Goal: Task Accomplishment & Management: Manage account settings

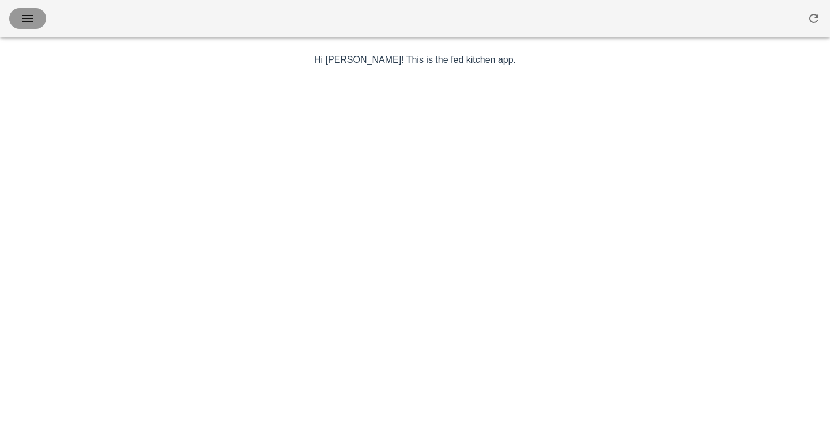
click at [26, 16] on icon "button" at bounding box center [28, 19] width 14 height 14
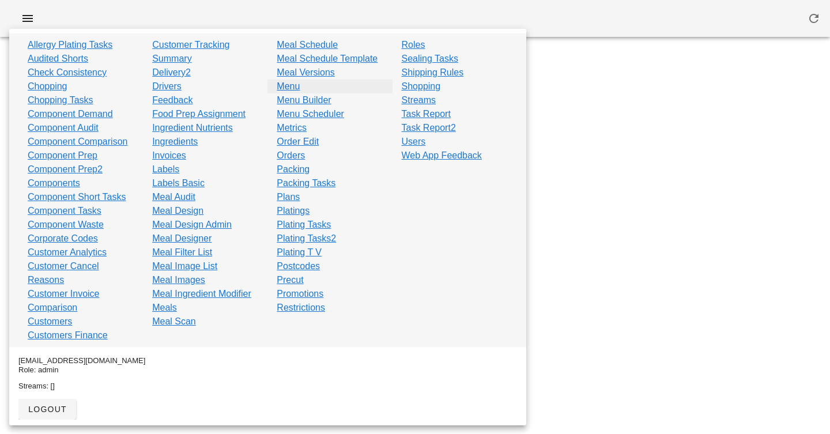
click at [290, 88] on link "Menu" at bounding box center [288, 87] width 23 height 14
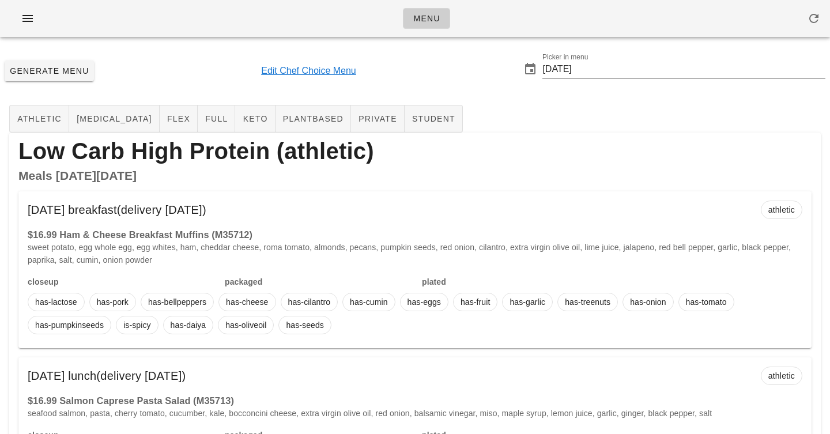
click at [297, 69] on link "Edit Chef Choice Menu" at bounding box center [308, 71] width 95 height 14
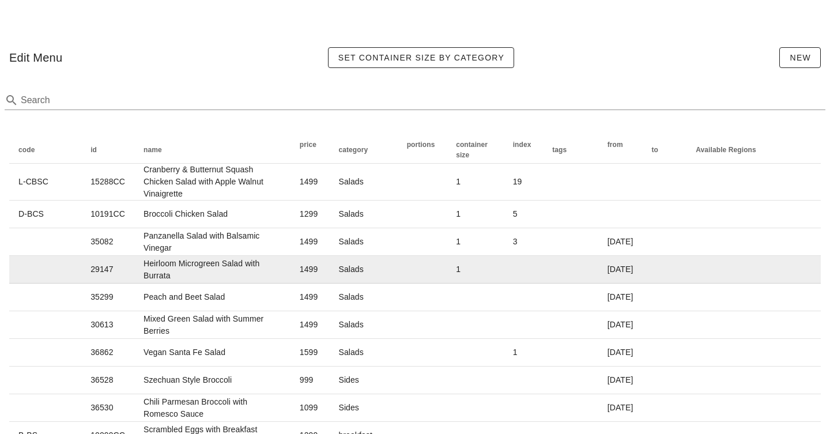
scroll to position [11, 0]
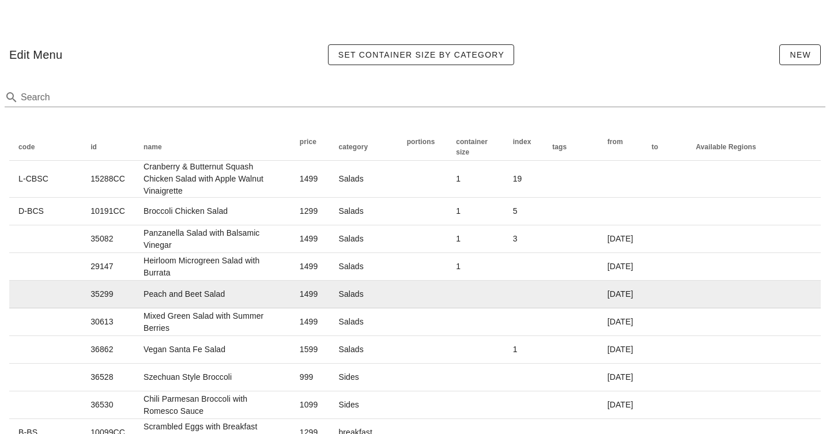
click at [277, 292] on td "Peach and Beet Salad" at bounding box center [212, 295] width 156 height 28
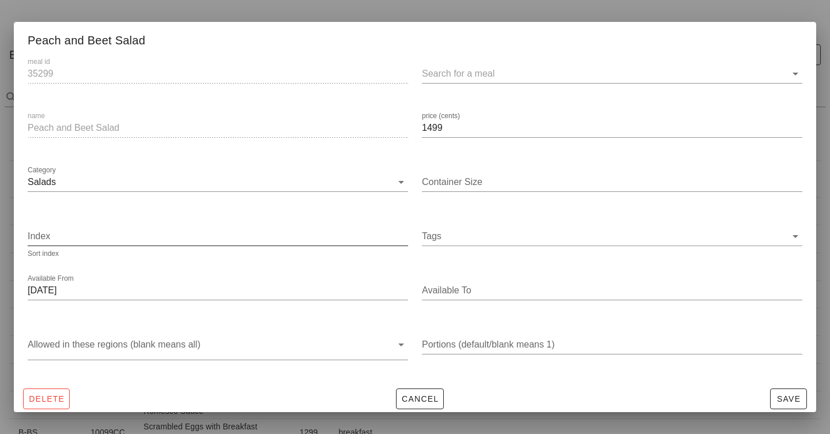
scroll to position [1, 0]
click at [454, 75] on input "text" at bounding box center [603, 72] width 362 height 18
click at [443, 18] on div at bounding box center [415, 217] width 830 height 434
click at [437, 15] on div at bounding box center [415, 217] width 830 height 434
click at [411, 403] on button "Cancel" at bounding box center [420, 397] width 48 height 21
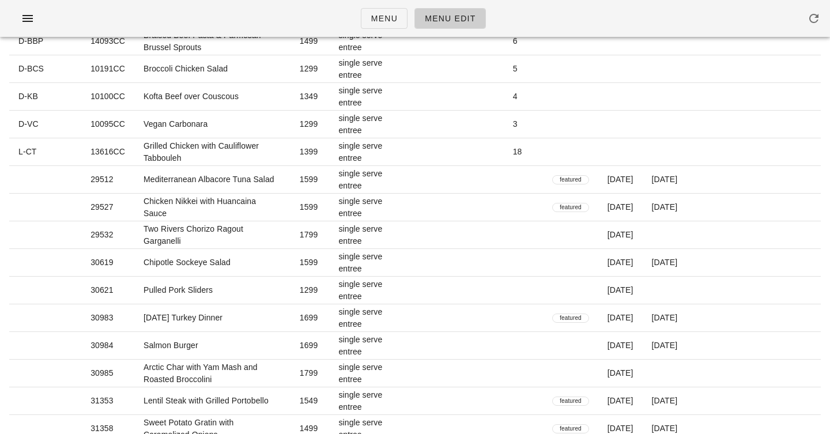
scroll to position [1778, 0]
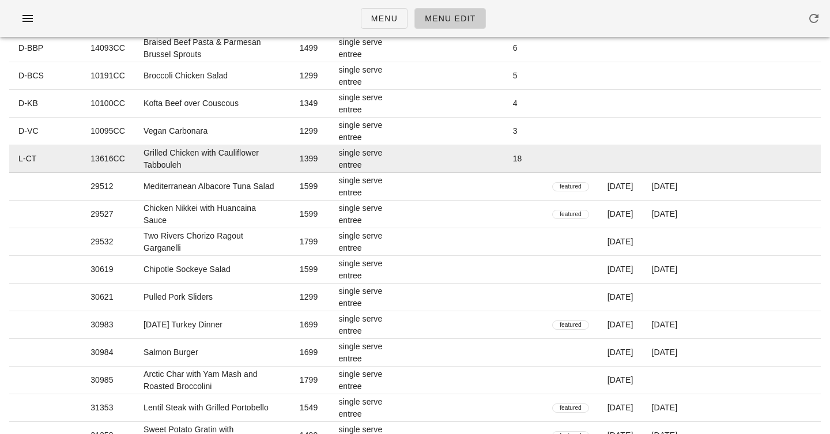
click at [235, 145] on td "Grilled Chicken with Cauliflower Tabbouleh" at bounding box center [212, 159] width 156 height 28
type input "13616CC"
type input "Grilled Chicken with Cauliflower Tabbouleh"
type input "1399"
type input "single serve entree"
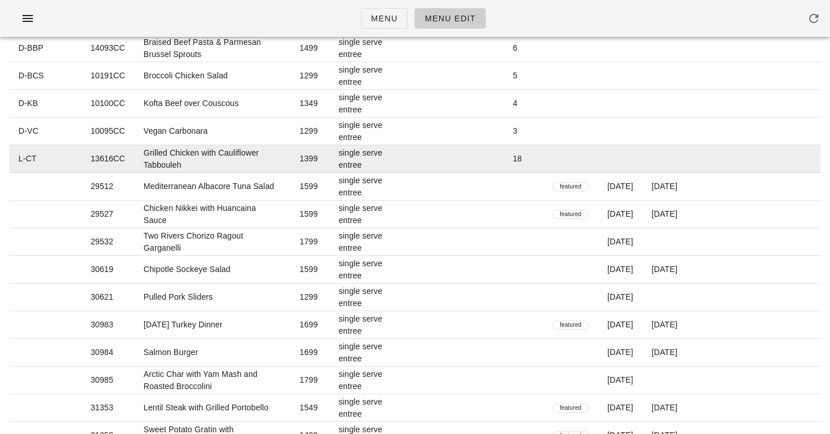
type input "18"
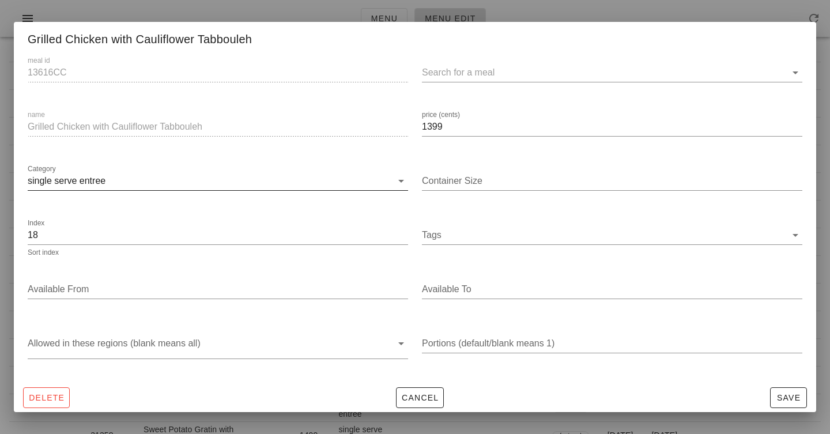
click at [289, 177] on input "single serve entree" at bounding box center [210, 181] width 364 height 18
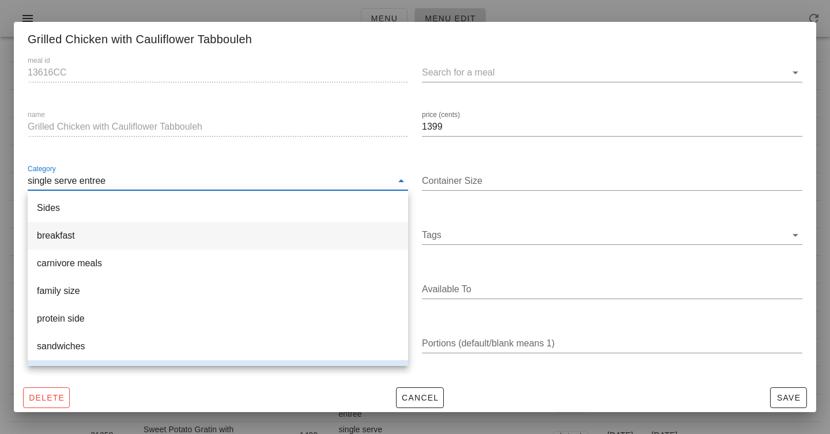
scroll to position [0, 0]
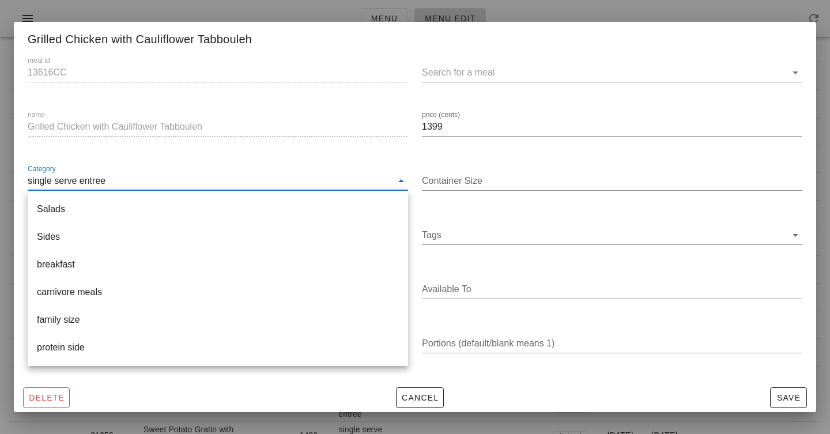
click at [277, 17] on div at bounding box center [415, 217] width 830 height 434
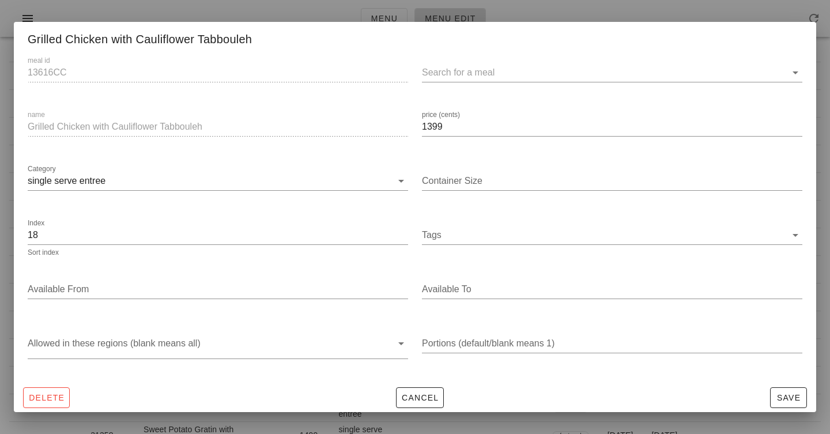
click at [274, 13] on div at bounding box center [415, 217] width 830 height 434
click at [436, 403] on button "Cancel" at bounding box center [420, 397] width 48 height 21
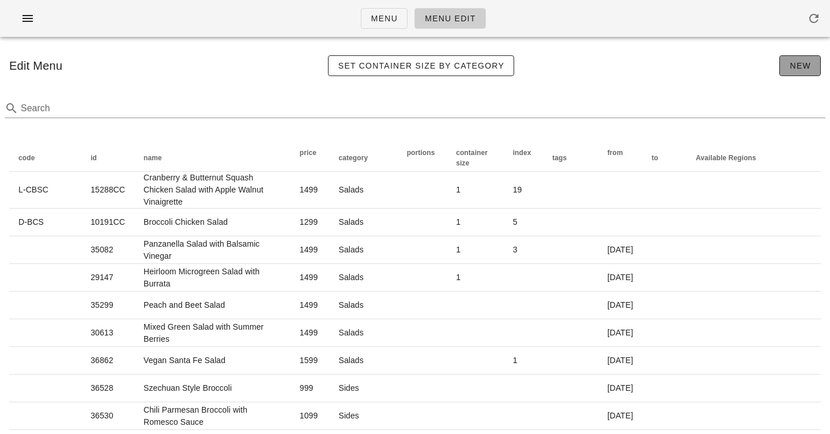
click at [807, 68] on span "New" at bounding box center [800, 65] width 22 height 9
type input "1"
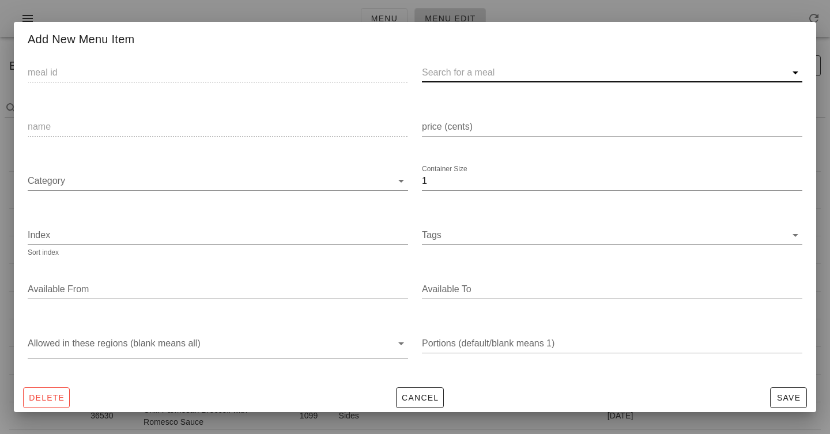
click at [440, 70] on input "text" at bounding box center [603, 72] width 362 height 18
paste input "37523"
type input "37523"
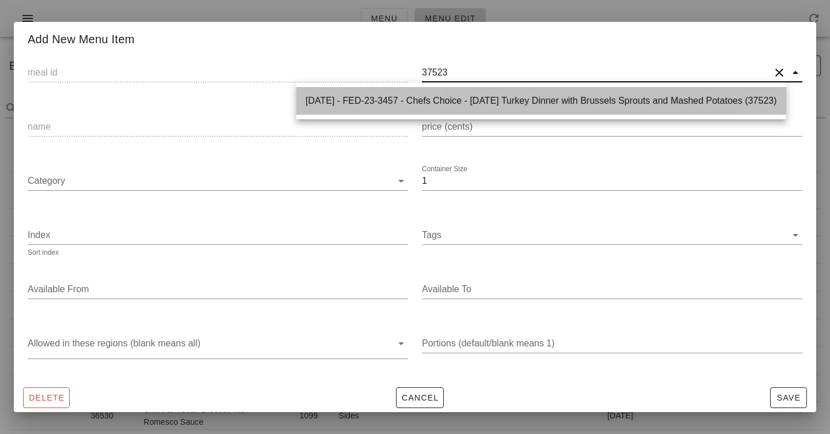
click at [486, 104] on div "2025-01-05 - FED-23-3457 - Chefs Choice - Thanksgiving Turkey Dinner with Bruss…" at bounding box center [540, 100] width 471 height 11
type input "37523"
type input "2025-01-05 - FED-23-3457 - Chefs Choice - Thanksgiving Turkey Dinner with Bruss…"
type input "Thanksgiving Turkey Dinner with Brussels Sprouts and Mashed Potatoes"
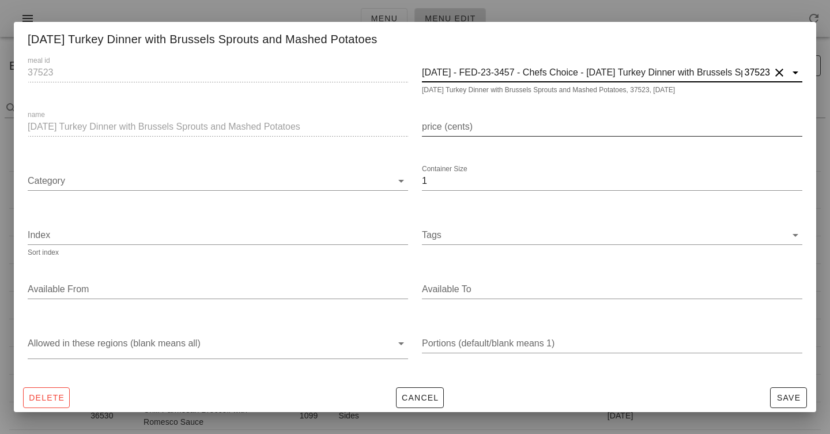
type input "2025-01-05 - FED-23-3457 - Chefs Choice - Thanksgiving Turkey Dinner with Bruss…"
click at [474, 125] on input "price (cents)" at bounding box center [612, 127] width 380 height 18
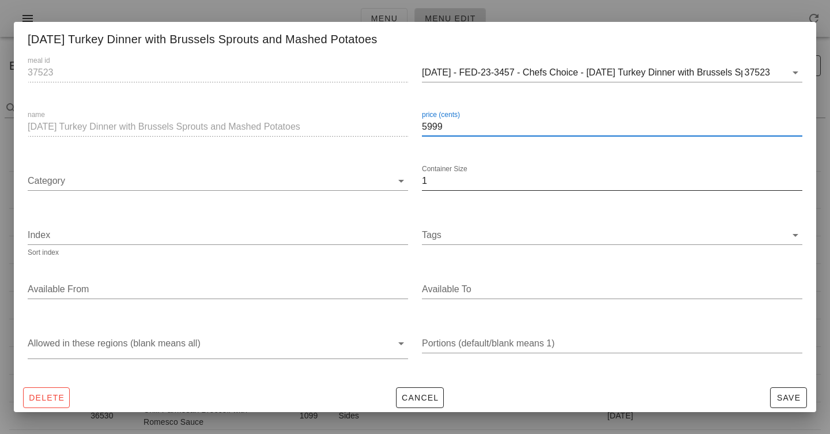
type input "5999"
click at [460, 185] on input "1" at bounding box center [612, 181] width 380 height 18
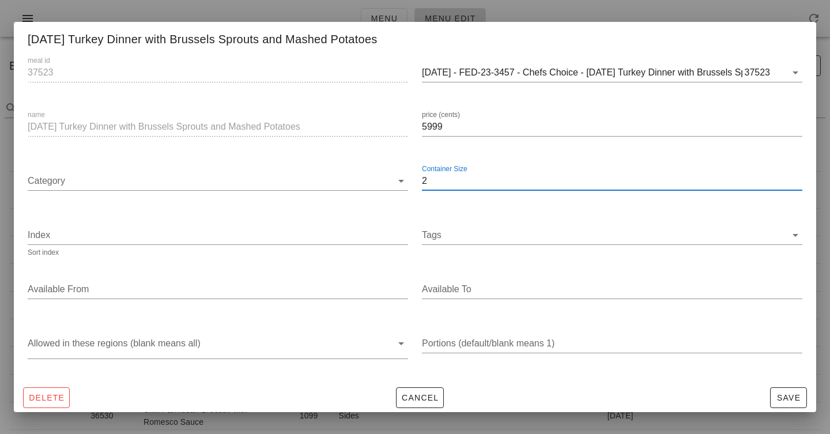
click at [797, 176] on input "2" at bounding box center [612, 181] width 380 height 18
click at [797, 176] on input "3" at bounding box center [612, 181] width 380 height 18
type input "4"
click at [798, 179] on input "4" at bounding box center [612, 181] width 380 height 18
click at [251, 188] on input "Category" at bounding box center [210, 181] width 364 height 18
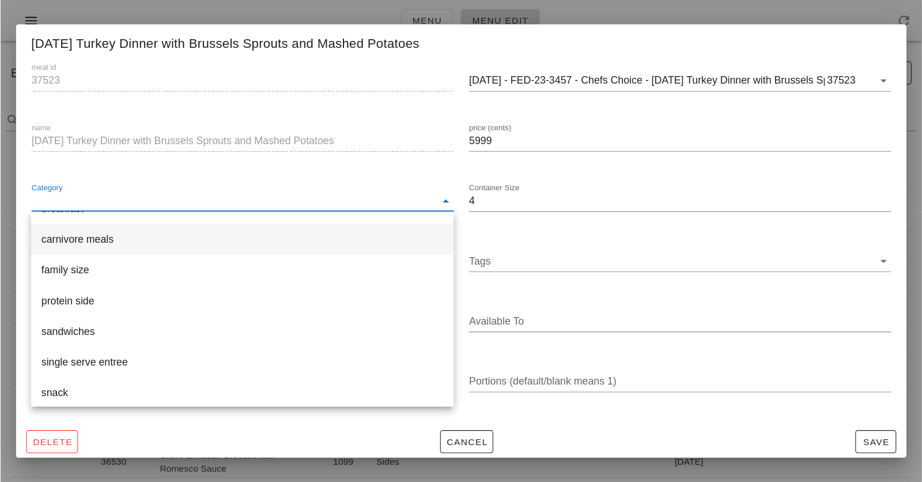
scroll to position [81, 0]
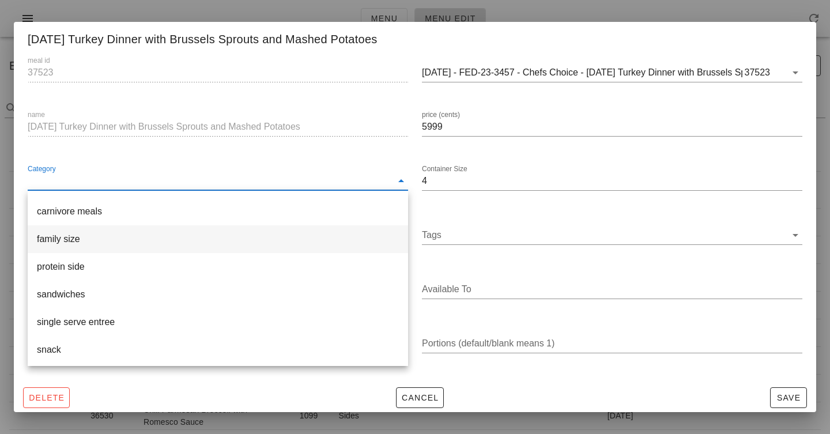
click at [246, 237] on div "family size" at bounding box center [218, 238] width 362 height 11
type input "family size"
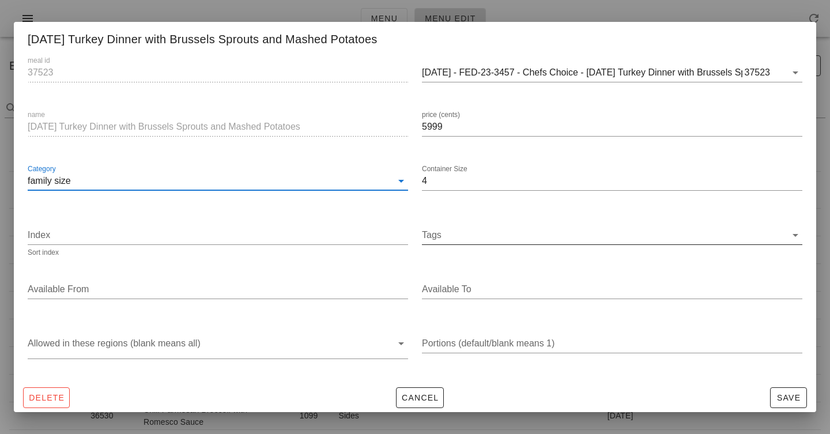
click at [456, 236] on input "Tags" at bounding box center [604, 235] width 364 height 18
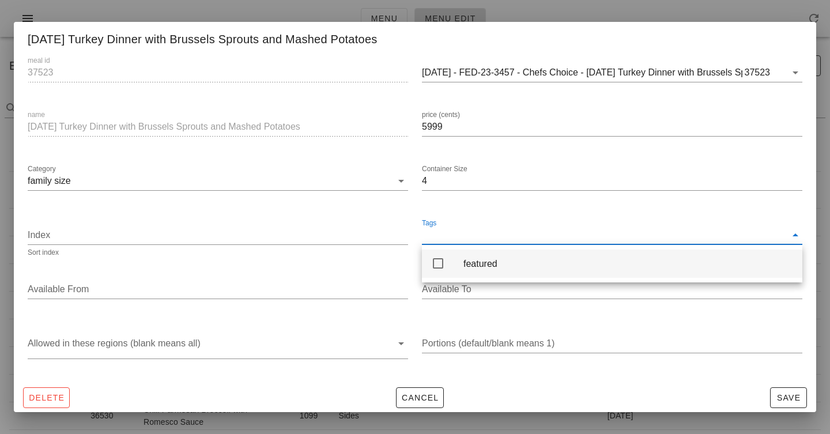
click at [454, 262] on div "featured" at bounding box center [612, 264] width 380 height 28
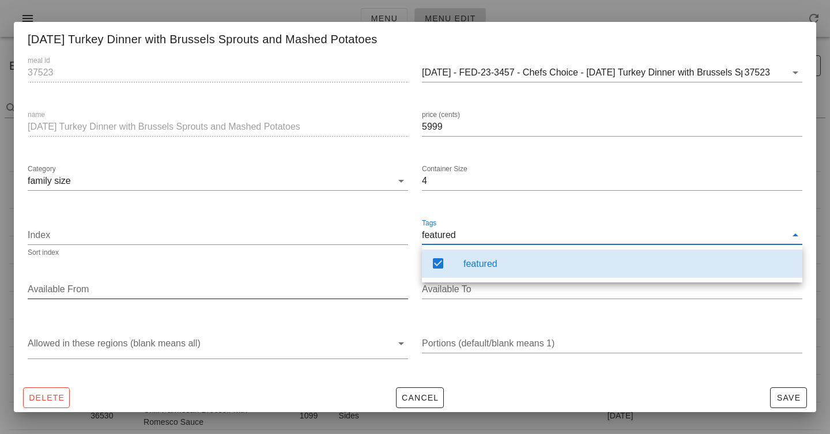
click at [368, 284] on input "Available From" at bounding box center [217, 289] width 378 height 18
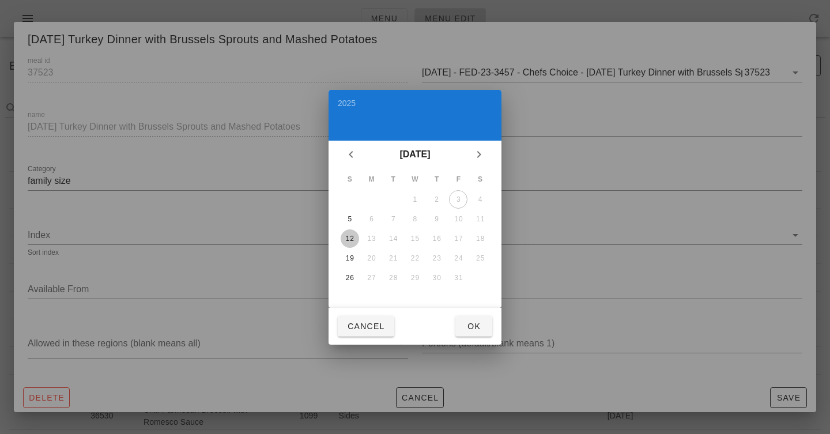
click at [348, 235] on div "12" at bounding box center [350, 239] width 18 height 8
click at [474, 324] on span "Ok" at bounding box center [473, 326] width 18 height 9
type input "[DATE]"
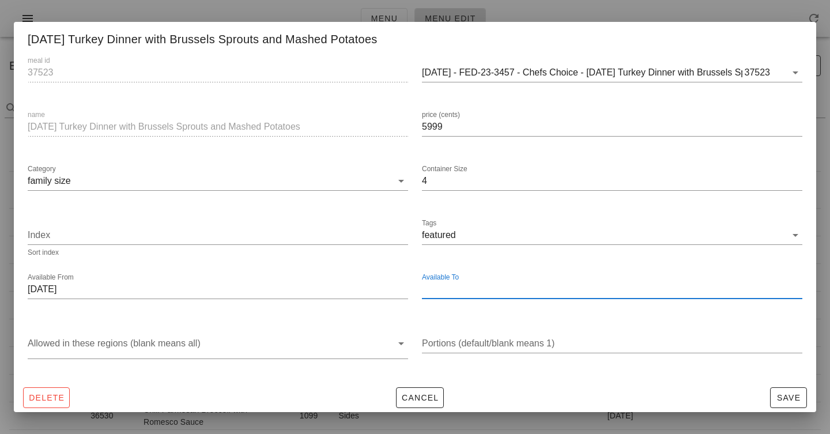
click at [454, 290] on input "Available To" at bounding box center [611, 289] width 378 height 18
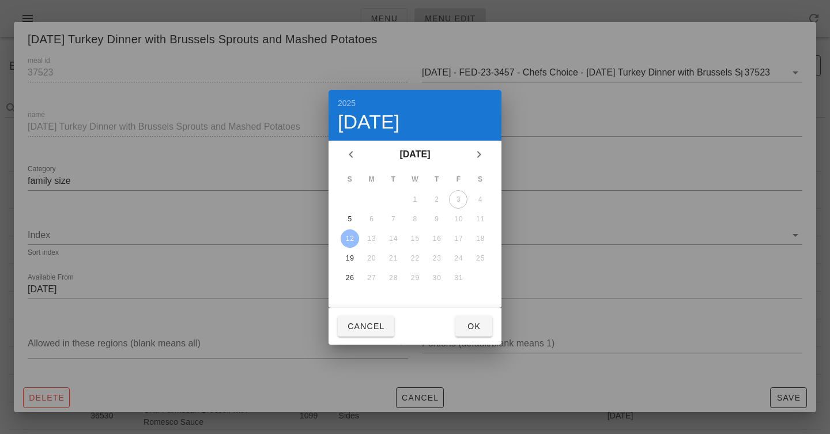
click at [347, 238] on div "12" at bounding box center [350, 239] width 18 height 8
click at [444, 240] on td "16" at bounding box center [436, 238] width 21 height 18
click at [480, 323] on span "Ok" at bounding box center [473, 326] width 18 height 9
type input "[DATE]"
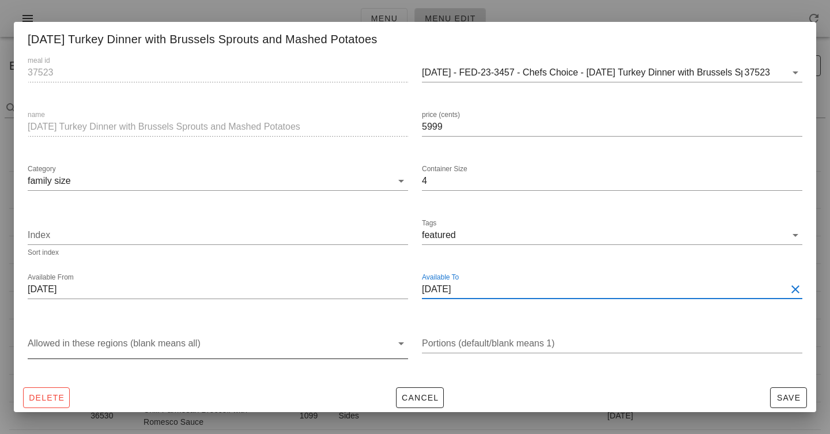
click at [375, 338] on div at bounding box center [210, 346] width 364 height 24
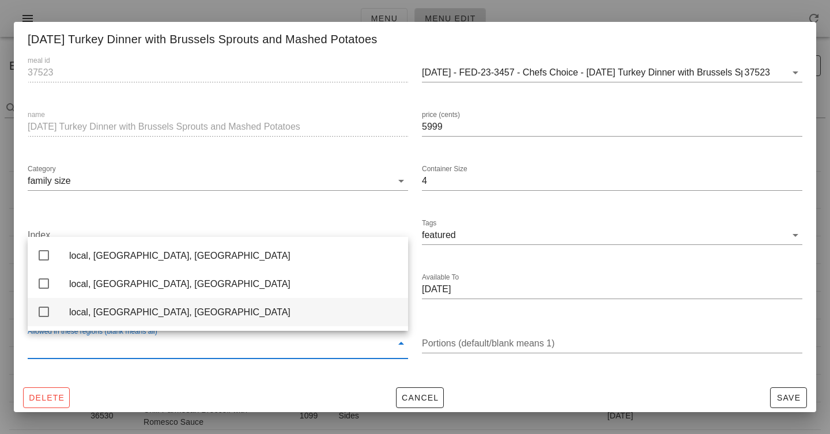
click at [141, 322] on div "local, [GEOGRAPHIC_DATA], [GEOGRAPHIC_DATA]" at bounding box center [234, 312] width 330 height 25
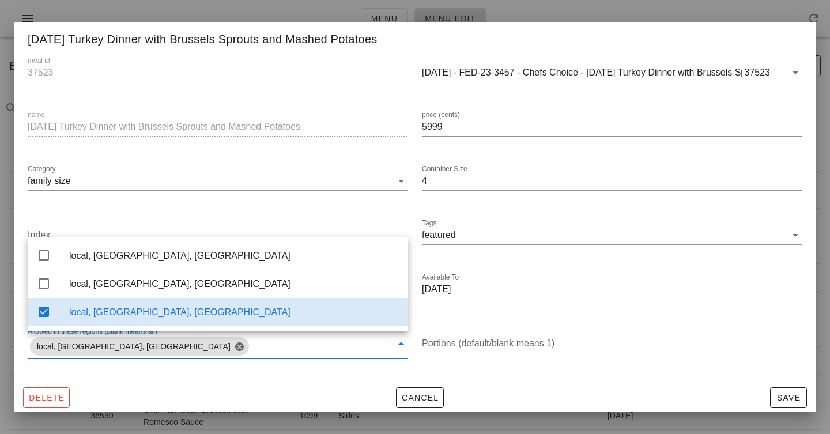
click at [411, 362] on div "Allowed in these regions (blank means all) local, vancouver, BC" at bounding box center [218, 348] width 394 height 60
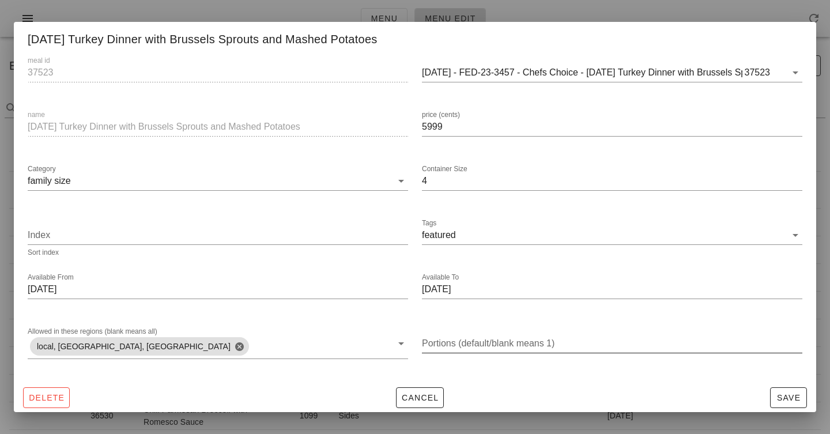
click at [671, 343] on input "Portions (default/blank means 1)" at bounding box center [612, 343] width 380 height 18
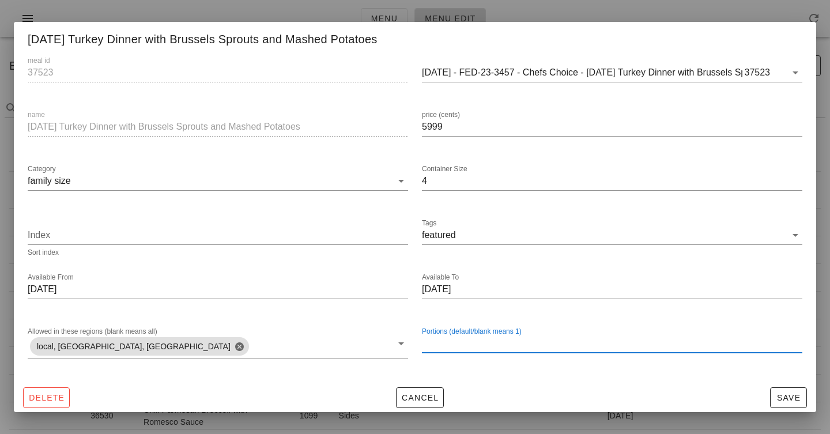
type input "4"
type input "3"
click at [422, 398] on span "Cancel" at bounding box center [420, 397] width 38 height 9
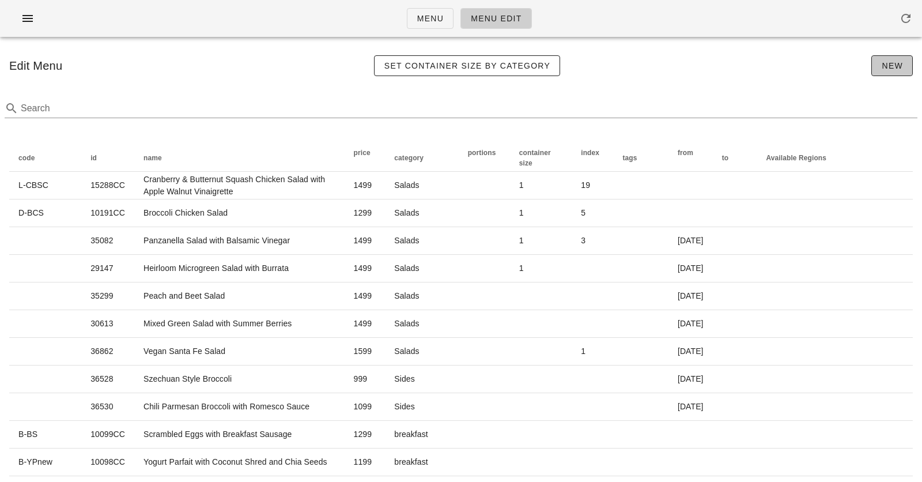
click at [829, 64] on span "New" at bounding box center [892, 65] width 22 height 9
type input "1"
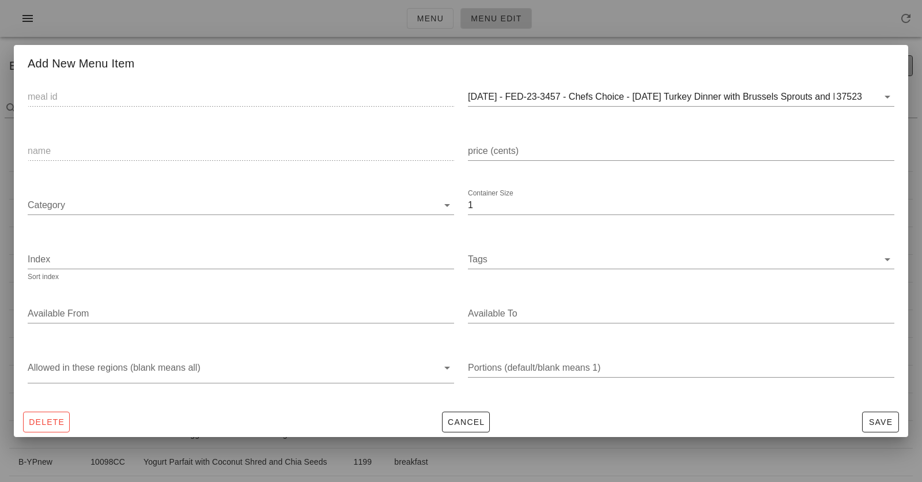
scroll to position [0, 0]
click at [617, 93] on input "2025-01-05 - FED-23-3457 - Chefs Choice - Thanksgiving Turkey Dinner with Bruss…" at bounding box center [651, 97] width 367 height 18
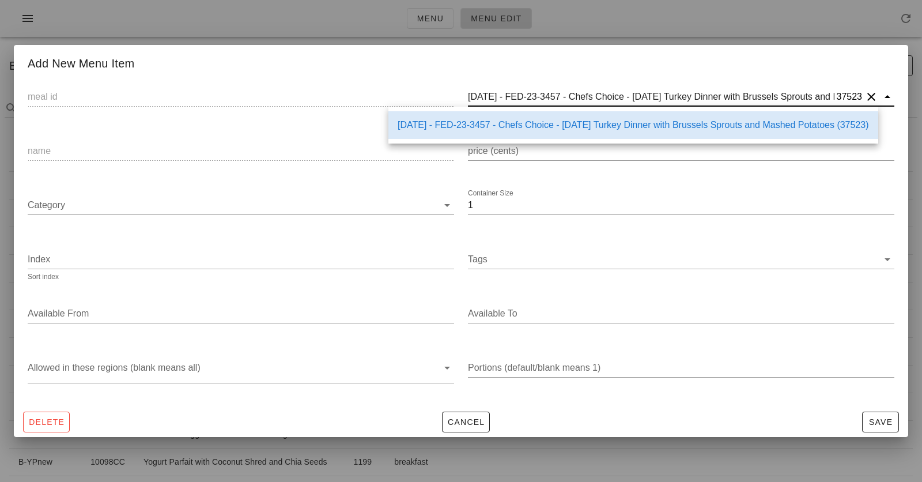
click at [617, 93] on input "2025-01-05 - FED-23-3457 - Chefs Choice - Thanksgiving Turkey Dinner with Bruss…" at bounding box center [651, 97] width 367 height 18
paste input "https://k.fedfedfed.com/#/meal-design-admin/37526"
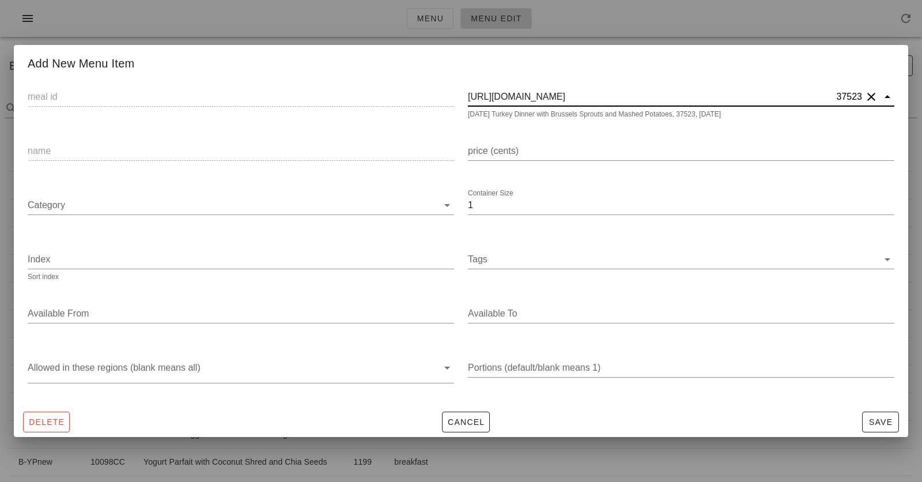
click at [640, 96] on input "https://k.fedfedfed.com/#/meal-design-admin/37526" at bounding box center [651, 97] width 367 height 18
paste input "text"
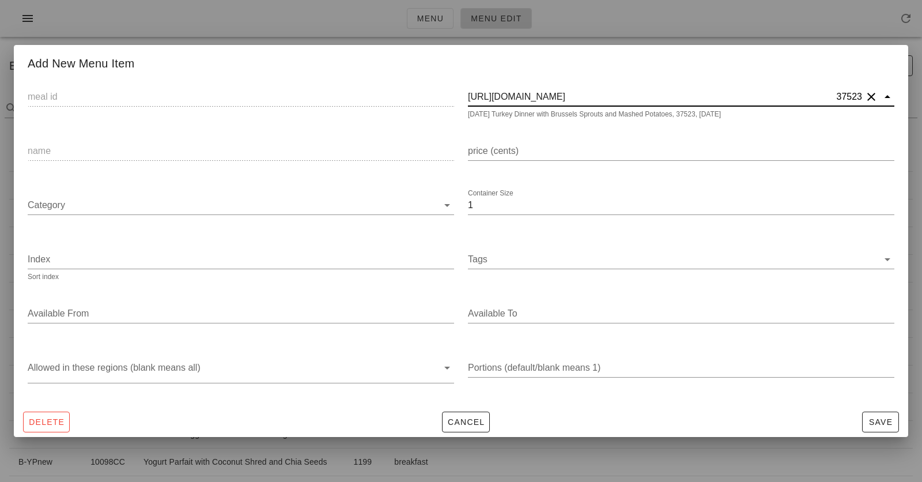
type input "37526"
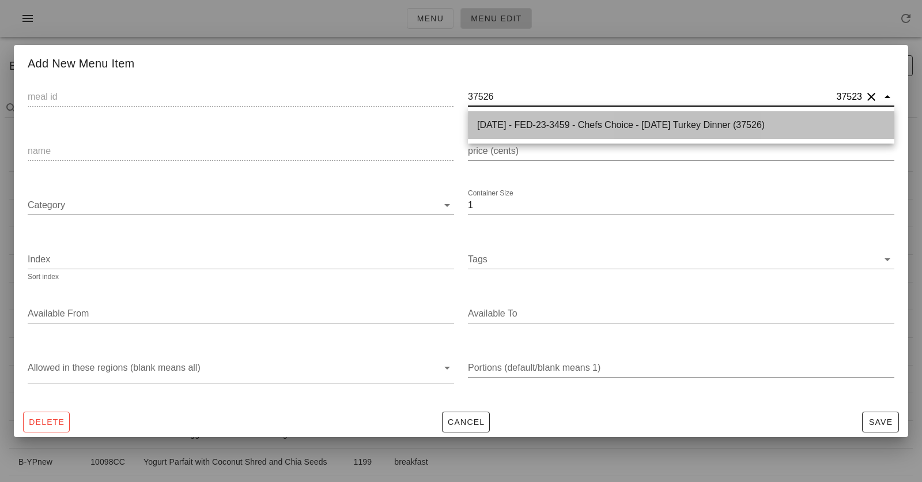
click at [594, 122] on div "2025-01-05 - FED-23-3459 - Chefs Choice - Thanksgiving Turkey Dinner (37526)" at bounding box center [681, 124] width 408 height 11
type input "37526"
type input "2025-01-05 - FED-23-3459 - Chefs Choice - Thanksgiving Turkey Dinner (37526)"
type input "[DATE] Turkey Dinner"
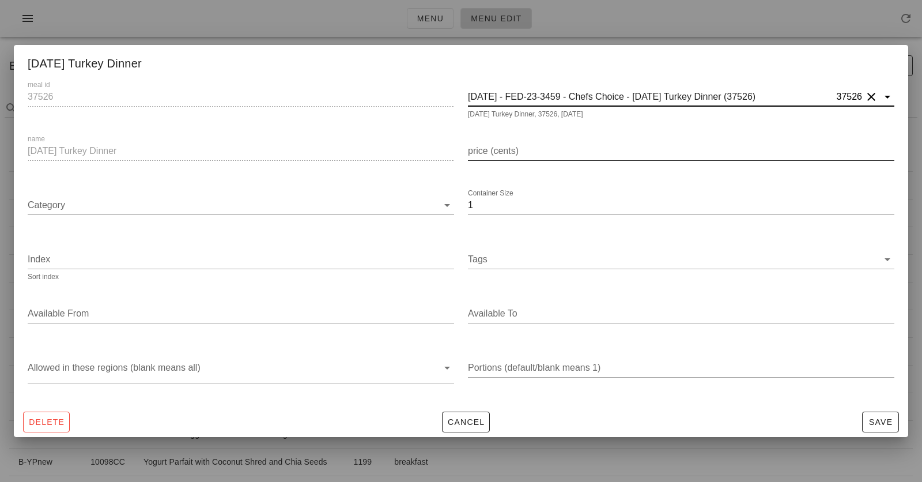
type input "2025-01-05 - FED-23-3459 - Chefs Choice - Thanksgiving Turkey Dinner (37526)"
click at [520, 149] on input "price (cents)" at bounding box center [681, 151] width 426 height 18
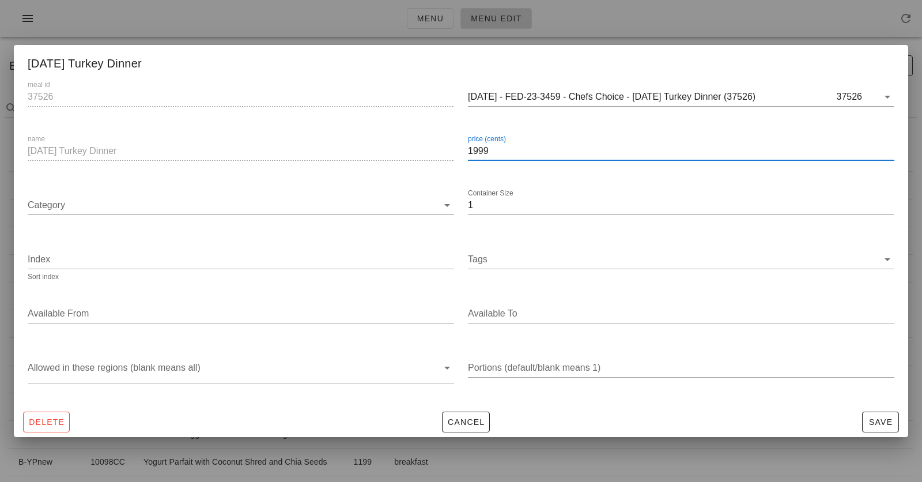
type input "1999"
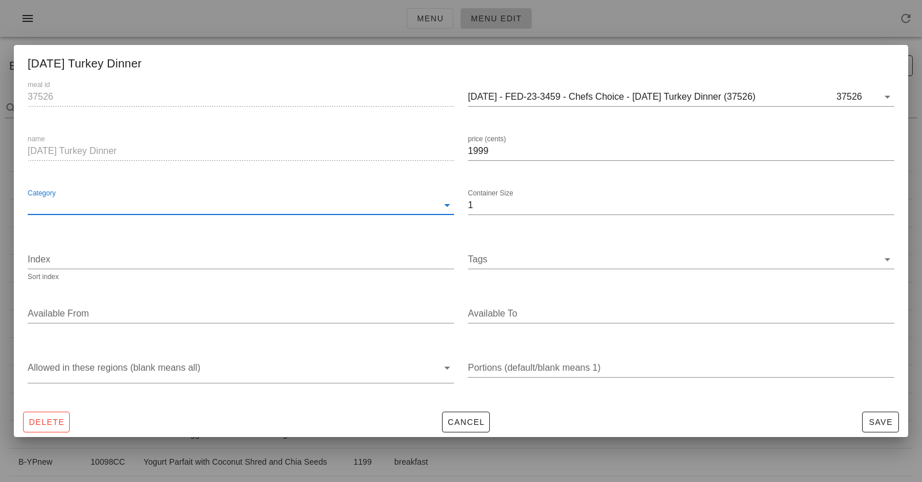
click at [418, 210] on input "Category" at bounding box center [233, 205] width 410 height 18
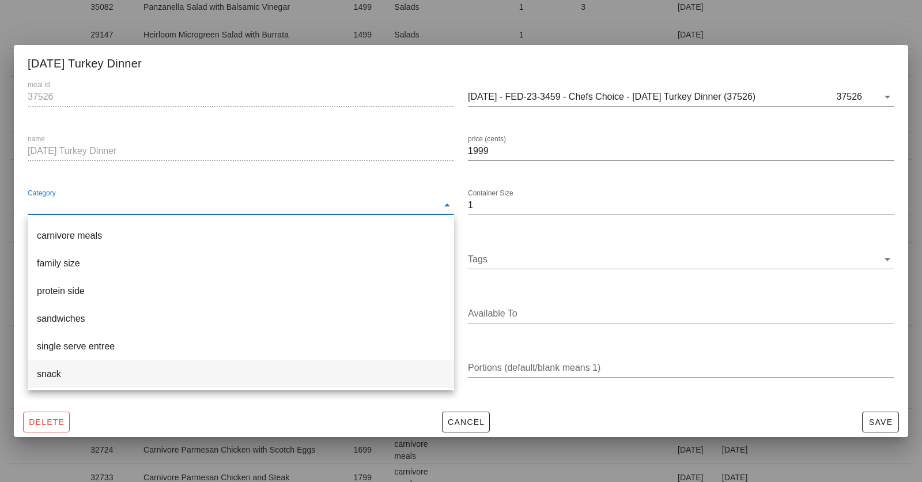
scroll to position [262, 0]
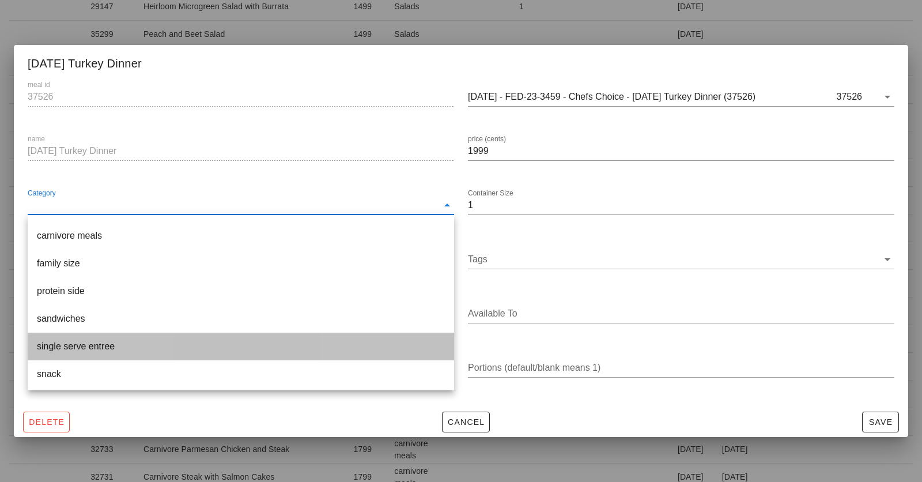
click at [202, 346] on div "single serve entree" at bounding box center [241, 346] width 408 height 11
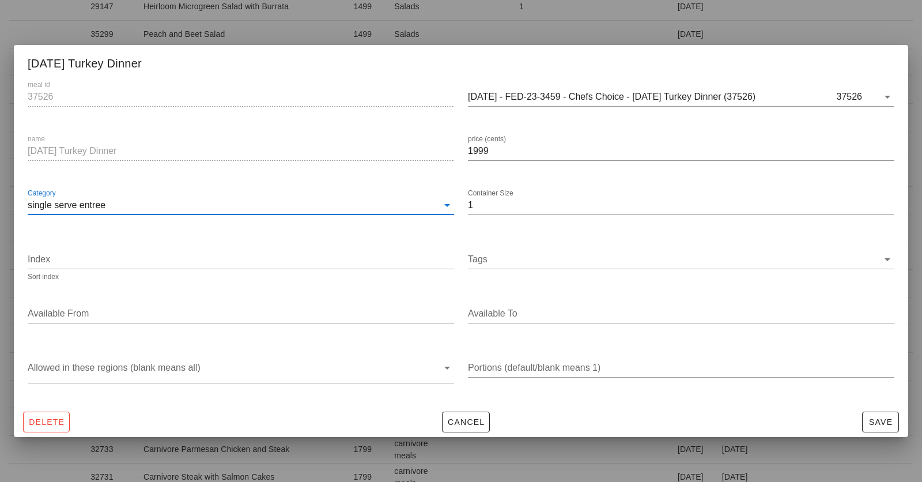
click at [380, 204] on input "single serve entree" at bounding box center [233, 205] width 410 height 18
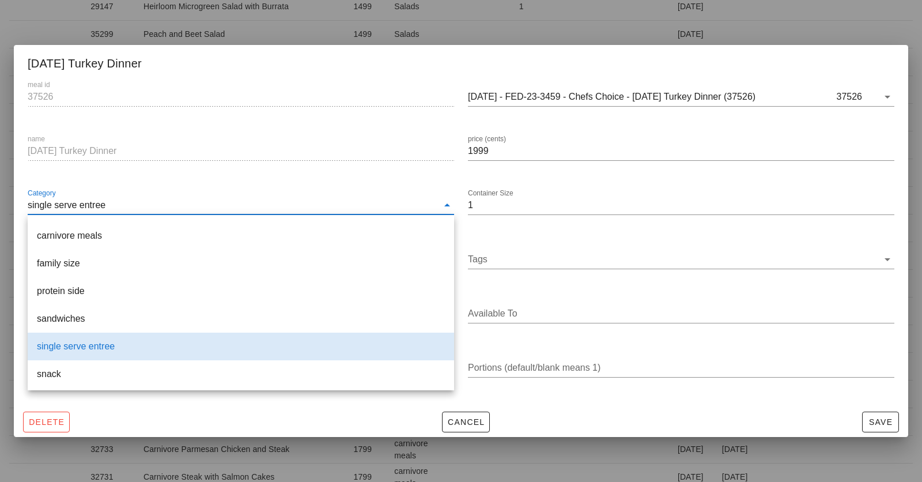
click at [380, 204] on input "single serve entree" at bounding box center [233, 205] width 410 height 18
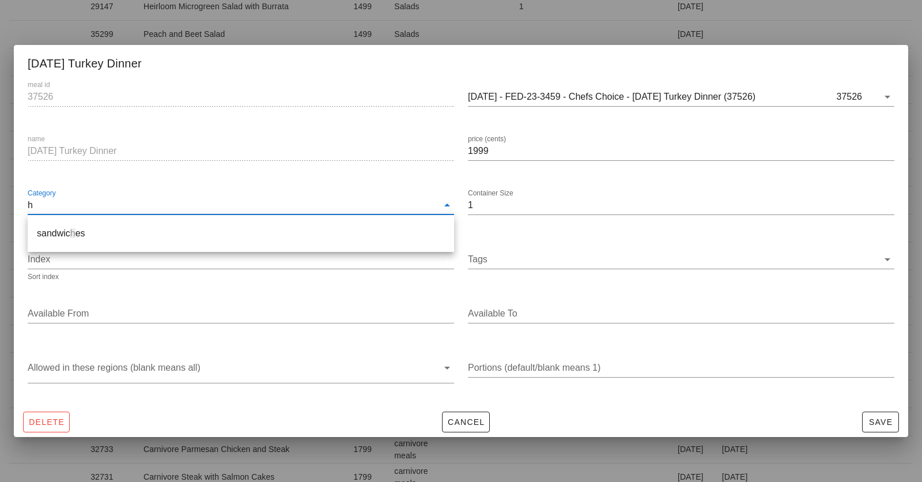
scroll to position [0, 0]
type input "holiday meals"
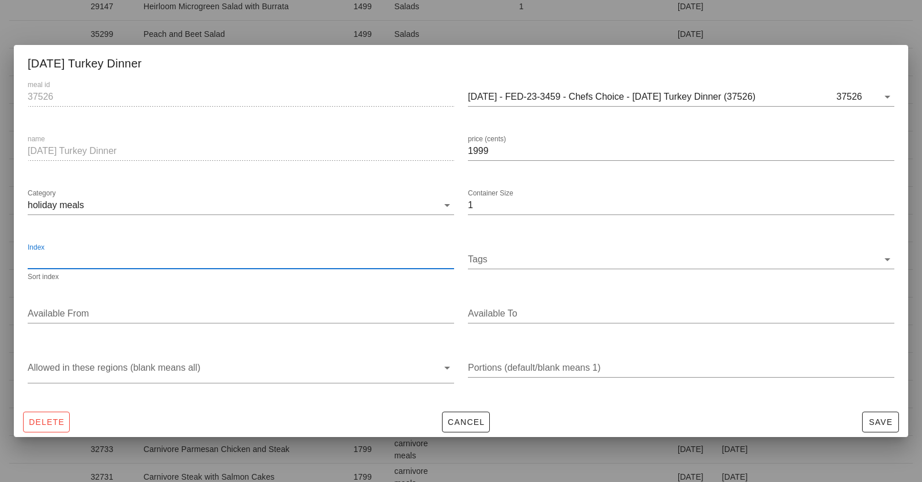
click at [367, 256] on input "Index" at bounding box center [241, 259] width 426 height 18
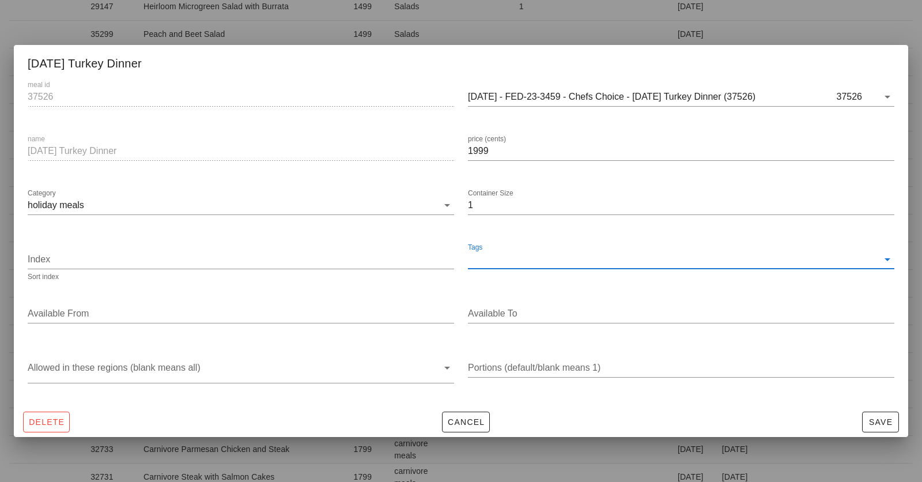
click at [549, 265] on input "Tags" at bounding box center [673, 259] width 410 height 18
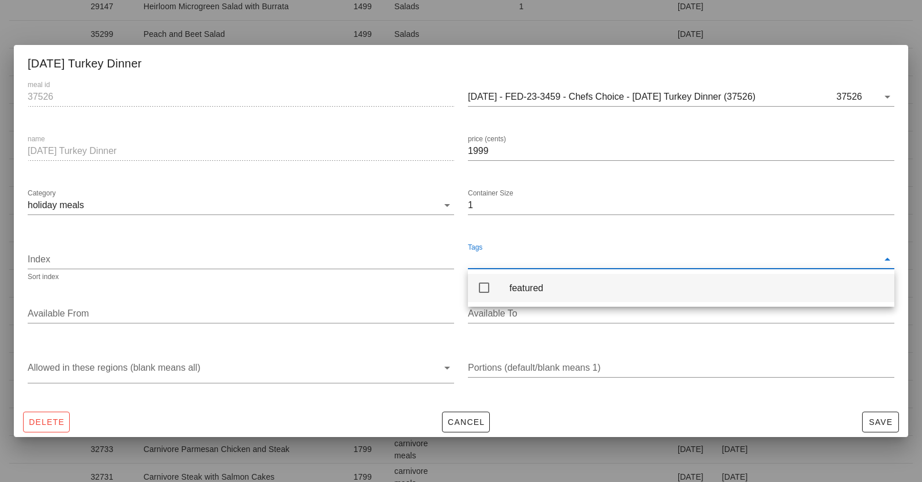
click at [530, 281] on div "featured" at bounding box center [697, 287] width 376 height 25
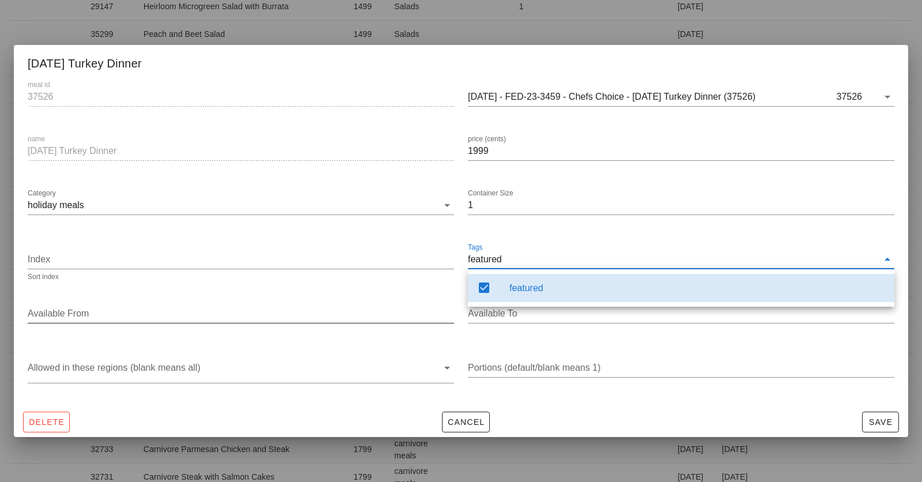
click at [322, 311] on input "Available From" at bounding box center [240, 313] width 424 height 18
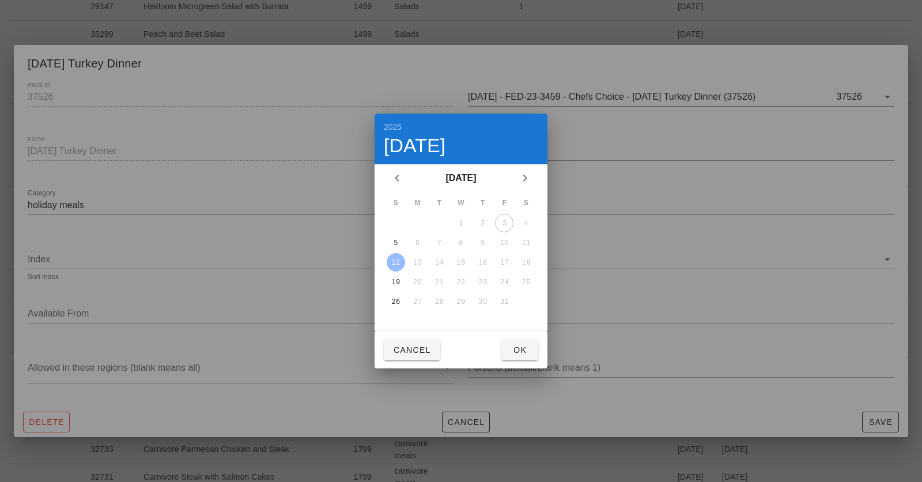
click at [398, 263] on div "12" at bounding box center [396, 262] width 18 height 8
click at [515, 348] on span "Ok" at bounding box center [520, 349] width 18 height 9
type input "[DATE]"
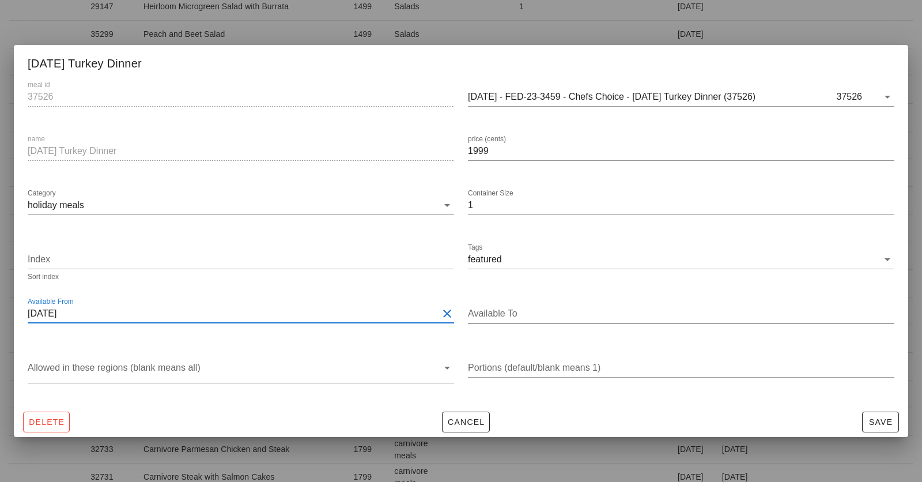
click at [516, 310] on input "Available To" at bounding box center [680, 313] width 424 height 18
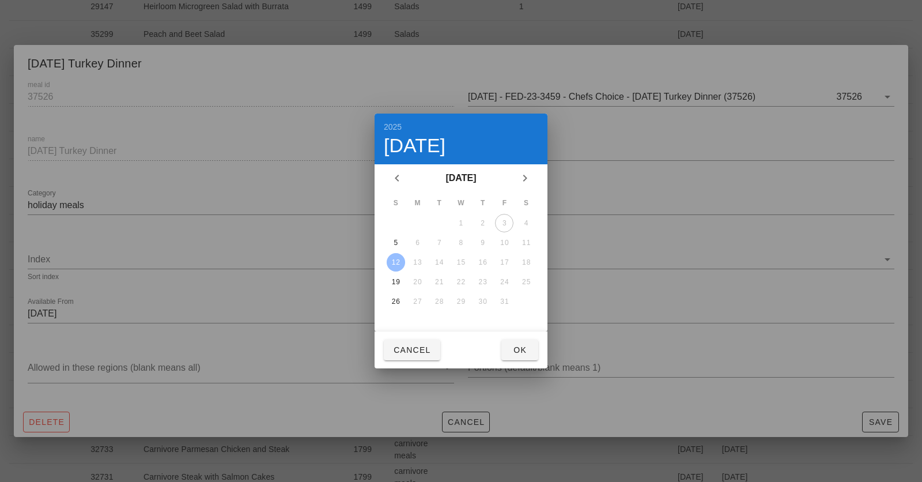
click at [395, 262] on div "12" at bounding box center [396, 262] width 18 height 8
click at [523, 353] on span "Ok" at bounding box center [520, 349] width 18 height 9
type input "[DATE]"
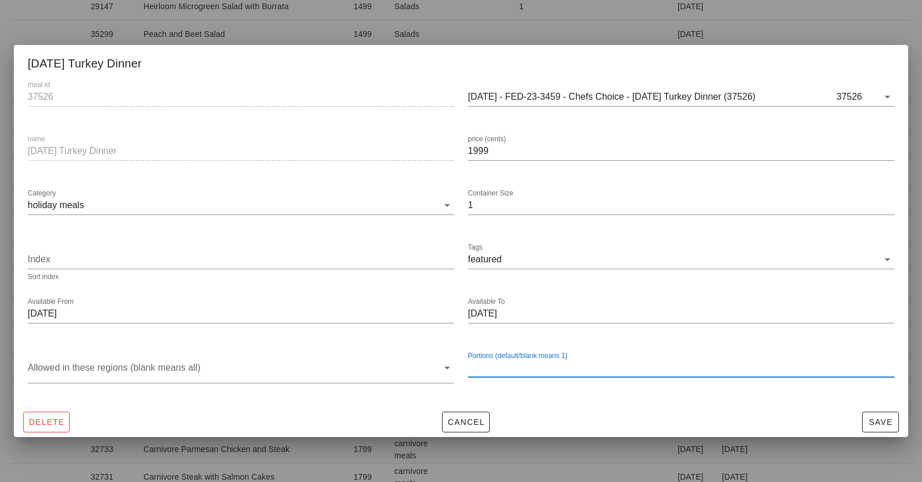
click at [500, 368] on input "Portions (default/blank means 1)" at bounding box center [681, 367] width 426 height 18
click at [439, 339] on div "Available From 2025-10-12" at bounding box center [241, 315] width 440 height 54
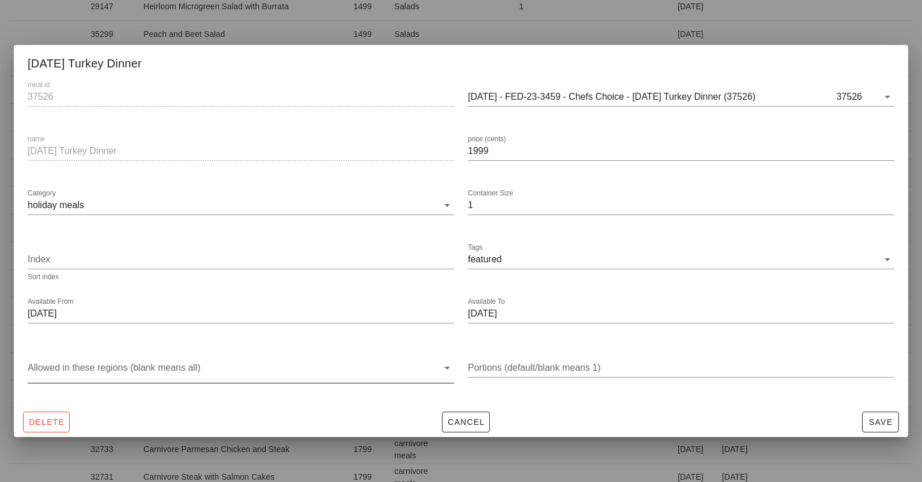
click at [399, 358] on div "Allowed in these regions (blank means all)" at bounding box center [241, 374] width 426 height 44
click at [398, 365] on div at bounding box center [233, 370] width 410 height 24
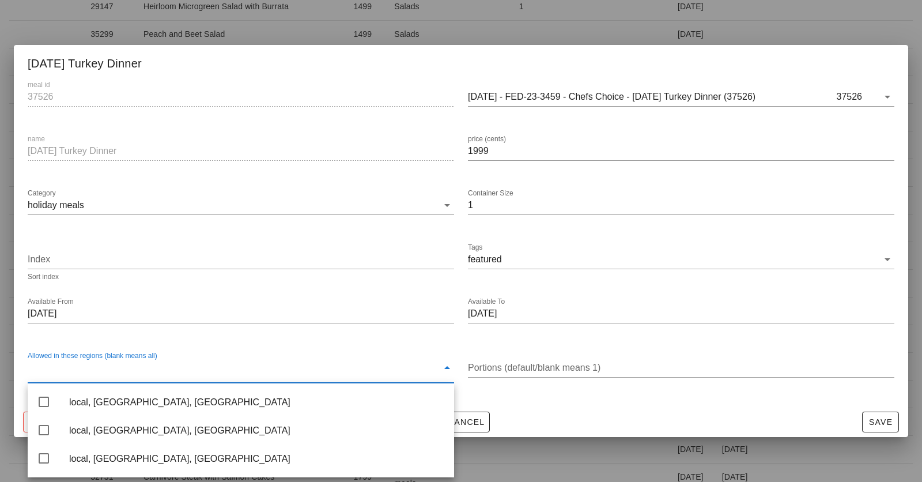
click at [396, 344] on div "Allowed in these regions (blank means all)" at bounding box center [241, 372] width 440 height 60
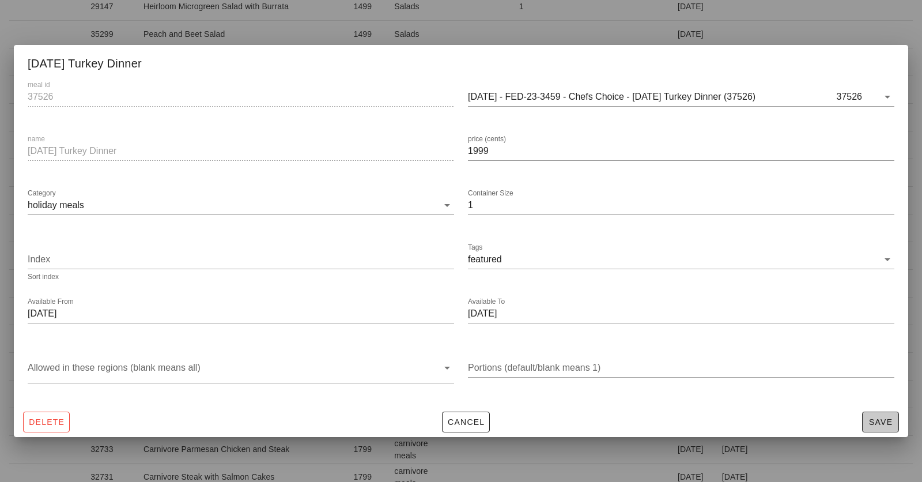
click at [829, 423] on span "Save" at bounding box center [880, 421] width 27 height 9
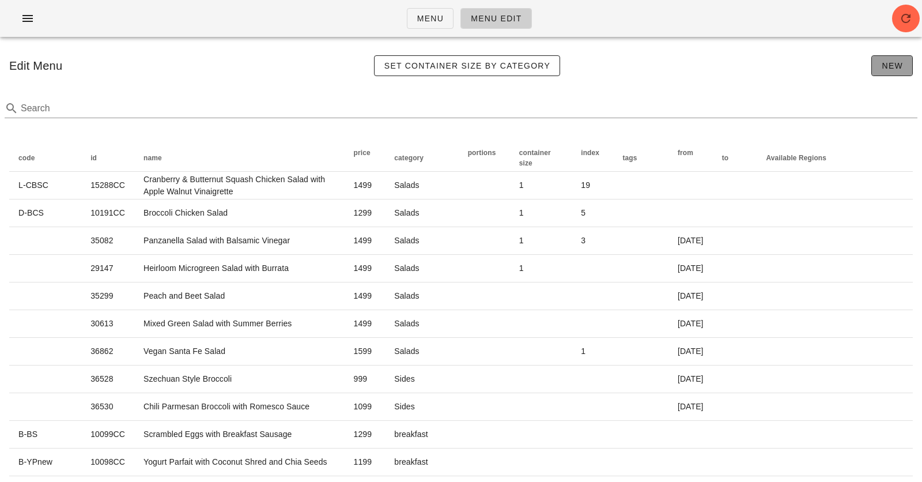
click at [829, 75] on button "New" at bounding box center [891, 65] width 41 height 21
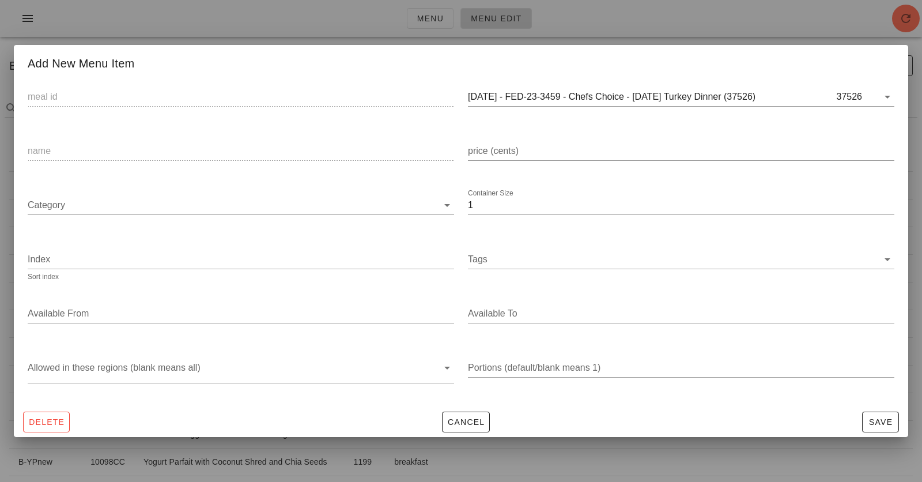
click at [803, 19] on div at bounding box center [461, 241] width 922 height 482
click at [452, 424] on span "Cancel" at bounding box center [466, 421] width 38 height 9
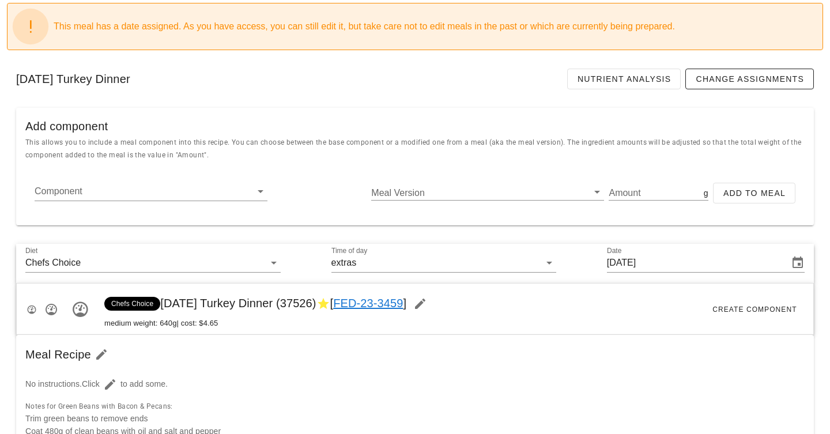
scroll to position [90, 0]
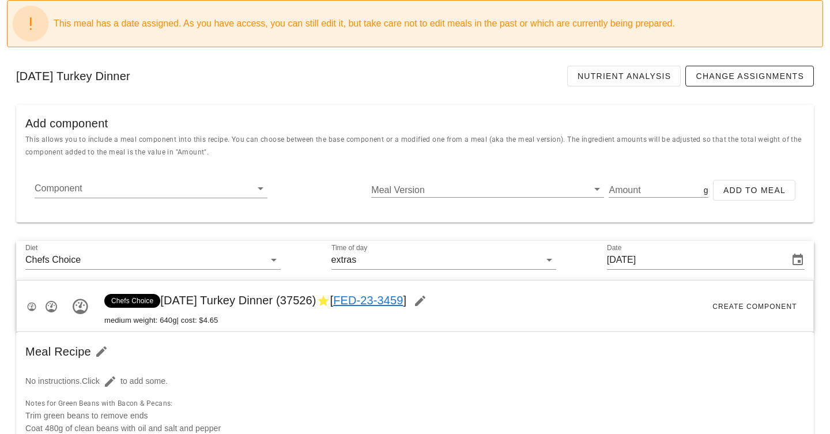
click at [403, 299] on link "FED-23-3459" at bounding box center [368, 300] width 70 height 13
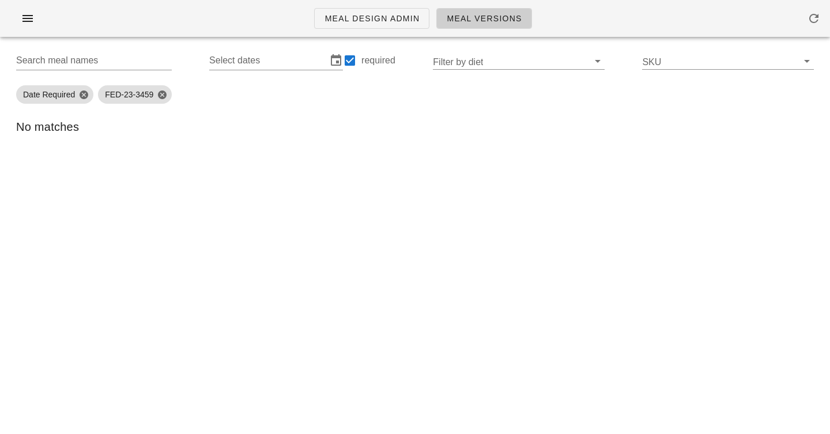
type input "FED-23-3459 (Thanksgiving Turkey Dinner)"
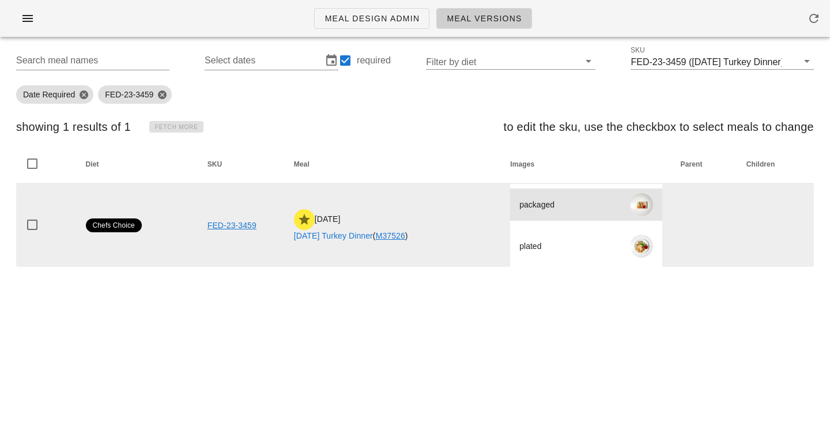
click at [557, 203] on div "packaged" at bounding box center [569, 205] width 101 height 26
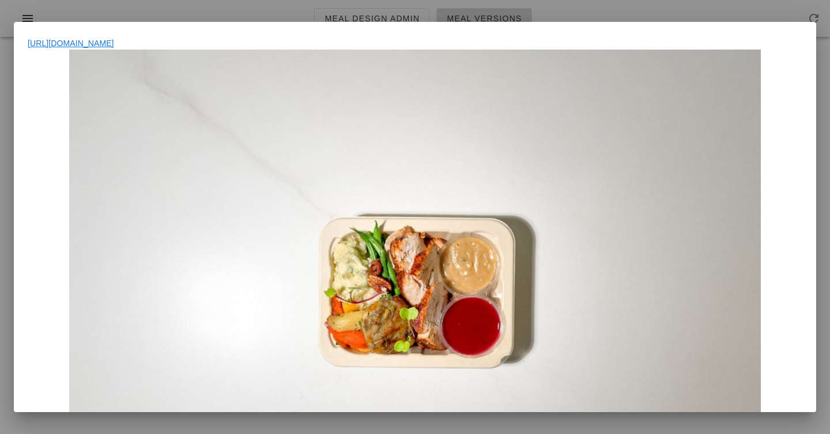
click at [557, 203] on div at bounding box center [415, 280] width 775 height 461
click at [788, 16] on div at bounding box center [415, 217] width 830 height 434
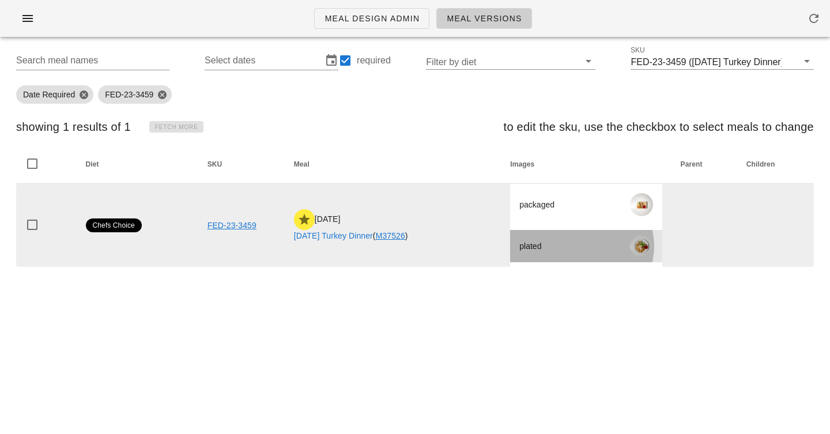
click at [653, 248] on div at bounding box center [641, 246] width 23 height 23
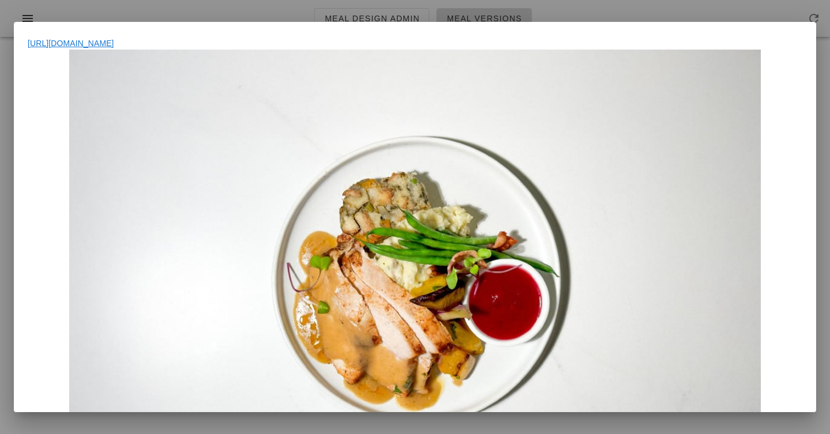
click at [640, 10] on div at bounding box center [415, 217] width 830 height 434
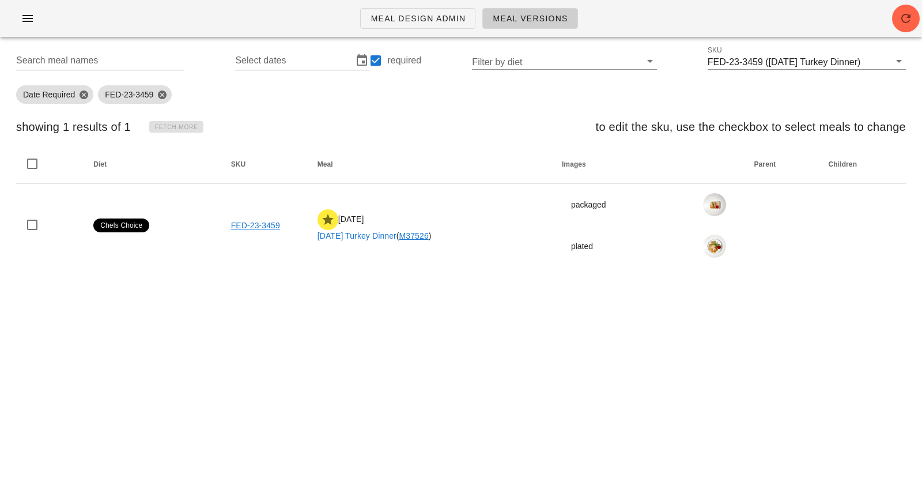
click at [536, 97] on div "Date Required FED-23-3459" at bounding box center [461, 95] width 908 height 28
click at [516, 131] on div "showing 1 results of 1 Fetch More to edit the sku, use the checkbox to select m…" at bounding box center [461, 126] width 908 height 37
click at [409, 139] on div "showing 1 results of 1 Fetch More to edit the sku, use the checkbox to select m…" at bounding box center [461, 126] width 908 height 37
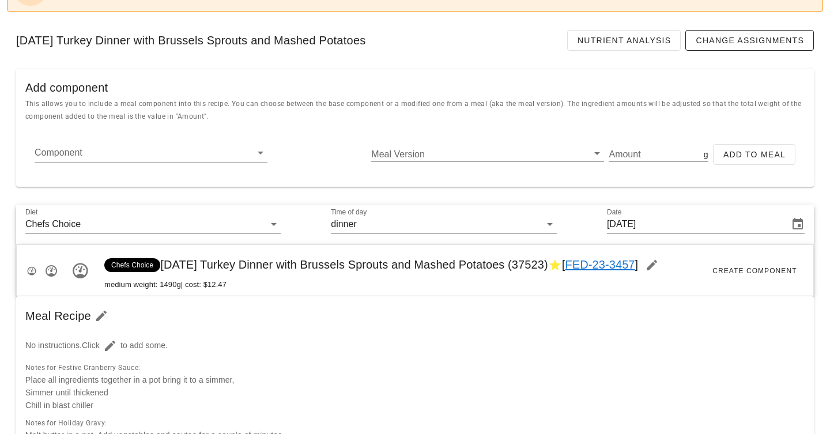
scroll to position [130, 0]
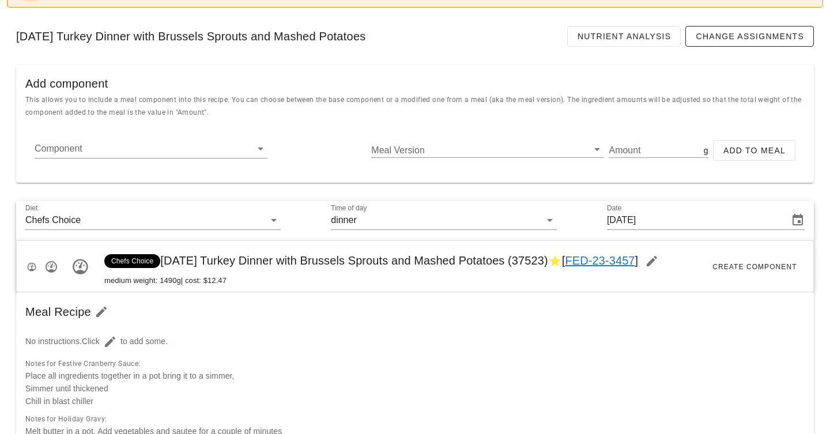
click at [610, 260] on link "FED-23-3457" at bounding box center [600, 260] width 70 height 13
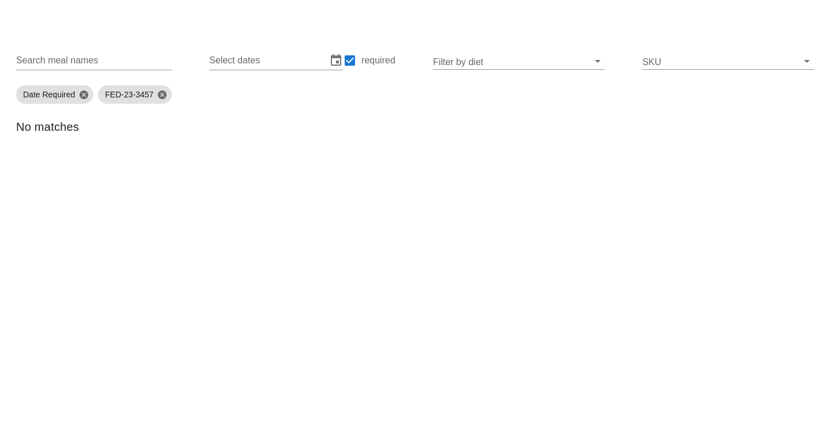
type input "FED-23-3457 (Thanksgiving Turkey Dinner with Brussels Sprouts and Mashed Potato…"
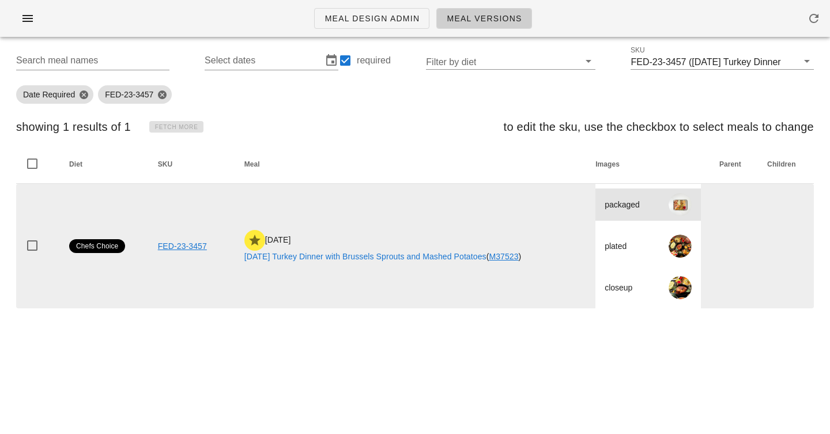
click at [679, 204] on div at bounding box center [680, 204] width 23 height 23
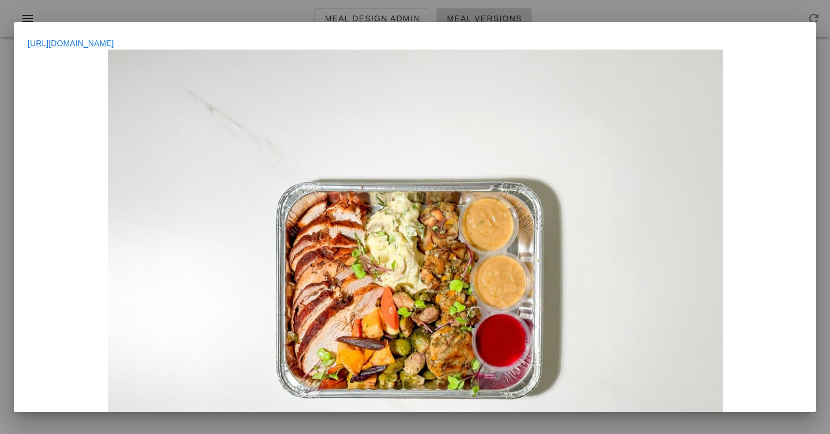
click at [670, 289] on div at bounding box center [415, 280] width 775 height 461
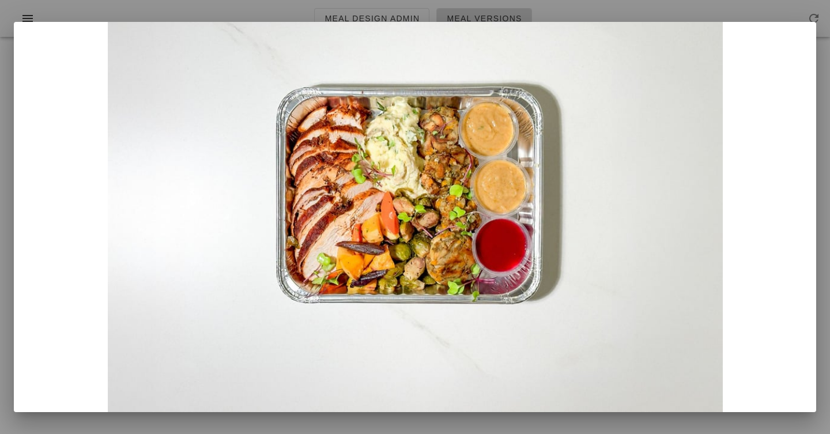
scroll to position [109, 0]
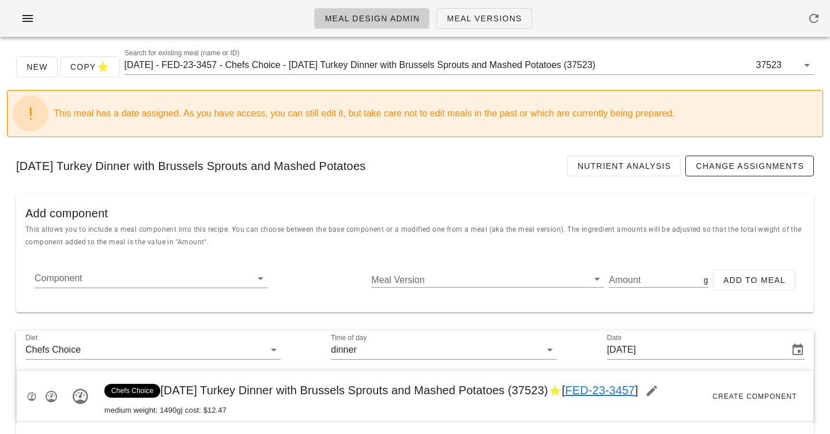
scroll to position [130, 0]
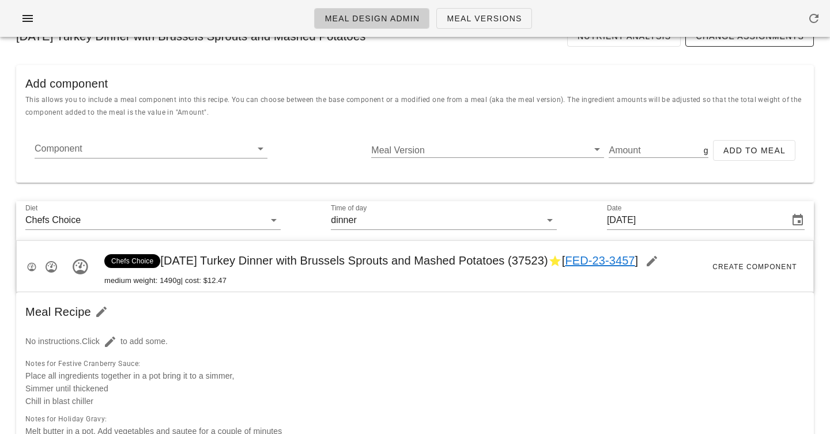
click at [621, 13] on div "Meal Design Admin Meal Versions" at bounding box center [415, 18] width 830 height 37
click at [509, 258] on span "Chefs Choice Thanksgiving Turkey Dinner with Brussels Sprouts and Mashed Potato…" at bounding box center [384, 260] width 561 height 13
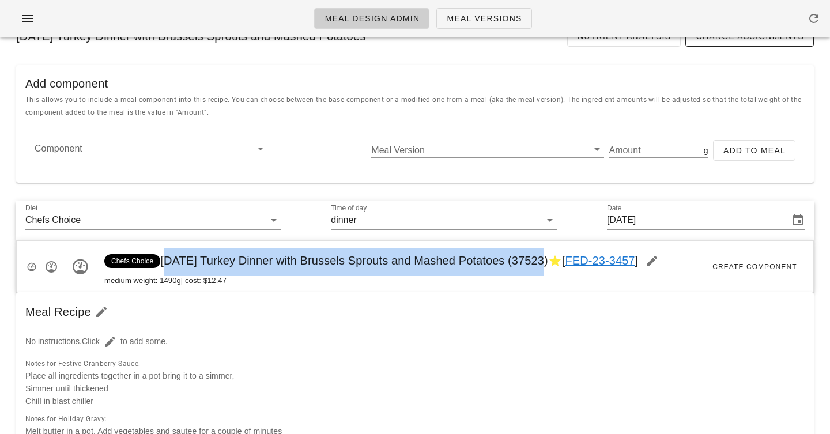
drag, startPoint x: 509, startPoint y: 258, endPoint x: 173, endPoint y: 254, distance: 336.0
click at [173, 254] on span "Chefs Choice Thanksgiving Turkey Dinner with Brussels Sprouts and Mashed Potato…" at bounding box center [384, 260] width 561 height 13
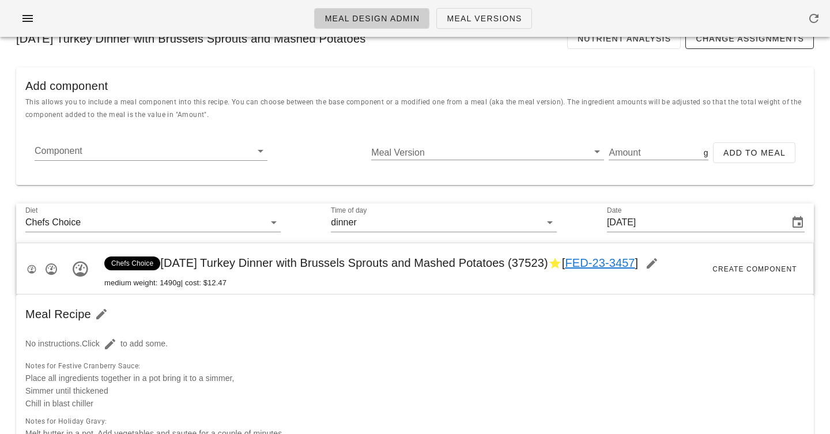
scroll to position [126, 0]
click at [659, 263] on icon "button" at bounding box center [652, 265] width 14 height 14
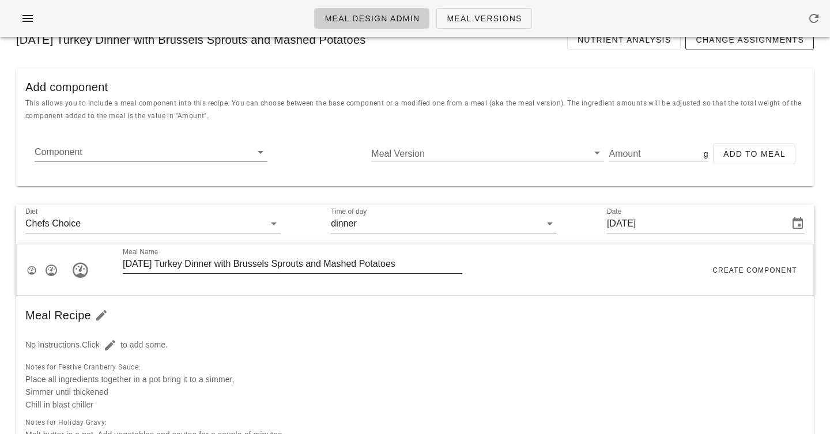
click at [430, 267] on input "Thanksgiving Turkey Dinner with Brussels Sprouts and Mashed Potatoes" at bounding box center [292, 264] width 339 height 18
click at [444, 264] on input "Thanksgiving Turkey Dinner with Brussels Sprouts and Mashed Potatoes (Serves 2-…" at bounding box center [292, 264] width 339 height 18
click at [448, 263] on input "Thanksgiving Turkey Dinner with Brussels Sprouts and Mashed Potatoes (Serves 2-…" at bounding box center [292, 264] width 339 height 18
type input "[DATE] Turkey Dinner with Brussels Sprouts and Mashed Potatoes (Serves 2-3)"
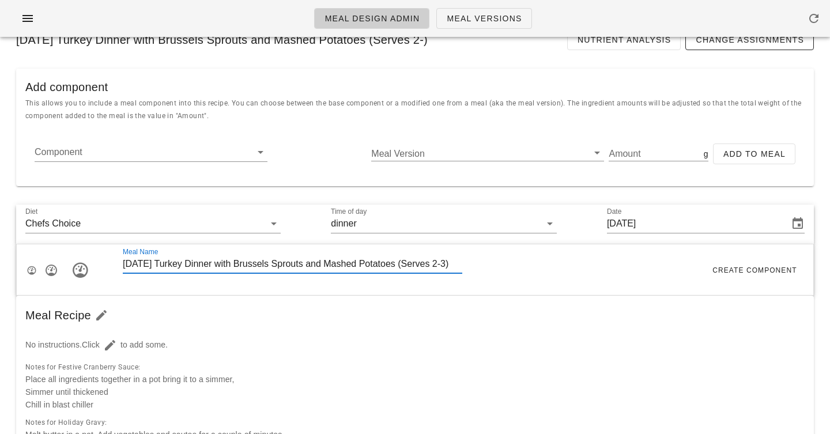
scroll to position [0, 13]
click at [512, 268] on div "Meal Name Thanksgiving Turkey Dinner with Brussels Sprouts and Mashed Potatoes …" at bounding box center [415, 270] width 796 height 52
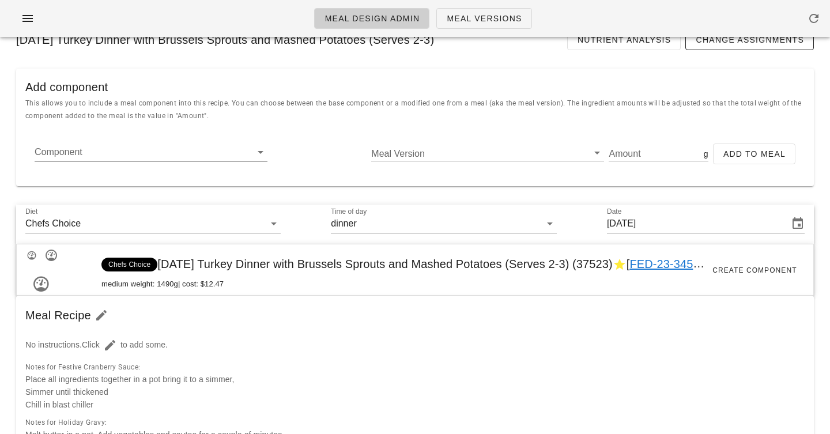
click at [530, 259] on span "Chefs Choice Thanksgiving Turkey Dinner with Brussels Sprouts and Mashed Potato…" at bounding box center [415, 264] width 629 height 13
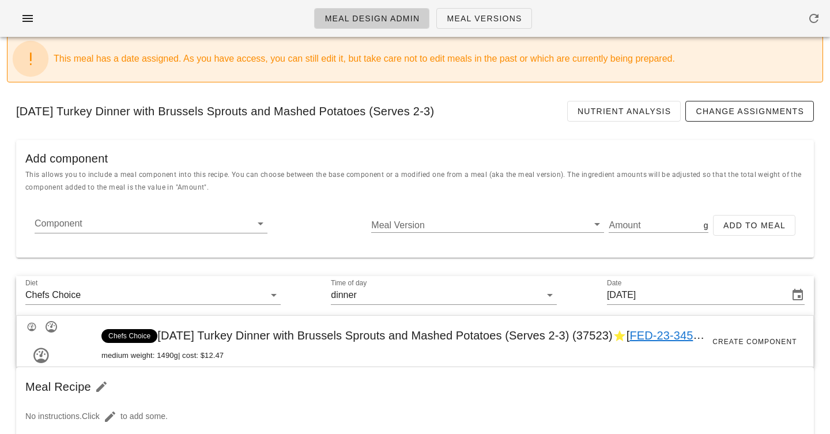
scroll to position [0, 0]
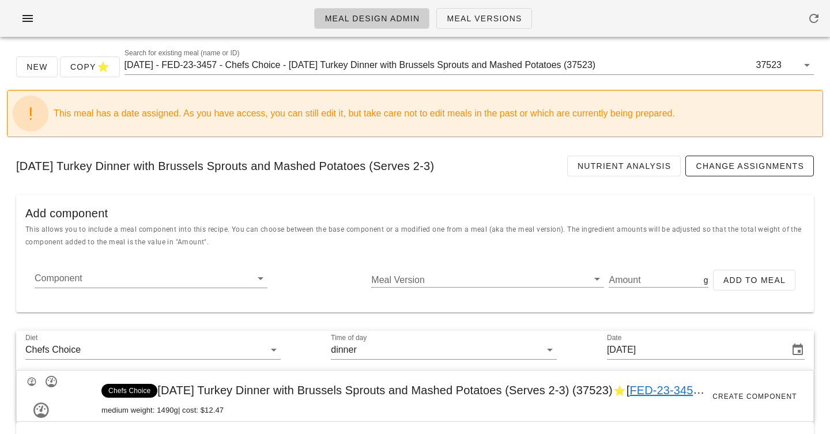
click at [285, 117] on div "This meal has a date assigned. As you have access, you can still edit it, but t…" at bounding box center [434, 114] width 760 height 14
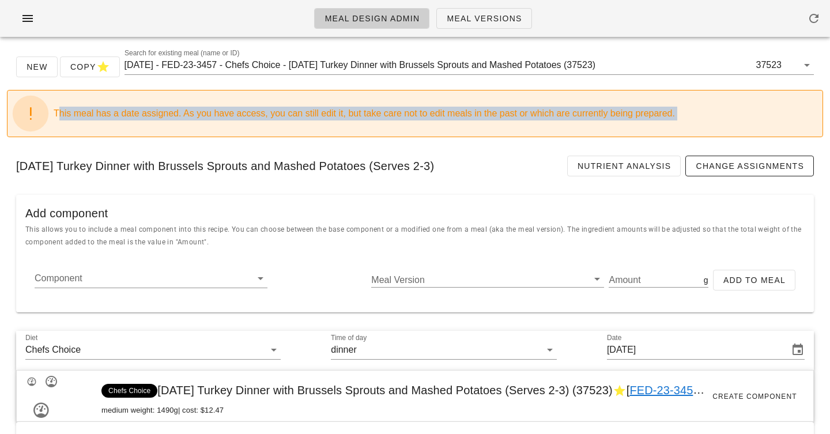
click at [285, 117] on div "This meal has a date assigned. As you have access, you can still edit it, but t…" at bounding box center [434, 114] width 760 height 14
click at [290, 114] on div "This meal has a date assigned. As you have access, you can still edit it, but t…" at bounding box center [434, 114] width 760 height 14
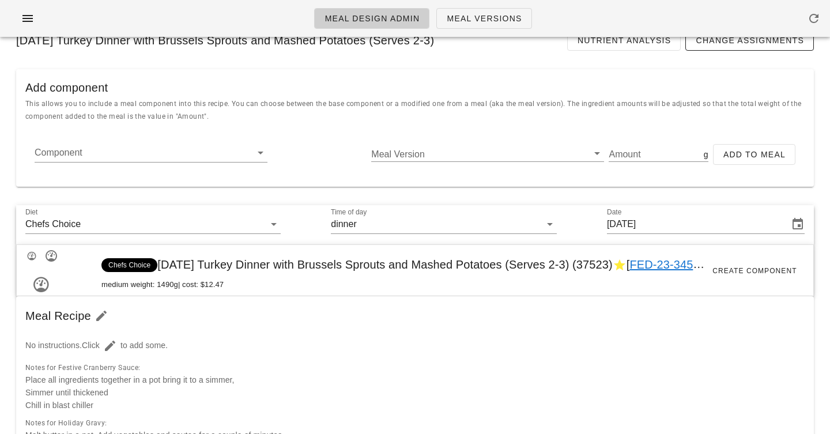
scroll to position [99, 0]
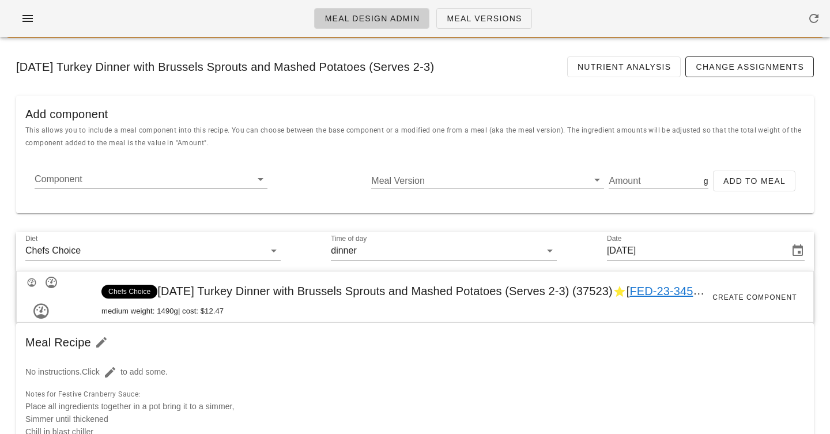
click at [672, 286] on link "FED-23-3457" at bounding box center [666, 291] width 75 height 13
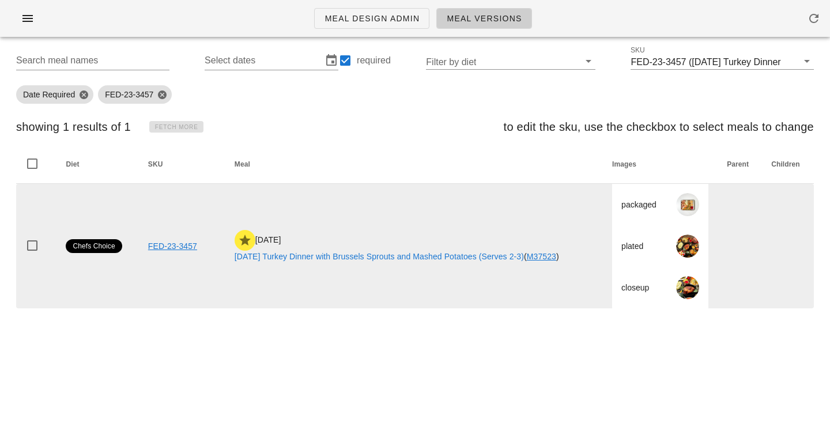
click at [553, 259] on link "M37523" at bounding box center [541, 256] width 29 height 9
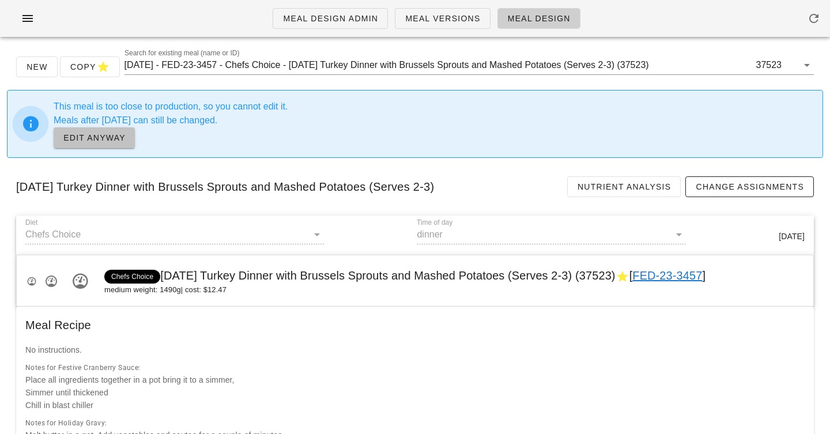
click at [120, 137] on span "EDIT ANYWAY" at bounding box center [94, 137] width 63 height 9
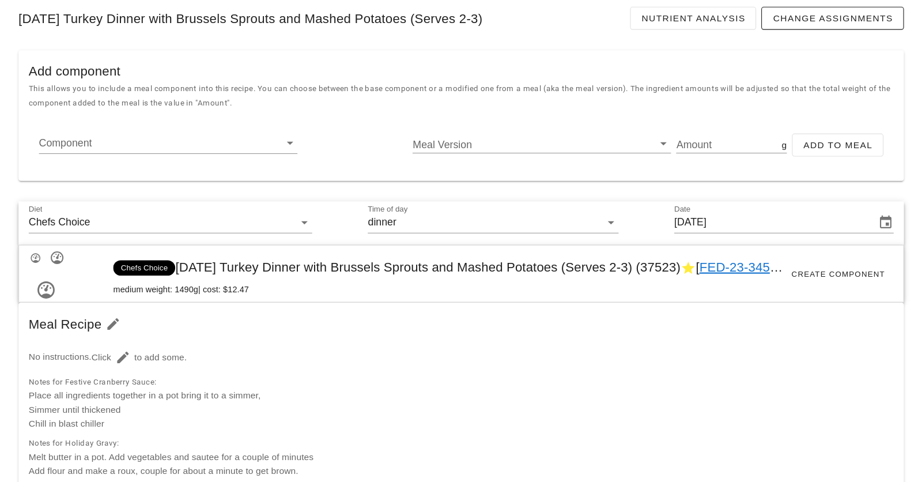
scroll to position [149, 0]
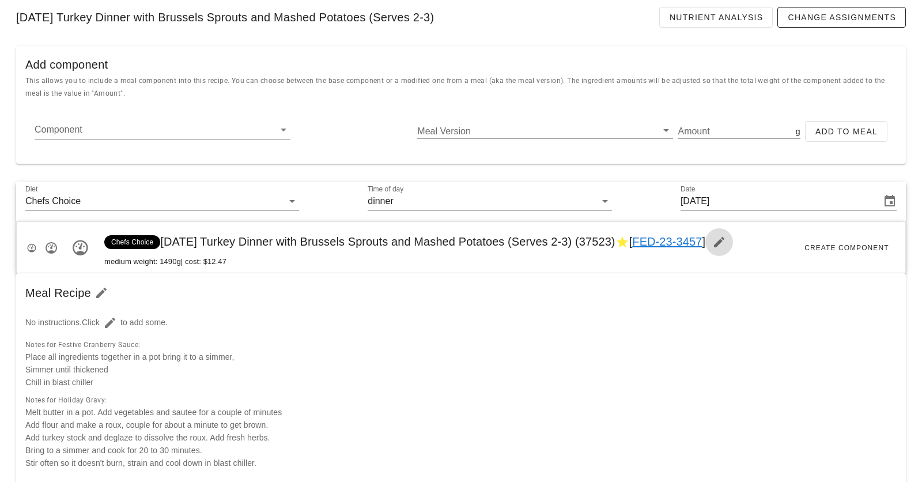
click at [726, 243] on icon "button" at bounding box center [719, 242] width 14 height 14
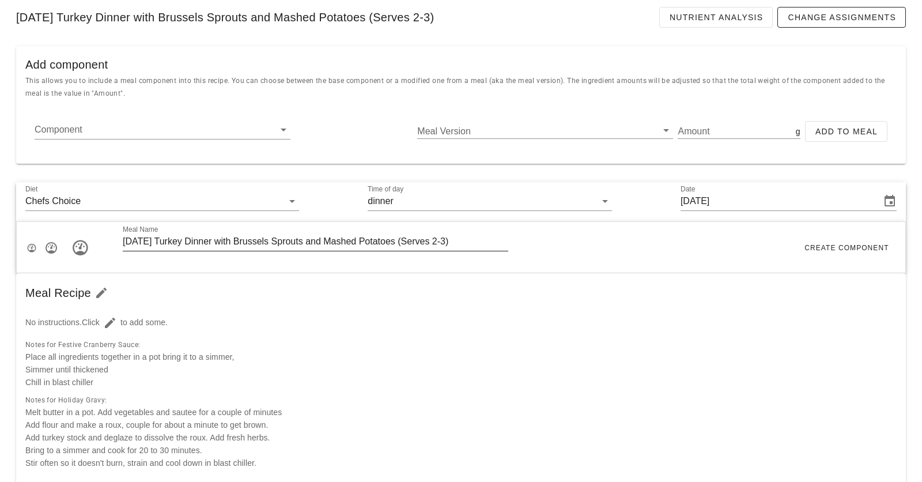
click at [460, 242] on input "Thanksgiving Turkey Dinner with Brussels Sprouts and Mashed Potatoes (Serves 2-…" at bounding box center [316, 241] width 386 height 18
type input "Thanksgiving Turkey Dinner with Brussels Sprouts and Mashed Potatoes (Serves 3)"
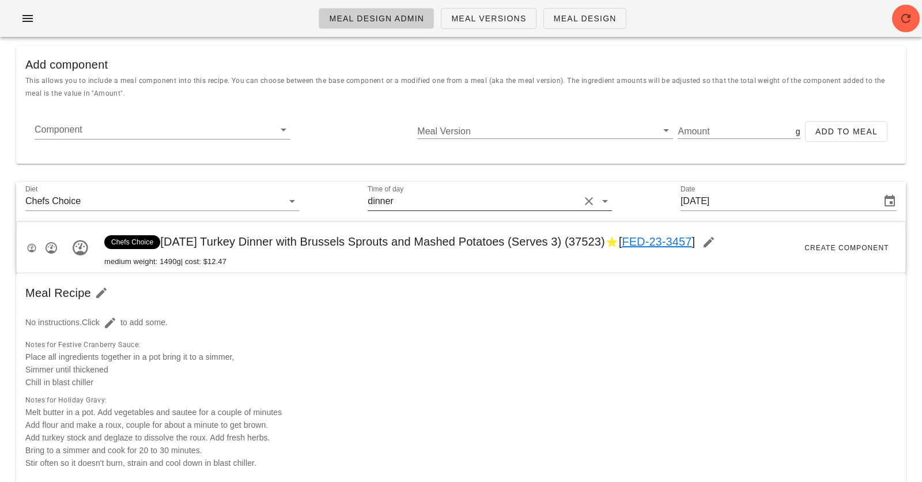
scroll to position [72, 0]
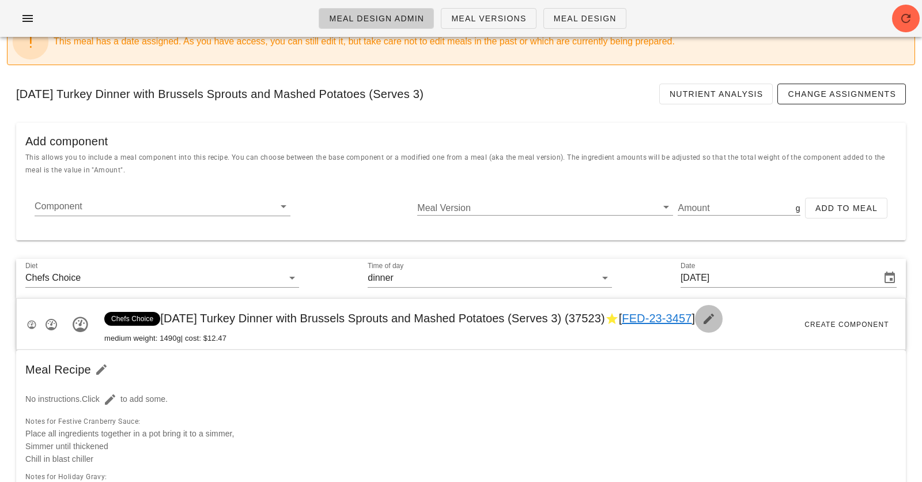
click at [716, 320] on icon "button" at bounding box center [709, 319] width 14 height 14
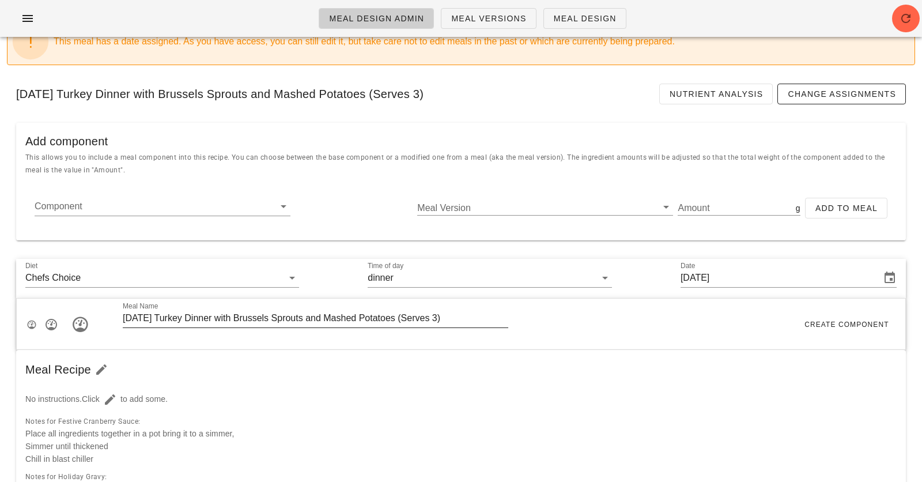
click at [455, 318] on input "Thanksgiving Turkey Dinner with Brussels Sprouts and Mashed Potatoes (Serves 3)" at bounding box center [316, 318] width 386 height 18
type input "[DATE] Turkey Dinner with Brussels Sprouts and Mashed Potatoes (Serves 3-4)"
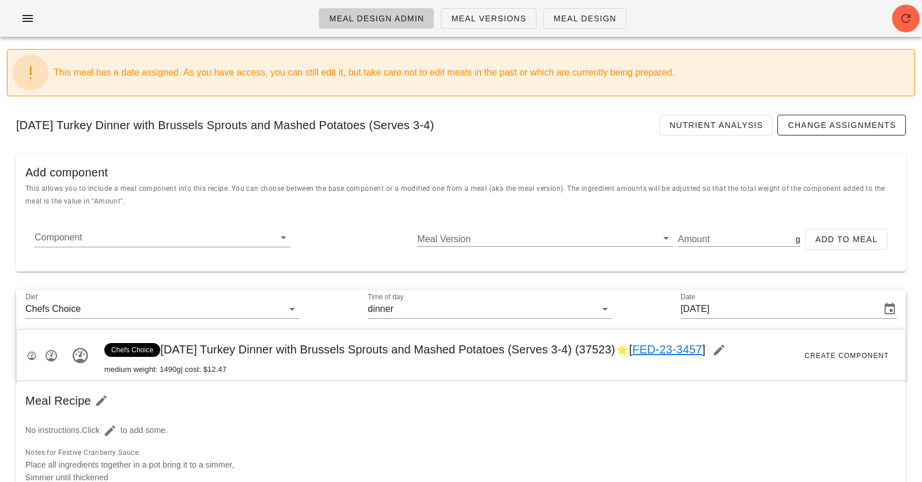
scroll to position [0, 0]
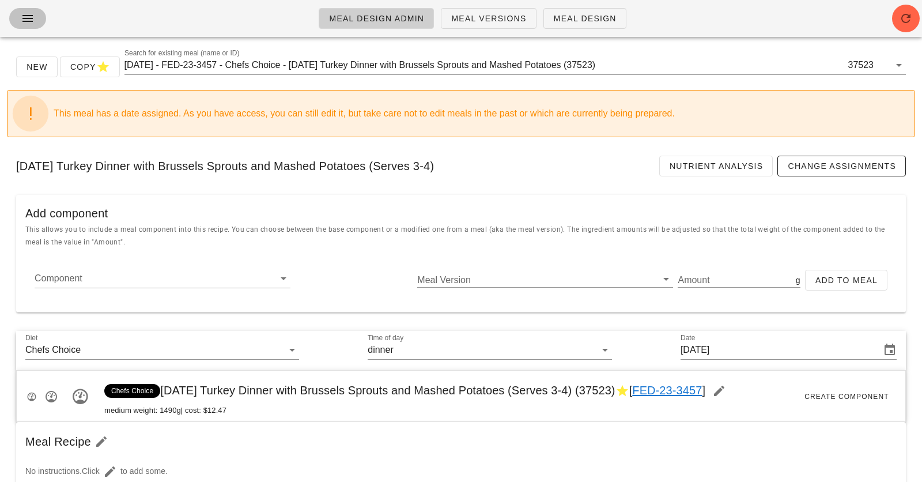
click at [33, 14] on icon "button" at bounding box center [28, 19] width 14 height 14
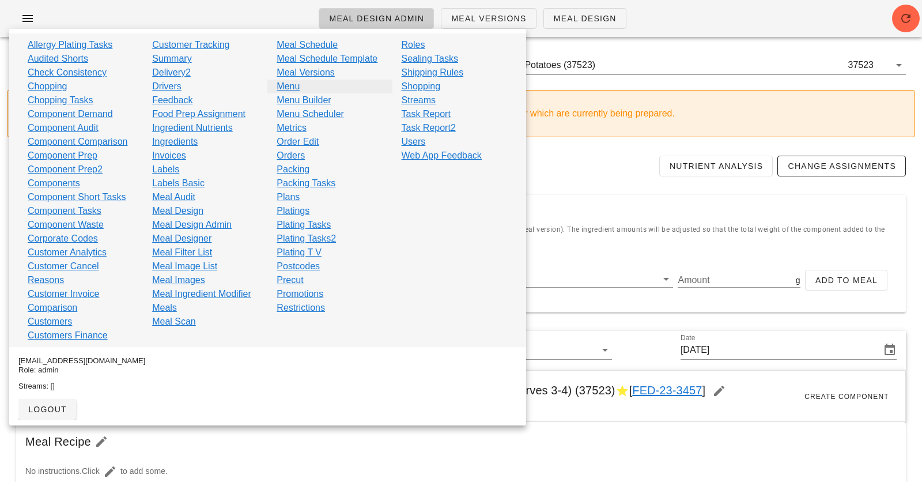
click at [296, 90] on link "Menu" at bounding box center [288, 87] width 23 height 14
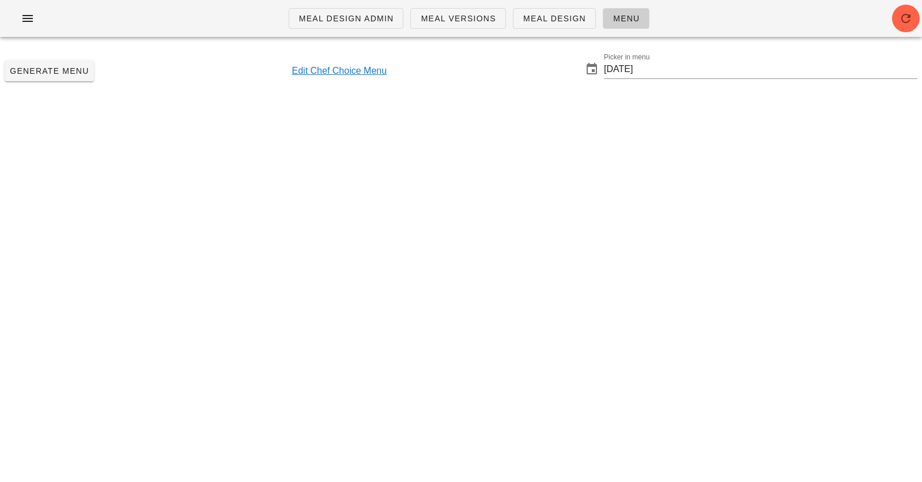
click at [361, 66] on link "Edit Chef Choice Menu" at bounding box center [339, 71] width 95 height 14
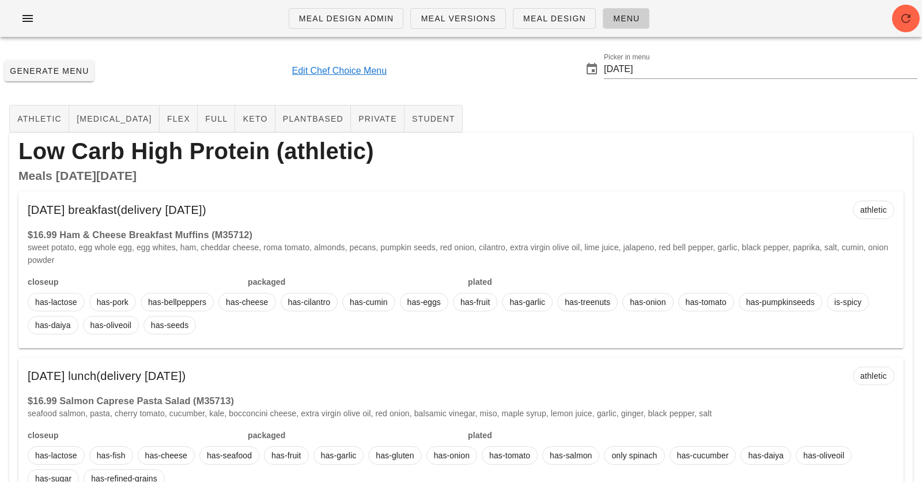
click at [360, 70] on link "Edit Chef Choice Menu" at bounding box center [339, 71] width 95 height 14
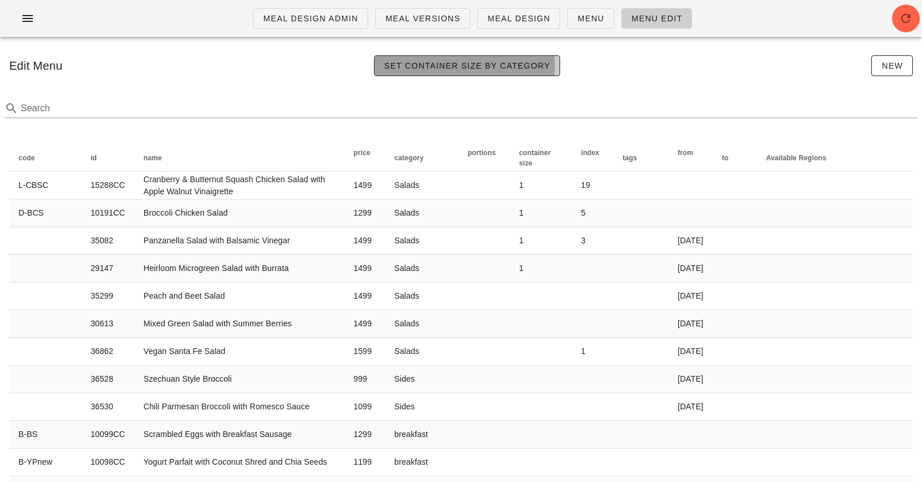
click at [494, 69] on span "Set Container Size by Category" at bounding box center [467, 65] width 167 height 9
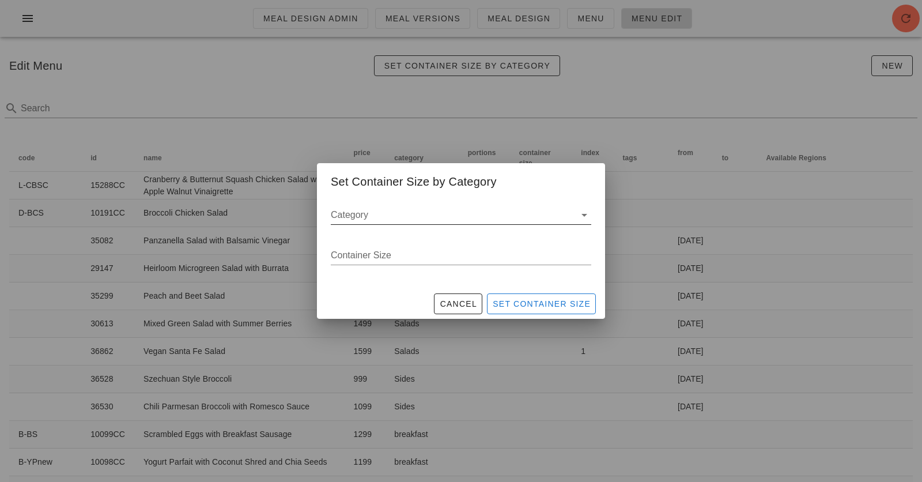
click at [440, 206] on input "Category" at bounding box center [453, 215] width 244 height 18
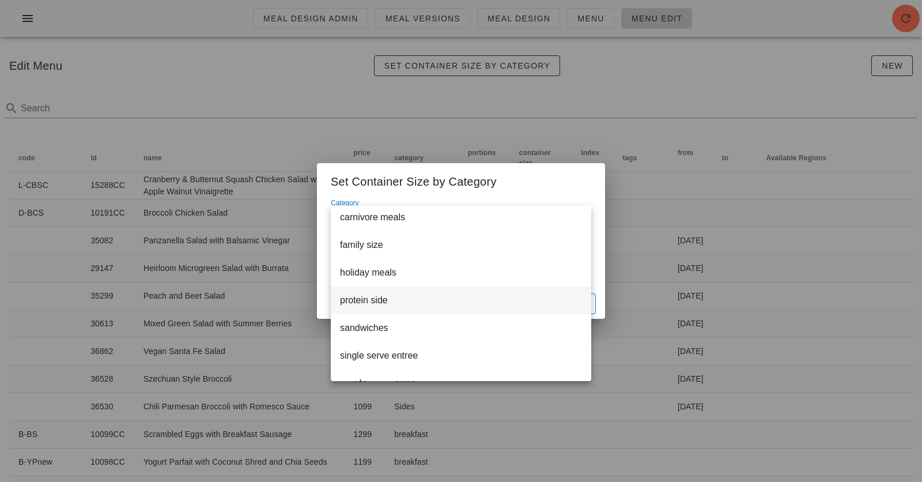
scroll to position [89, 0]
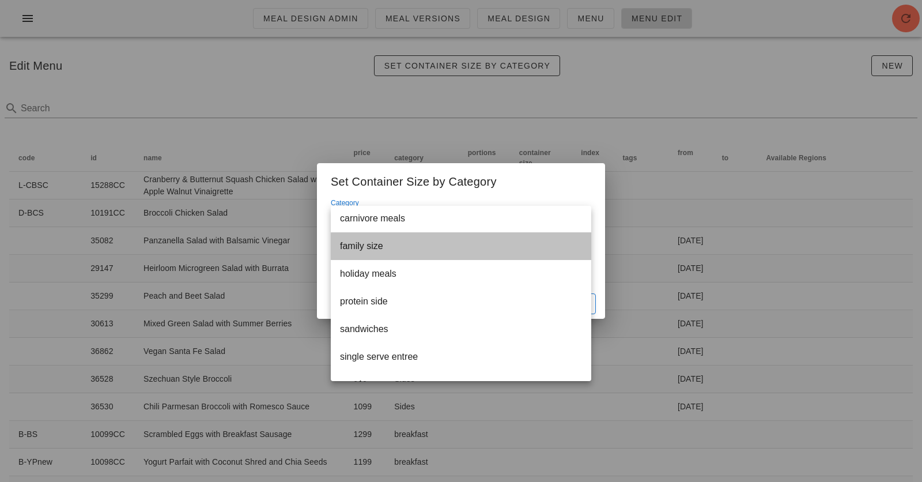
click at [386, 247] on div "family size" at bounding box center [461, 245] width 242 height 11
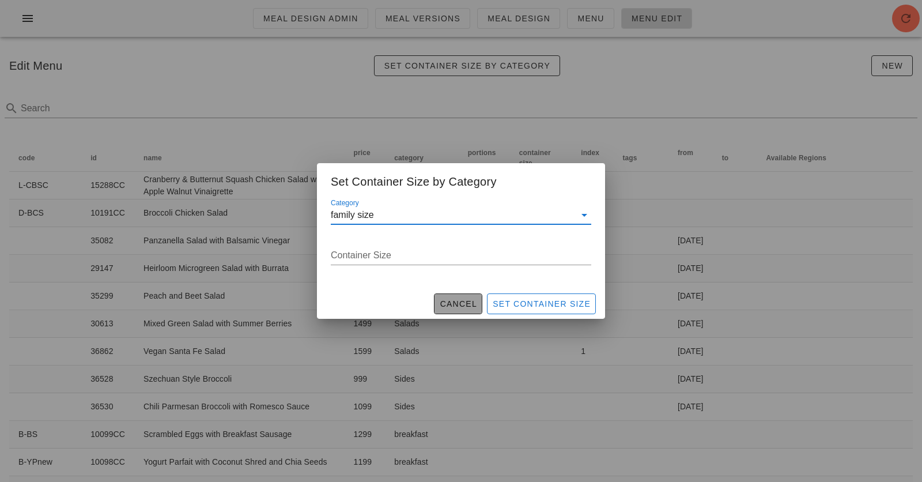
click at [451, 311] on button "Cancel" at bounding box center [458, 303] width 48 height 21
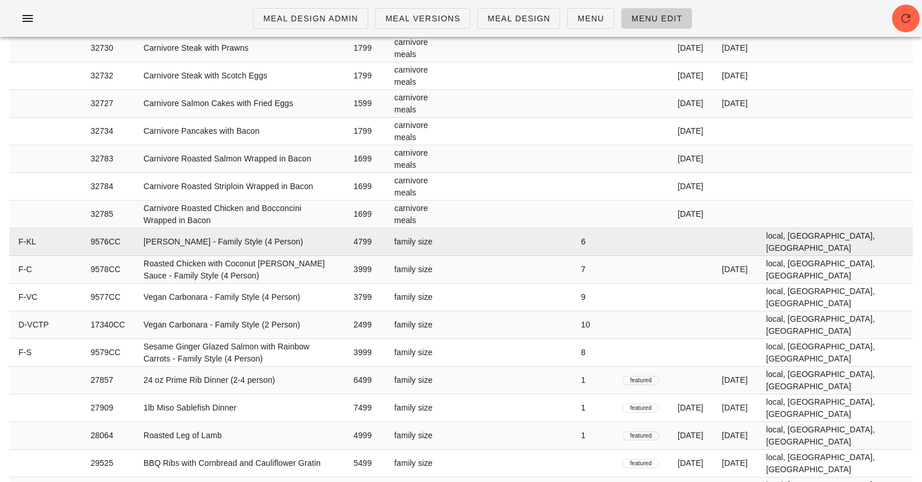
scroll to position [0, 0]
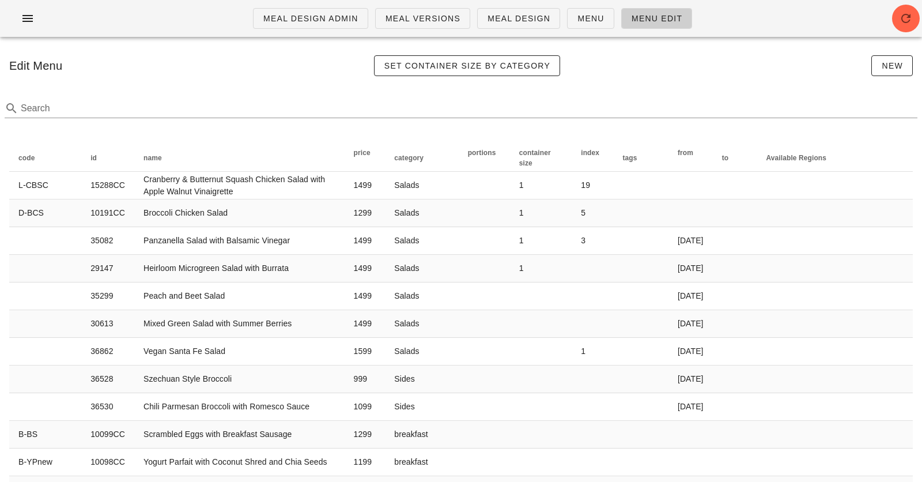
click at [713, 25] on div "Meal Design Admin Meal Versions Meal Design Menu Menu Edit" at bounding box center [461, 18] width 922 height 37
click at [829, 58] on button "New" at bounding box center [891, 65] width 41 height 21
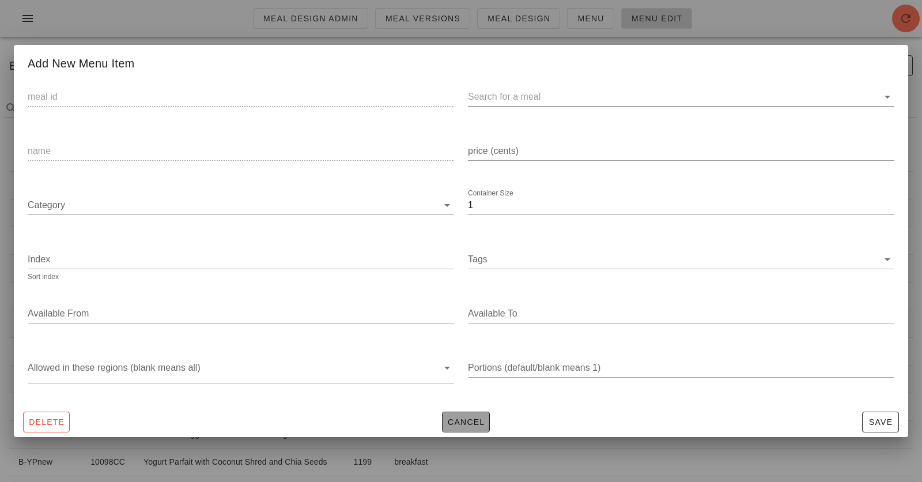
click at [461, 426] on span "Cancel" at bounding box center [466, 421] width 38 height 9
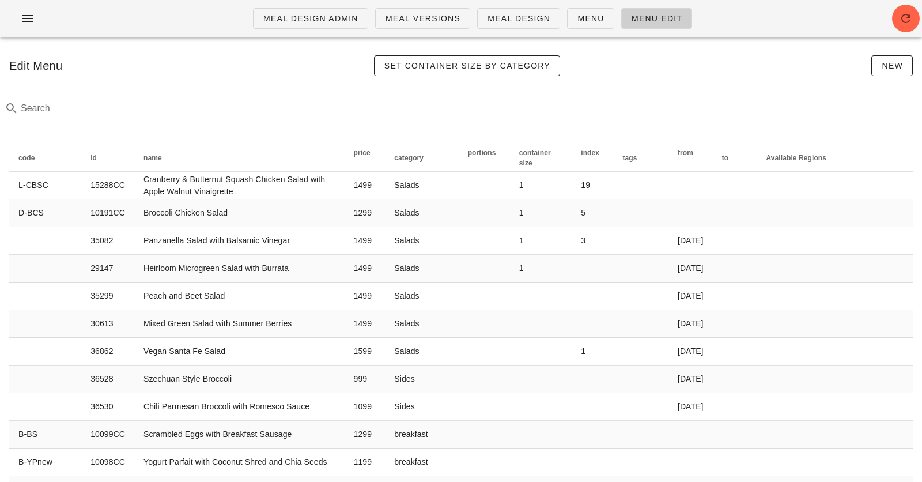
scroll to position [1023, 0]
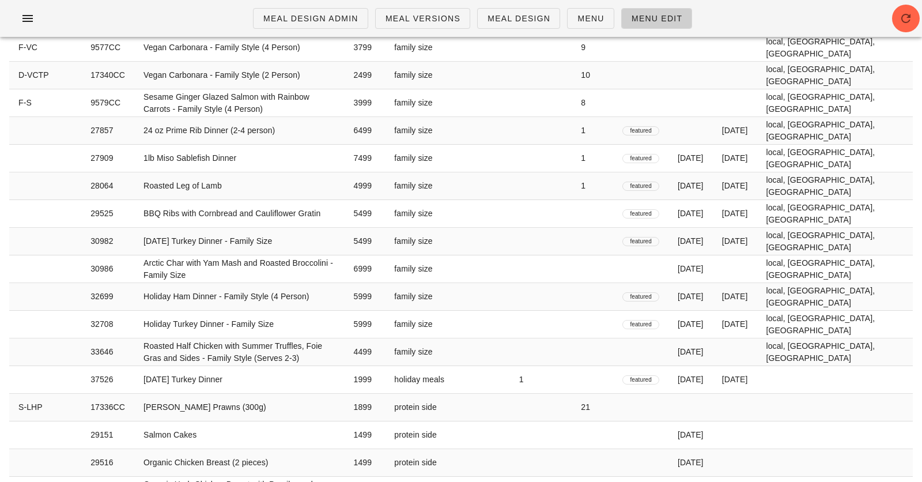
click at [458, 426] on td "protein side" at bounding box center [421, 435] width 73 height 28
type input "29151"
type input "Salmon Cakes"
type input "1499"
type input "protein side"
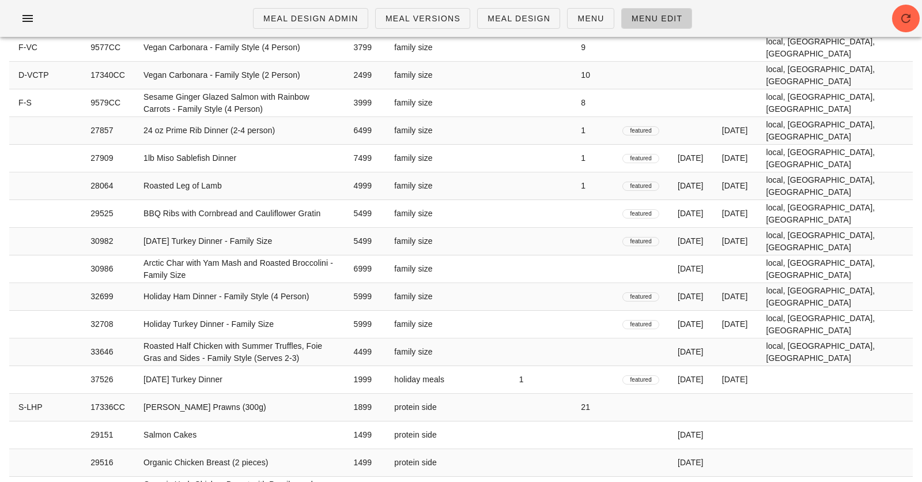
type input "[DATE]"
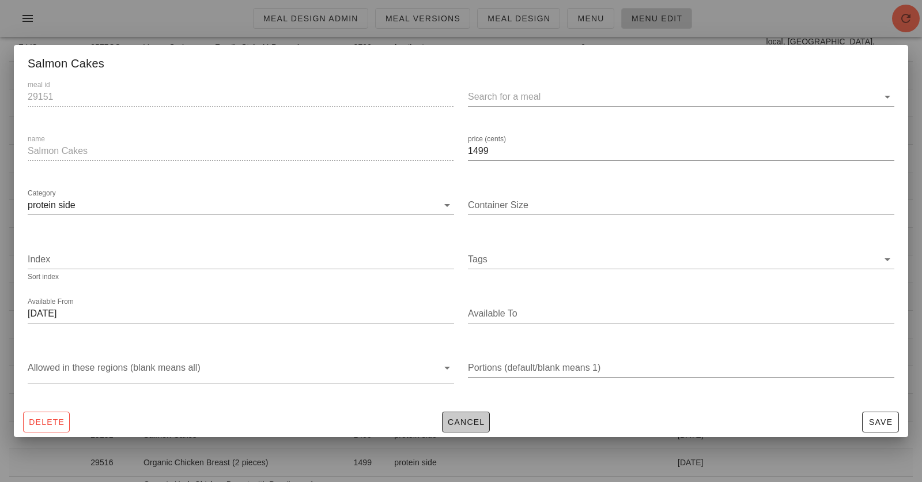
click at [447, 422] on span "Cancel" at bounding box center [466, 421] width 38 height 9
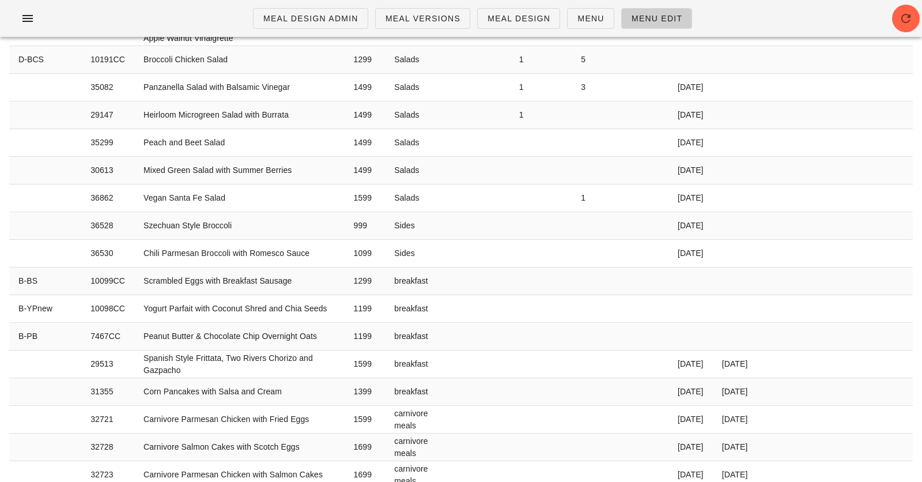
scroll to position [0, 0]
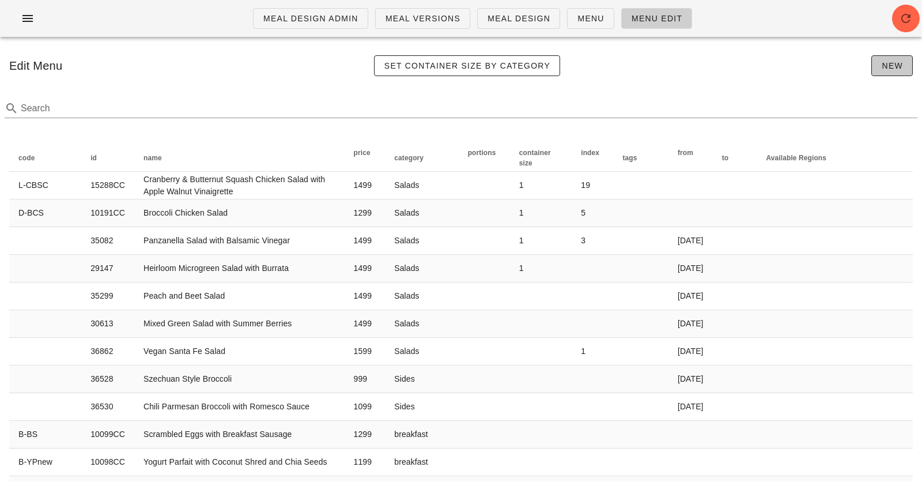
click at [829, 62] on span "New" at bounding box center [892, 65] width 22 height 9
type input "1"
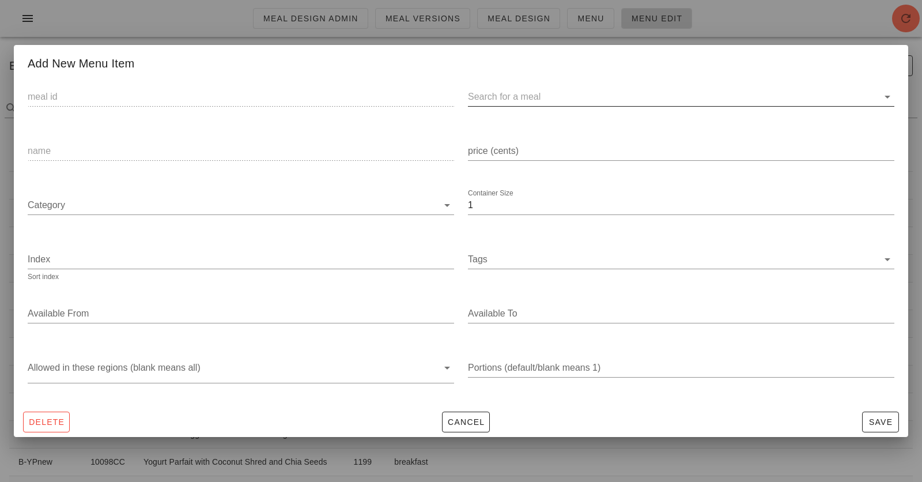
click at [486, 96] on input "text" at bounding box center [672, 97] width 408 height 18
paste input "37523"
type input "37523"
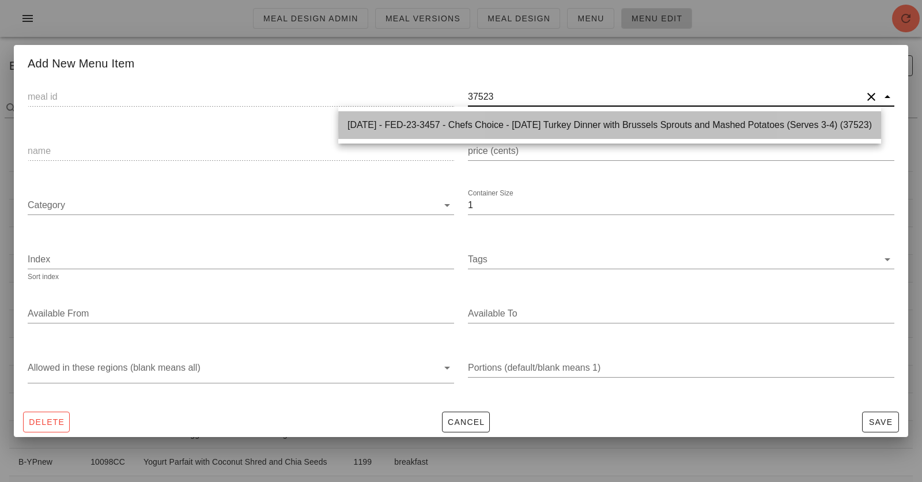
click at [566, 116] on div "2025-01-05 - FED-23-3457 - Chefs Choice - Thanksgiving Turkey Dinner with Bruss…" at bounding box center [610, 124] width 524 height 25
type input "37523"
type input "2025-01-05 - FED-23-3457 - Chefs Choice - Thanksgiving Turkey Dinner with Bruss…"
type input "Thanksgiving Turkey Dinner with Brussels Sprouts and Mashed Potatoes (Serves 3-…"
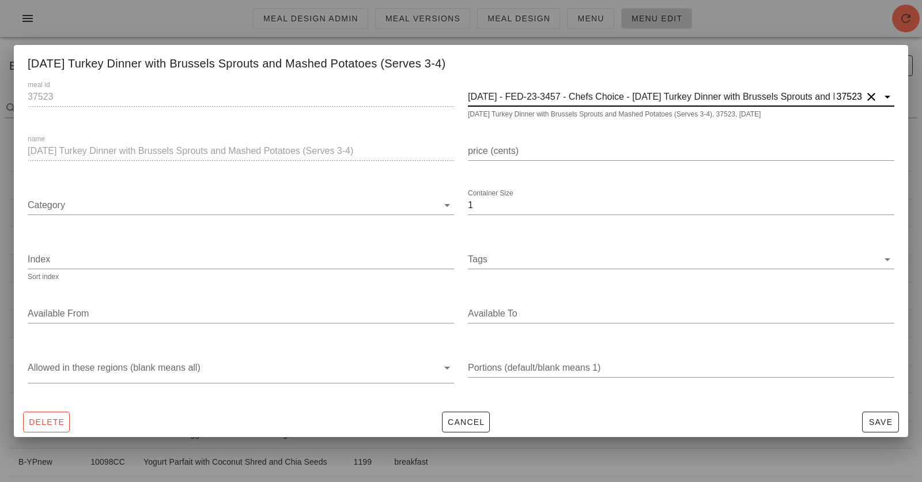
type input "2025-01-05 - FED-23-3457 - Chefs Choice - Thanksgiving Turkey Dinner with Bruss…"
click at [553, 133] on div "price (cents)" at bounding box center [681, 153] width 440 height 54
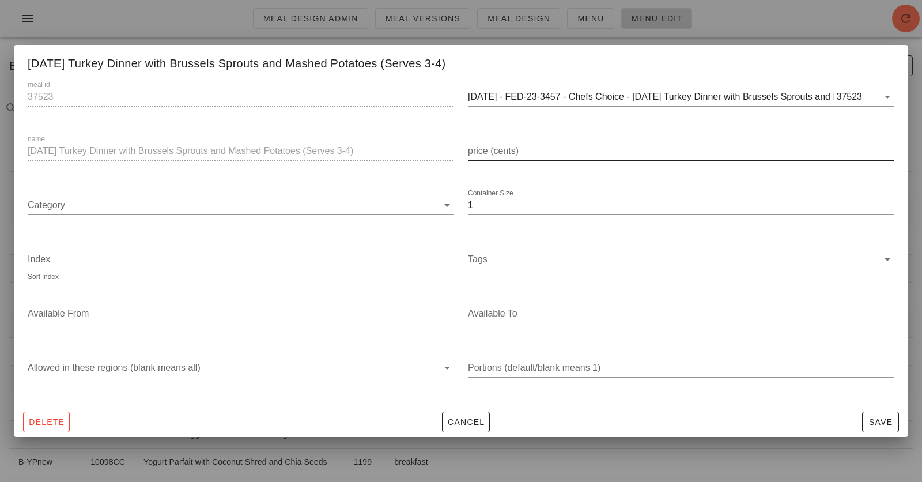
click at [553, 136] on div "price (cents)" at bounding box center [681, 154] width 426 height 38
click at [553, 151] on input "price (cents)" at bounding box center [681, 151] width 426 height 18
type input "5999"
click at [416, 192] on div "Category" at bounding box center [241, 208] width 426 height 38
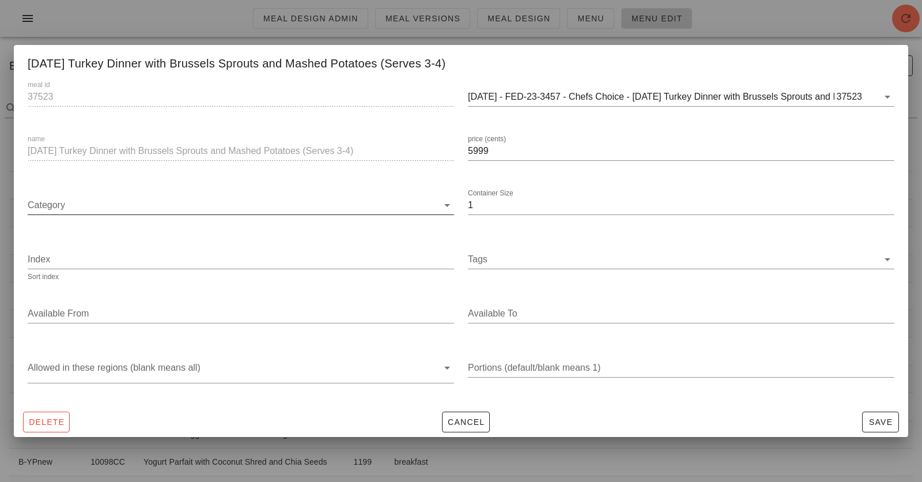
click at [416, 198] on input "Category" at bounding box center [233, 205] width 410 height 18
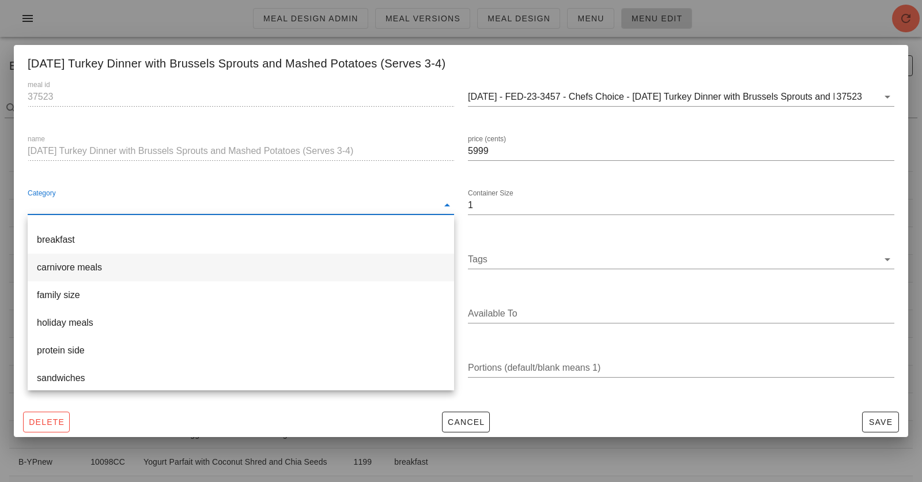
scroll to position [51, 0]
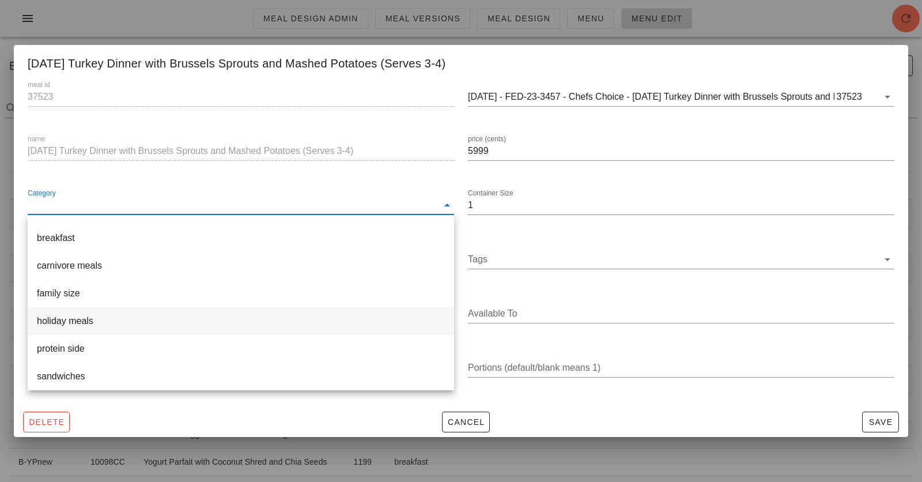
click at [299, 323] on div "holiday meals" at bounding box center [241, 320] width 408 height 11
type input "holiday meals"
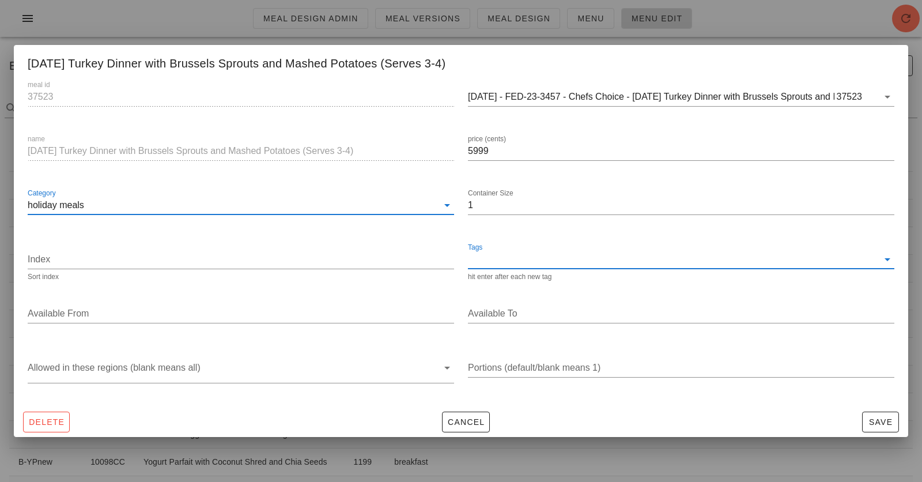
click at [489, 253] on input "Tags" at bounding box center [673, 259] width 410 height 18
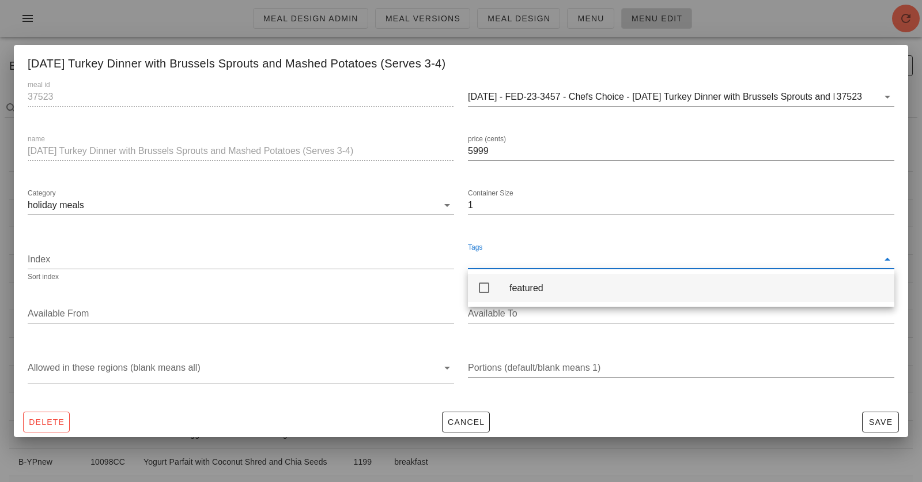
click at [489, 282] on icon at bounding box center [484, 288] width 14 height 14
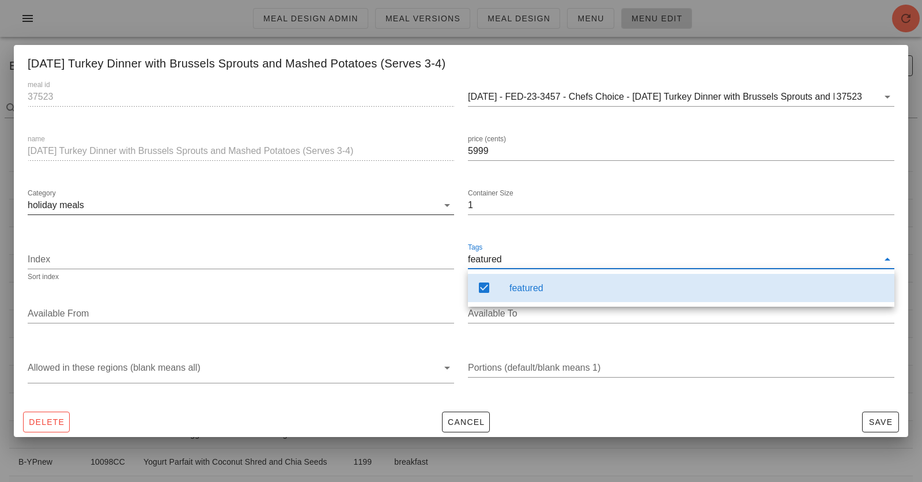
click at [316, 217] on div "Category holiday meals" at bounding box center [241, 211] width 426 height 31
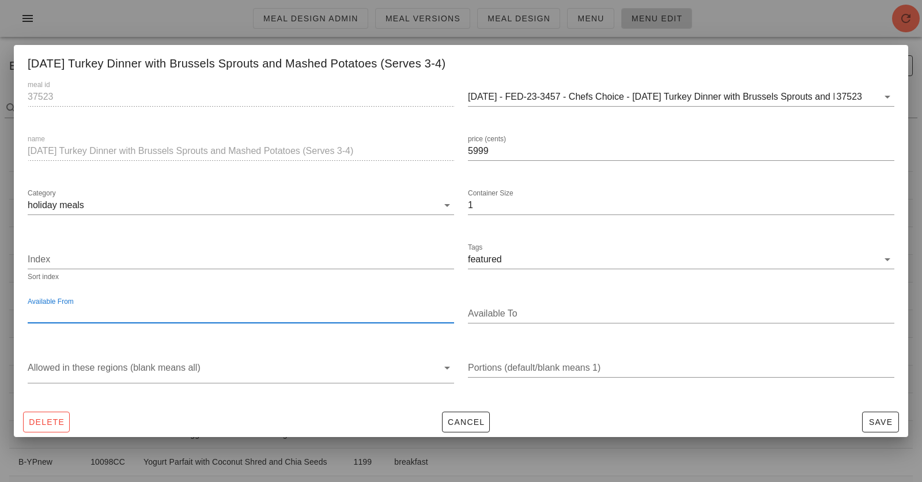
click at [345, 312] on input "Available From" at bounding box center [240, 313] width 424 height 18
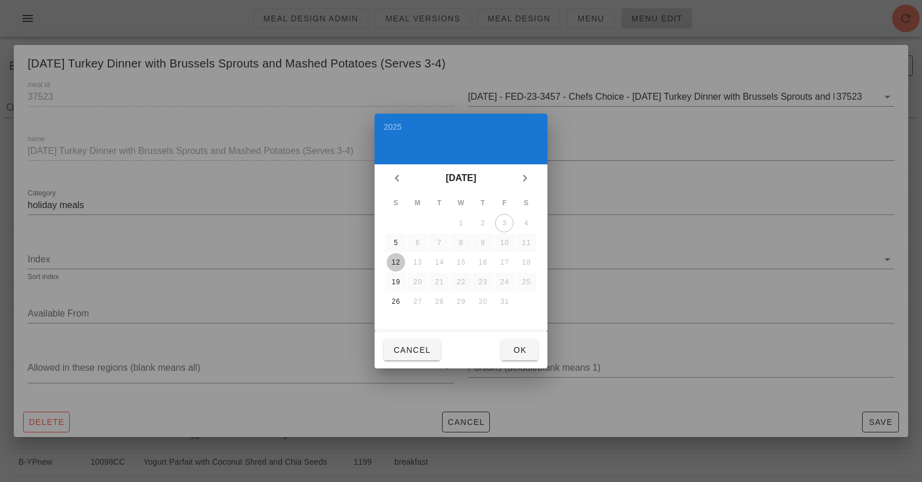
click at [395, 258] on div "12" at bounding box center [396, 262] width 18 height 8
click at [520, 348] on span "Ok" at bounding box center [520, 349] width 18 height 9
type input "[DATE]"
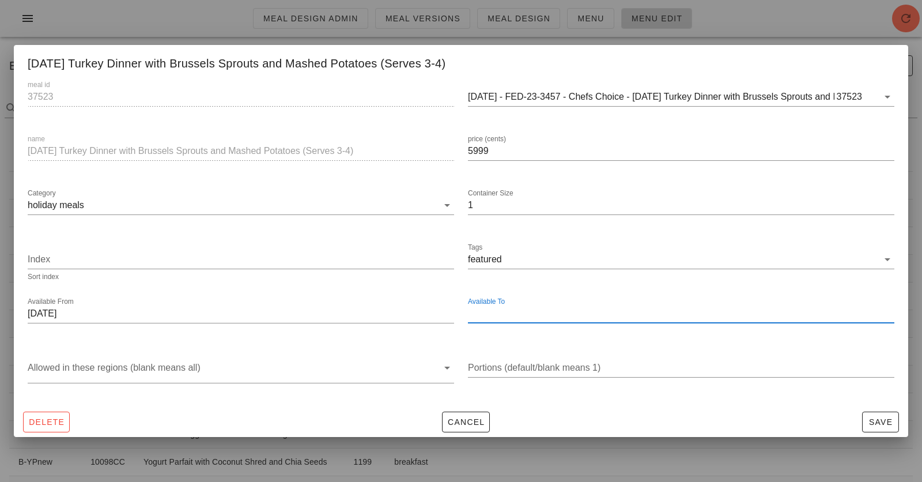
click at [516, 310] on input "Available To" at bounding box center [680, 313] width 424 height 18
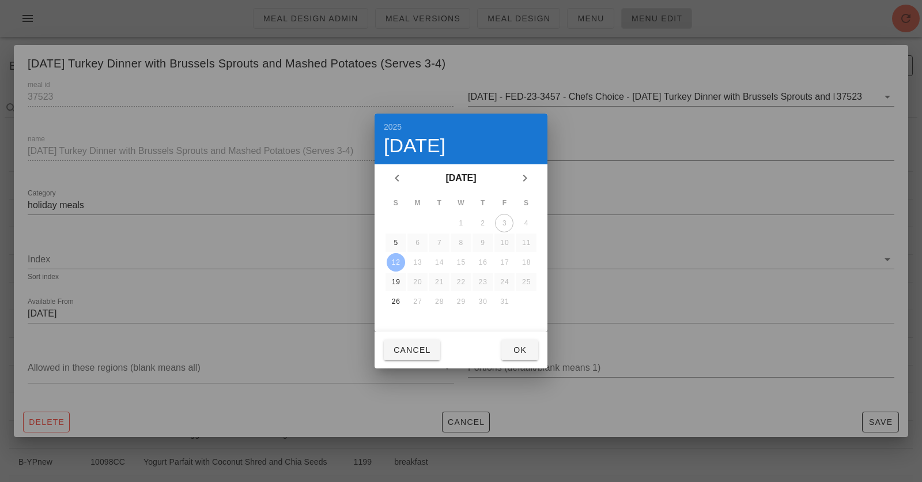
click at [400, 258] on div "12" at bounding box center [396, 262] width 18 height 8
click at [517, 350] on span "Ok" at bounding box center [520, 349] width 18 height 9
type input "[DATE]"
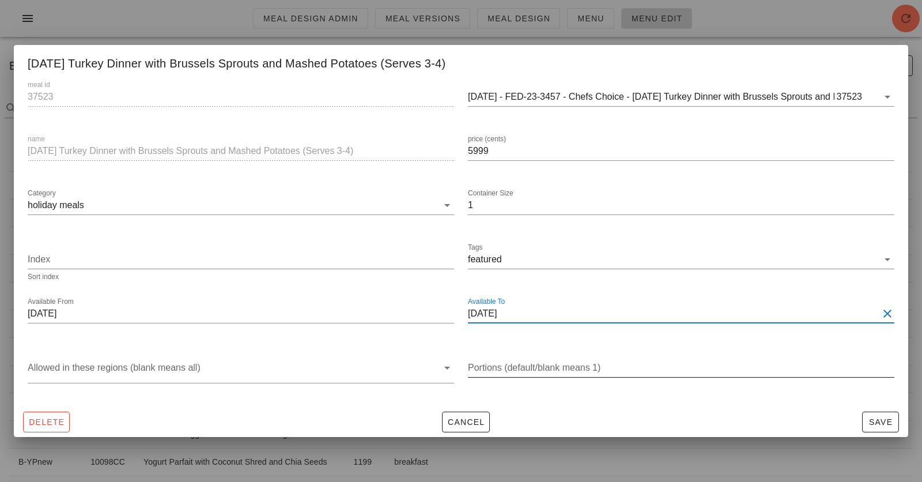
click at [508, 367] on div "Portions (default/blank means 1)" at bounding box center [681, 367] width 426 height 18
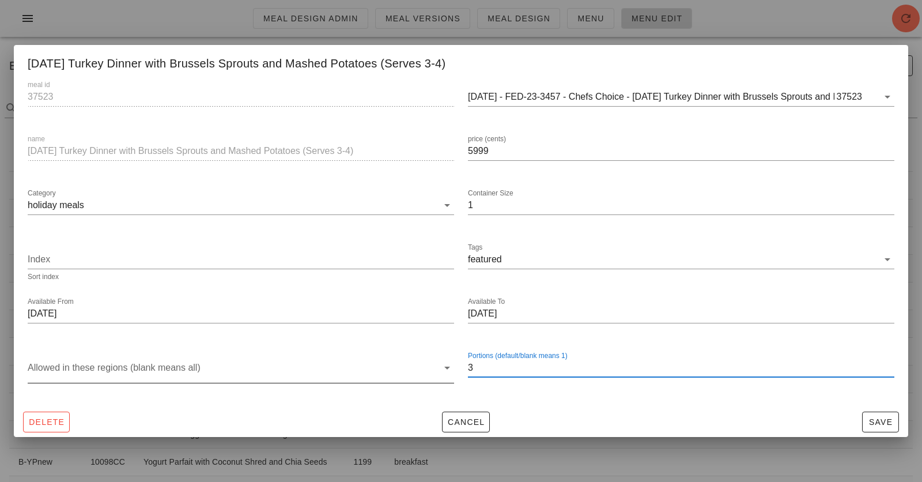
type input "3"
click at [326, 372] on div at bounding box center [233, 370] width 410 height 24
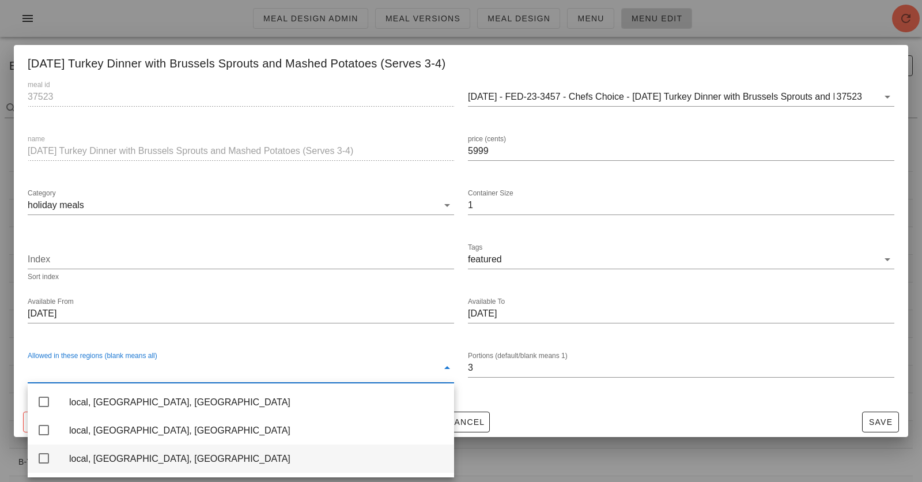
click at [299, 433] on div "local, [GEOGRAPHIC_DATA], [GEOGRAPHIC_DATA]" at bounding box center [257, 458] width 376 height 11
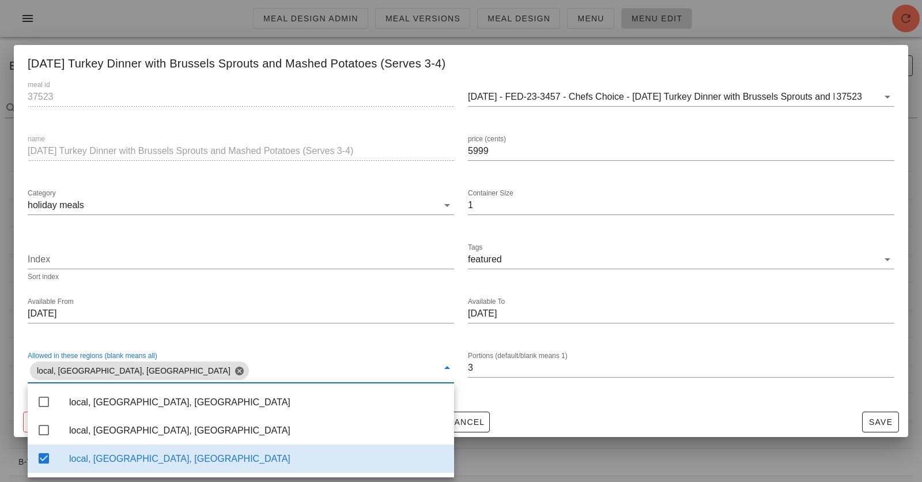
click at [705, 422] on div "Delete Cancel Save" at bounding box center [461, 422] width 894 height 30
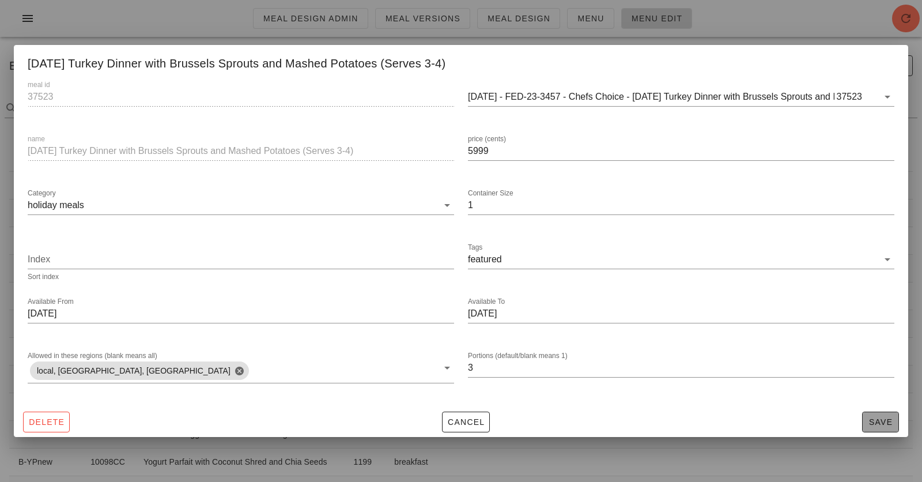
click at [829, 424] on span "Save" at bounding box center [880, 421] width 27 height 9
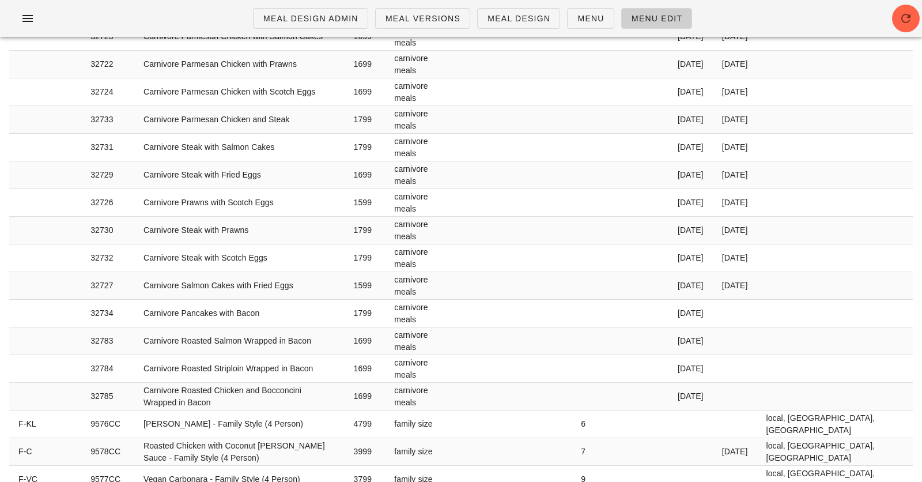
scroll to position [0, 0]
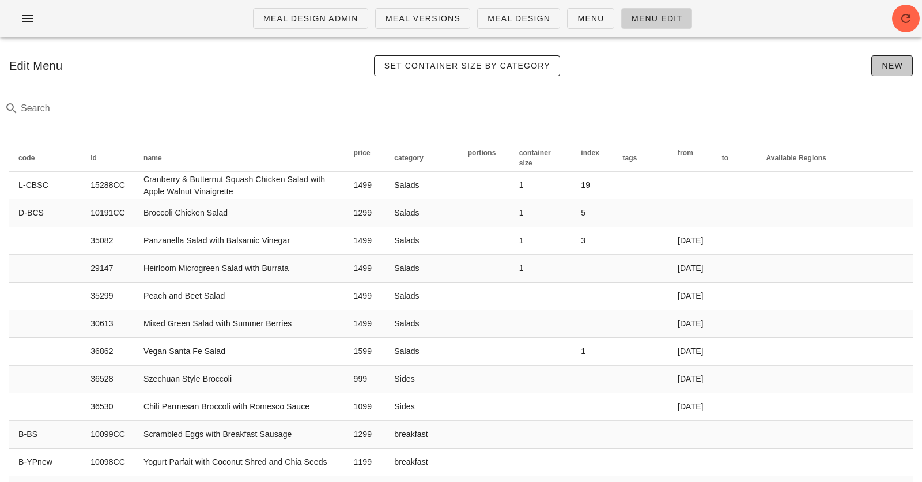
click at [829, 69] on button "New" at bounding box center [891, 65] width 41 height 21
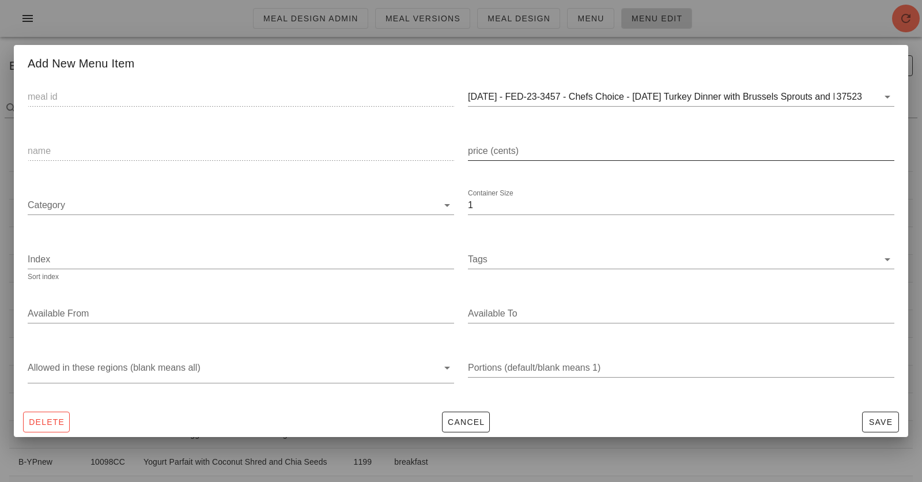
click at [594, 157] on input "price (cents)" at bounding box center [681, 151] width 426 height 18
paste input "37525"
type input "37525"
click at [526, 146] on input "37525" at bounding box center [681, 151] width 426 height 18
click at [526, 97] on input "2025-01-05 - FED-23-3457 - Chefs Choice - Thanksgiving Turkey Dinner with Bruss…" at bounding box center [651, 97] width 367 height 18
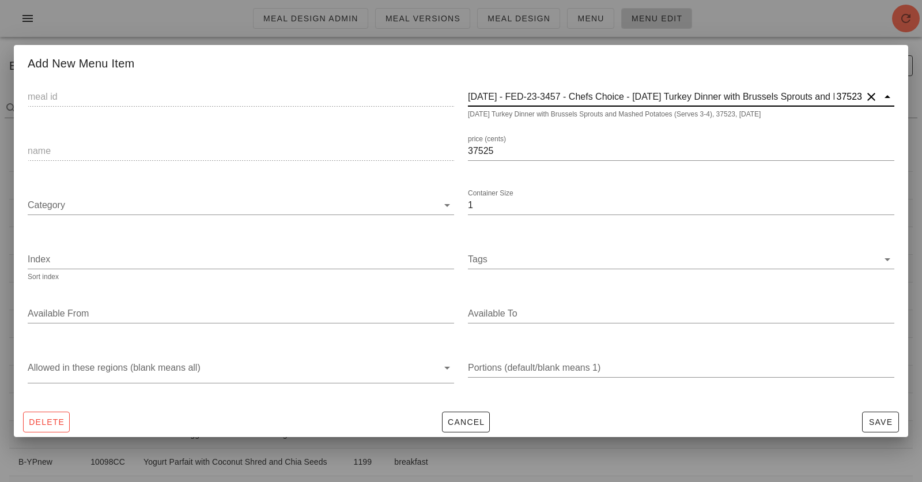
click at [526, 97] on input "2025-01-05 - FED-23-3457 - Chefs Choice - Thanksgiving Turkey Dinner with Bruss…" at bounding box center [651, 97] width 367 height 18
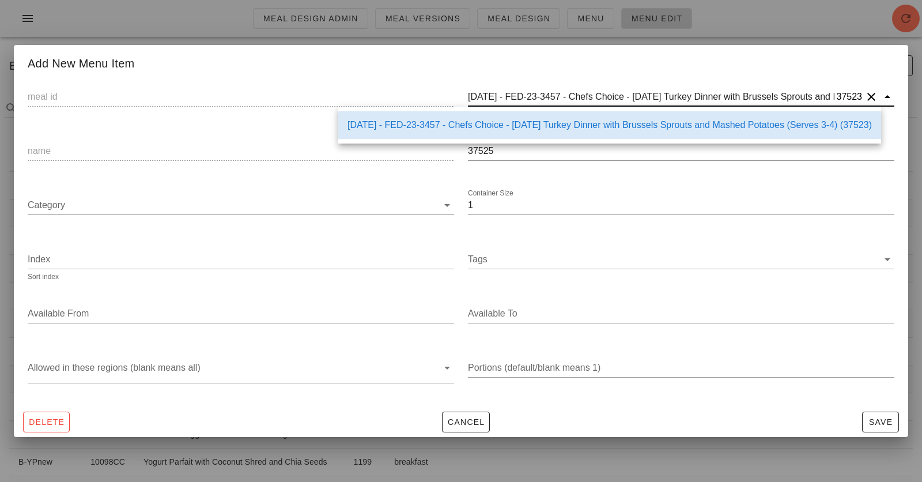
click at [526, 97] on input "2025-01-05 - FED-23-3457 - Chefs Choice - Thanksgiving Turkey Dinner with Bruss…" at bounding box center [651, 97] width 367 height 18
paste input "37525"
type input "37525"
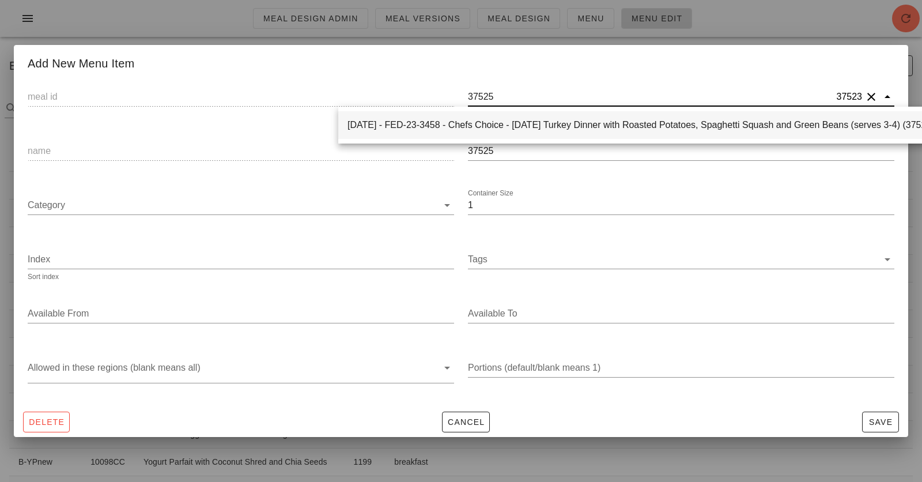
click at [507, 119] on div "2025-01-05 - FED-23-3458 - Chefs Choice - Thanksgiving Turkey Dinner with Roast…" at bounding box center [641, 124] width 587 height 11
type input "37525"
type input "2025-01-05 - FED-23-3458 - Chefs Choice - Thanksgiving Turkey Dinner with Roast…"
type input "Thanksgiving Turkey Dinner with Roasted Potatoes, Spaghetti Squash and Green Be…"
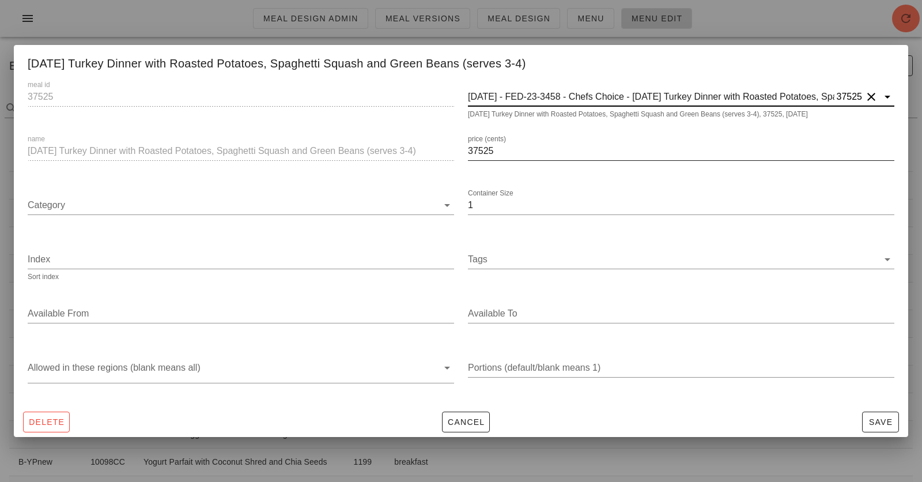
type input "2025-01-05 - FED-23-3458 - Chefs Choice - Thanksgiving Turkey Dinner with Roast…"
click at [493, 151] on input "37525" at bounding box center [681, 151] width 426 height 18
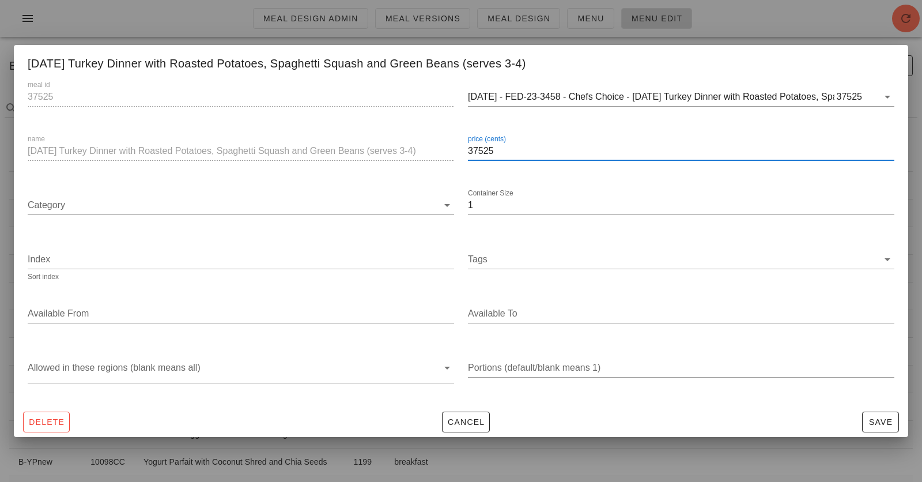
click at [493, 151] on input "37525" at bounding box center [681, 151] width 426 height 18
type input "5999"
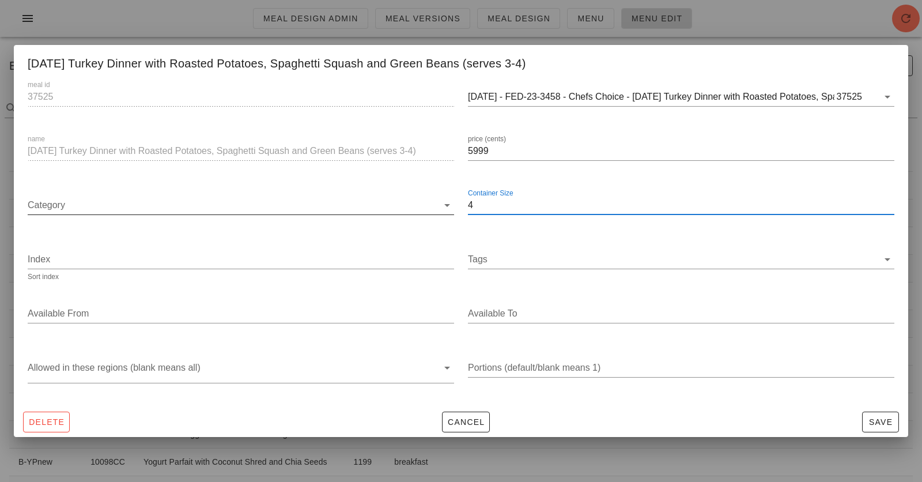
type input "4"
click at [407, 203] on input "Category" at bounding box center [233, 205] width 410 height 18
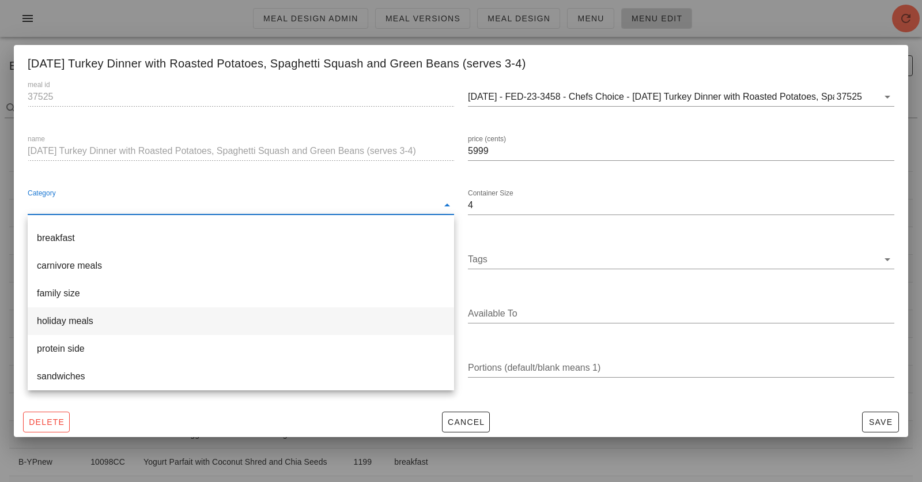
click at [355, 323] on div "holiday meals" at bounding box center [241, 320] width 408 height 11
type input "holiday meals"
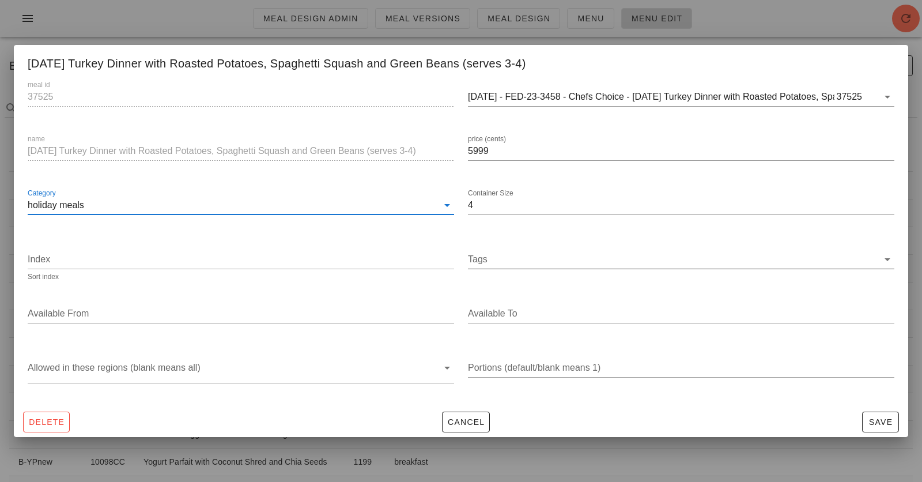
click at [497, 265] on input "Tags" at bounding box center [673, 259] width 410 height 18
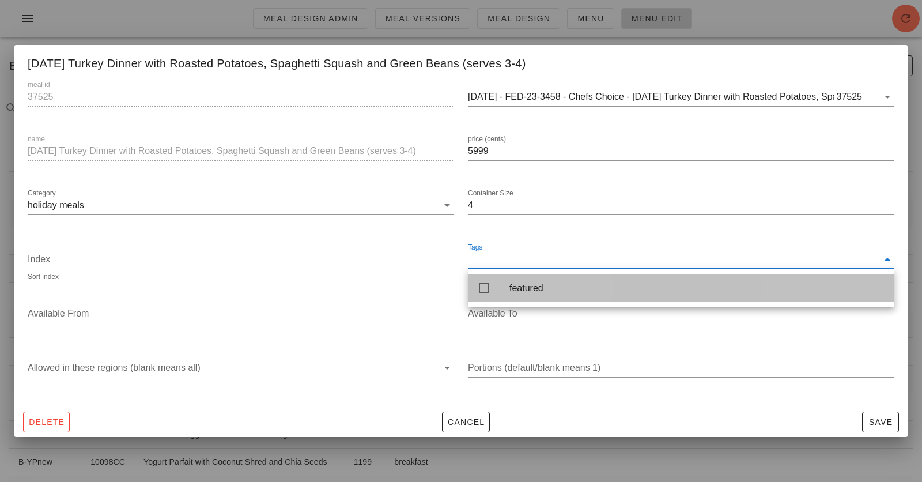
click at [485, 288] on icon at bounding box center [484, 288] width 14 height 14
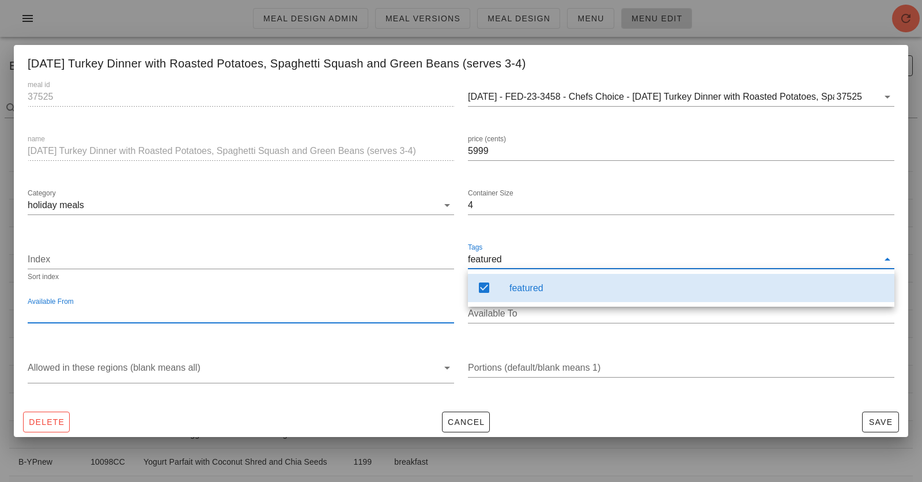
click at [301, 312] on input "Available From" at bounding box center [240, 313] width 424 height 18
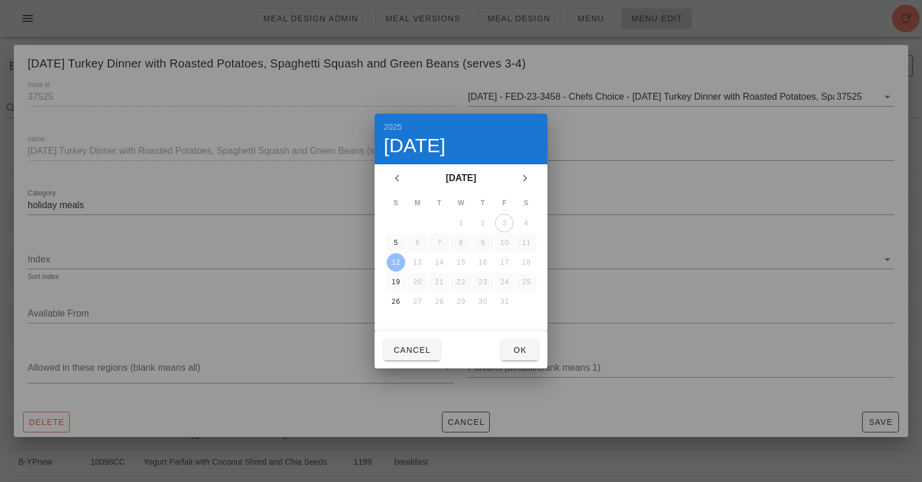
click at [391, 258] on div "12" at bounding box center [396, 262] width 18 height 8
click at [512, 347] on span "Ok" at bounding box center [520, 349] width 18 height 9
type input "[DATE]"
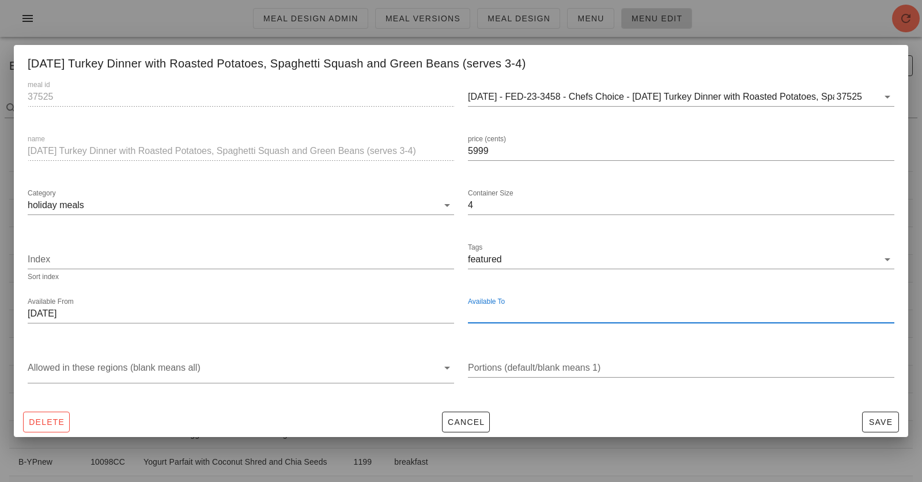
click at [511, 316] on input "Available To" at bounding box center [680, 313] width 424 height 18
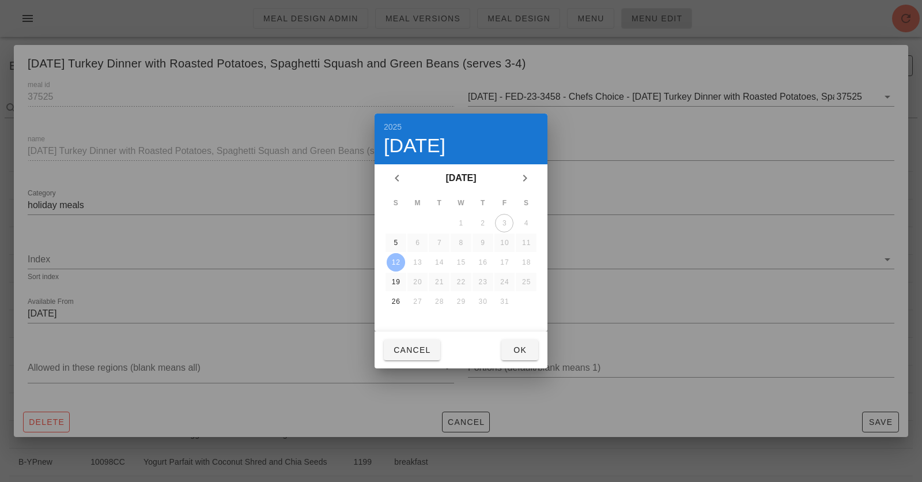
click at [393, 264] on div "12" at bounding box center [396, 262] width 18 height 8
click at [513, 346] on span "Ok" at bounding box center [520, 349] width 18 height 9
type input "[DATE]"
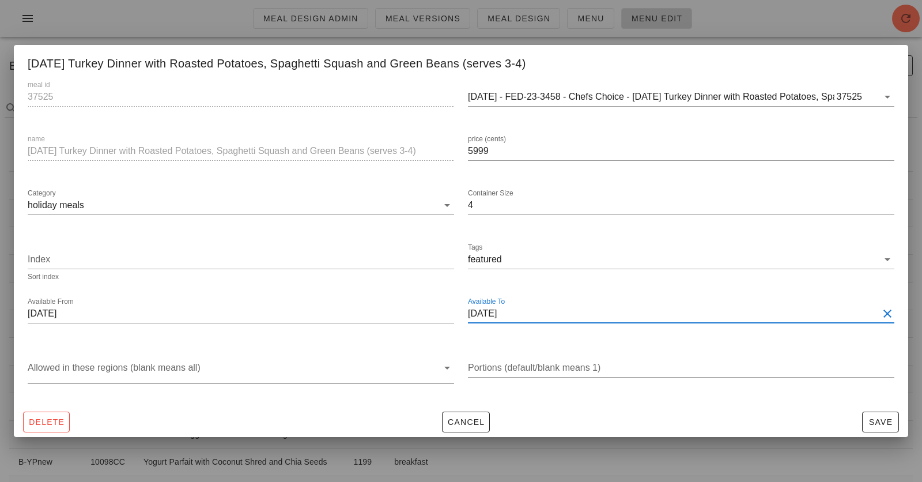
click at [371, 370] on div at bounding box center [233, 370] width 410 height 24
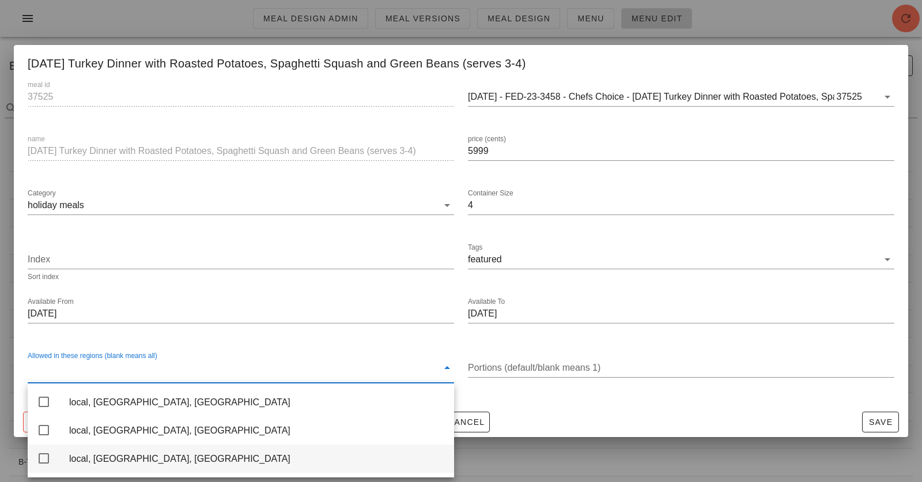
click at [246, 433] on div "local, [GEOGRAPHIC_DATA], [GEOGRAPHIC_DATA]" at bounding box center [257, 458] width 376 height 25
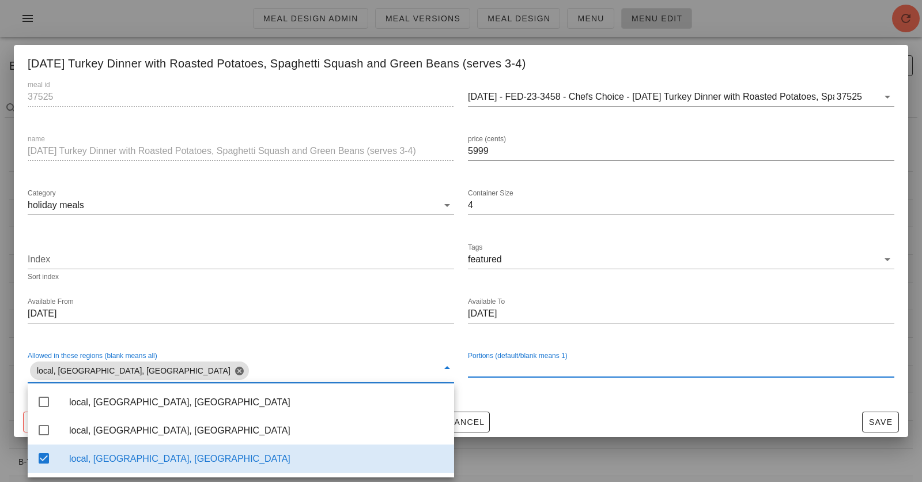
click at [519, 372] on input "Portions (default/blank means 1)" at bounding box center [681, 367] width 426 height 18
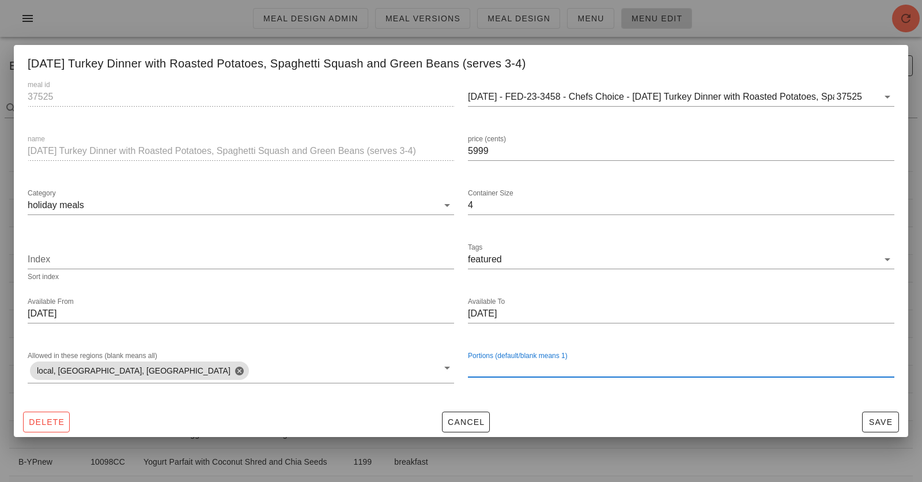
click at [515, 361] on input "Portions (default/blank means 1)" at bounding box center [681, 367] width 426 height 18
type input "3"
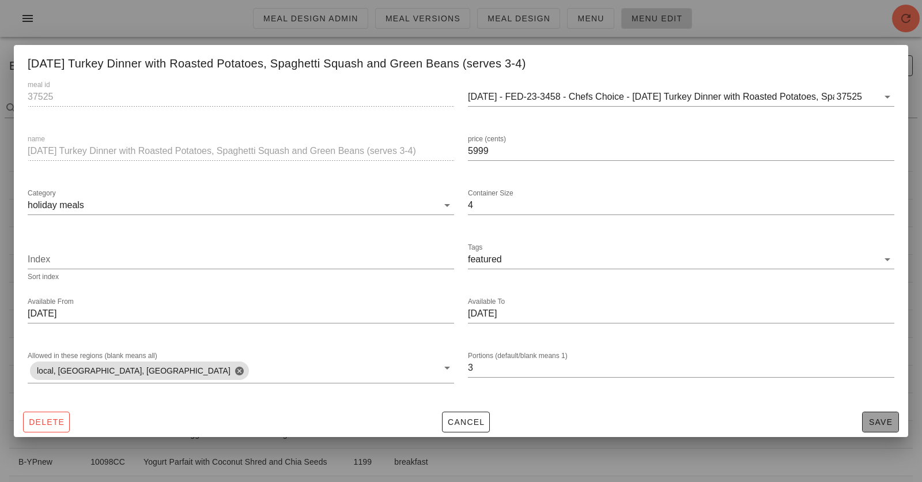
click at [829, 428] on button "Save" at bounding box center [880, 421] width 37 height 21
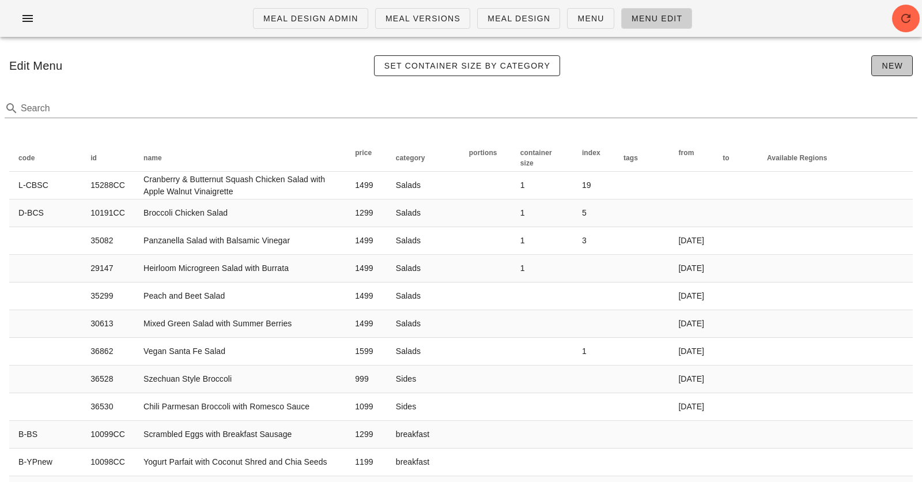
click at [829, 69] on button "New" at bounding box center [891, 65] width 41 height 21
type input "1"
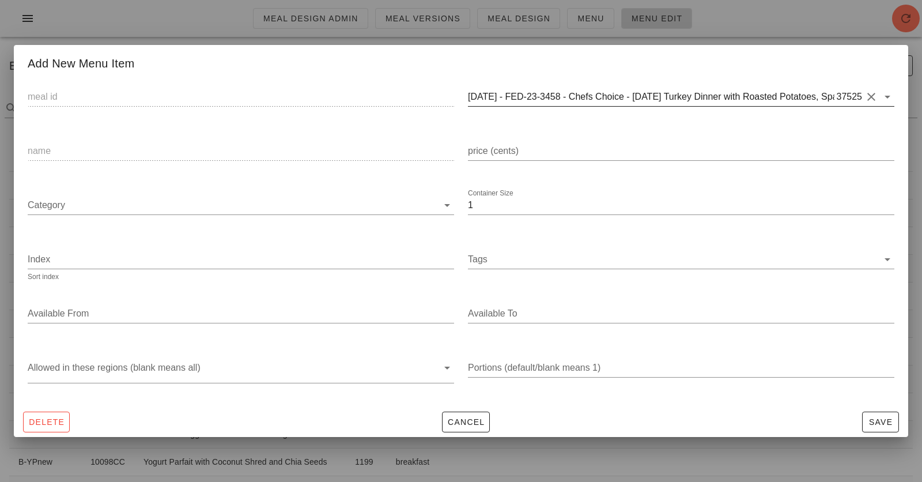
click at [649, 99] on input "2025-01-05 - FED-23-3458 - Chefs Choice - Thanksgiving Turkey Dinner with Roast…" at bounding box center [651, 97] width 367 height 18
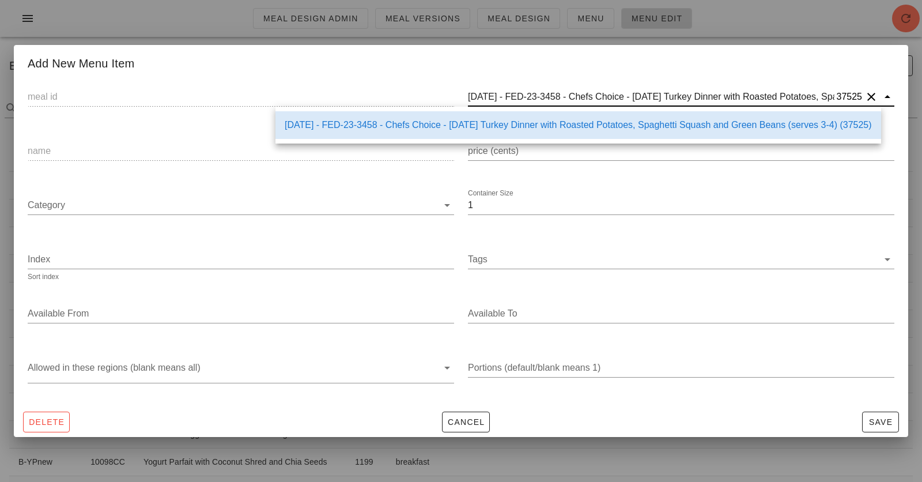
click at [649, 99] on input "2025-01-05 - FED-23-3458 - Chefs Choice - Thanksgiving Turkey Dinner with Roast…" at bounding box center [651, 97] width 367 height 18
paste input "37528"
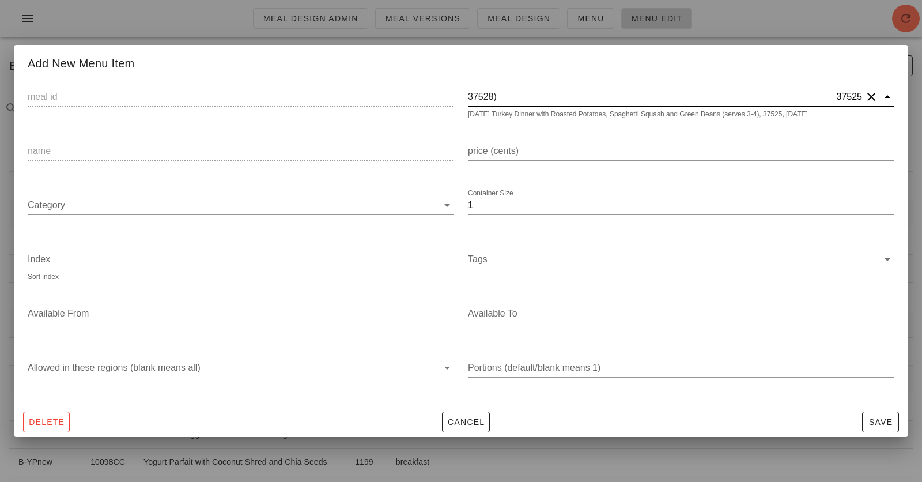
type input "37528"
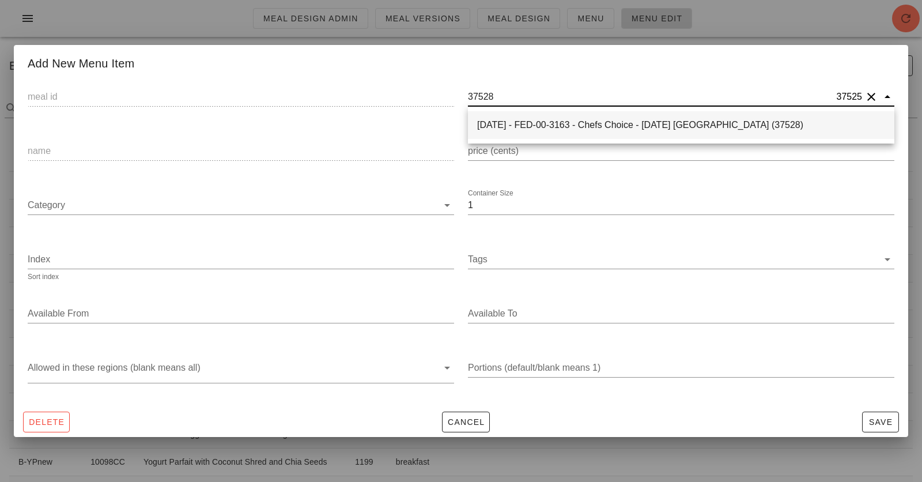
click at [517, 123] on div "2025-01-05 - FED-00-3163 - Chefs Choice - Thanksgiving Turkey (37528)" at bounding box center [681, 124] width 408 height 11
type input "37528"
type input "2025-01-05 - FED-00-3163 - Chefs Choice - Thanksgiving Turkey (37528)"
type input "Thanksgiving Turkey"
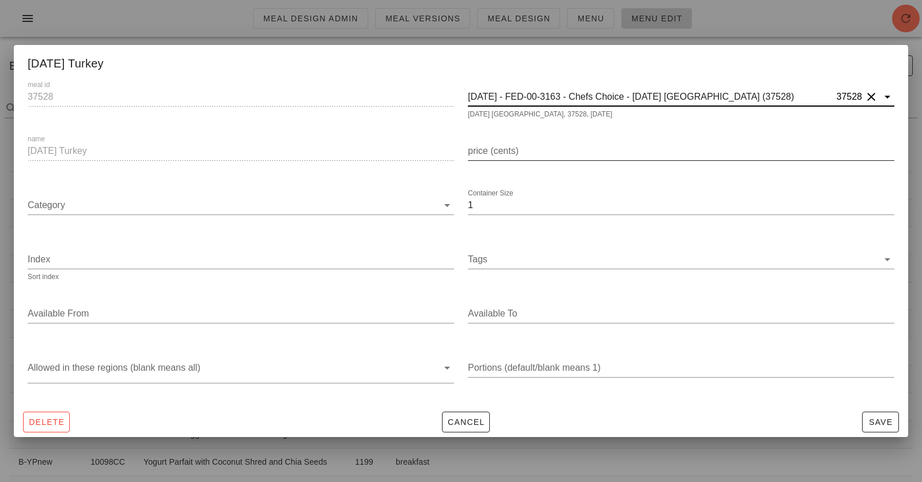
type input "2025-01-05 - FED-00-3163 - Chefs Choice - Thanksgiving Turkey (37528)"
click at [508, 149] on div "price (cents)" at bounding box center [681, 151] width 426 height 18
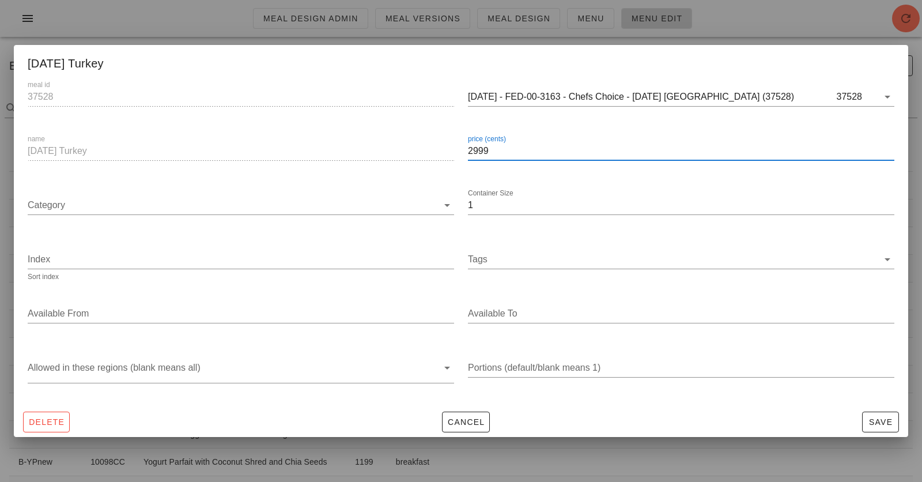
type input "2999"
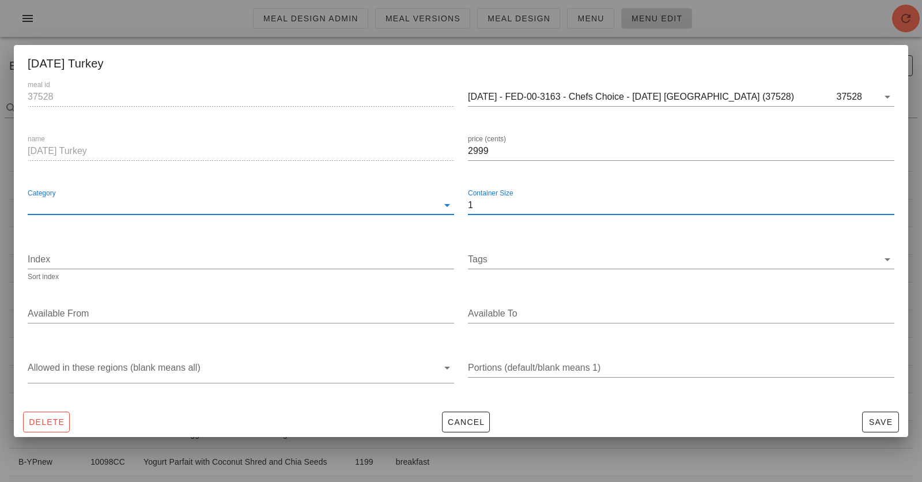
click at [486, 209] on input "1" at bounding box center [681, 205] width 426 height 18
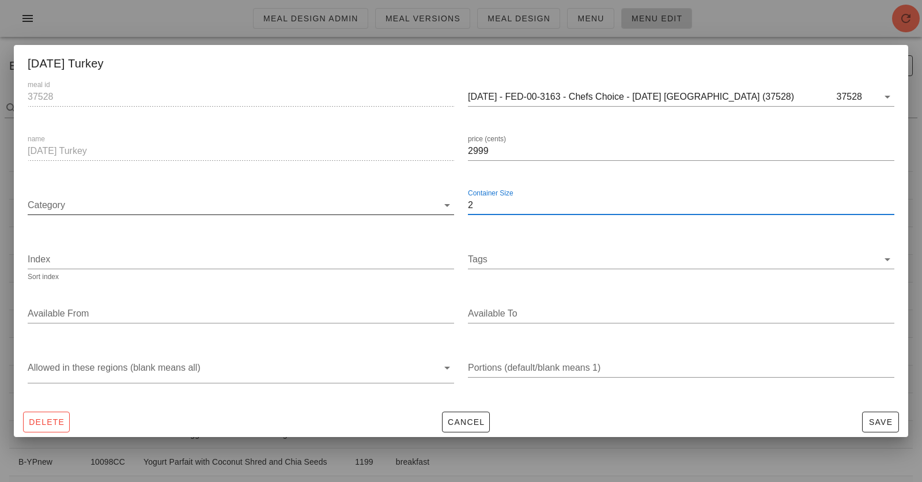
type input "2"
click at [273, 206] on input "Category" at bounding box center [233, 205] width 410 height 18
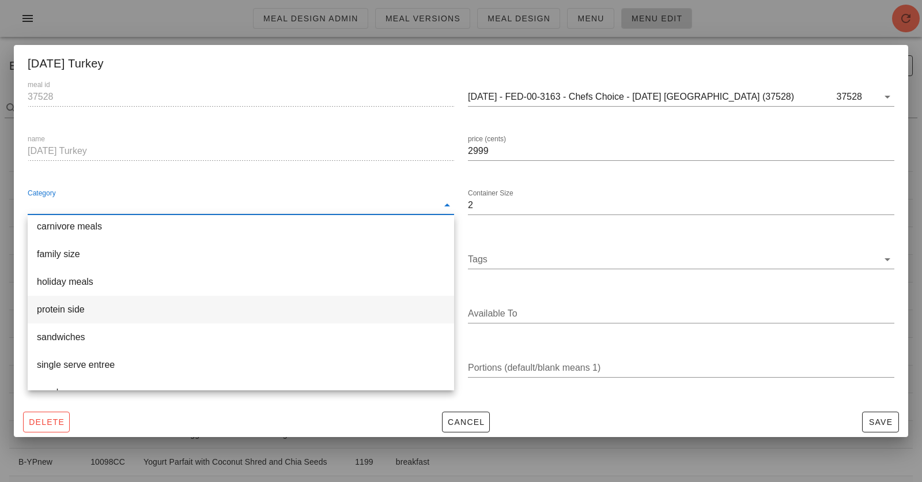
scroll to position [93, 0]
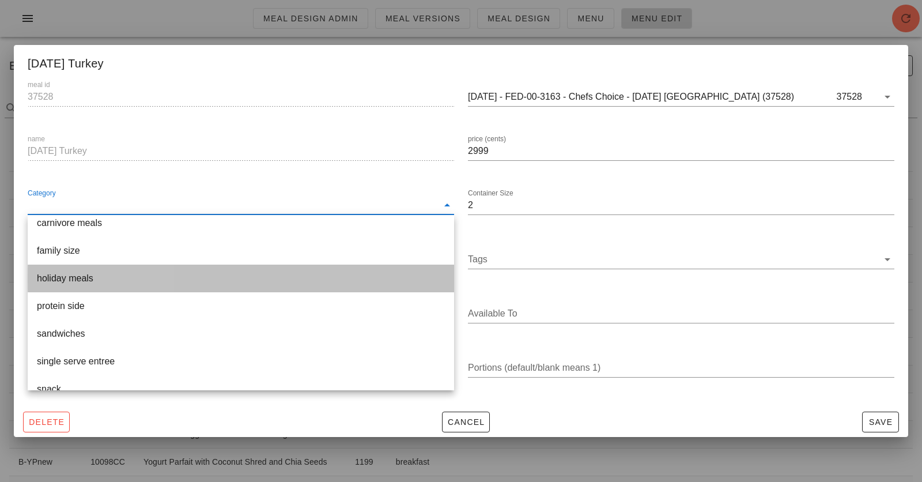
click at [262, 280] on div "holiday meals" at bounding box center [241, 278] width 408 height 11
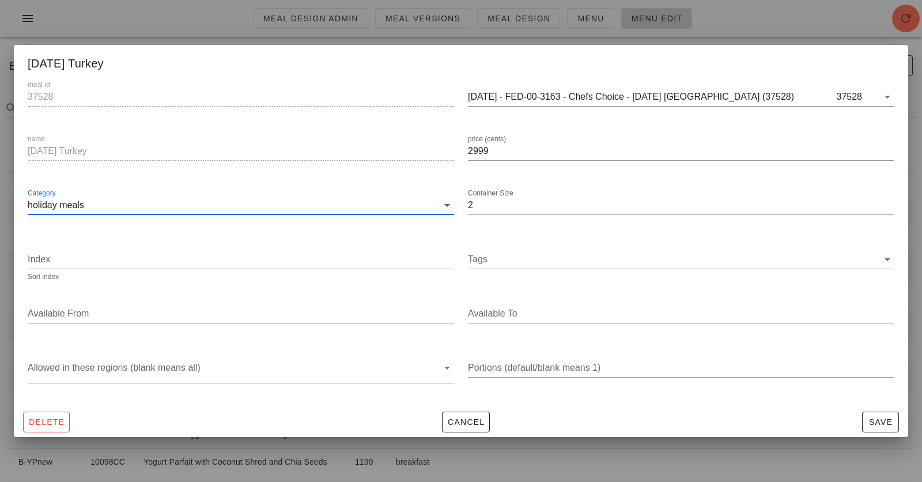
click at [278, 203] on input "holiday meals" at bounding box center [233, 205] width 410 height 18
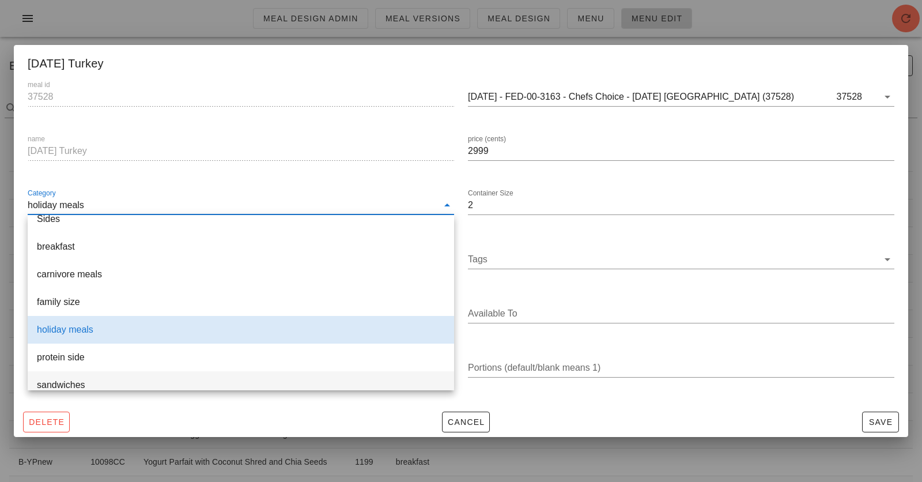
scroll to position [0, 0]
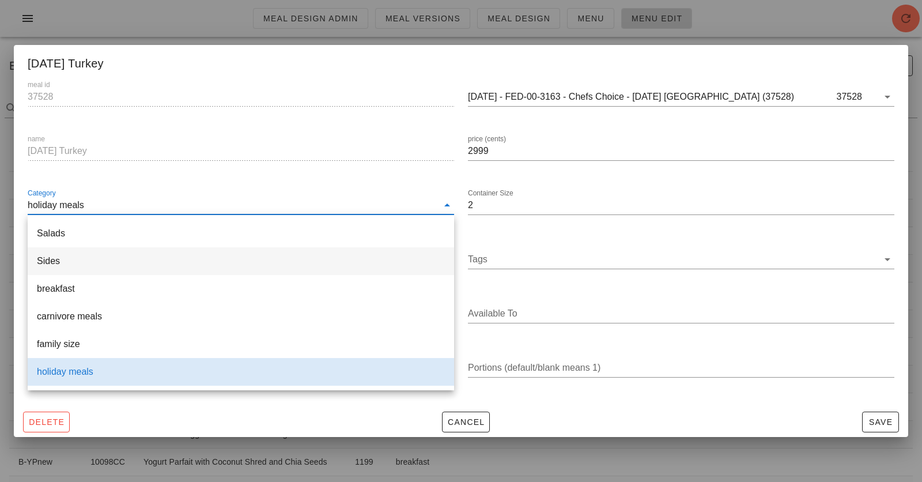
click at [232, 260] on div "Sides" at bounding box center [241, 260] width 408 height 11
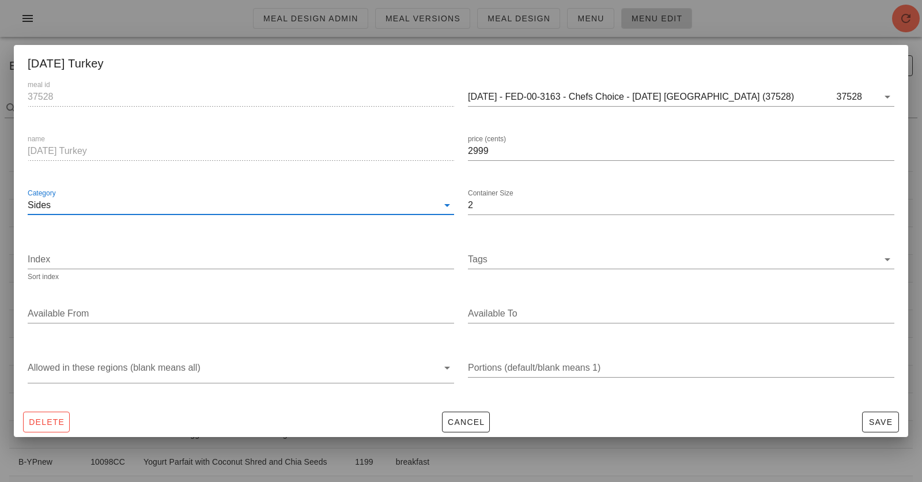
click at [284, 204] on input "Sides" at bounding box center [233, 205] width 410 height 18
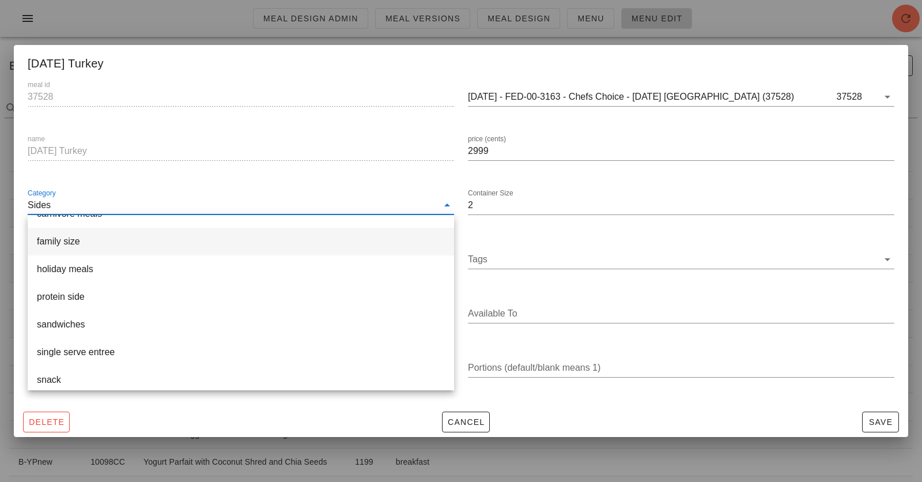
scroll to position [104, 0]
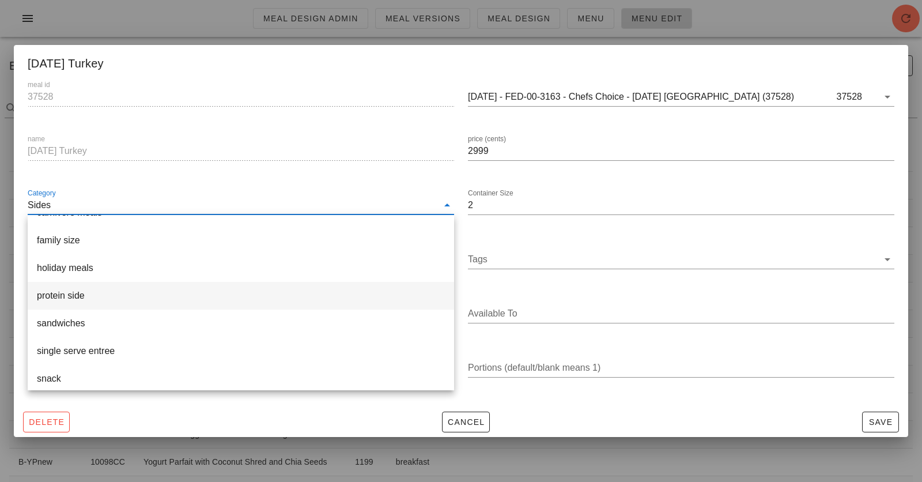
click at [235, 293] on div "protein side" at bounding box center [241, 295] width 408 height 11
type input "protein side"
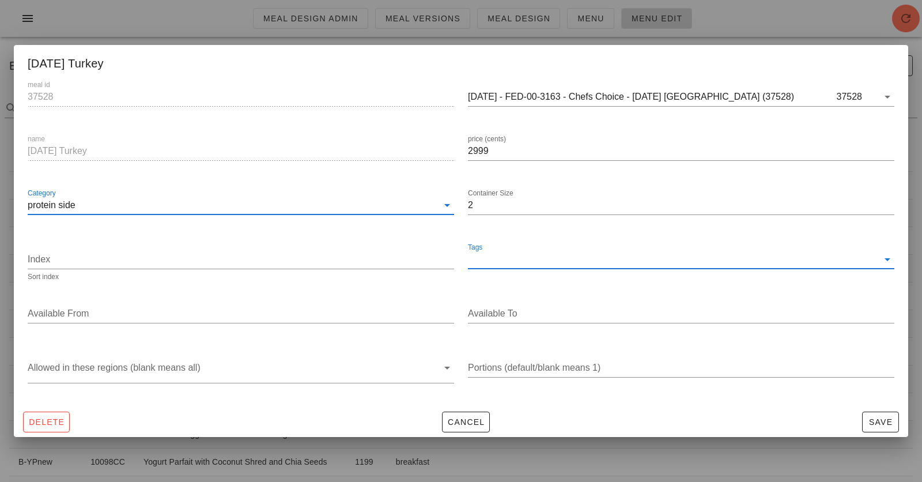
click at [550, 258] on input "Tags" at bounding box center [673, 259] width 410 height 18
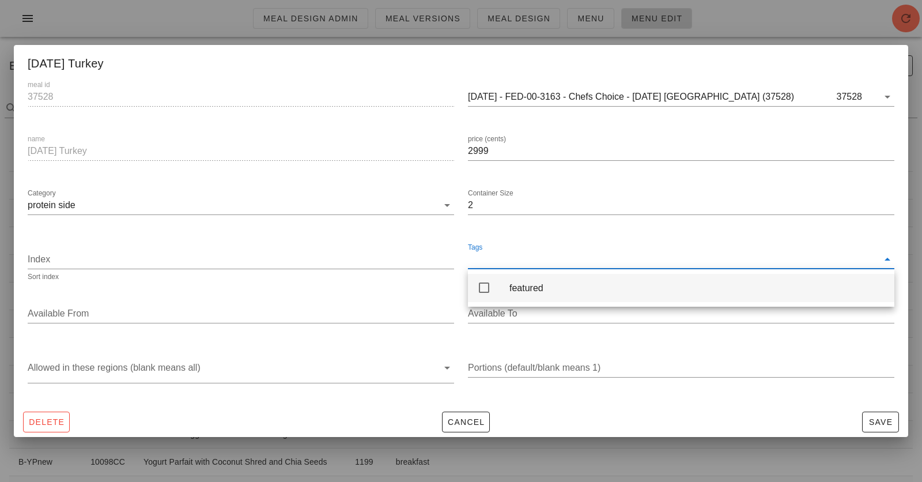
click at [518, 293] on div "featured" at bounding box center [697, 287] width 376 height 11
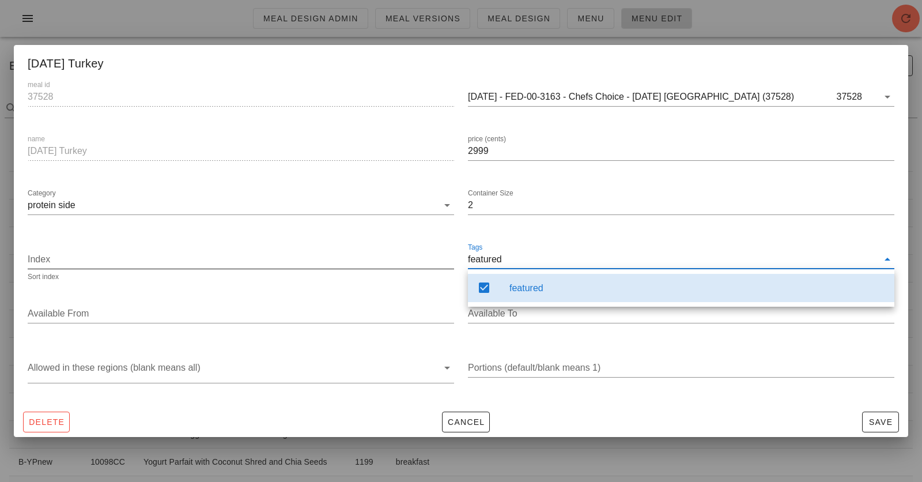
click at [386, 255] on input "Index" at bounding box center [241, 259] width 426 height 18
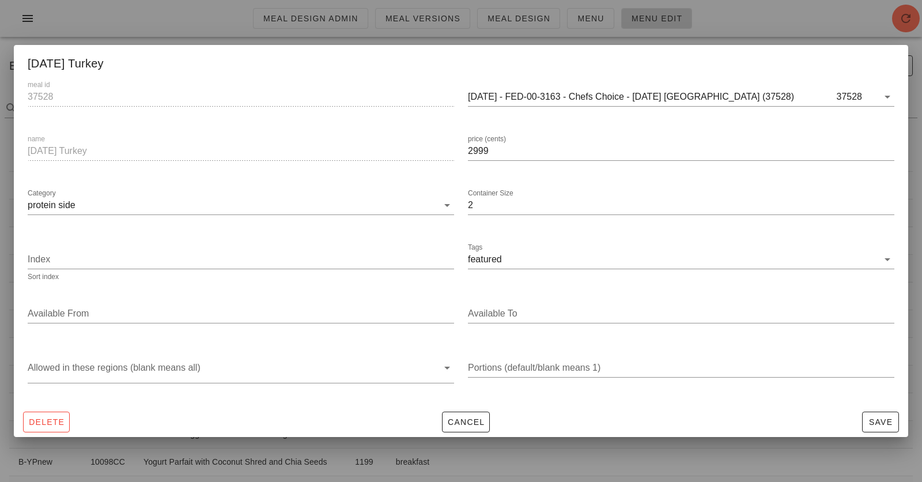
click at [379, 234] on div "Index Sort index" at bounding box center [241, 261] width 440 height 54
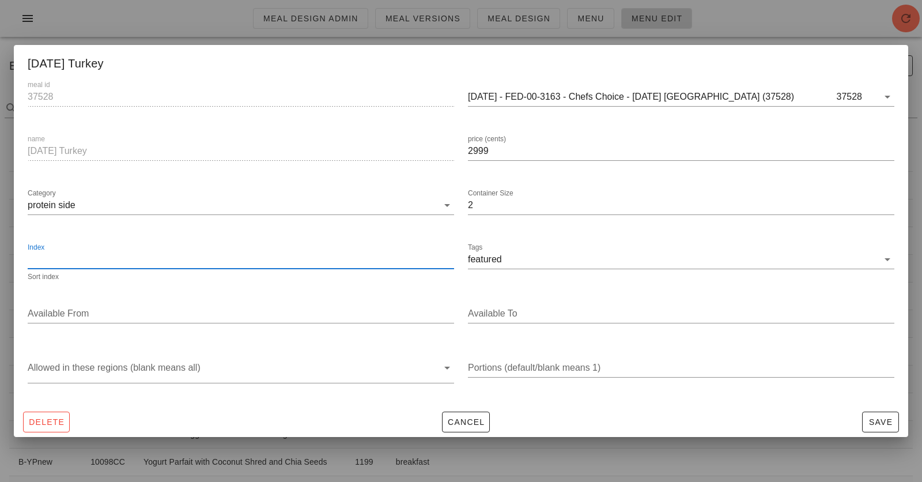
click at [352, 260] on input "Index" at bounding box center [241, 259] width 426 height 18
click at [284, 337] on div "Available From" at bounding box center [241, 315] width 440 height 54
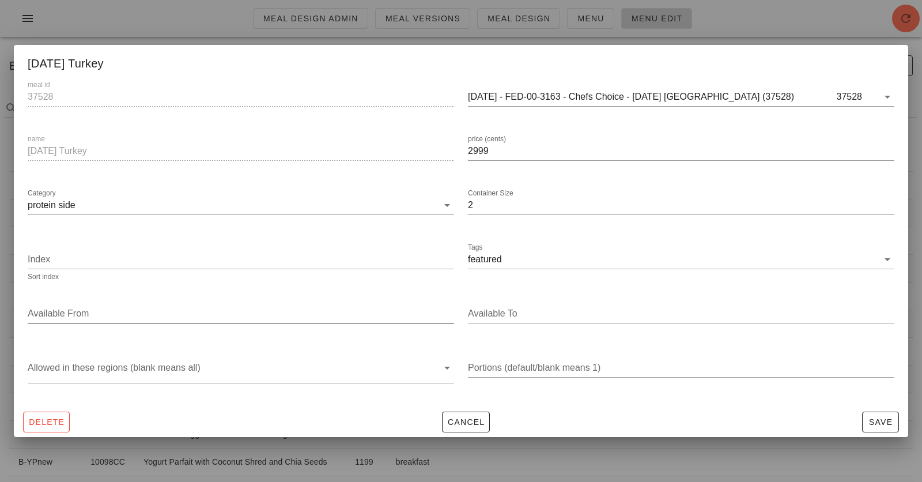
click at [284, 323] on div "Available From" at bounding box center [241, 319] width 426 height 31
click at [292, 311] on input "Available From" at bounding box center [240, 313] width 424 height 18
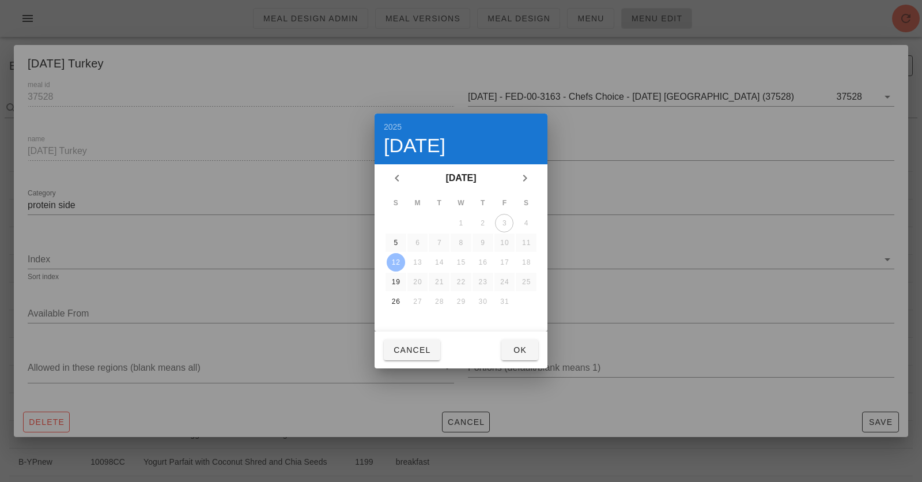
click at [392, 262] on div "12" at bounding box center [396, 262] width 18 height 8
click at [506, 348] on button "Ok" at bounding box center [519, 349] width 37 height 21
type input "[DATE]"
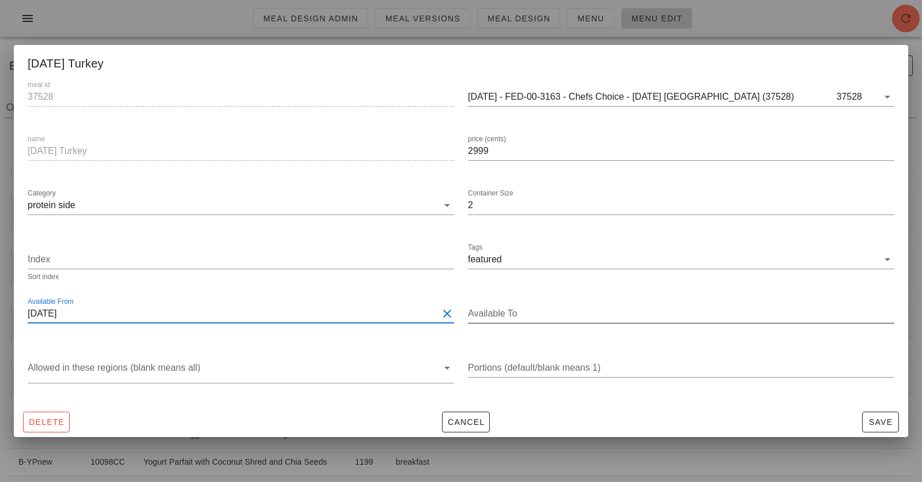
click at [511, 314] on input "Available To" at bounding box center [680, 313] width 424 height 18
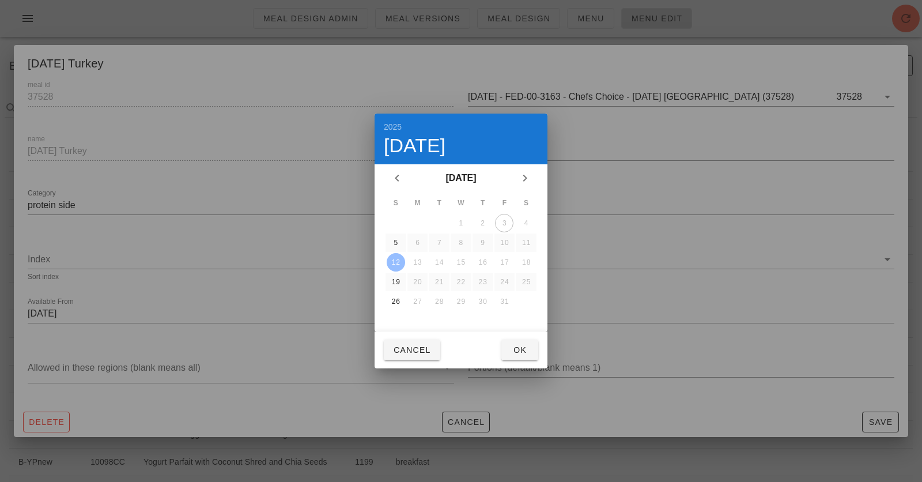
click at [394, 258] on div "12" at bounding box center [396, 262] width 18 height 8
click at [513, 350] on span "Ok" at bounding box center [520, 349] width 18 height 9
type input "[DATE]"
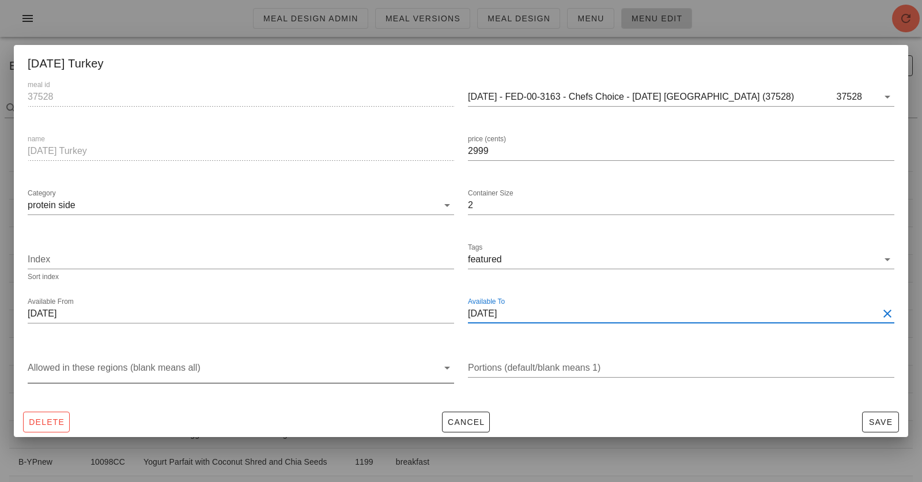
click at [333, 370] on div at bounding box center [233, 370] width 410 height 24
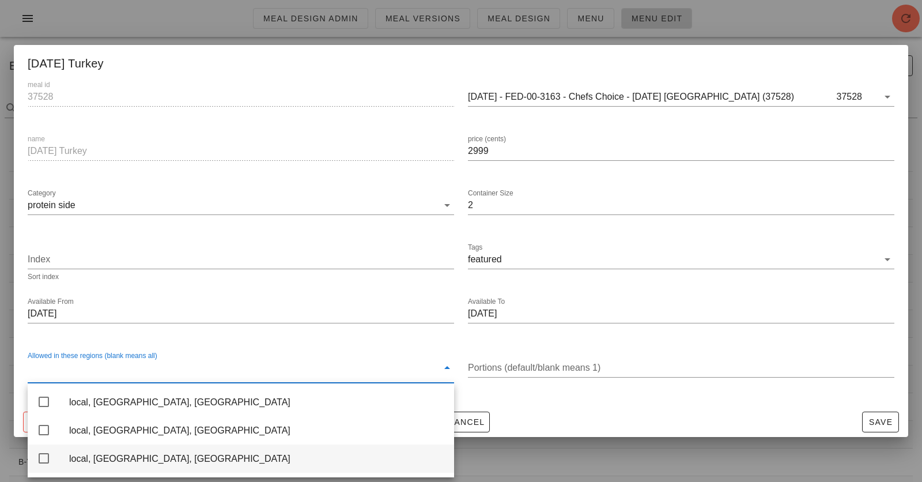
click at [288, 433] on div "local, [GEOGRAPHIC_DATA], [GEOGRAPHIC_DATA]" at bounding box center [257, 458] width 376 height 11
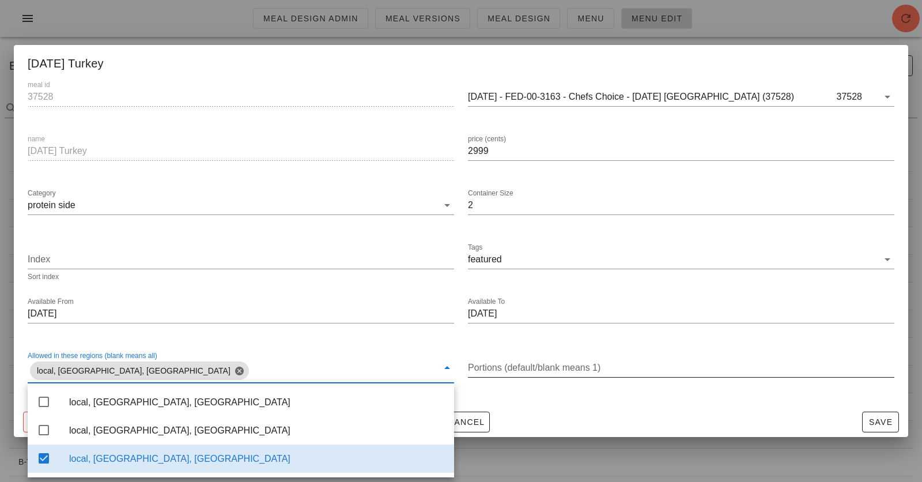
click at [501, 379] on div "Portions (default/blank means 1)" at bounding box center [681, 373] width 426 height 31
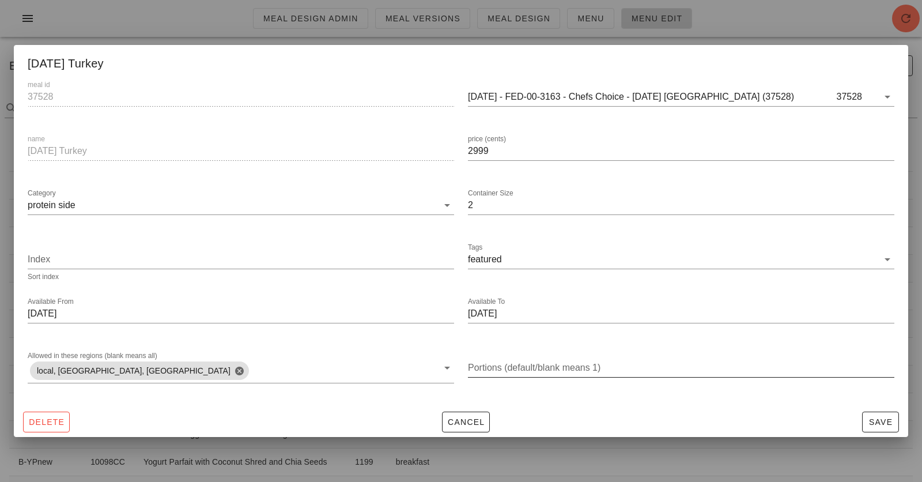
click at [501, 368] on input "Portions (default/blank means 1)" at bounding box center [681, 367] width 426 height 18
click at [503, 364] on input "Portions (default/blank means 1)" at bounding box center [681, 367] width 426 height 18
click at [644, 368] on input "2" at bounding box center [681, 367] width 426 height 18
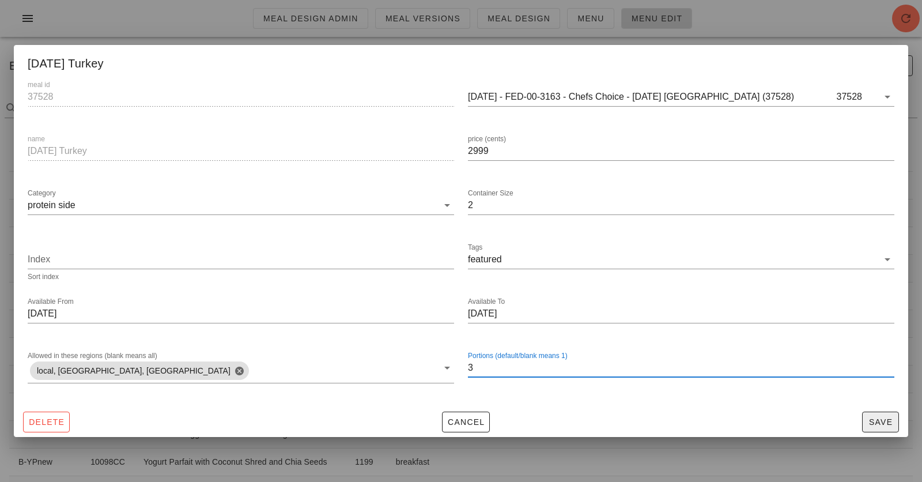
type input "3"
click at [829, 416] on button "Save" at bounding box center [880, 421] width 37 height 21
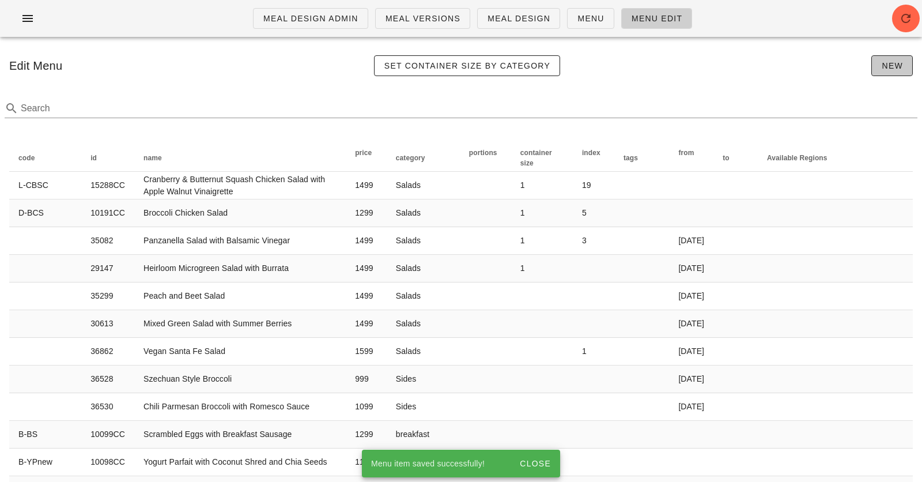
click at [829, 66] on button "New" at bounding box center [891, 65] width 41 height 21
type input "1"
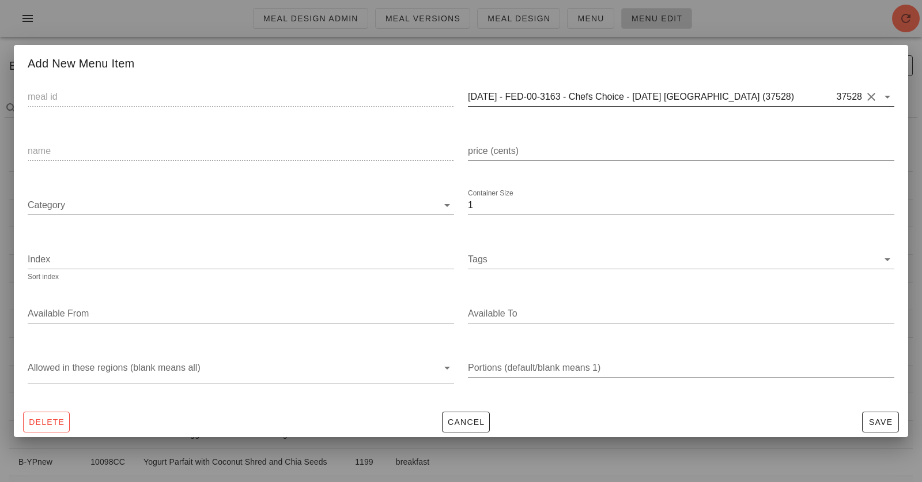
click at [829, 98] on button "Clear" at bounding box center [871, 97] width 14 height 14
paste input "37530)"
type input "37530"
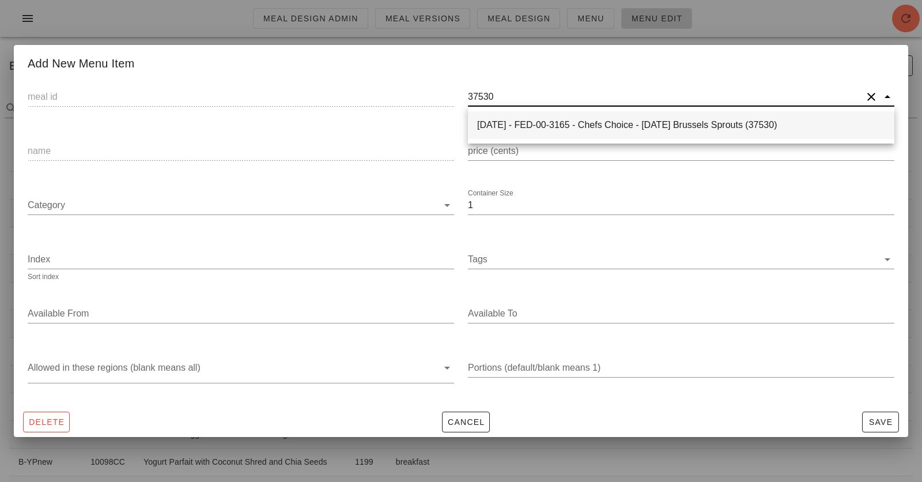
click at [522, 124] on div "2025-01-05 - FED-00-3165 - Chefs Choice - Thanksgiving Brussels Sprouts (37530)" at bounding box center [681, 124] width 408 height 11
type input "37530"
type input "2025-01-05 - FED-00-3165 - Chefs Choice - Thanksgiving Brussels Sprouts (37530)"
type input "Thanksgiving Brussels Sprouts"
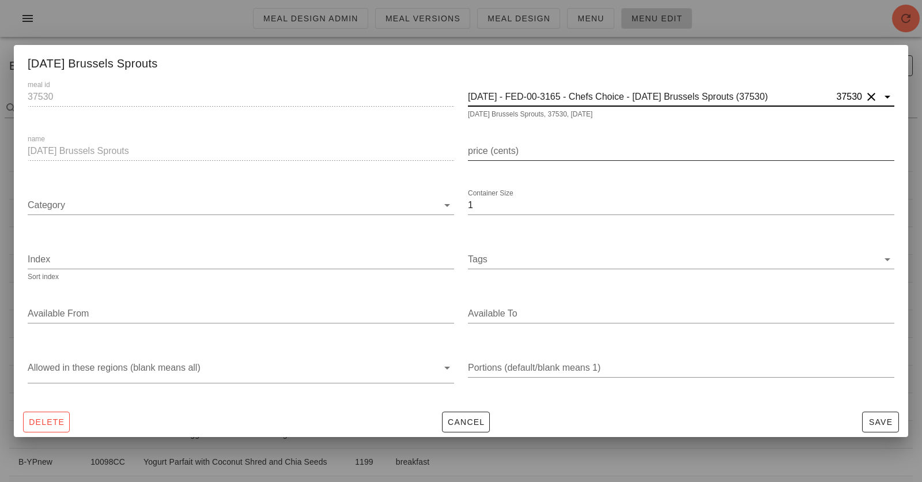
type input "2025-01-05 - FED-00-3165 - Chefs Choice - Thanksgiving Brussels Sprouts (37530)"
click at [513, 147] on div "price (cents)" at bounding box center [681, 151] width 426 height 18
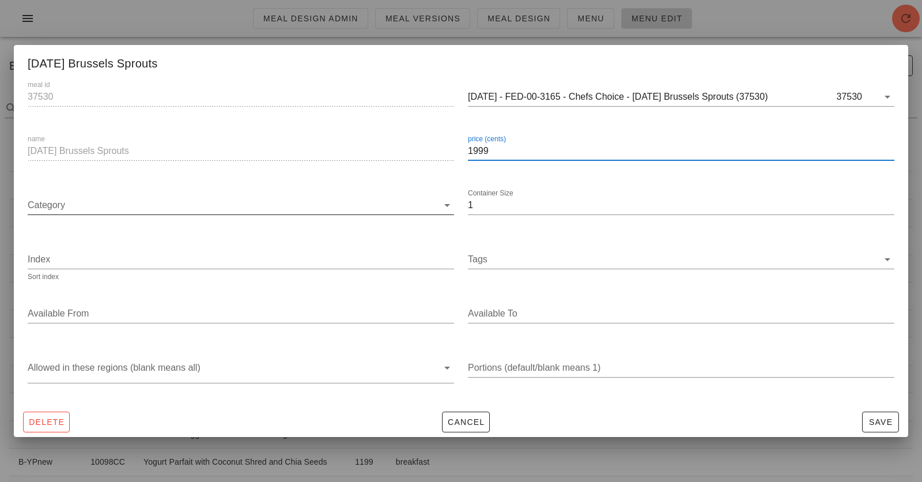
type input "1999"
click at [328, 201] on input "Category" at bounding box center [233, 205] width 410 height 18
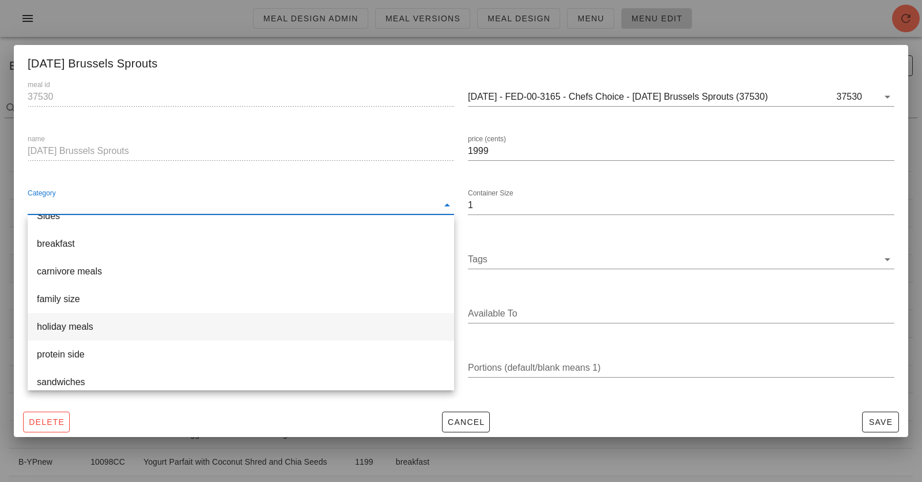
scroll to position [0, 0]
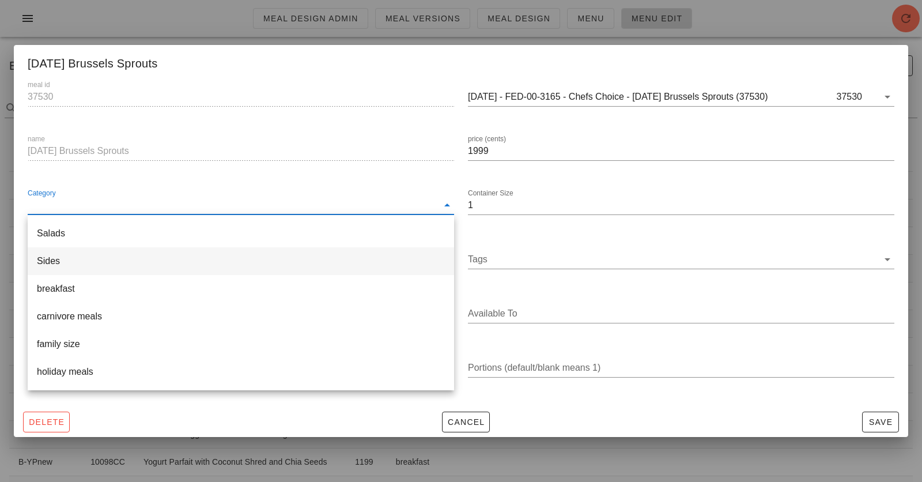
click at [255, 267] on div "Sides" at bounding box center [241, 260] width 408 height 25
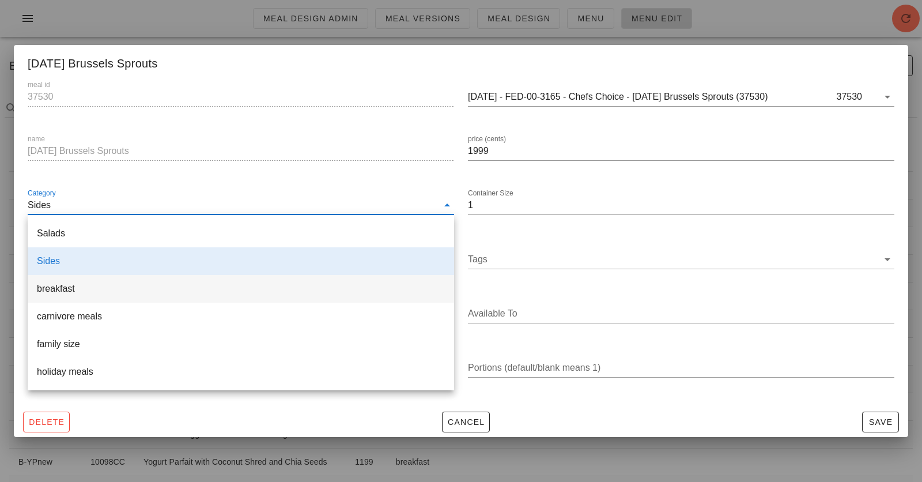
click at [312, 286] on div "breakfast" at bounding box center [241, 288] width 408 height 11
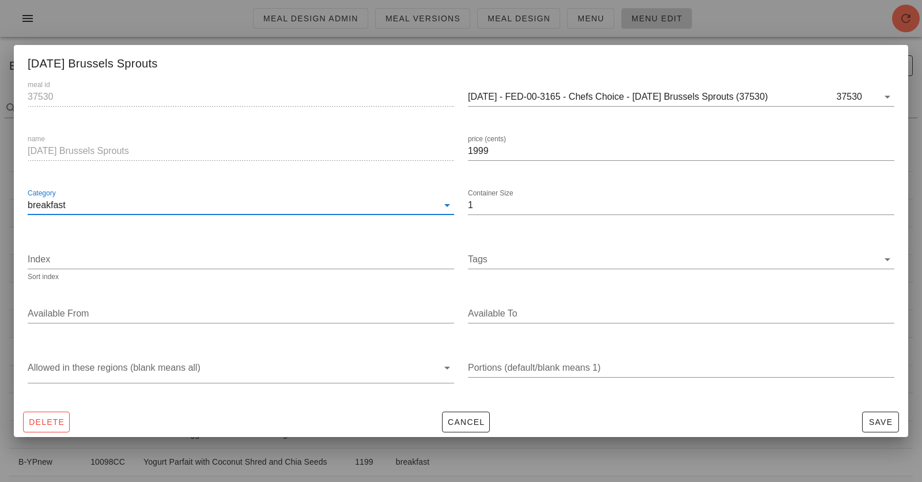
click at [274, 204] on input "breakfast" at bounding box center [233, 205] width 410 height 18
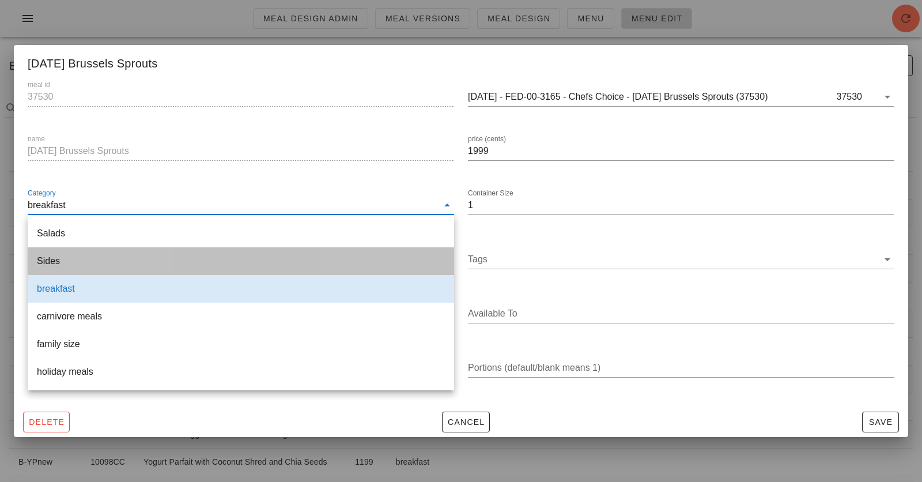
click at [250, 263] on div "Sides" at bounding box center [241, 260] width 408 height 11
type input "Sides"
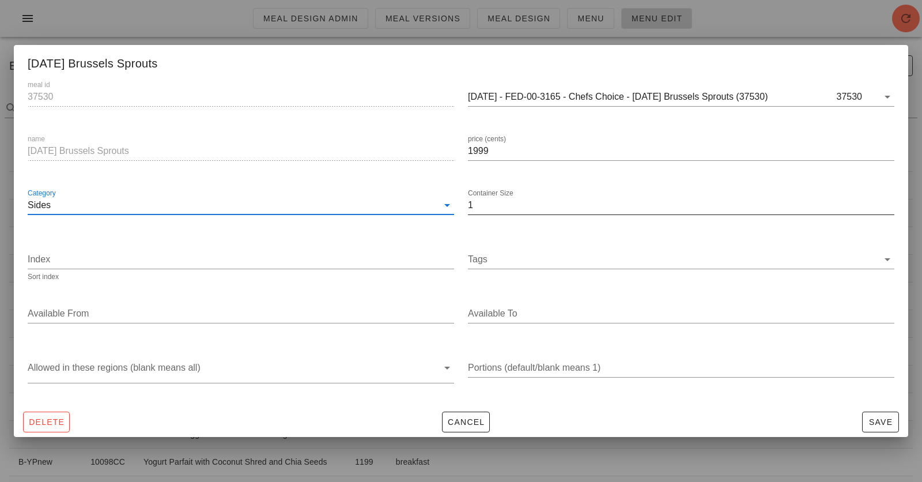
click at [489, 199] on input "1" at bounding box center [681, 205] width 426 height 18
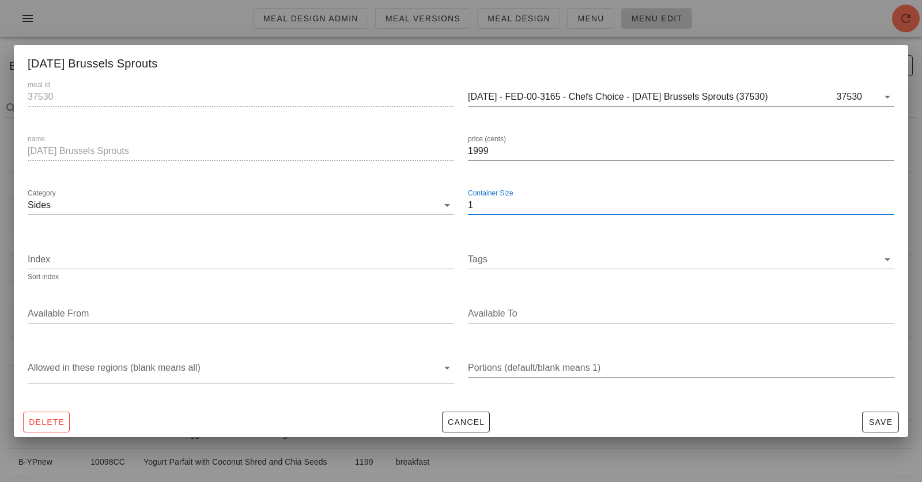
click at [485, 207] on input "1" at bounding box center [681, 205] width 426 height 18
type input "3"
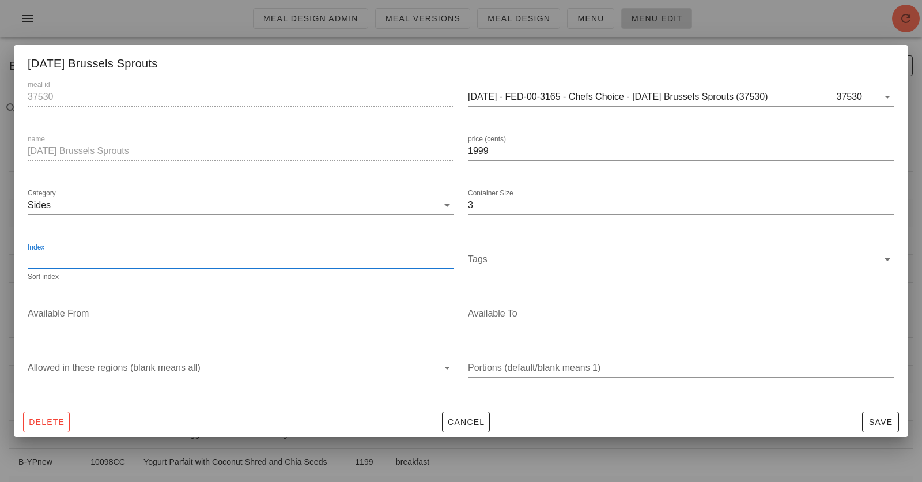
click at [411, 252] on input "Index" at bounding box center [241, 259] width 426 height 18
click at [513, 263] on input "Tags" at bounding box center [673, 259] width 410 height 18
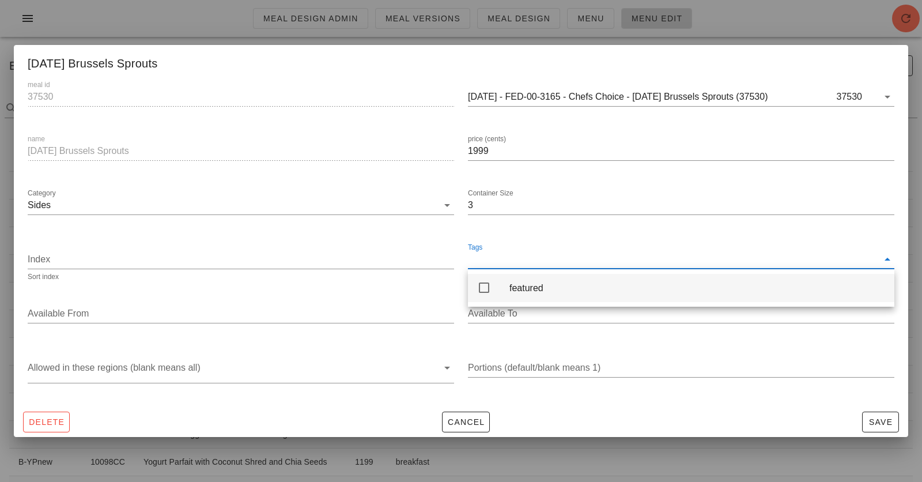
click at [504, 285] on div "featured" at bounding box center [681, 288] width 426 height 28
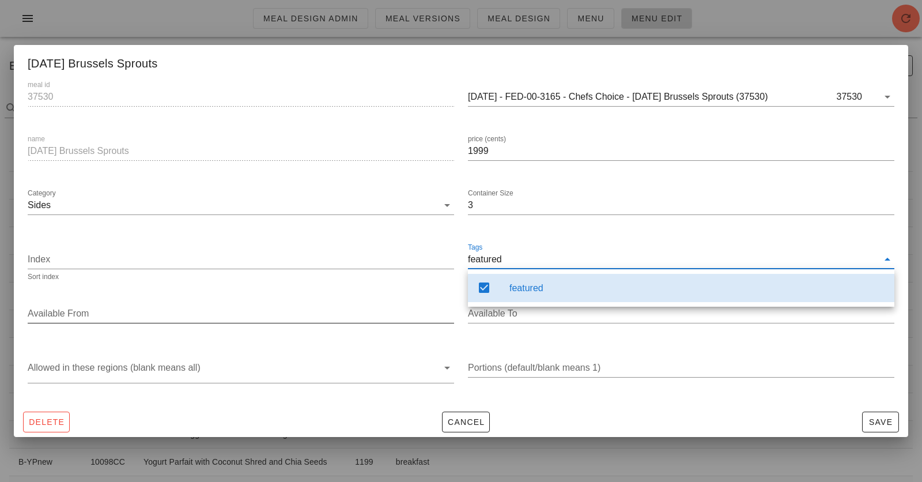
click at [305, 299] on div "Available From" at bounding box center [241, 316] width 426 height 38
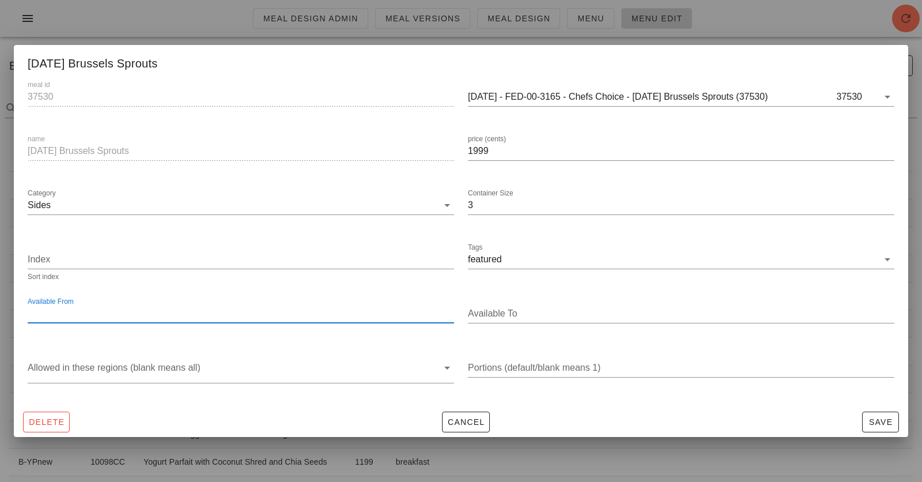
click at [312, 320] on input "Available From" at bounding box center [240, 313] width 424 height 18
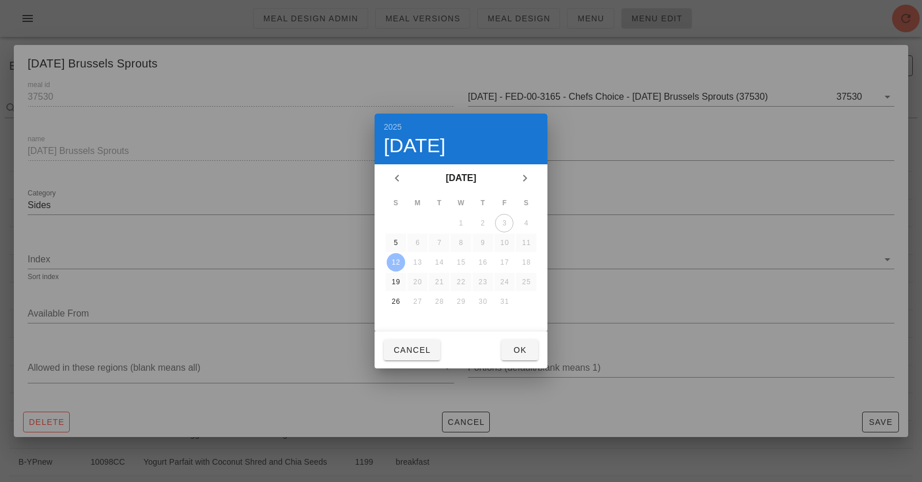
click at [396, 255] on button "12" at bounding box center [396, 262] width 18 height 18
click at [520, 342] on button "Ok" at bounding box center [519, 349] width 37 height 21
type input "[DATE]"
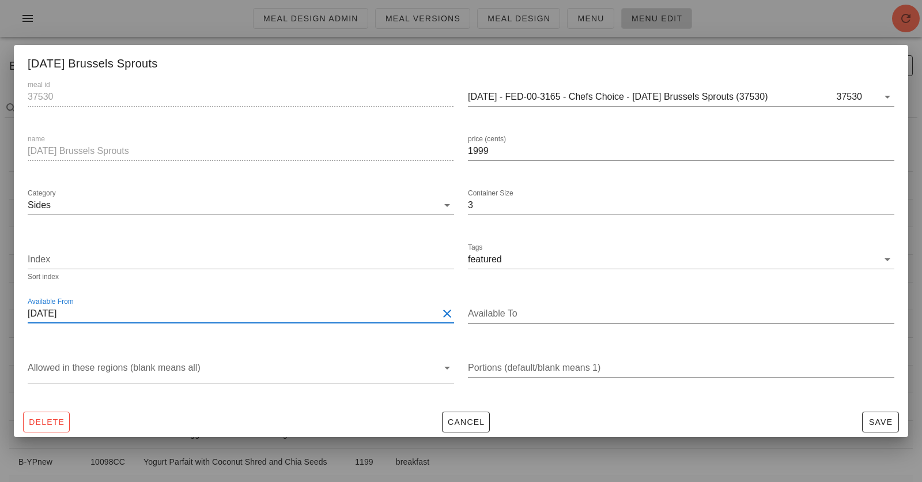
click at [517, 308] on input "Available To" at bounding box center [680, 313] width 424 height 18
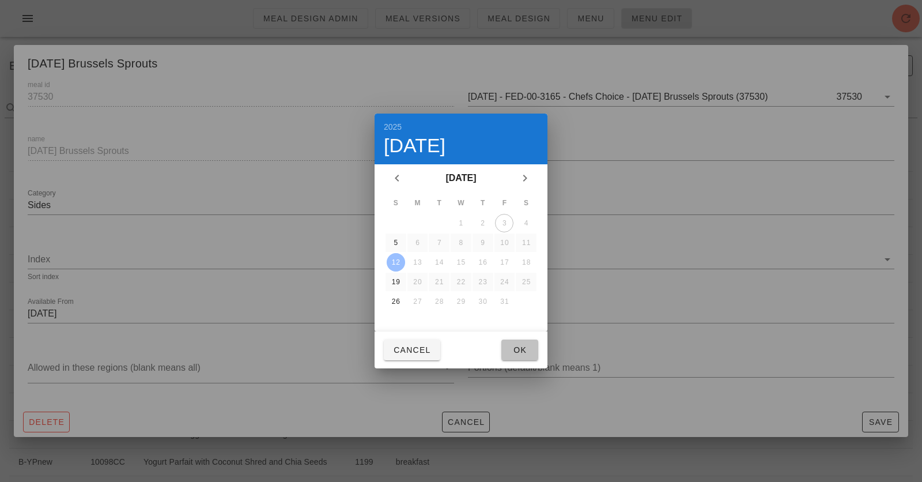
click at [526, 346] on span "Ok" at bounding box center [520, 349] width 18 height 9
type input "[DATE]"
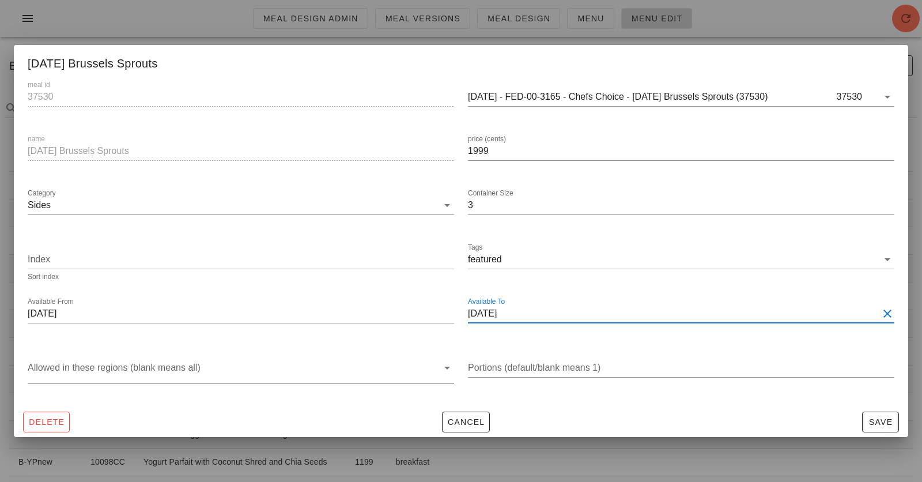
click at [261, 369] on div at bounding box center [233, 370] width 410 height 24
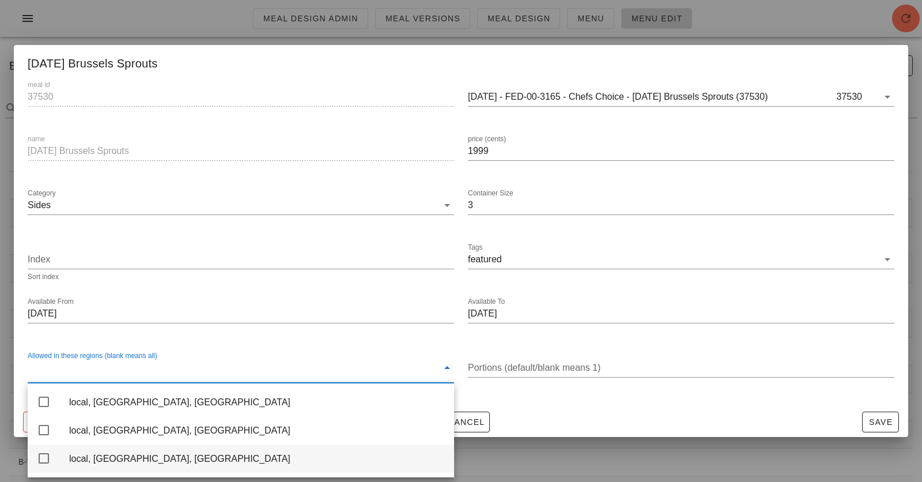
click at [241, 433] on div "local, [GEOGRAPHIC_DATA], [GEOGRAPHIC_DATA]" at bounding box center [257, 458] width 376 height 11
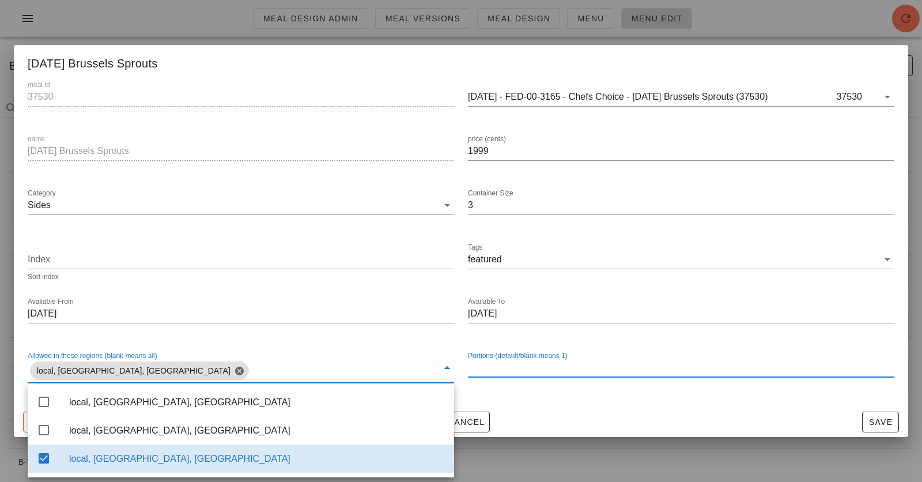
click at [522, 366] on div "Portions (default/blank means 1)" at bounding box center [681, 367] width 426 height 18
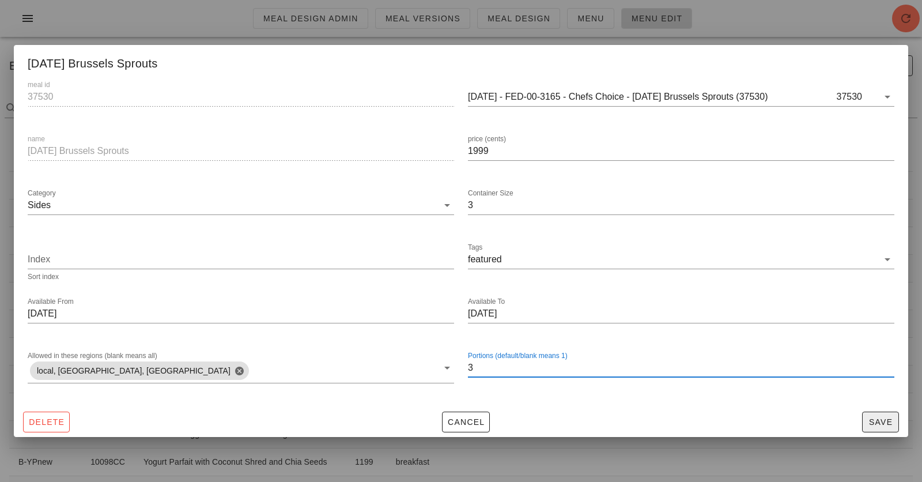
type input "3"
click at [829, 422] on span "Save" at bounding box center [880, 421] width 27 height 9
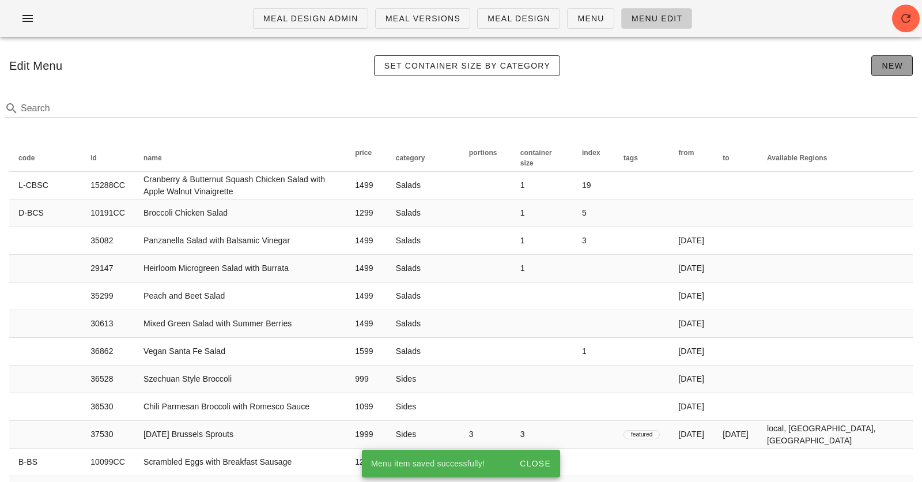
click at [829, 67] on span "New" at bounding box center [892, 65] width 22 height 9
type input "1"
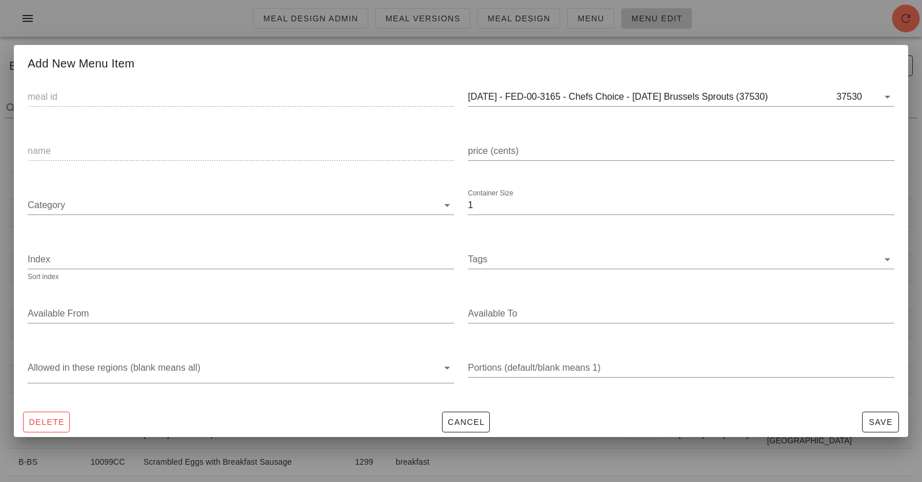
click at [829, 97] on button "Clear" at bounding box center [871, 97] width 14 height 14
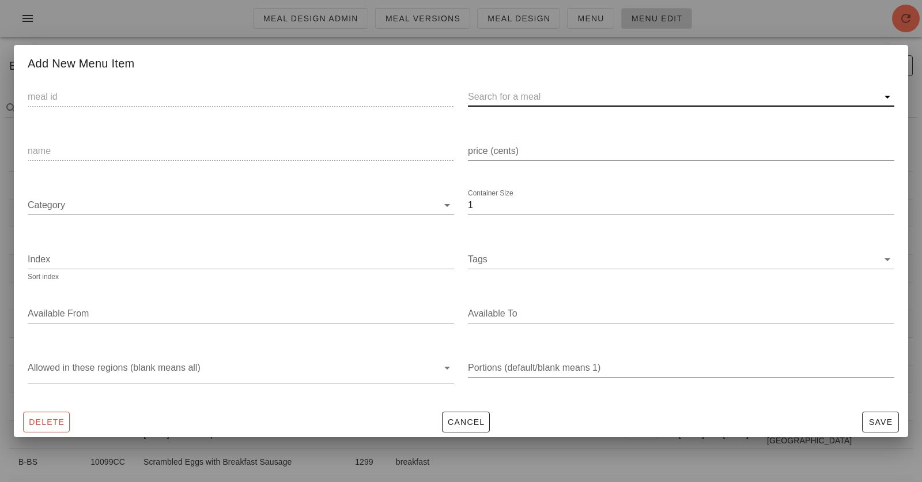
paste input "37531)"
type input "37531"
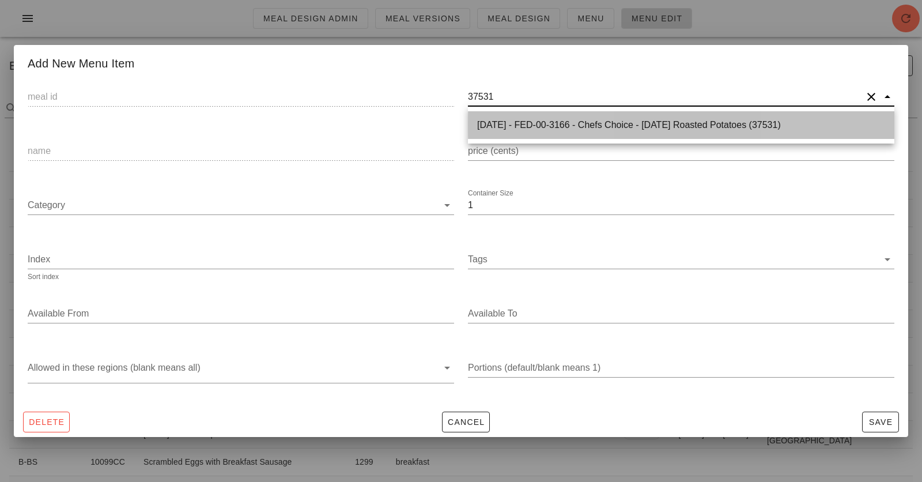
click at [593, 128] on div "2025-01-05 - FED-00-3166 - Chefs Choice - Thanksgiving Roasted Potatoes (37531)" at bounding box center [681, 124] width 408 height 11
type input "37531"
type input "2025-01-05 - FED-00-3166 - Chefs Choice - Thanksgiving Roasted Potatoes (37531)"
type input "Thanksgiving Roasted Potatoes"
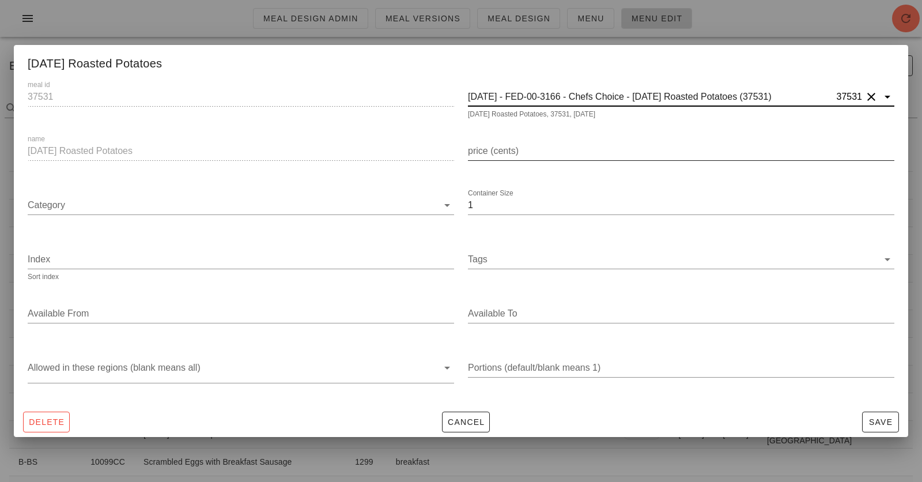
type input "2025-01-05 - FED-00-3166 - Chefs Choice - Thanksgiving Roasted Potatoes (37531)"
click at [538, 153] on input "price (cents)" at bounding box center [681, 151] width 426 height 18
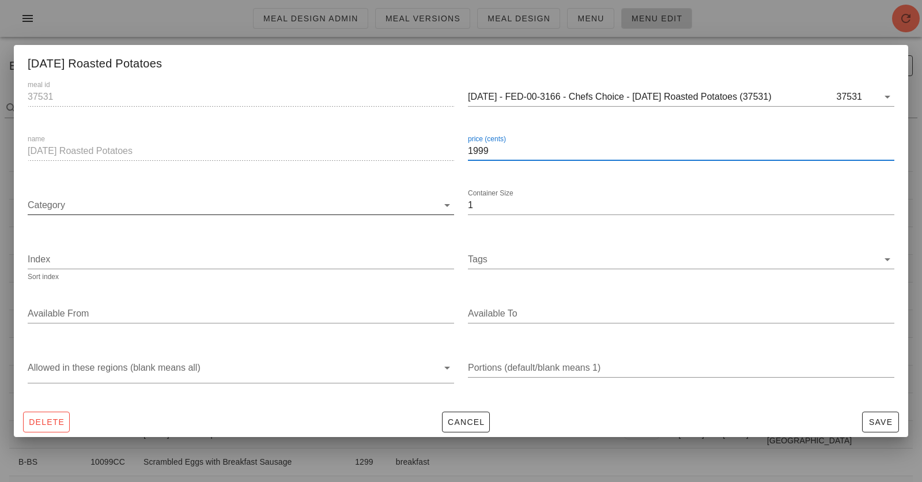
type input "1999"
click at [376, 214] on input "Category" at bounding box center [233, 205] width 410 height 18
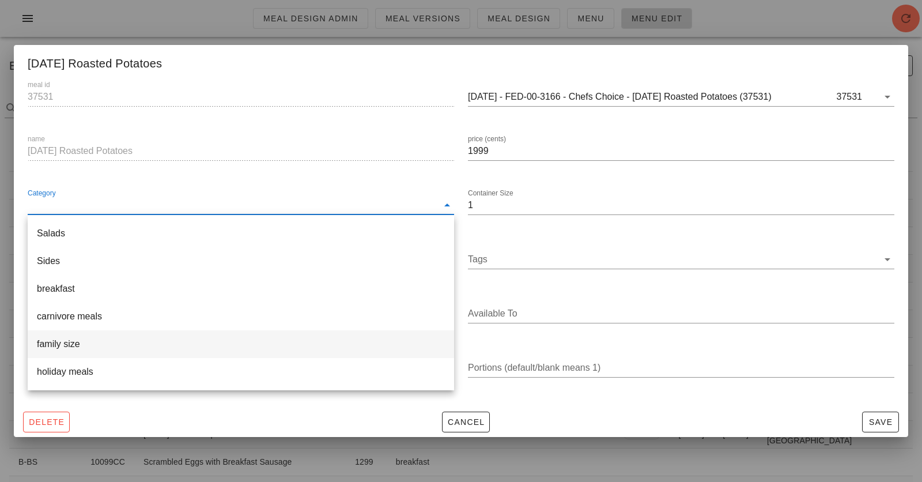
scroll to position [6, 0]
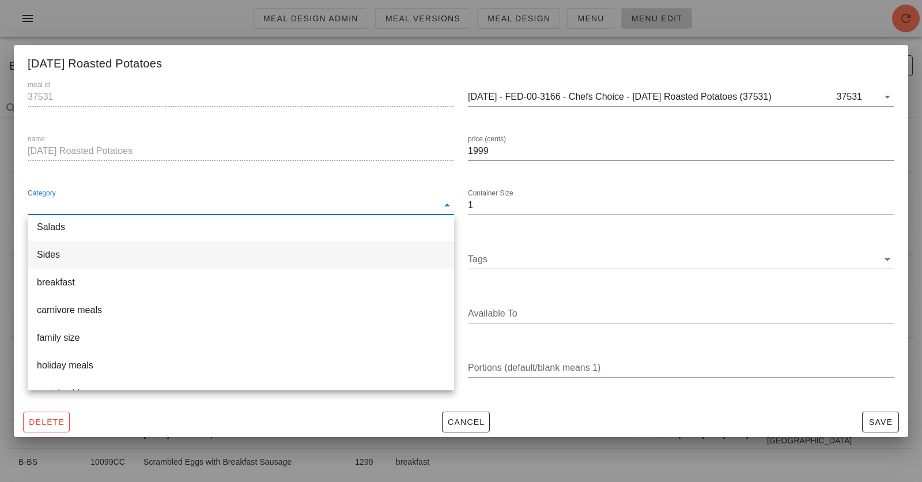
click at [218, 249] on div "Sides" at bounding box center [241, 254] width 408 height 11
type input "Sides"
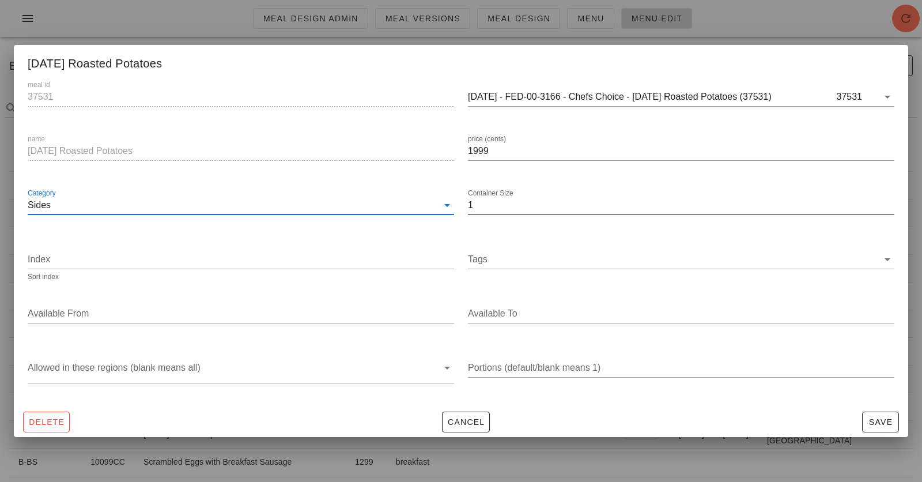
click at [522, 206] on input "1" at bounding box center [681, 205] width 426 height 18
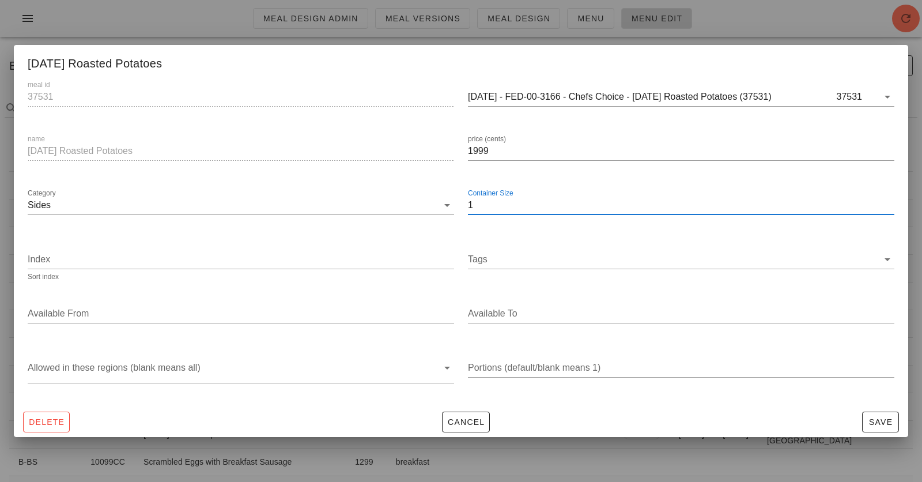
click at [522, 206] on input "1" at bounding box center [681, 205] width 426 height 18
type input "2"
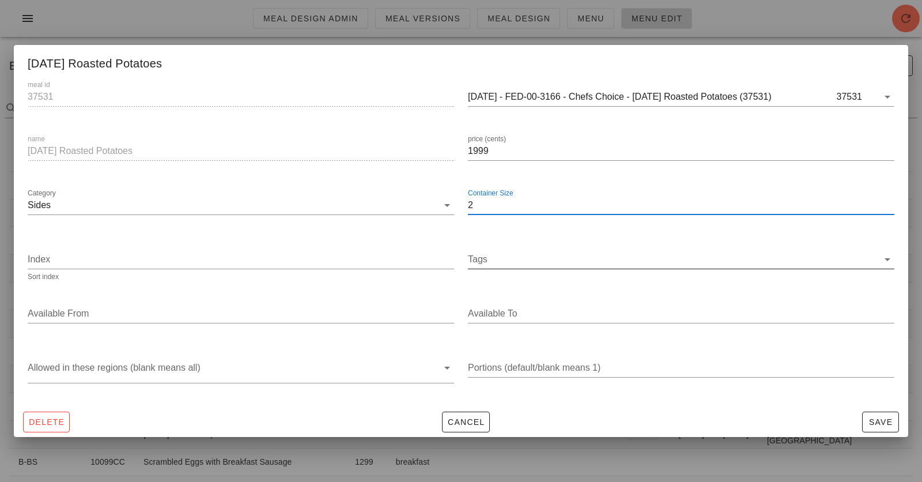
click at [501, 267] on input "Tags" at bounding box center [673, 259] width 410 height 18
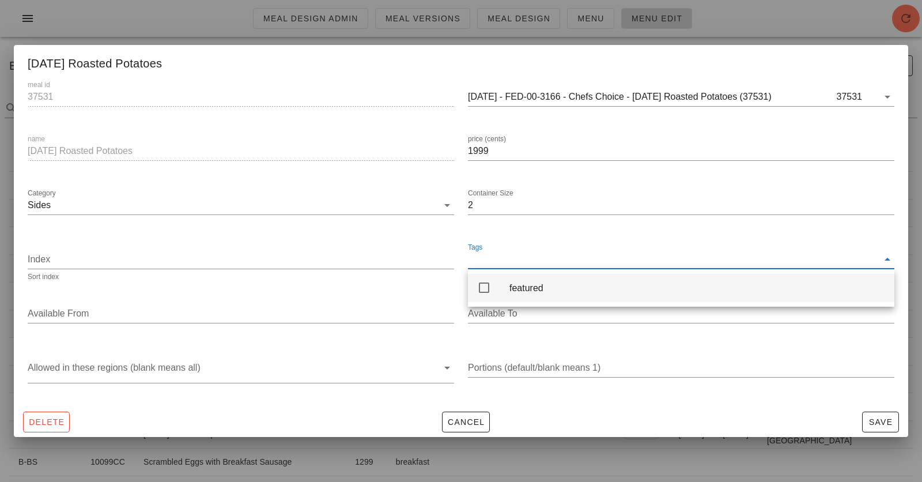
click at [501, 282] on div "featured" at bounding box center [681, 288] width 426 height 28
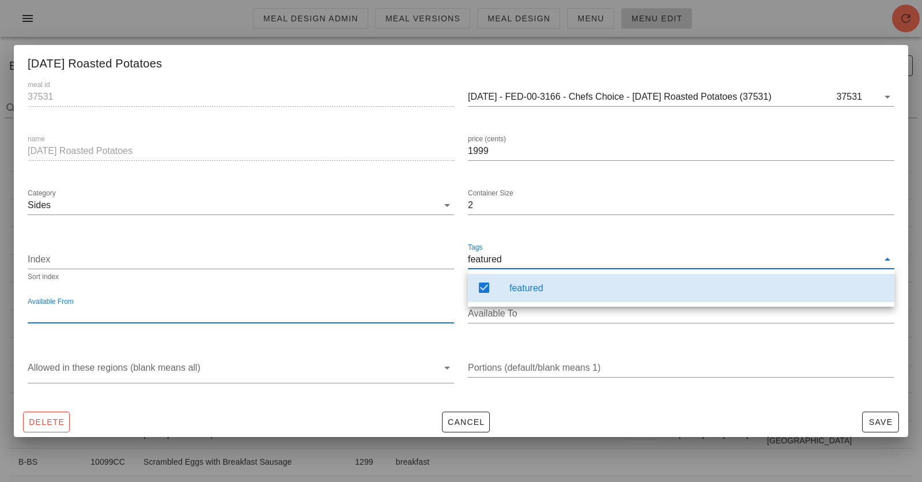
click at [369, 317] on input "Available From" at bounding box center [240, 313] width 424 height 18
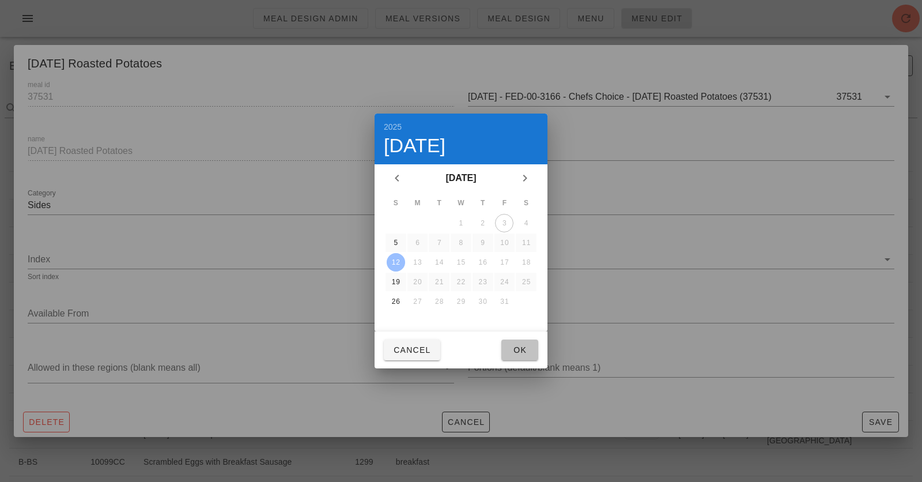
click at [537, 354] on button "Ok" at bounding box center [519, 349] width 37 height 21
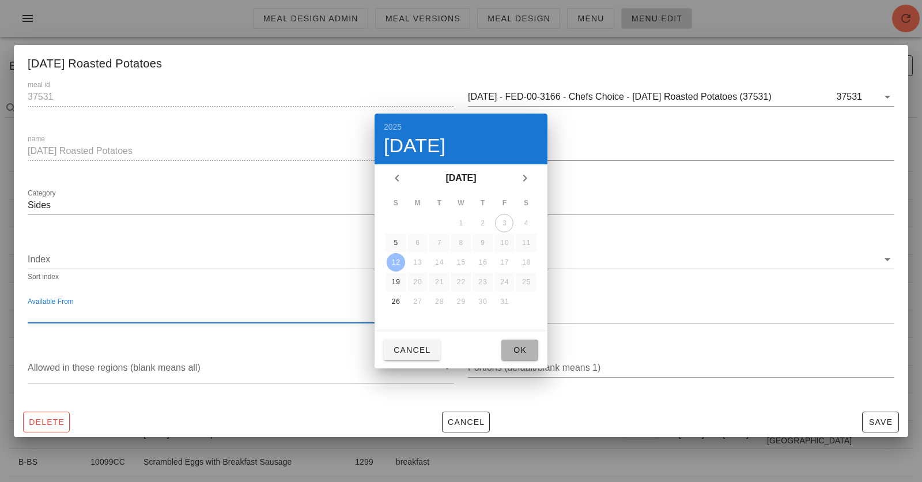
type input "[DATE]"
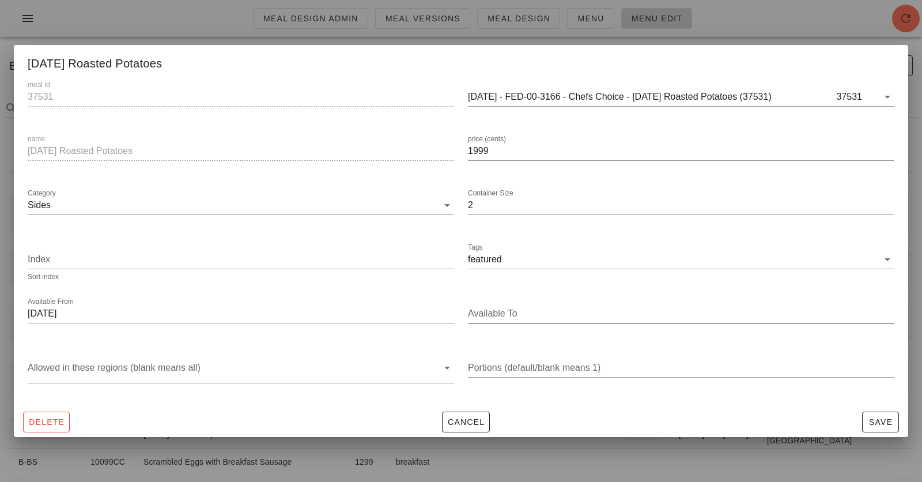
click at [557, 303] on div "Available To" at bounding box center [681, 316] width 426 height 38
click at [557, 308] on input "Available To" at bounding box center [680, 313] width 424 height 18
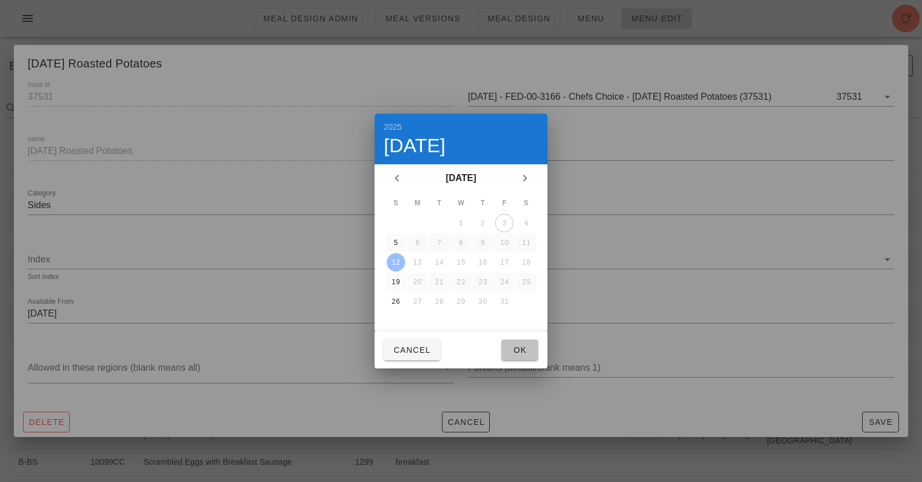
click at [528, 348] on span "Ok" at bounding box center [520, 349] width 18 height 9
type input "[DATE]"
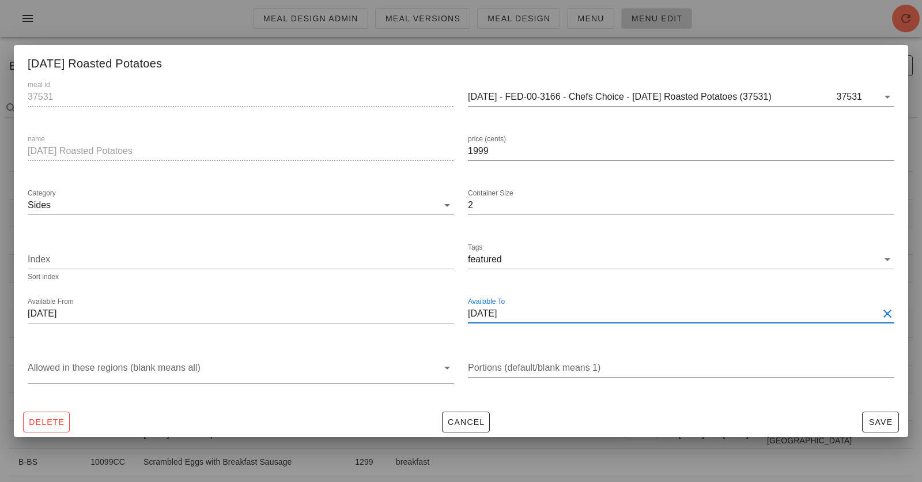
click at [348, 375] on div at bounding box center [233, 370] width 410 height 24
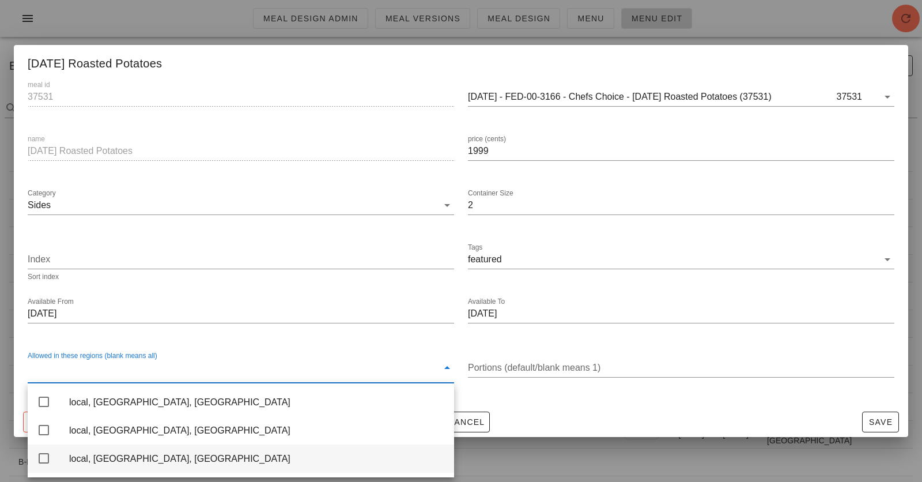
click at [278, 433] on div "local, [GEOGRAPHIC_DATA], [GEOGRAPHIC_DATA]" at bounding box center [257, 458] width 376 height 11
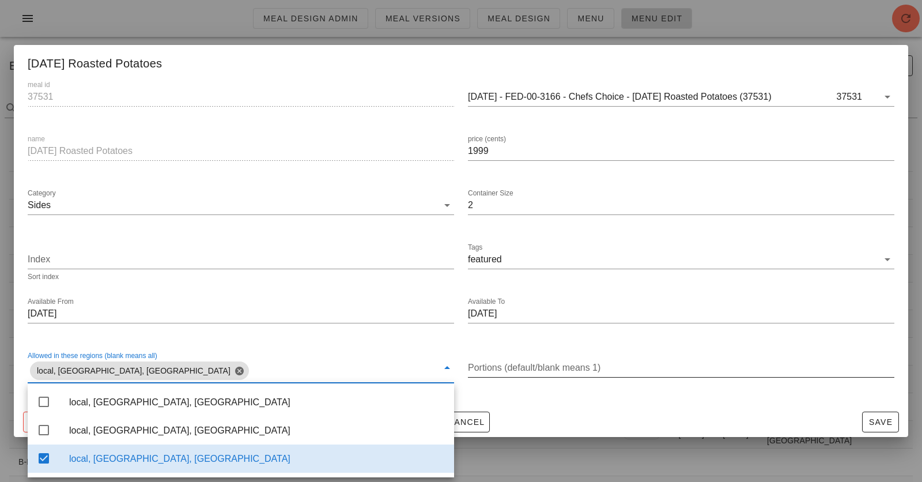
click at [584, 368] on input "Portions (default/blank means 1)" at bounding box center [681, 367] width 426 height 18
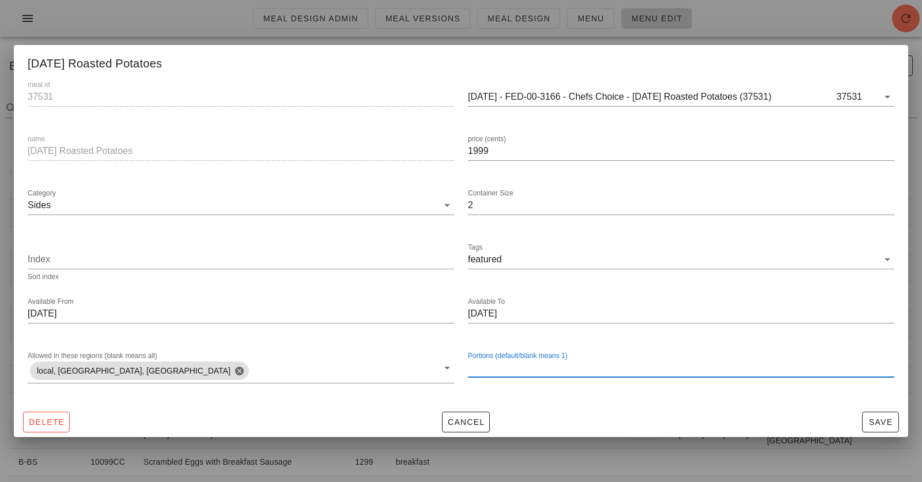
click at [581, 370] on input "Portions (default/blank means 1)" at bounding box center [681, 367] width 426 height 18
type input "2"
click at [829, 412] on button "Save" at bounding box center [880, 421] width 37 height 21
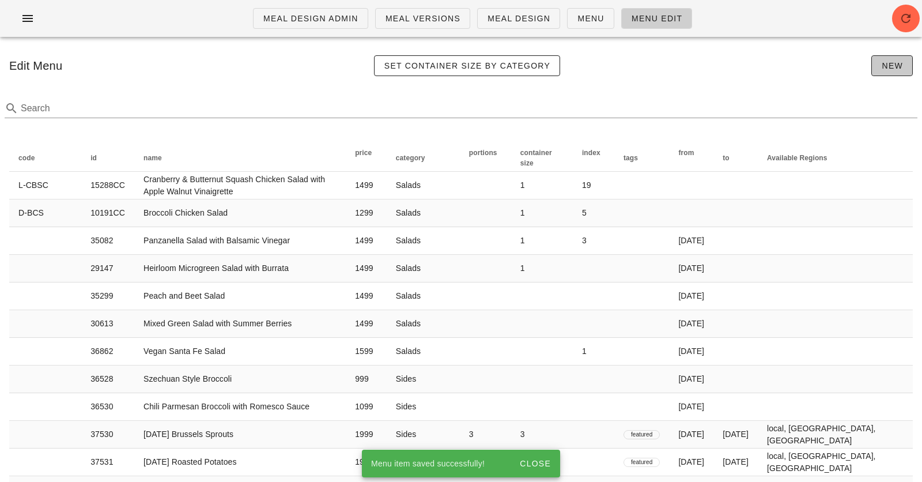
click at [829, 64] on span "New" at bounding box center [892, 65] width 22 height 9
type input "1"
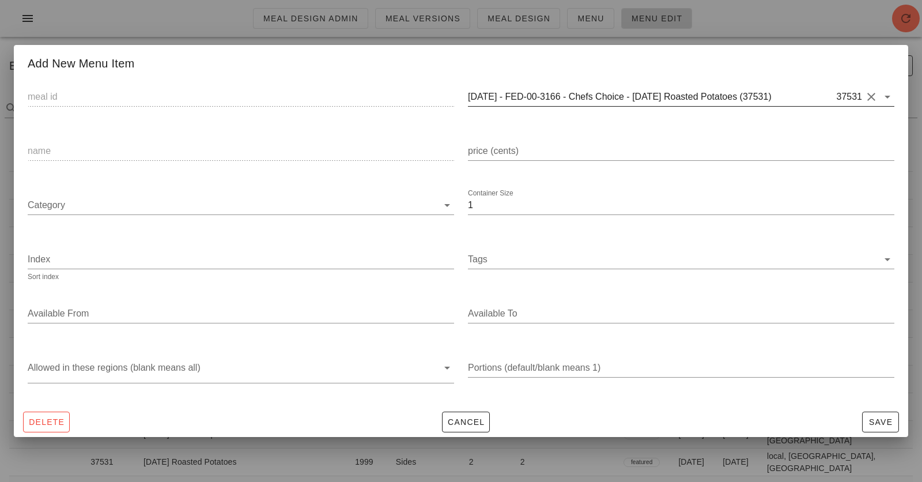
click at [829, 96] on div "37531" at bounding box center [848, 97] width 28 height 12
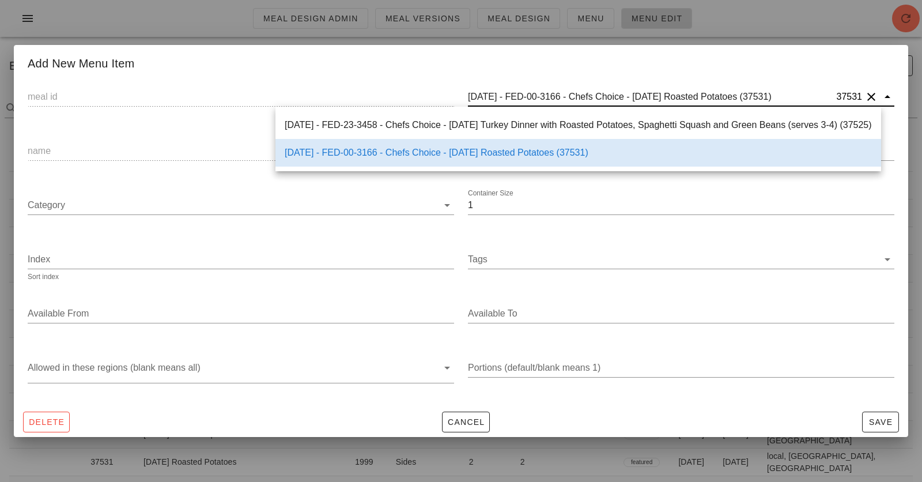
click at [829, 97] on button "Clear" at bounding box center [871, 97] width 14 height 14
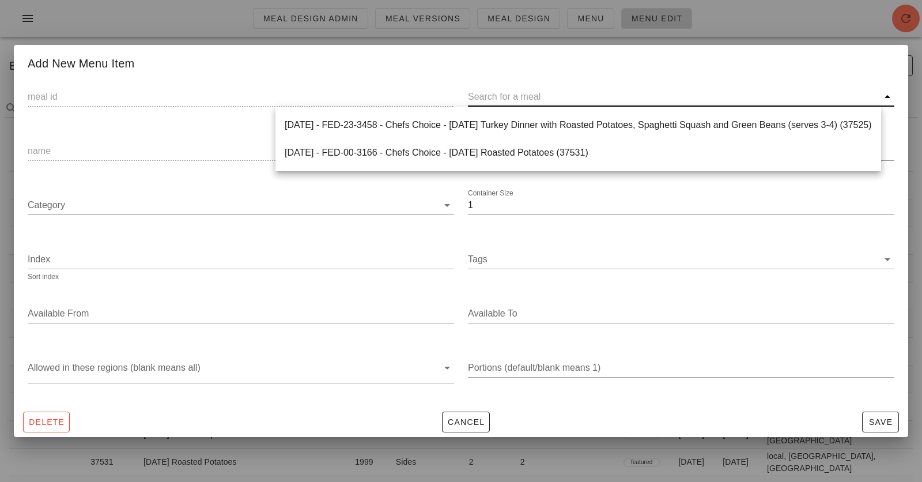
paste input "37532)"
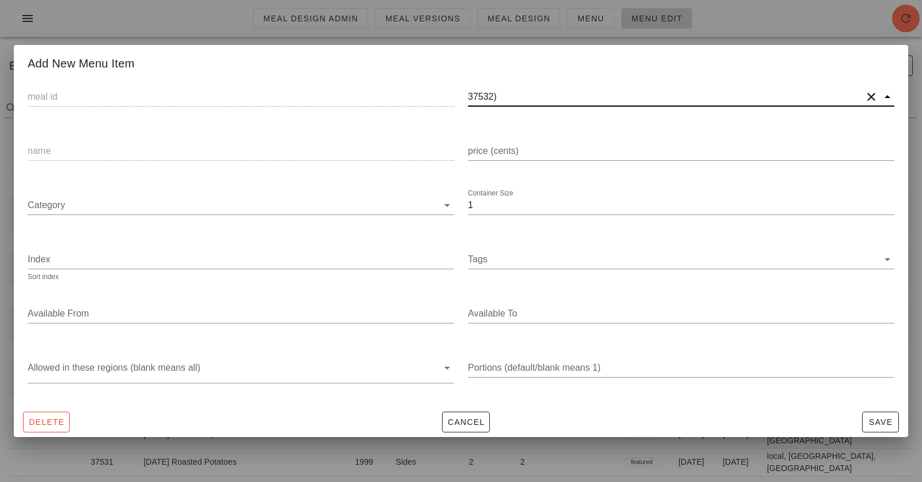
type input "37532"
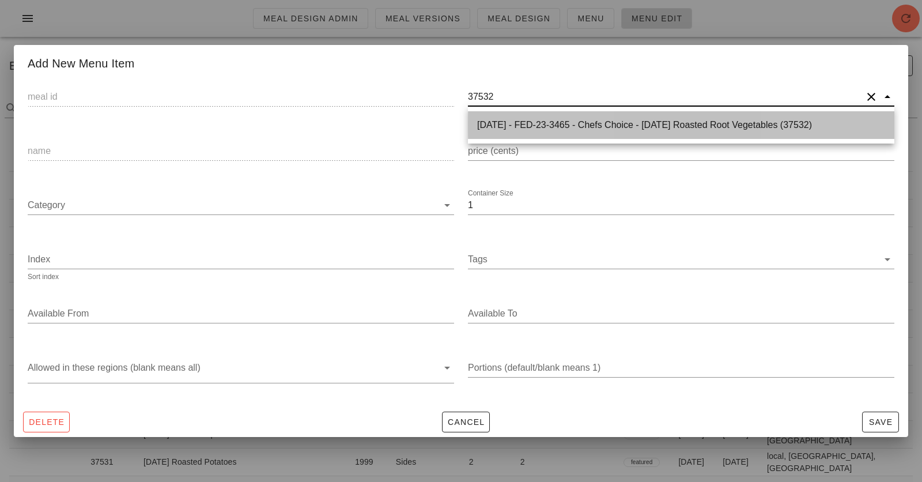
click at [545, 127] on div "2025-01-05 - FED-23-3465 - Chefs Choice - Thanksgiving Roasted Root Vegetables …" at bounding box center [681, 124] width 408 height 11
type input "37532"
type input "2025-01-05 - FED-23-3465 - Chefs Choice - Thanksgiving Roasted Root Vegetables …"
type input "Thanksgiving Roasted Root Vegetables"
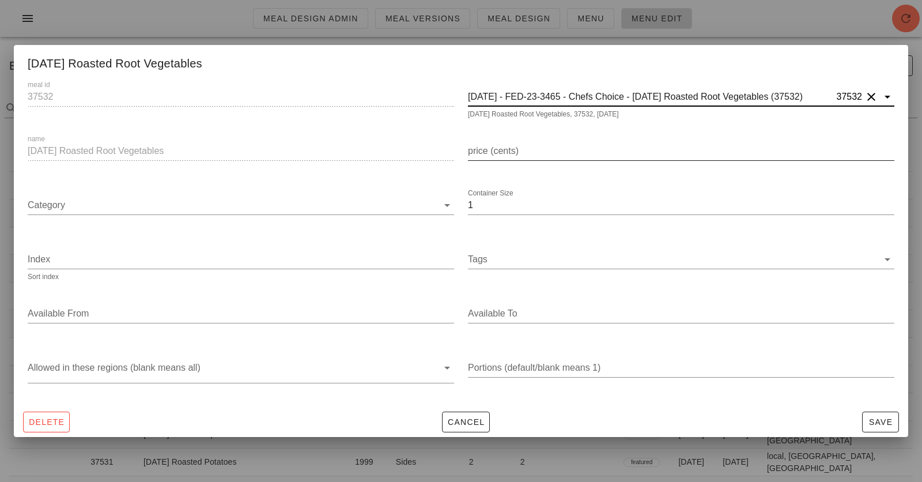
type input "2025-01-05 - FED-23-3465 - Chefs Choice - Thanksgiving Roasted Root Vegetables …"
click at [520, 142] on input "price (cents)" at bounding box center [681, 151] width 426 height 18
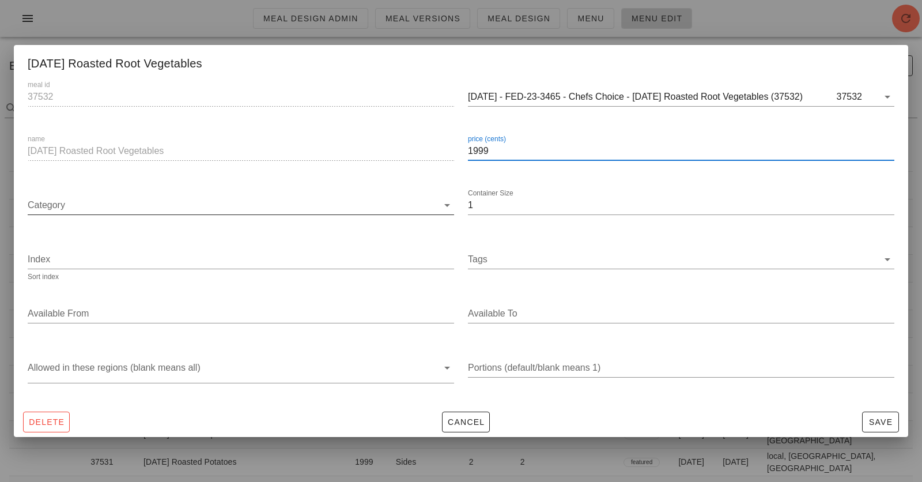
type input "1999"
click at [347, 206] on input "Category" at bounding box center [233, 205] width 410 height 18
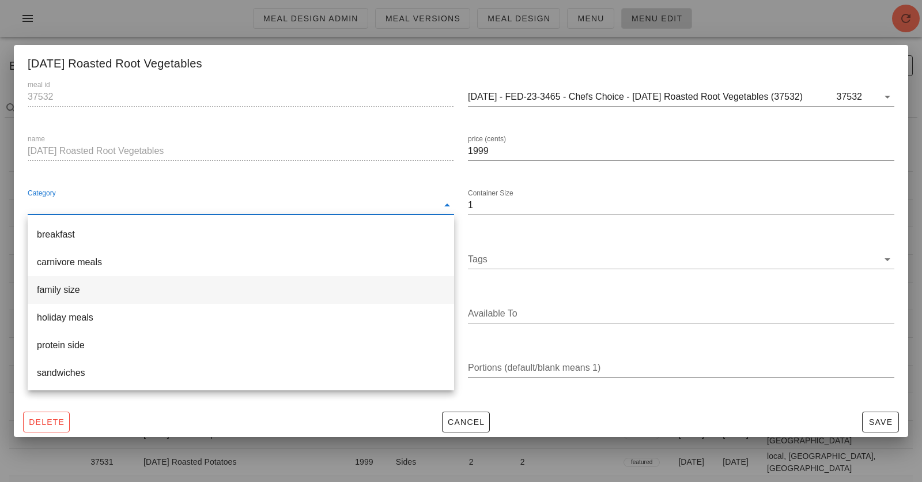
scroll to position [0, 0]
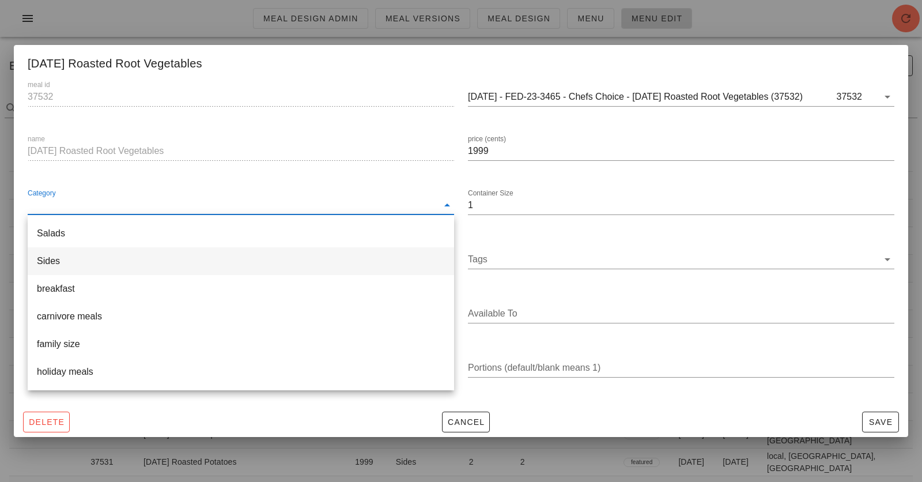
click at [119, 258] on div "Sides" at bounding box center [241, 260] width 408 height 11
type input "Sides"
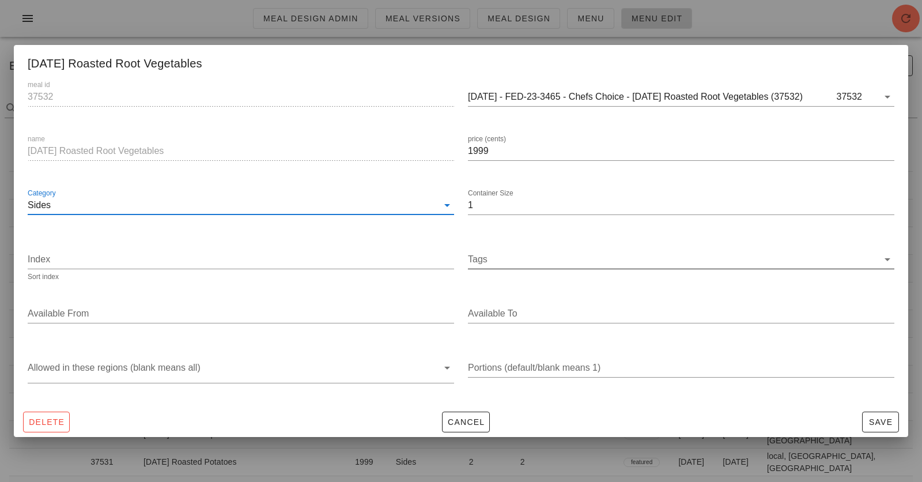
click at [479, 255] on input "Tags" at bounding box center [673, 259] width 410 height 18
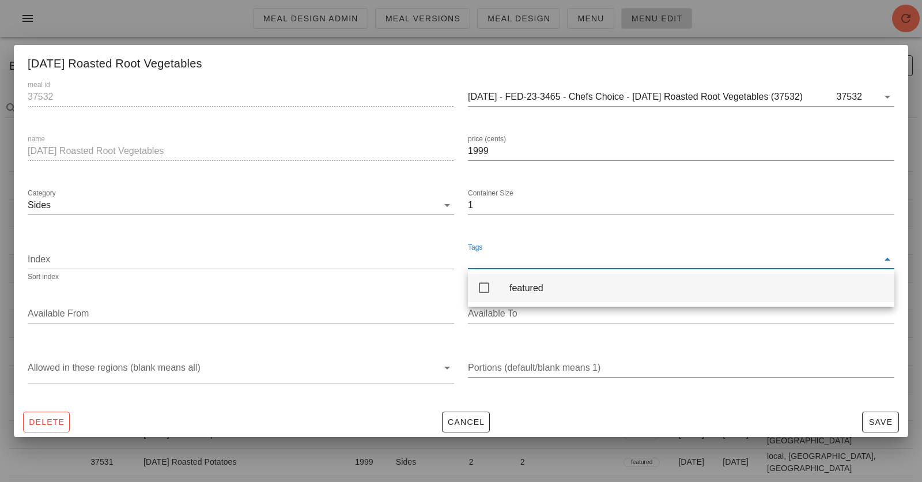
click at [485, 289] on icon at bounding box center [484, 288] width 14 height 14
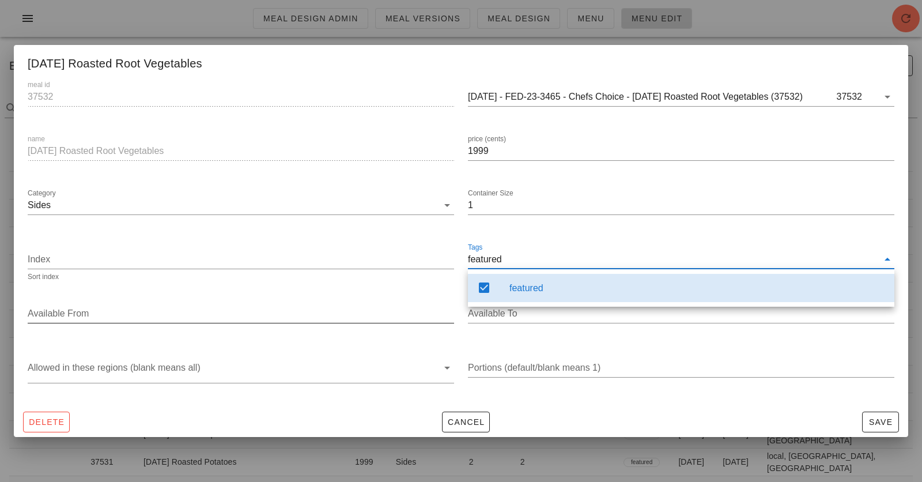
click at [354, 313] on input "Available From" at bounding box center [240, 313] width 424 height 18
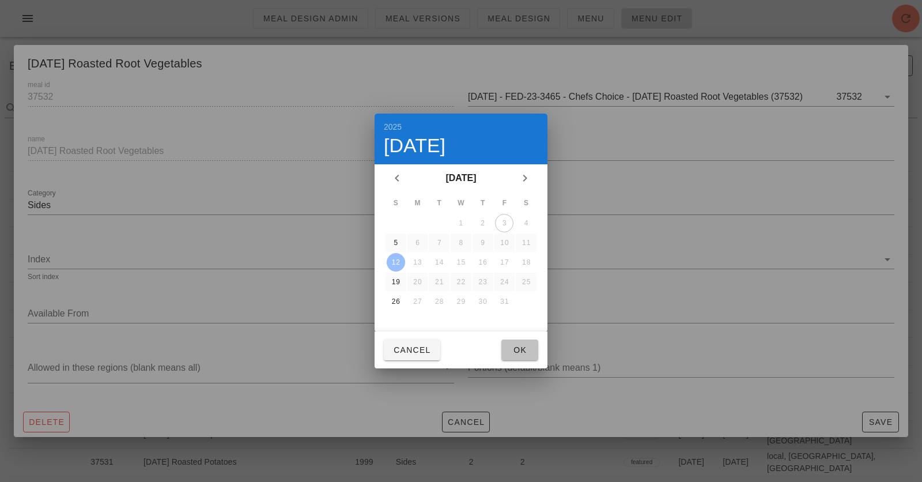
click at [517, 349] on span "Ok" at bounding box center [520, 349] width 18 height 9
type input "[DATE]"
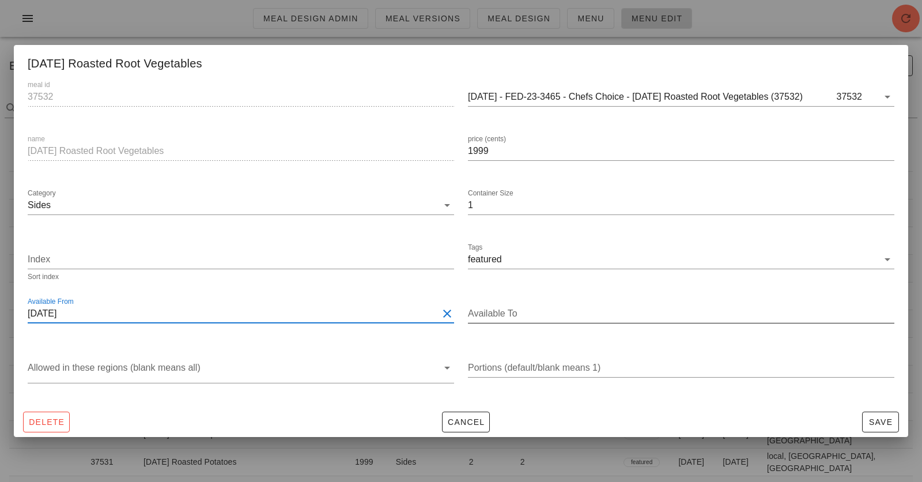
click at [525, 322] on input "Available To" at bounding box center [680, 313] width 424 height 18
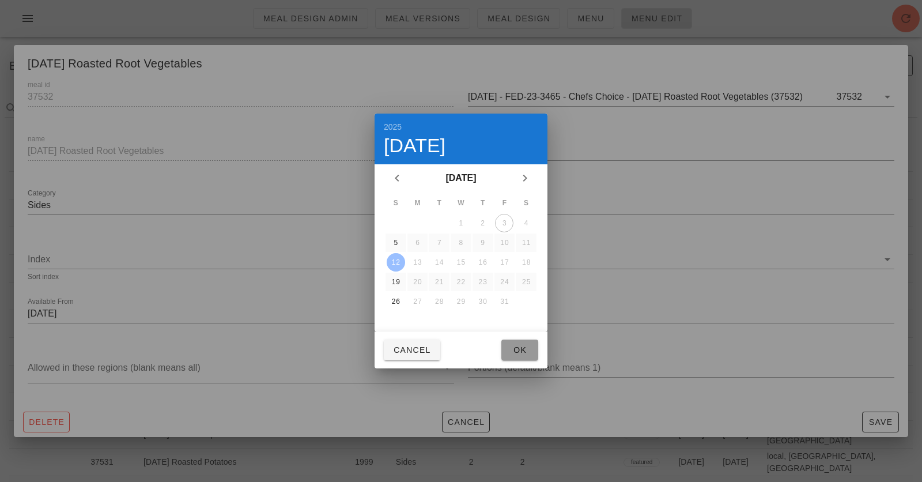
click at [523, 346] on span "Ok" at bounding box center [520, 349] width 18 height 9
type input "[DATE]"
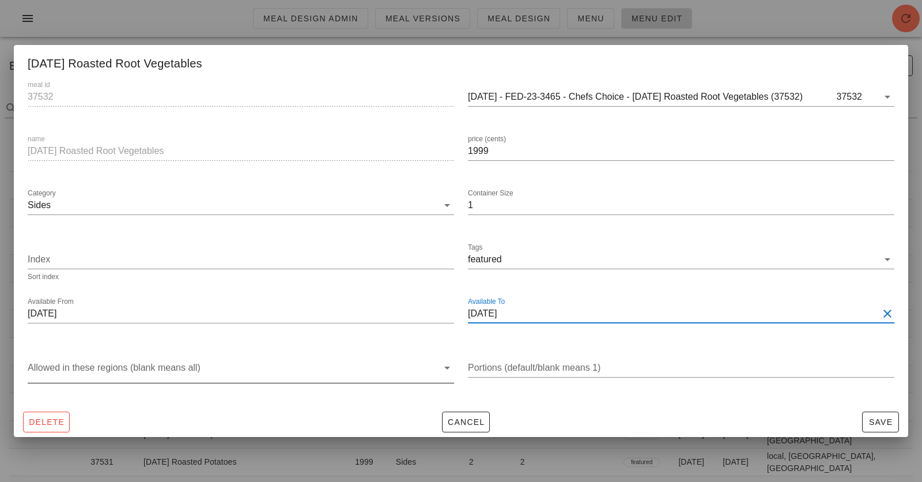
click at [335, 368] on div at bounding box center [233, 370] width 410 height 24
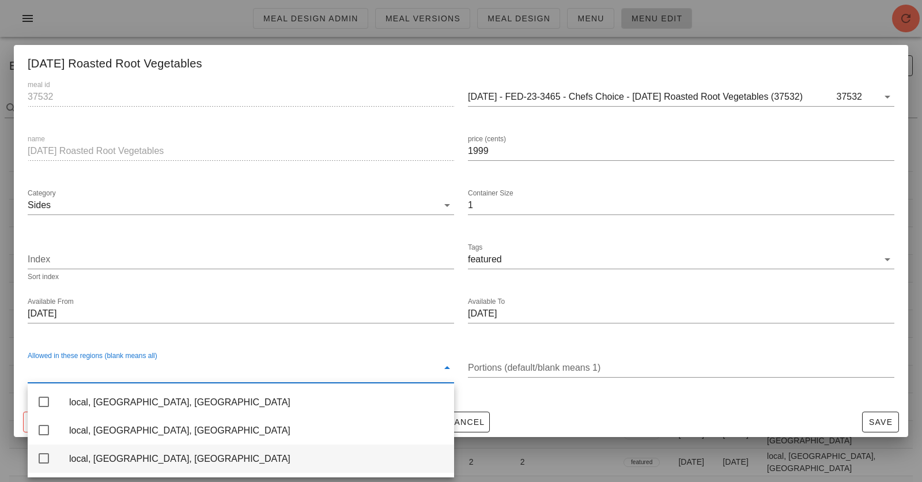
click at [283, 433] on div "local, [GEOGRAPHIC_DATA], [GEOGRAPHIC_DATA]" at bounding box center [257, 458] width 376 height 11
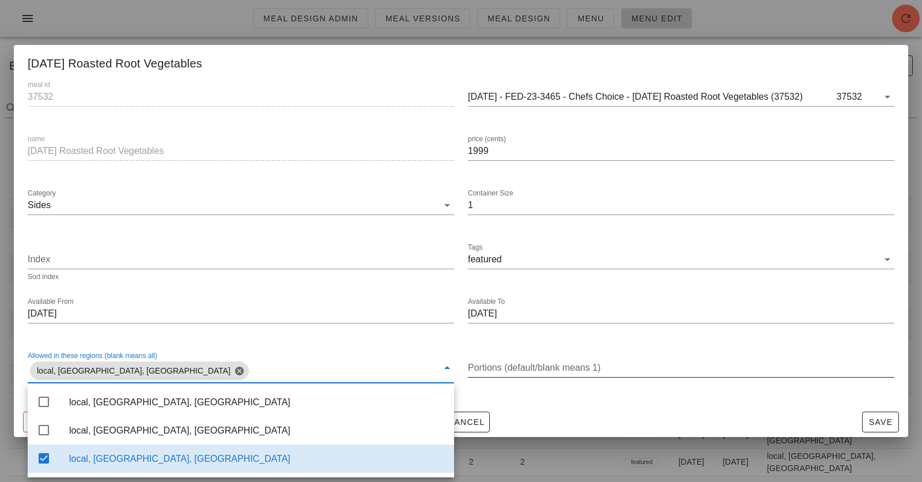
click at [488, 372] on input "Portions (default/blank means 1)" at bounding box center [681, 367] width 426 height 18
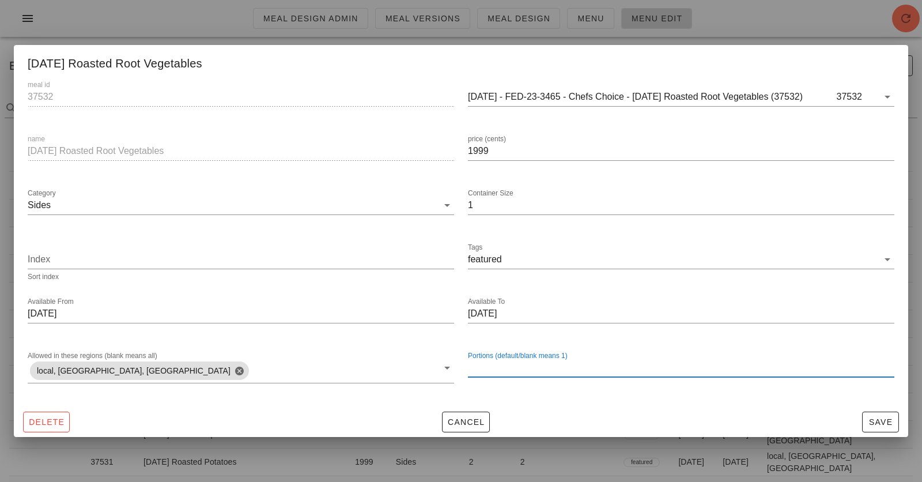
click at [490, 369] on input "Portions (default/blank means 1)" at bounding box center [681, 367] width 426 height 18
type input "2"
type input "3"
click at [829, 422] on span "Save" at bounding box center [880, 421] width 27 height 9
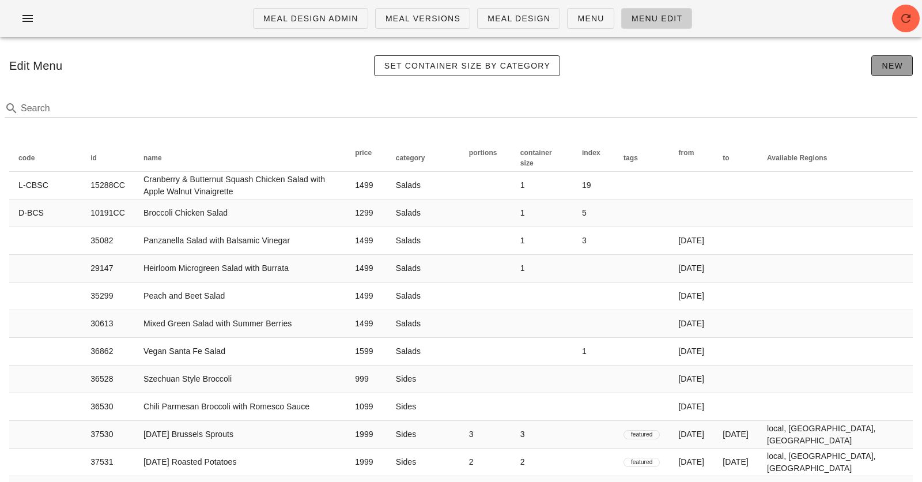
click at [829, 66] on span "New" at bounding box center [892, 65] width 22 height 9
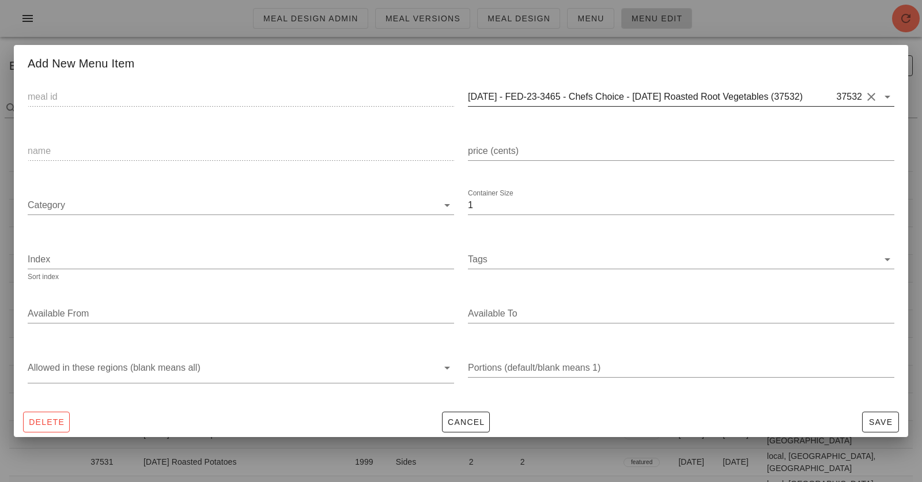
click at [715, 86] on div "2025-01-05 - FED-23-3465 - Chefs Choice - Thanksgiving Roasted Root Vegetables …" at bounding box center [681, 100] width 426 height 38
click at [714, 99] on input "2025-01-05 - FED-23-3465 - Chefs Choice - Thanksgiving Roasted Root Vegetables …" at bounding box center [651, 97] width 367 height 18
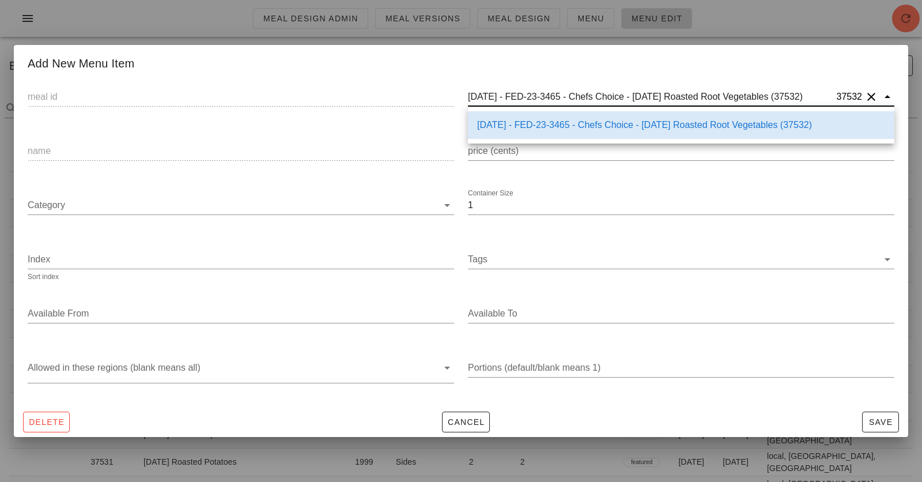
click at [829, 96] on button "Clear" at bounding box center [871, 97] width 14 height 14
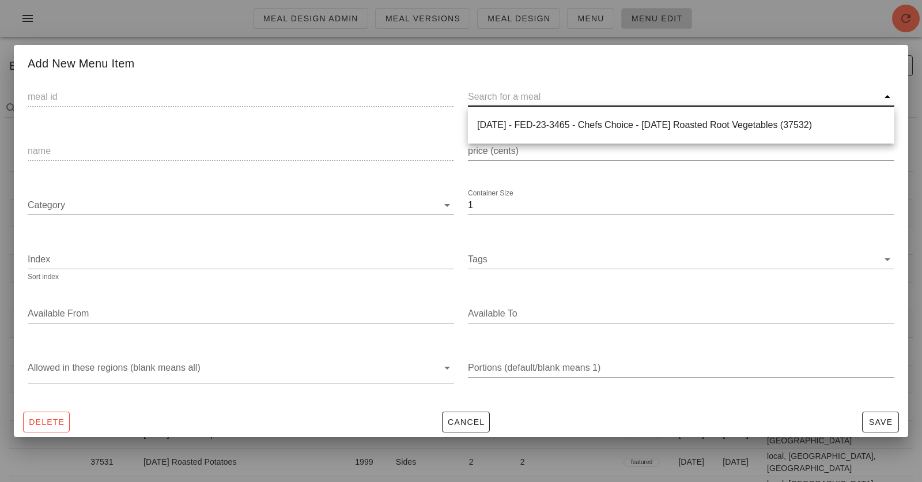
paste input "37533)"
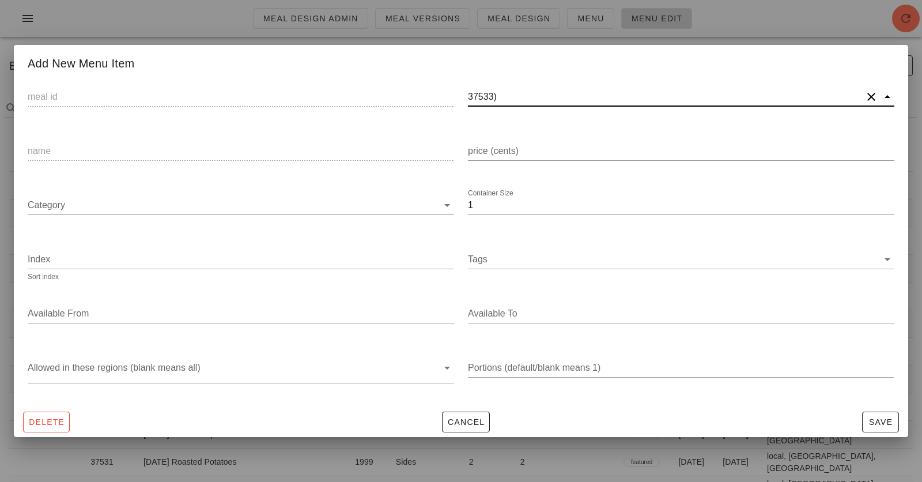
type input "37533"
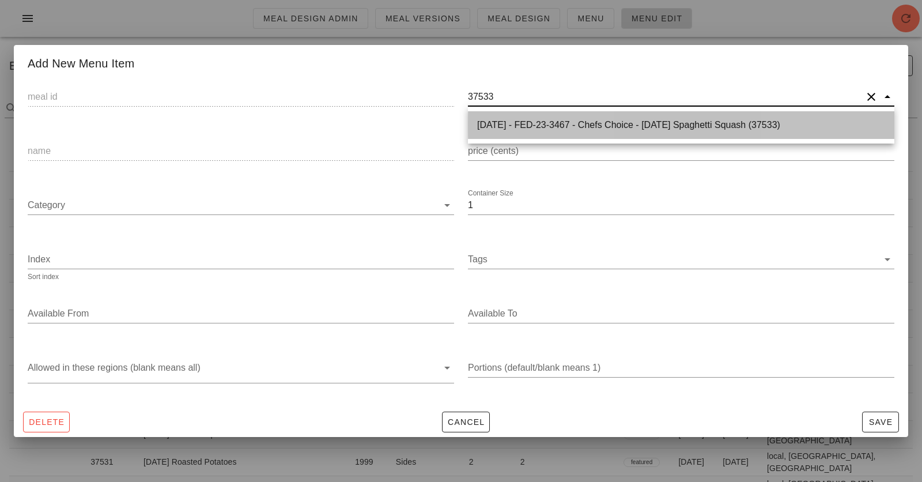
click at [498, 133] on div "2025-01-05 - FED-23-3467 - Chefs Choice - Thanksgiving Spaghetti Squash (37533)" at bounding box center [681, 124] width 408 height 25
type input "37533"
type input "2025-01-05 - FED-23-3467 - Chefs Choice - Thanksgiving Spaghetti Squash (37533)"
type input "Thanksgiving Spaghetti Squash"
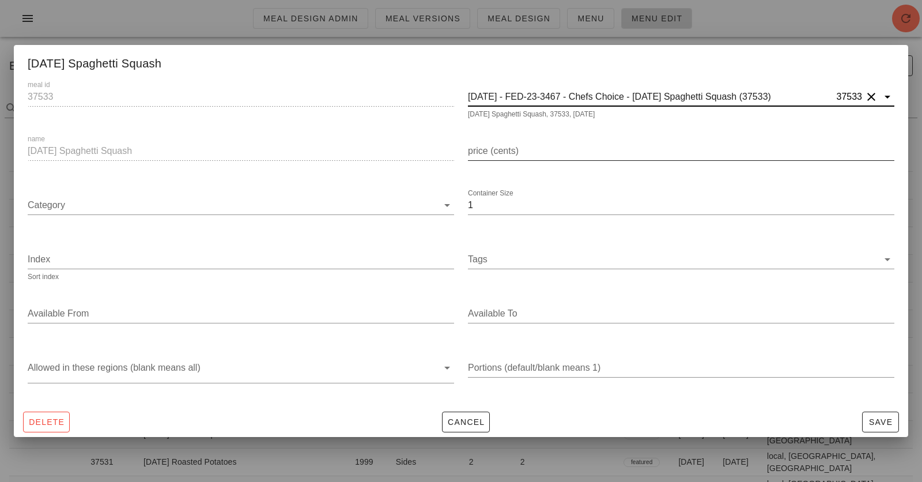
type input "2025-01-05 - FED-23-3467 - Chefs Choice - Thanksgiving Spaghetti Squash (37533)"
click at [503, 158] on input "price (cents)" at bounding box center [681, 151] width 426 height 18
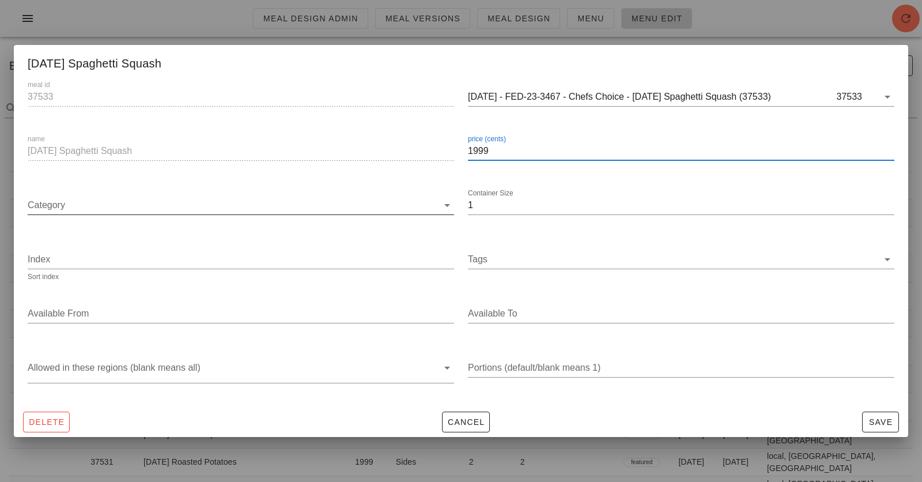
type input "1999"
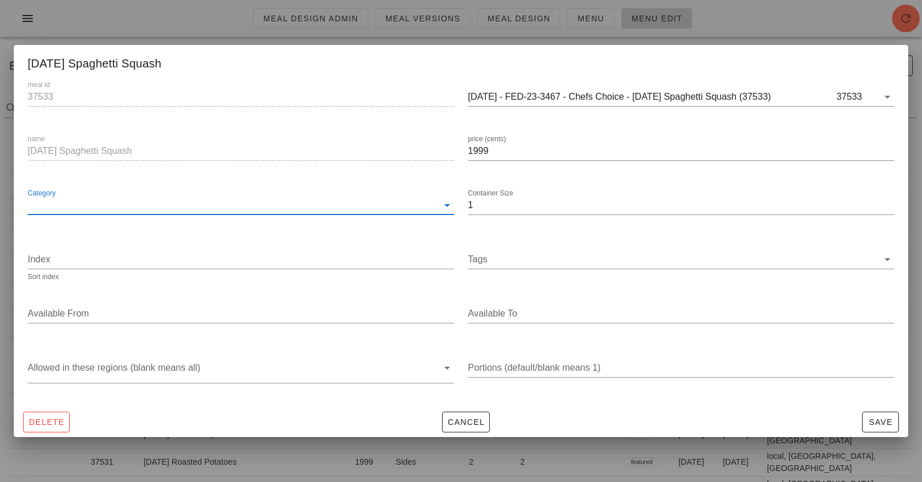
click at [398, 208] on input "Category" at bounding box center [233, 205] width 410 height 18
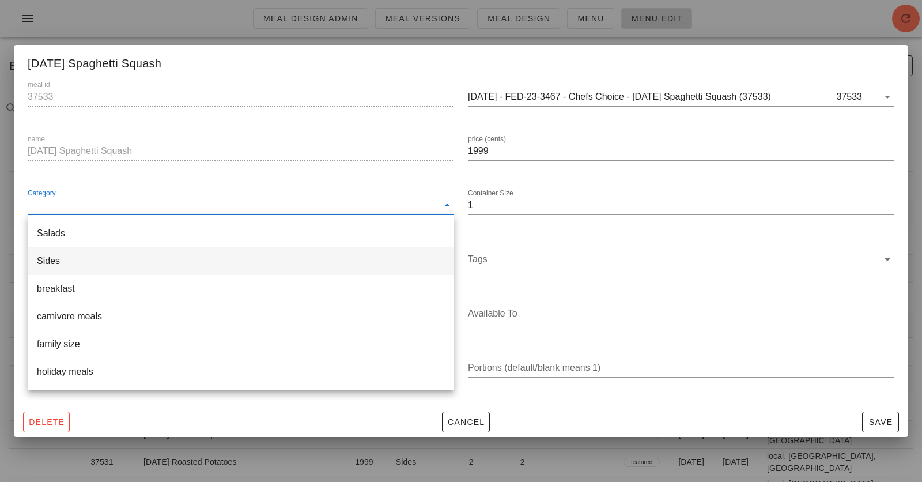
click at [370, 259] on div "Sides" at bounding box center [241, 260] width 408 height 11
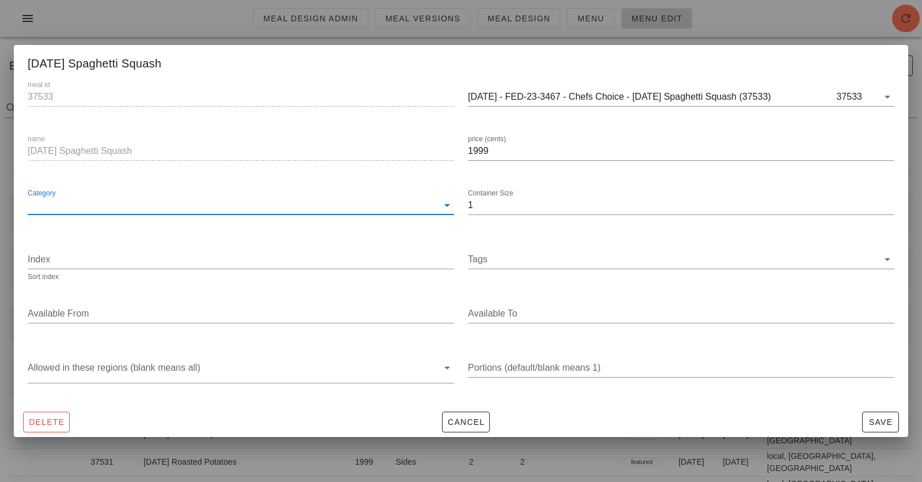
type input "Sides"
click at [512, 202] on input "1" at bounding box center [681, 205] width 426 height 18
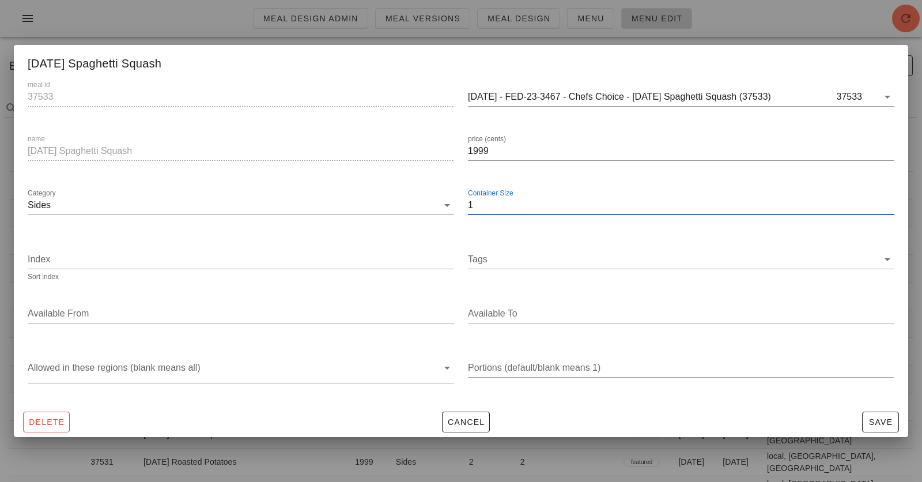
click at [512, 202] on input "1" at bounding box center [681, 205] width 426 height 18
type input "2"
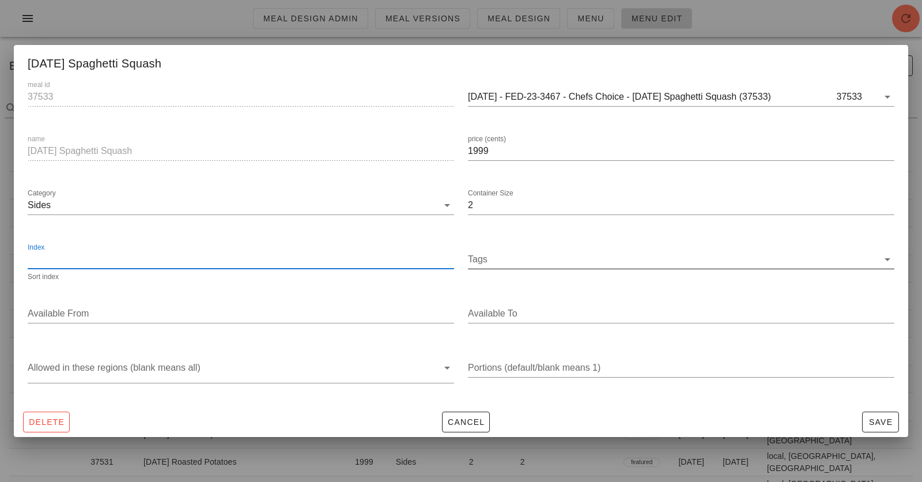
click at [500, 258] on input "Tags" at bounding box center [673, 259] width 410 height 18
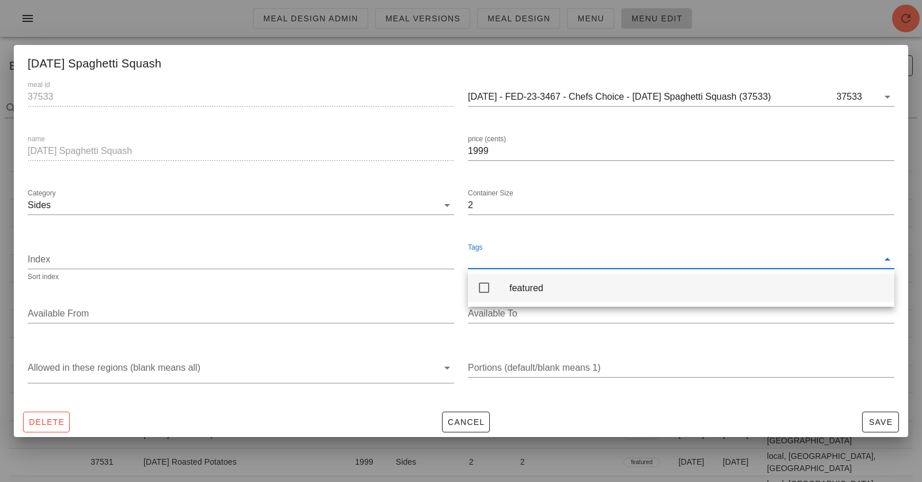
click at [498, 286] on div "featured" at bounding box center [681, 288] width 426 height 28
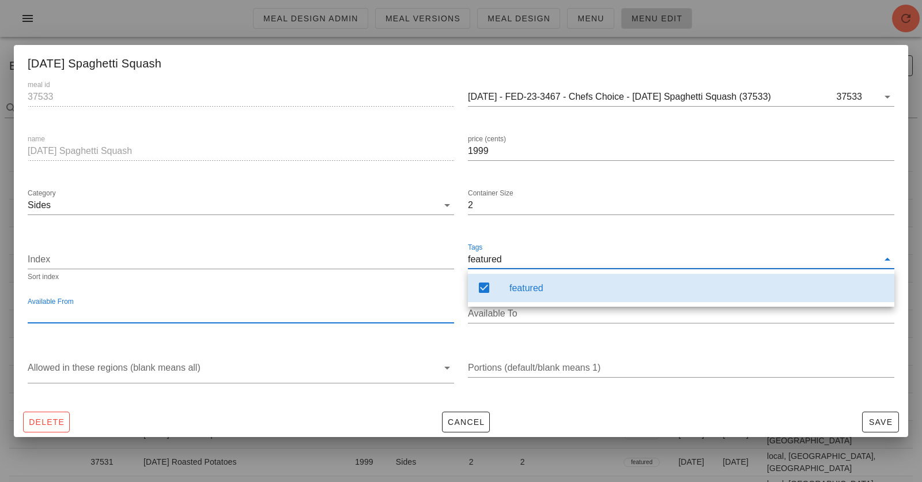
click at [346, 320] on input "Available From" at bounding box center [240, 313] width 424 height 18
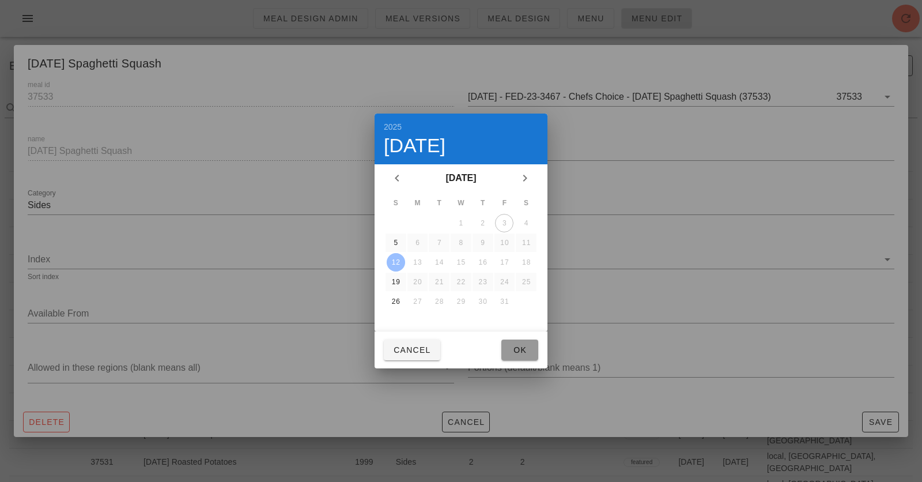
click at [515, 349] on span "Ok" at bounding box center [520, 349] width 18 height 9
type input "[DATE]"
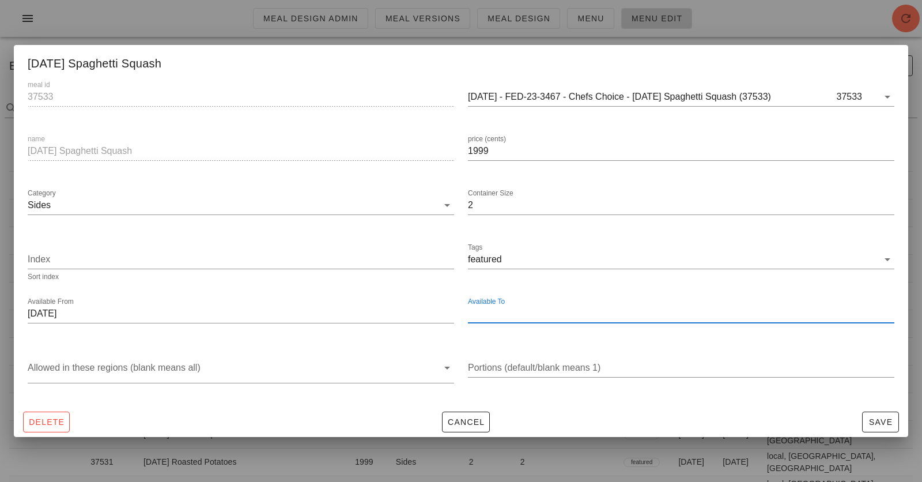
click at [547, 315] on input "Available To" at bounding box center [680, 313] width 424 height 18
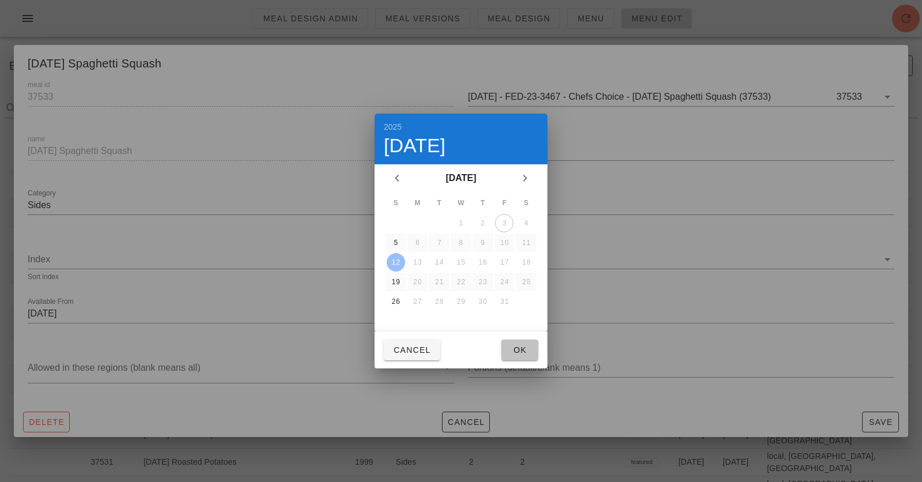
click at [532, 354] on button "Ok" at bounding box center [519, 349] width 37 height 21
type input "[DATE]"
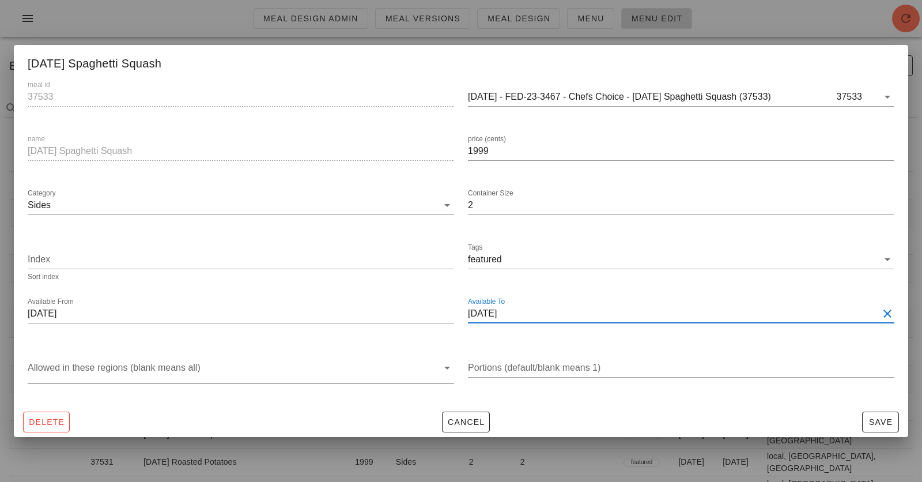
click at [425, 358] on div at bounding box center [233, 370] width 410 height 24
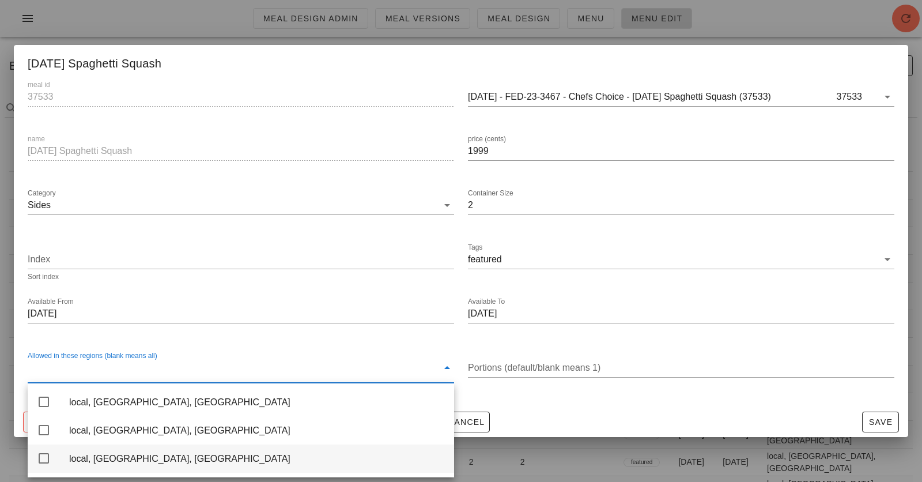
click at [286, 433] on div "local, [GEOGRAPHIC_DATA], [GEOGRAPHIC_DATA]" at bounding box center [257, 458] width 376 height 11
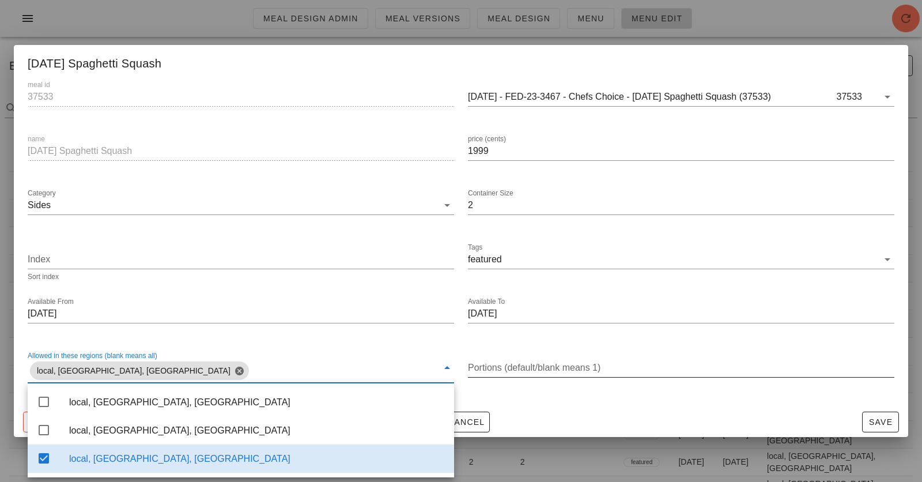
click at [579, 378] on div "Portions (default/blank means 1)" at bounding box center [681, 373] width 426 height 31
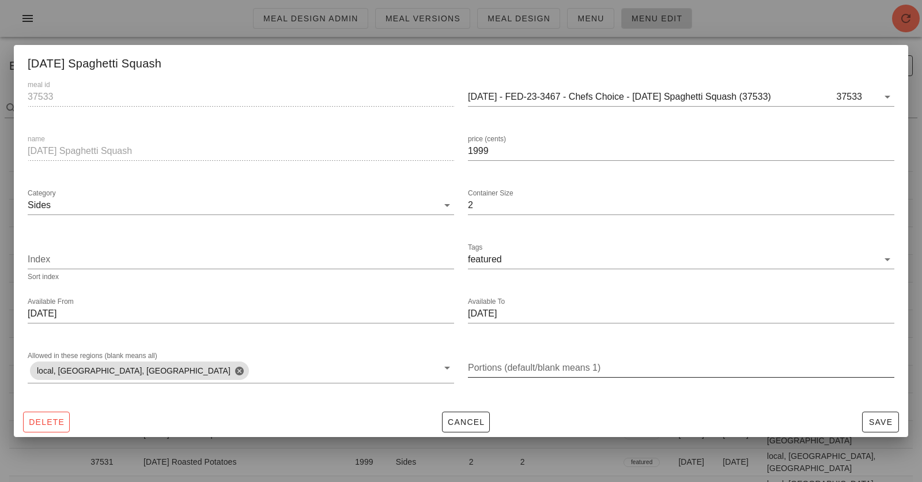
click at [581, 366] on div "Portions (default/blank means 1)" at bounding box center [681, 367] width 426 height 18
type input "3"
click at [829, 418] on span "Save" at bounding box center [880, 421] width 27 height 9
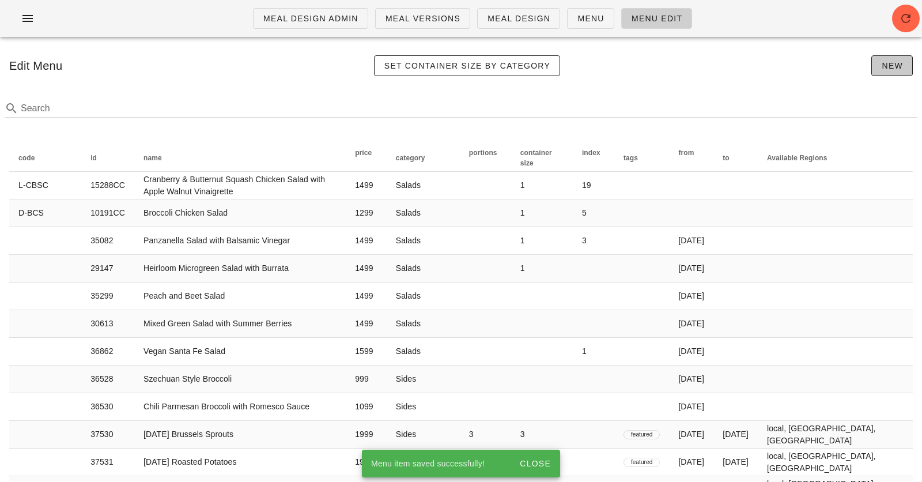
click at [829, 63] on span "New" at bounding box center [892, 65] width 22 height 9
type input "1"
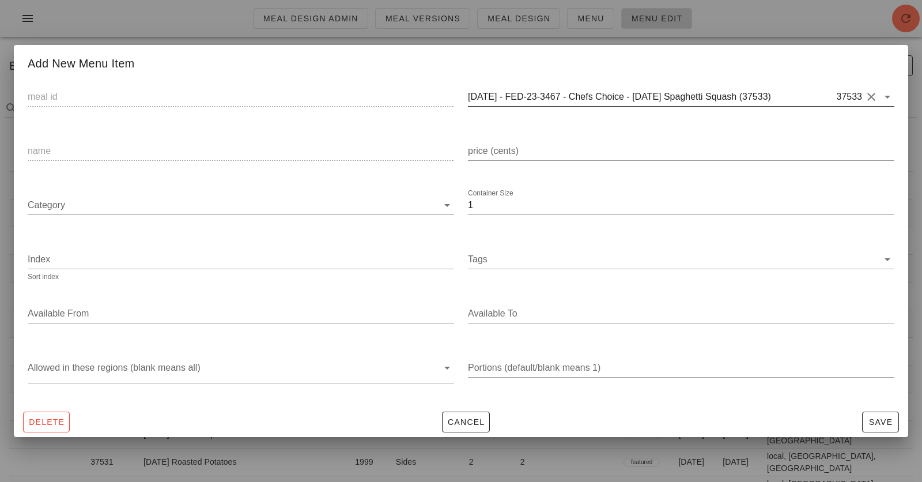
click at [712, 93] on input "2025-01-05 - FED-23-3467 - Chefs Choice - Thanksgiving Spaghetti Squash (37533)" at bounding box center [651, 97] width 367 height 18
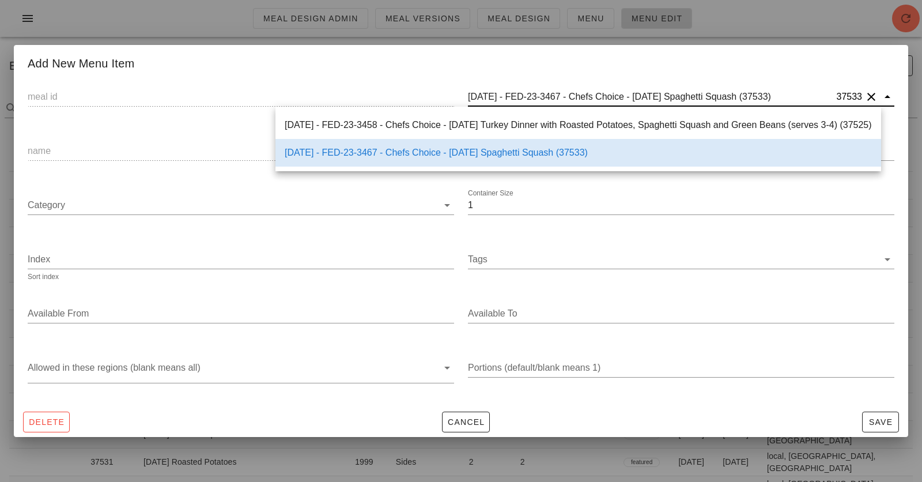
click at [829, 97] on button "Clear" at bounding box center [871, 97] width 14 height 14
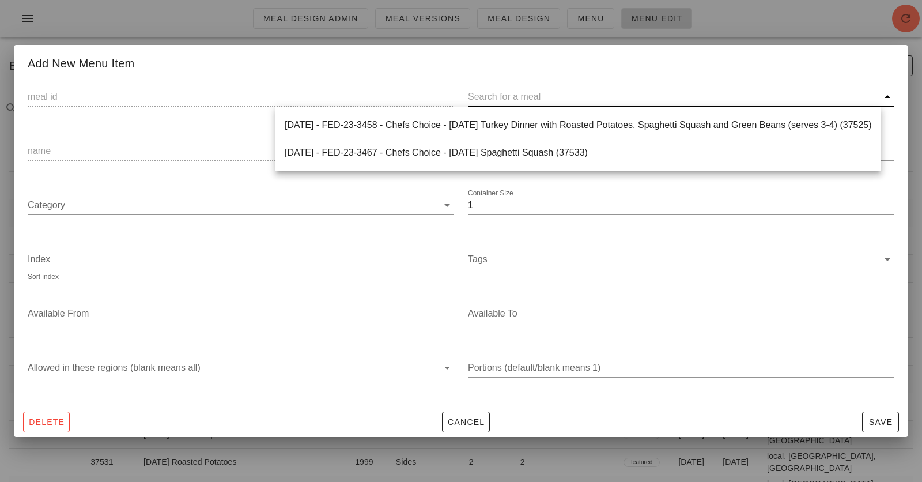
paste input "37534)"
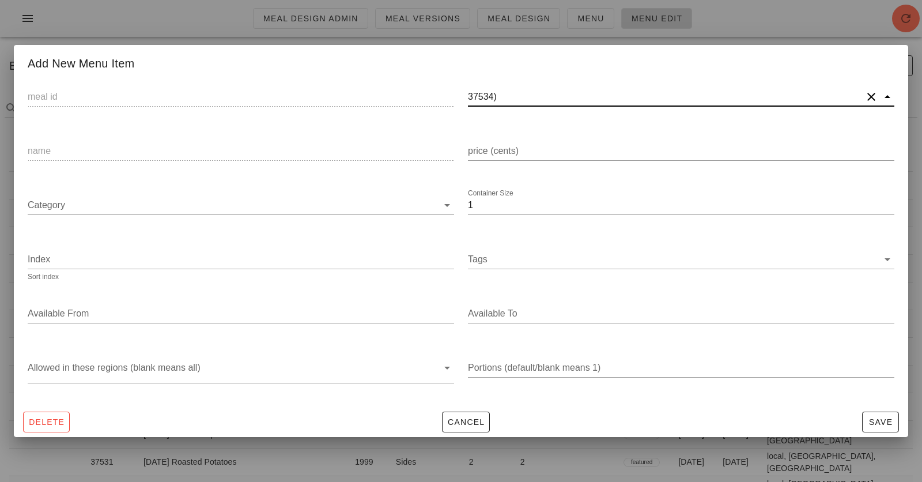
type input "37534"
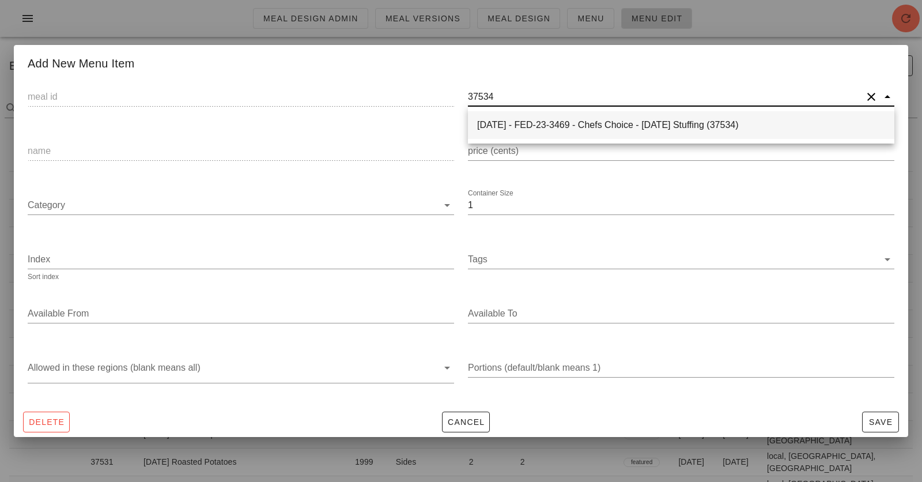
click at [513, 123] on div "2025-01-05 - FED-23-3469 - Chefs Choice - Thanksgiving Stuffing (37534)" at bounding box center [681, 124] width 408 height 11
type input "37534"
type input "2025-01-05 - FED-23-3469 - Chefs Choice - Thanksgiving Stuffing (37534)"
type input "Thanksgiving Stuffing"
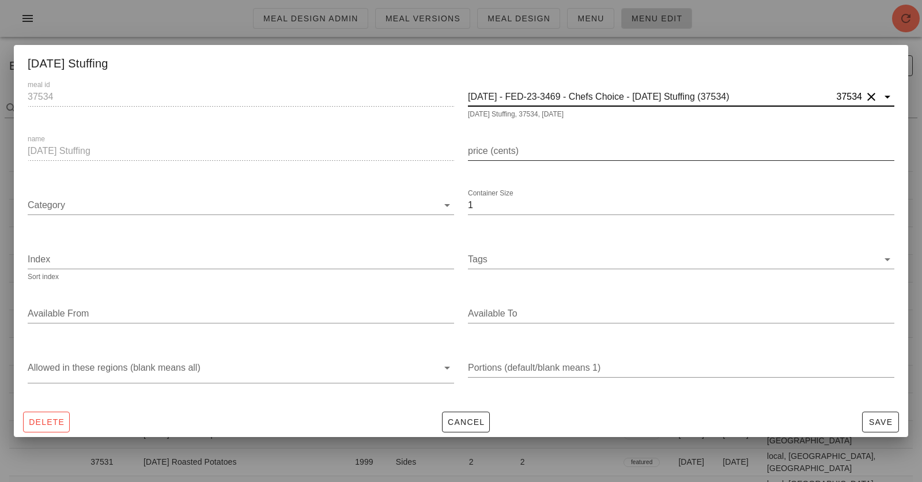
type input "2025-01-05 - FED-23-3469 - Chefs Choice - Thanksgiving Stuffing (37534)"
click at [524, 152] on input "price (cents)" at bounding box center [681, 151] width 426 height 18
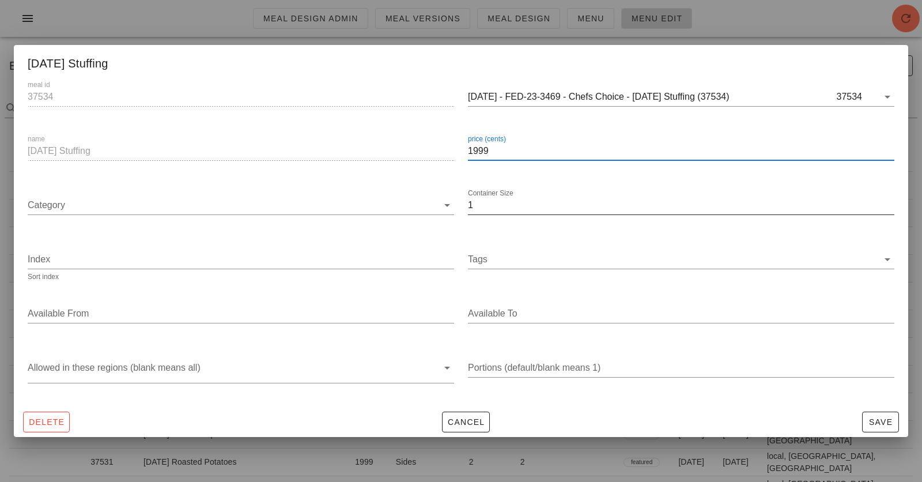
type input "1999"
click at [500, 207] on input "1" at bounding box center [681, 205] width 426 height 18
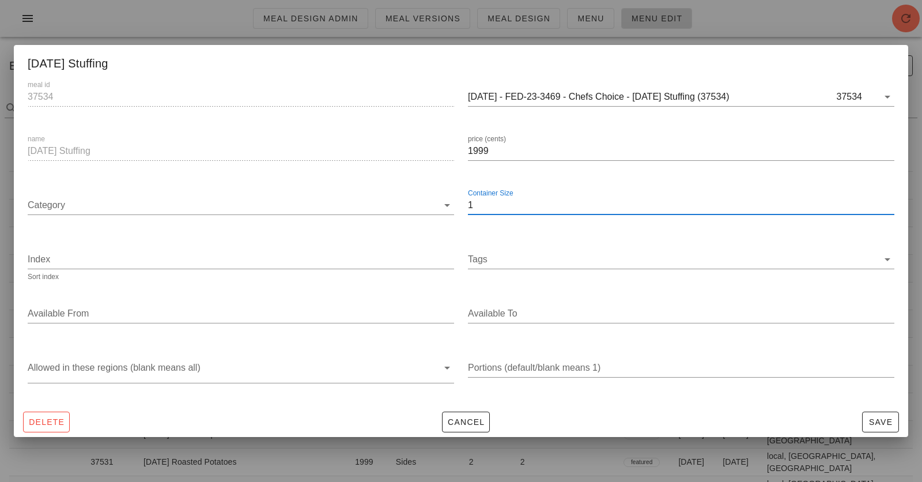
click at [500, 206] on input "1" at bounding box center [681, 205] width 426 height 18
click at [414, 201] on input "Category" at bounding box center [233, 205] width 410 height 18
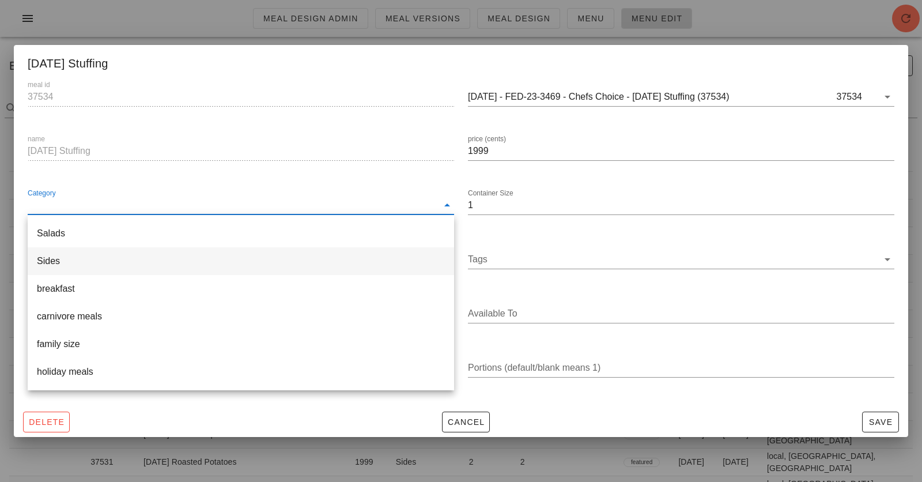
click at [349, 267] on div "Sides" at bounding box center [241, 260] width 408 height 25
type input "Sides"
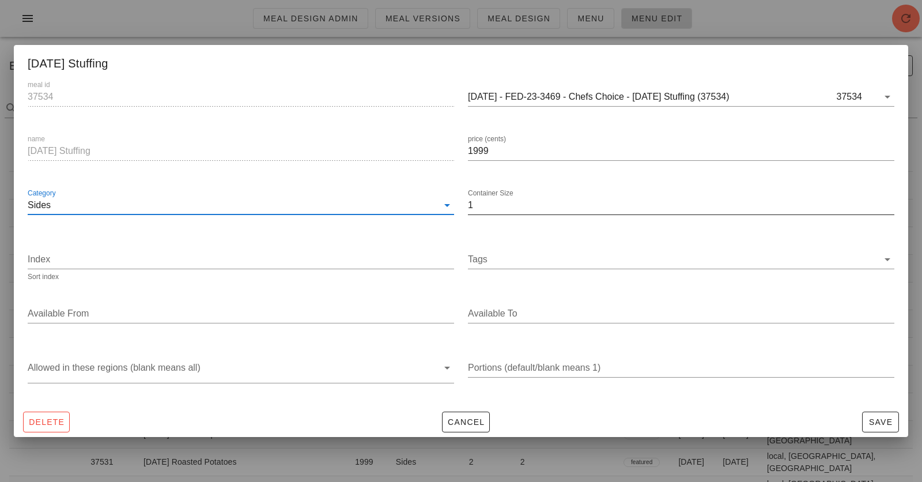
click at [518, 204] on input "1" at bounding box center [681, 205] width 426 height 18
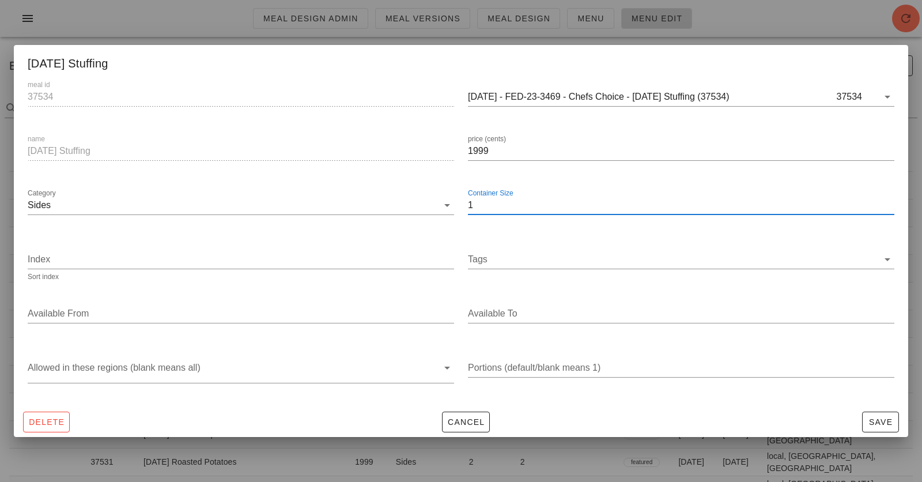
click at [518, 204] on input "1" at bounding box center [681, 205] width 426 height 18
type input "2"
click at [384, 255] on input "Index" at bounding box center [241, 259] width 426 height 18
click at [509, 271] on div "Tags" at bounding box center [681, 265] width 426 height 31
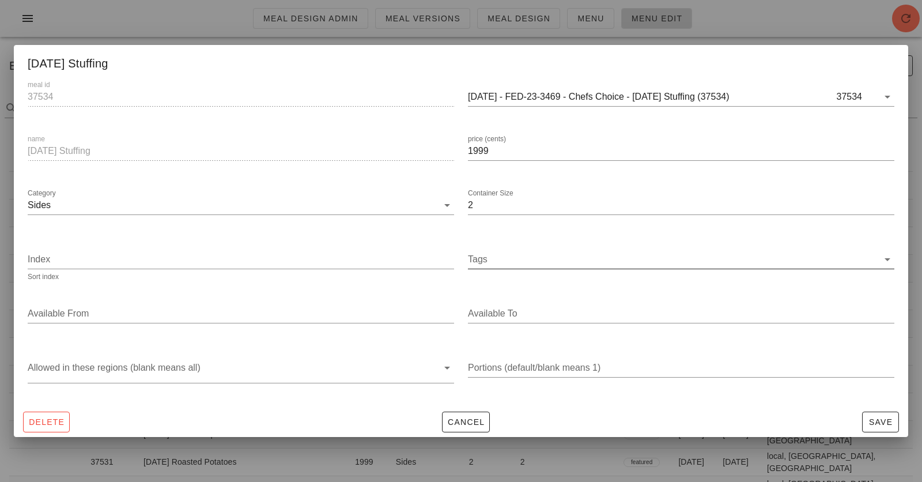
click at [509, 252] on input "Tags" at bounding box center [673, 259] width 410 height 18
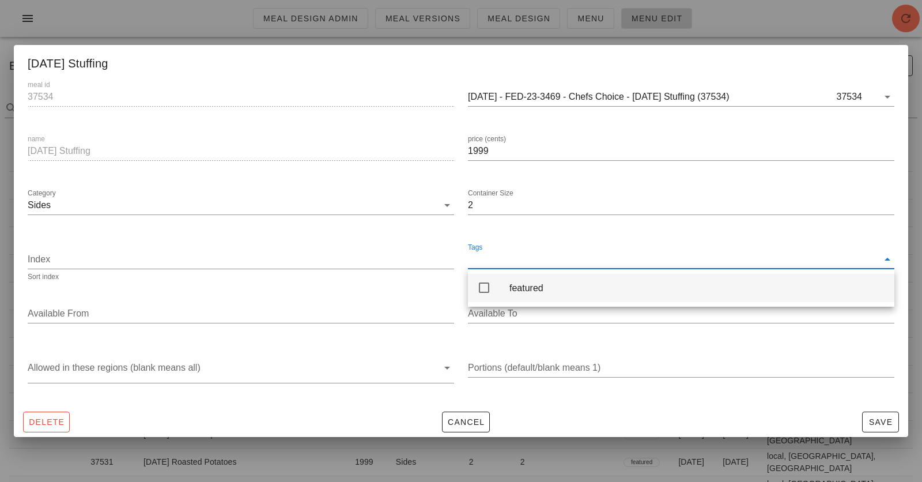
click at [500, 286] on div "featured" at bounding box center [681, 288] width 426 height 28
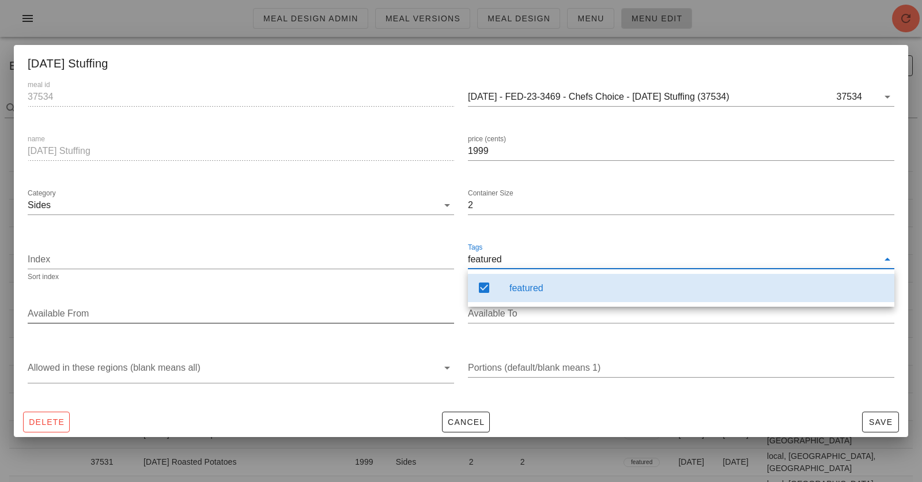
click at [335, 309] on input "Available From" at bounding box center [240, 313] width 424 height 18
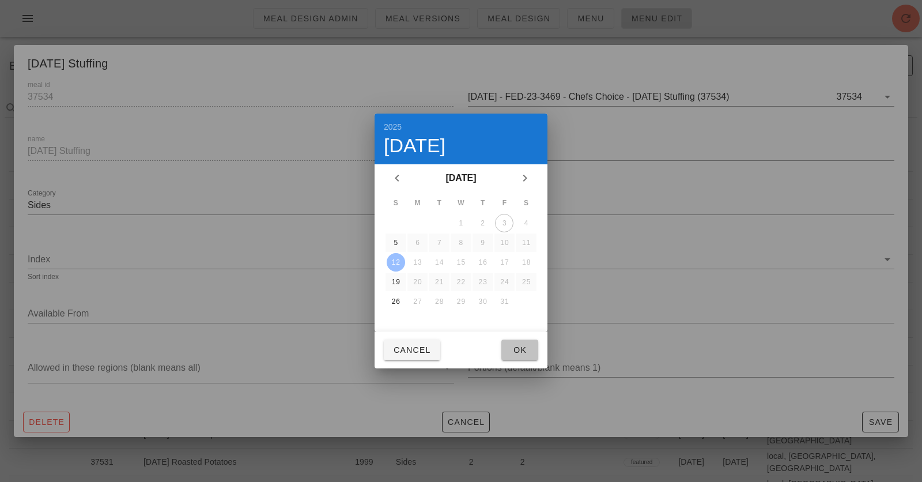
click at [524, 347] on span "Ok" at bounding box center [520, 349] width 18 height 9
type input "[DATE]"
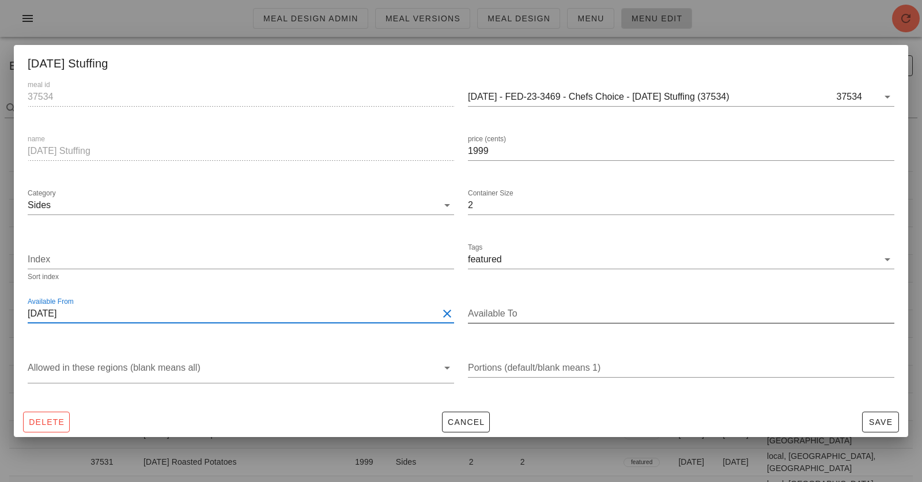
click at [542, 312] on input "Available To" at bounding box center [680, 313] width 424 height 18
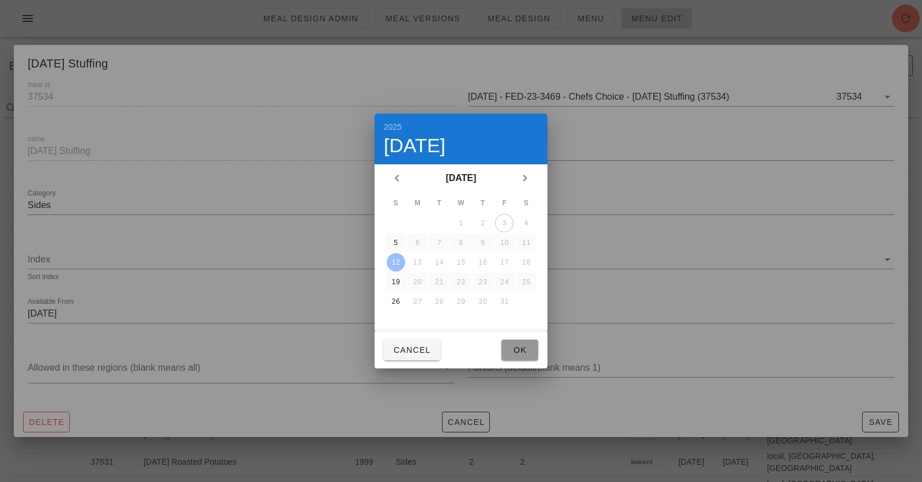
click at [534, 352] on button "Ok" at bounding box center [519, 349] width 37 height 21
type input "[DATE]"
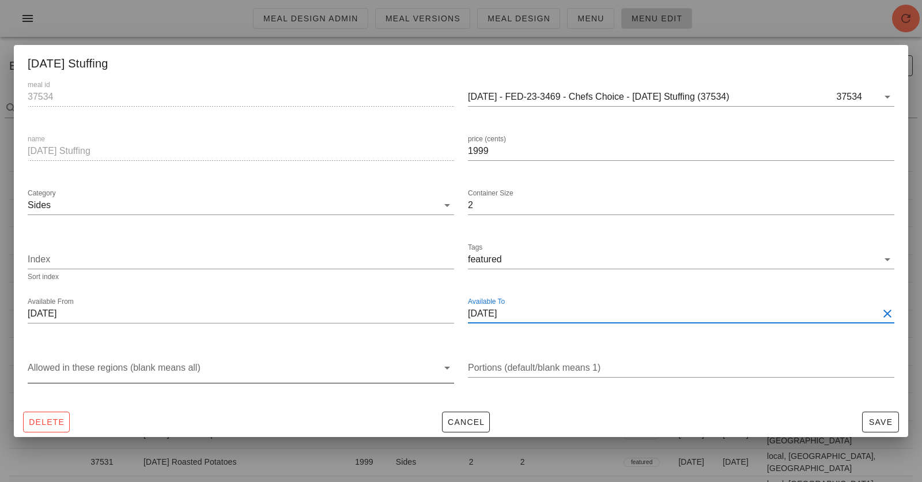
click at [400, 360] on div at bounding box center [233, 370] width 410 height 24
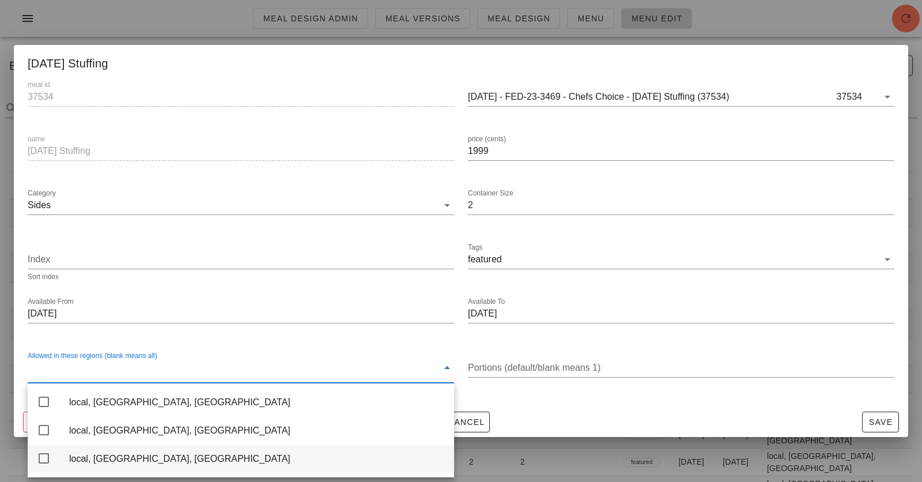
click at [334, 433] on div "local, [GEOGRAPHIC_DATA], [GEOGRAPHIC_DATA]" at bounding box center [257, 458] width 376 height 11
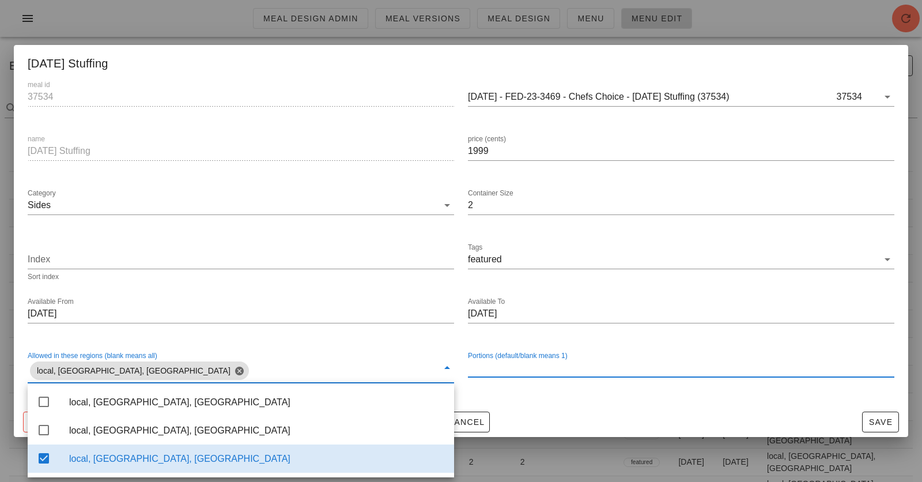
click at [532, 365] on div "Portions (default/blank means 1)" at bounding box center [681, 367] width 426 height 18
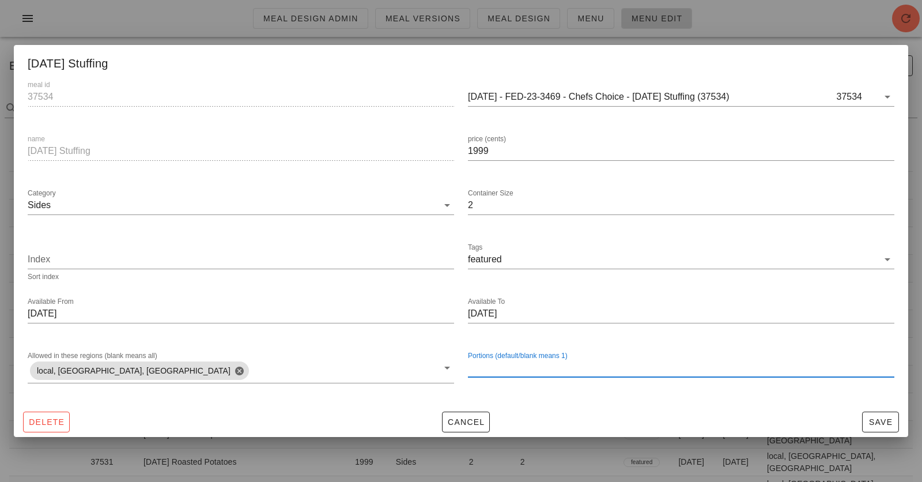
click at [529, 374] on input "Portions (default/blank means 1)" at bounding box center [681, 367] width 426 height 18
type input "2"
type input "3"
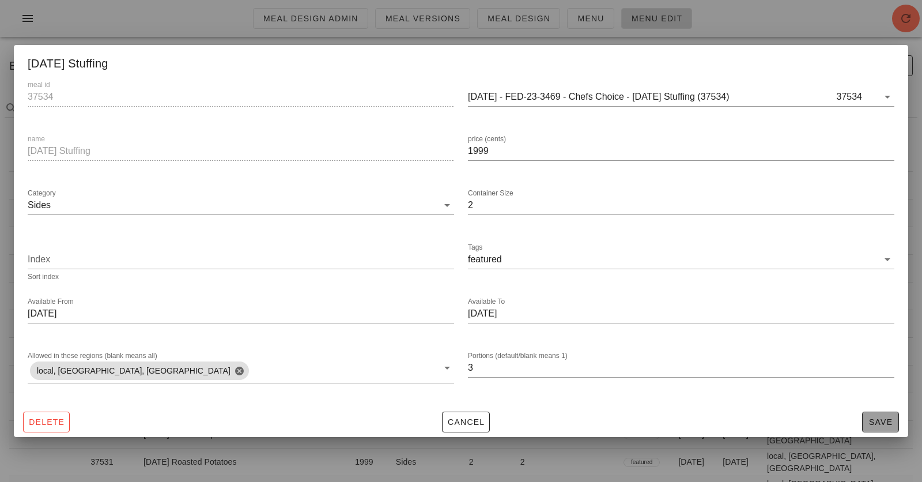
click at [829, 421] on span "Save" at bounding box center [880, 421] width 27 height 9
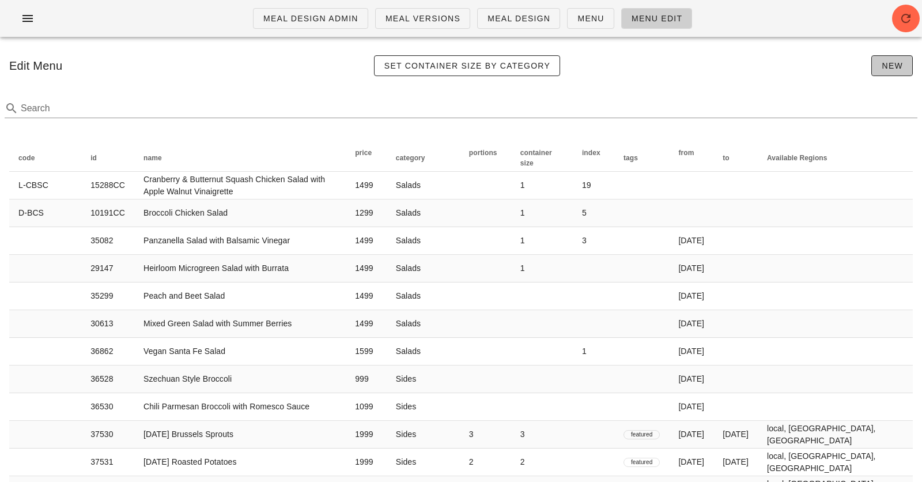
click at [829, 62] on button "New" at bounding box center [891, 65] width 41 height 21
type input "1"
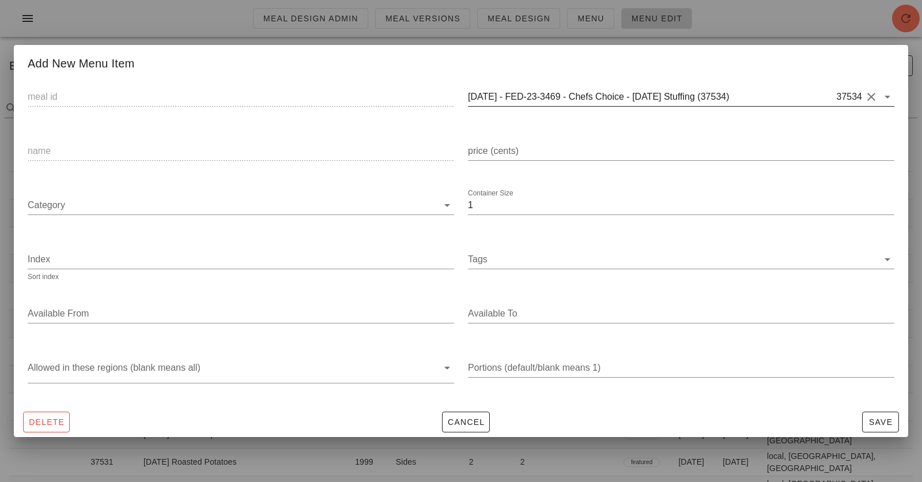
click at [588, 97] on input "2025-01-05 - FED-23-3469 - Chefs Choice - Thanksgiving Stuffing (37534)" at bounding box center [651, 97] width 367 height 18
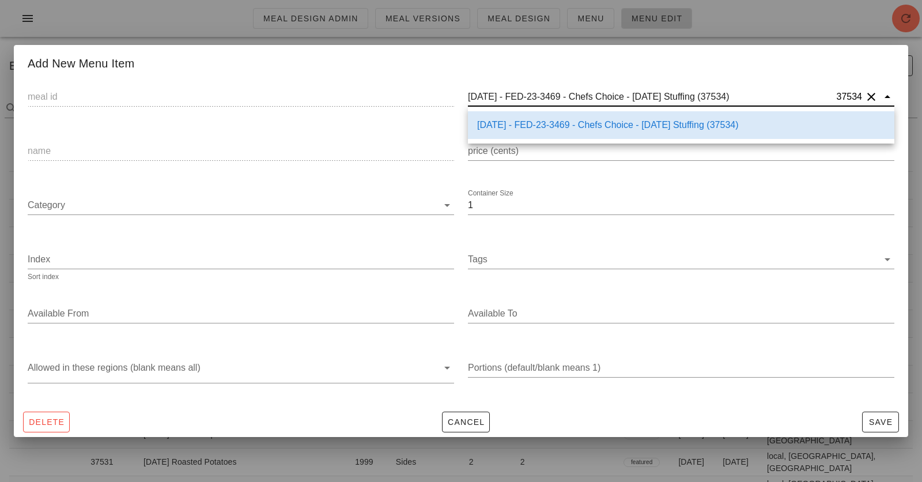
click at [829, 98] on button "Clear" at bounding box center [871, 97] width 14 height 14
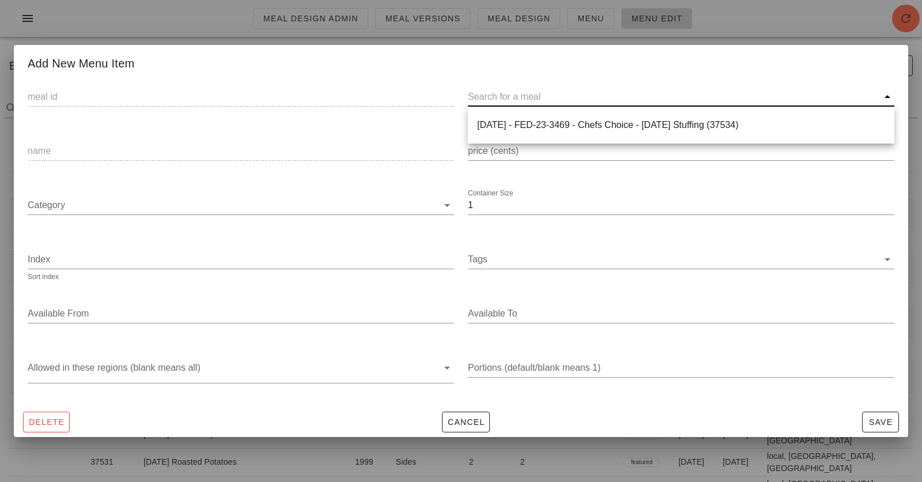
paste input "(37529)"
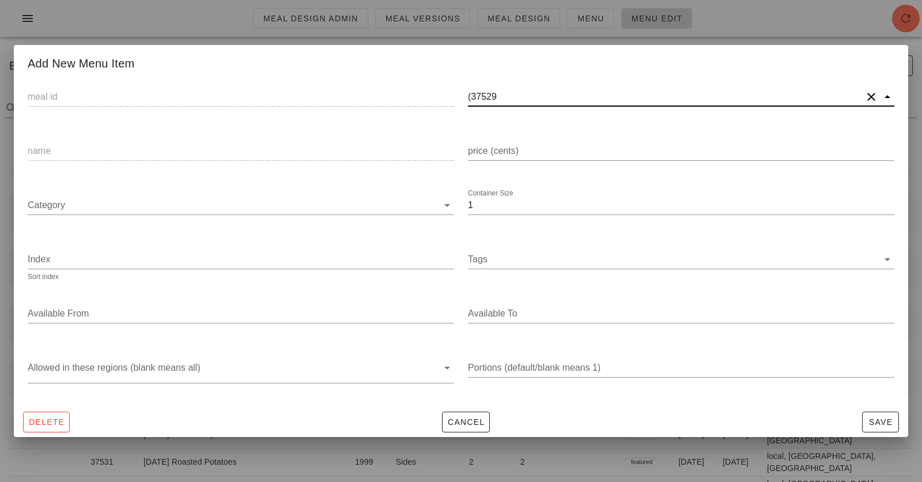
type input "37529"
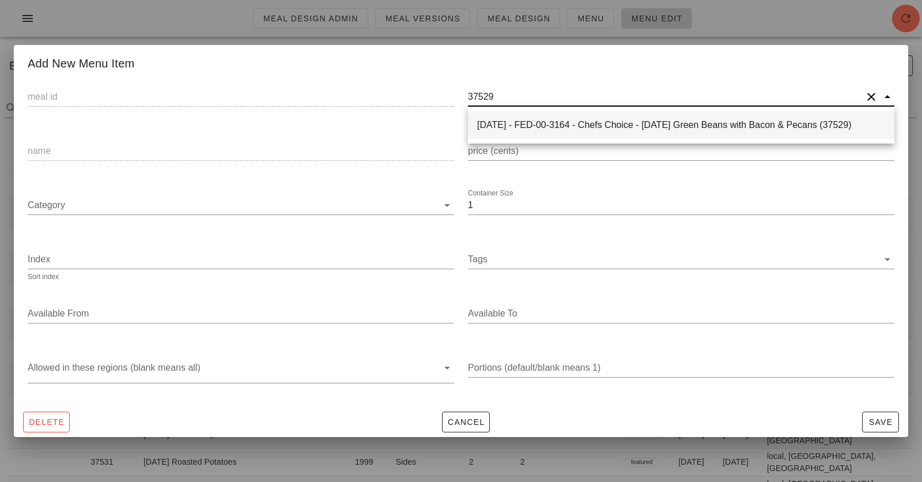
click at [715, 126] on div "2025-01-05 - FED-00-3164 - Chefs Choice - Thanksgiving Green Beans with Bacon &…" at bounding box center [681, 124] width 408 height 11
type input "37529"
type input "2025-01-05 - FED-00-3164 - Chefs Choice - Thanksgiving Green Beans with Bacon &…"
type input "Thanksgiving Green Beans with Bacon & Pecans"
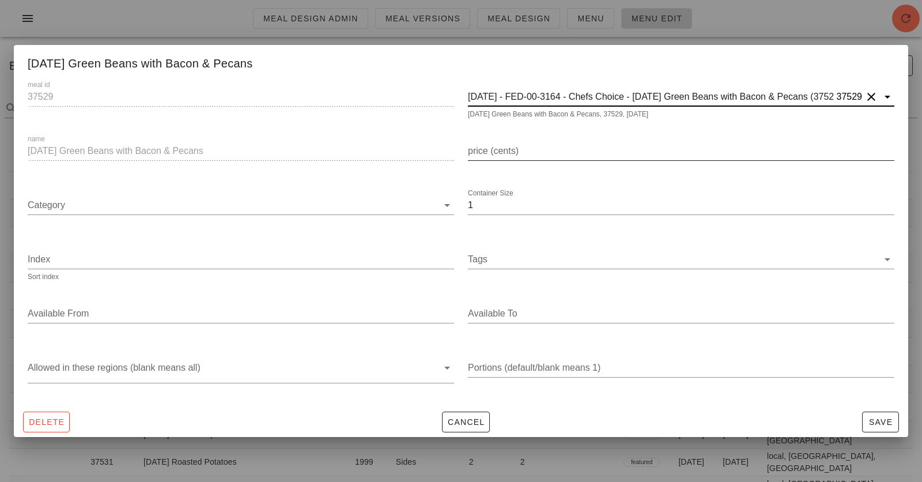
type input "2025-01-05 - FED-00-3164 - Chefs Choice - Thanksgiving Green Beans with Bacon &…"
click at [498, 148] on div "price (cents)" at bounding box center [681, 151] width 426 height 18
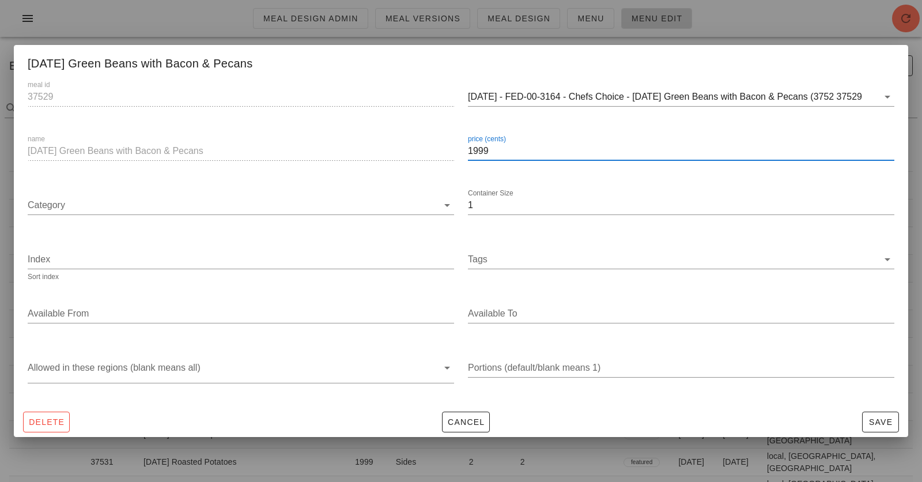
type input "1999"
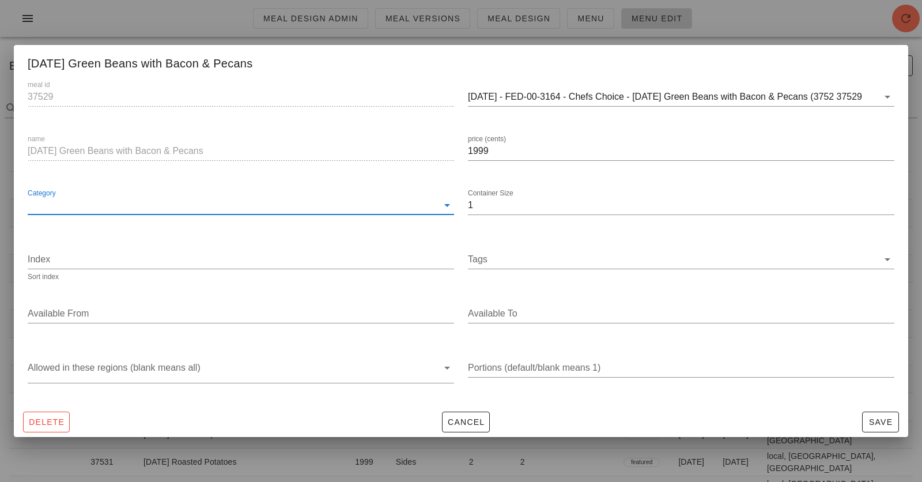
click at [399, 194] on div "Category" at bounding box center [241, 208] width 426 height 38
click at [399, 203] on input "Category" at bounding box center [233, 205] width 410 height 18
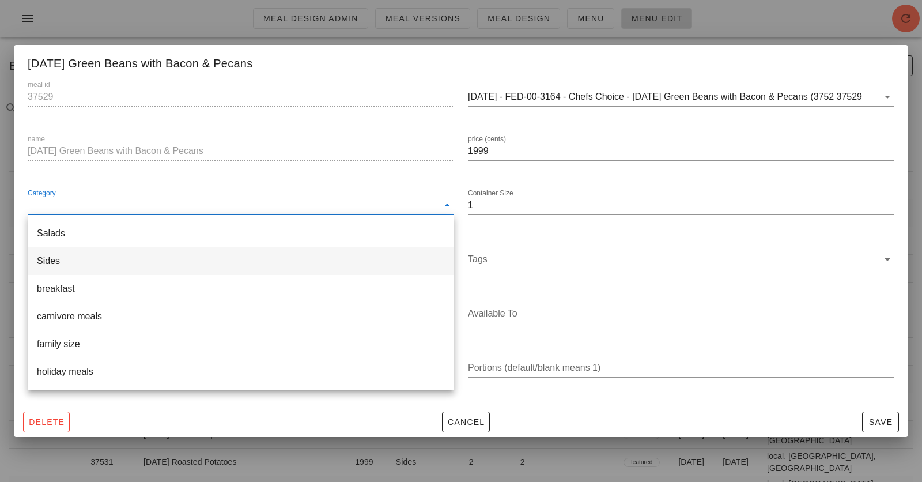
click at [316, 262] on div "Sides" at bounding box center [241, 260] width 408 height 11
type input "Sides"
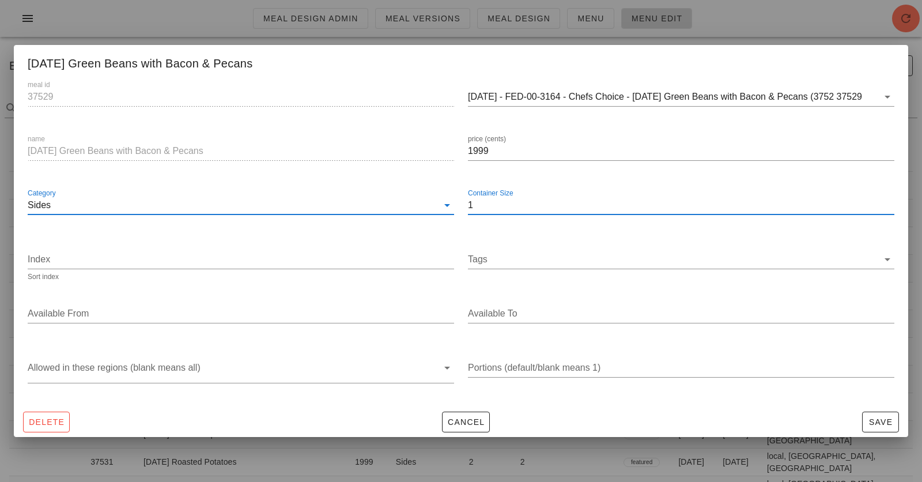
click at [577, 201] on input "1" at bounding box center [681, 205] width 426 height 18
type input "2"
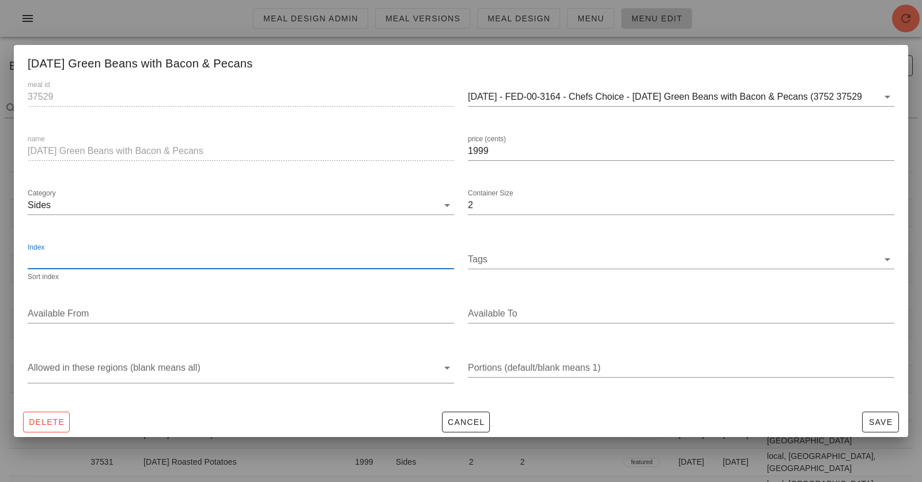
click at [343, 258] on input "Index" at bounding box center [241, 259] width 426 height 18
click at [512, 262] on input "Tags" at bounding box center [673, 259] width 410 height 18
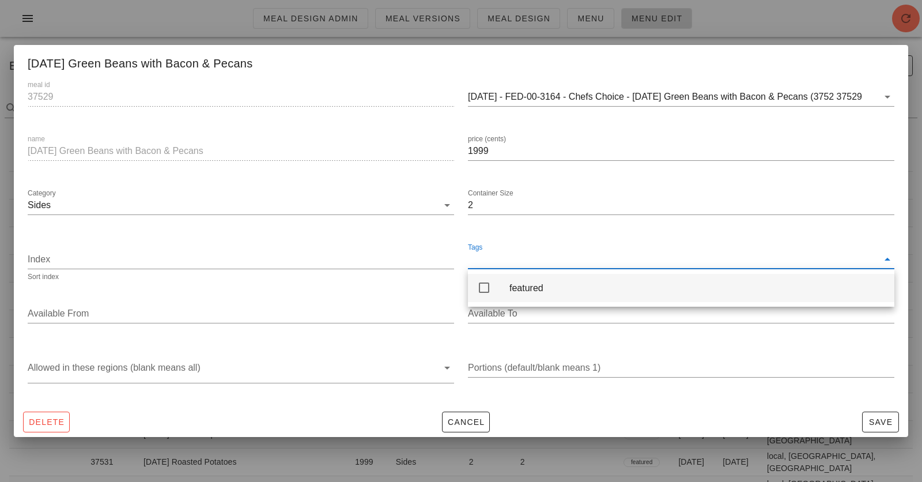
click at [503, 283] on div "featured" at bounding box center [681, 288] width 426 height 28
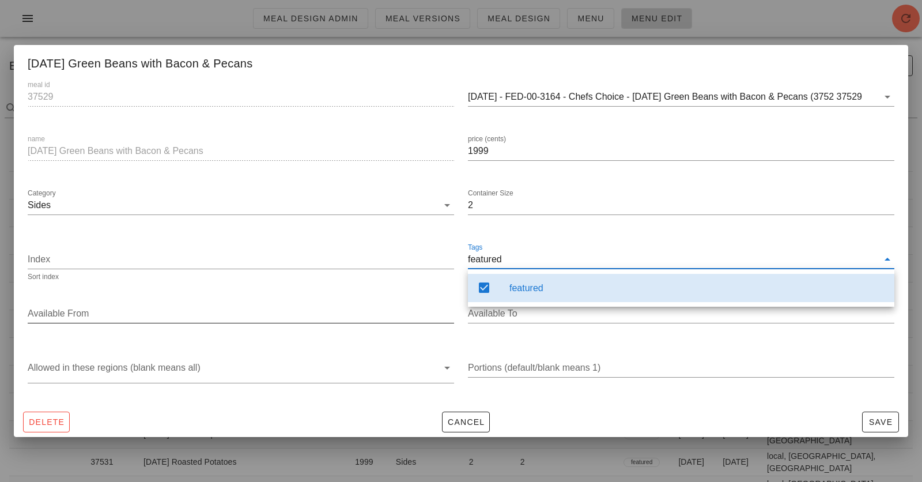
click at [338, 327] on div at bounding box center [241, 331] width 426 height 8
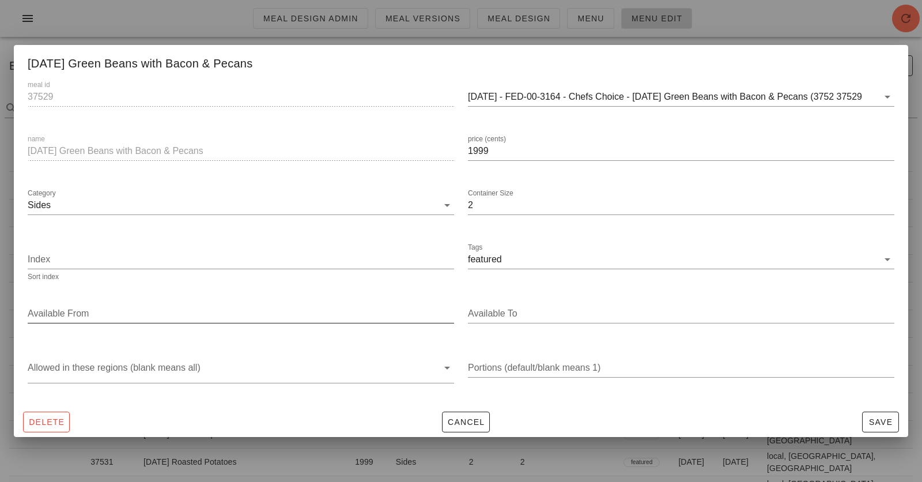
click at [342, 307] on input "Available From" at bounding box center [240, 313] width 424 height 18
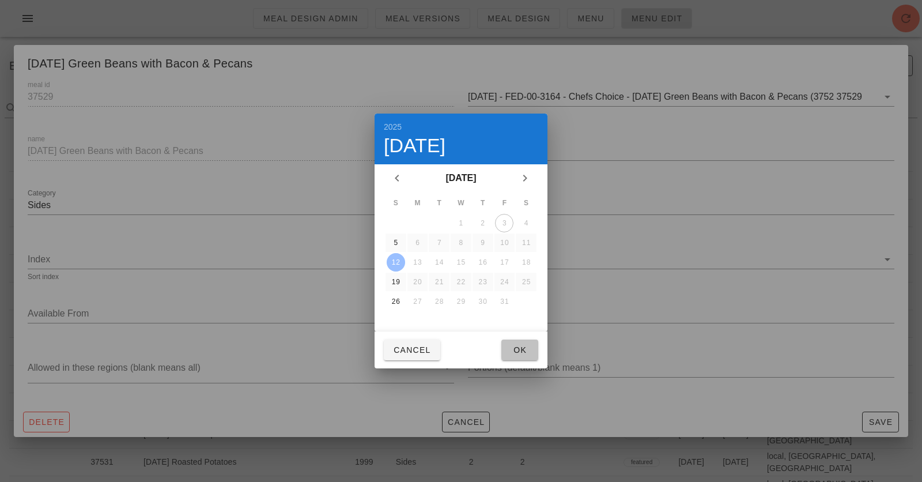
click at [523, 349] on span "Ok" at bounding box center [520, 349] width 18 height 9
type input "[DATE]"
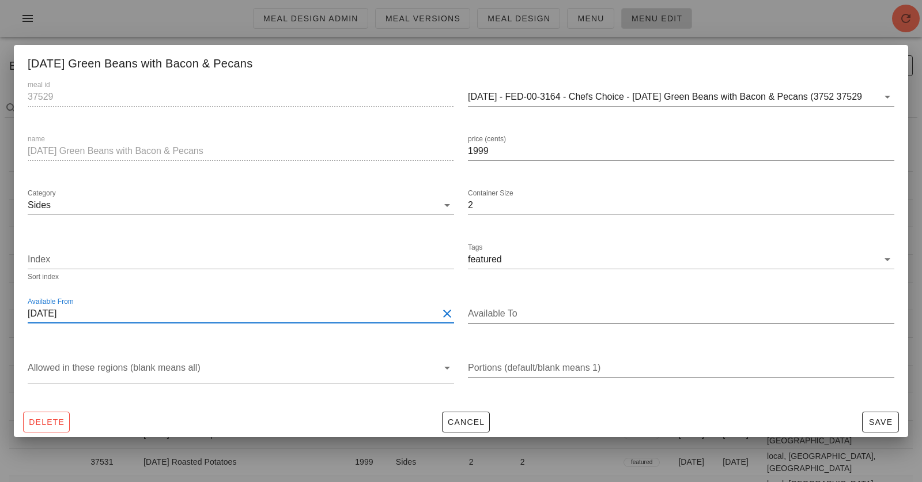
click at [550, 313] on input "Available To" at bounding box center [680, 313] width 424 height 18
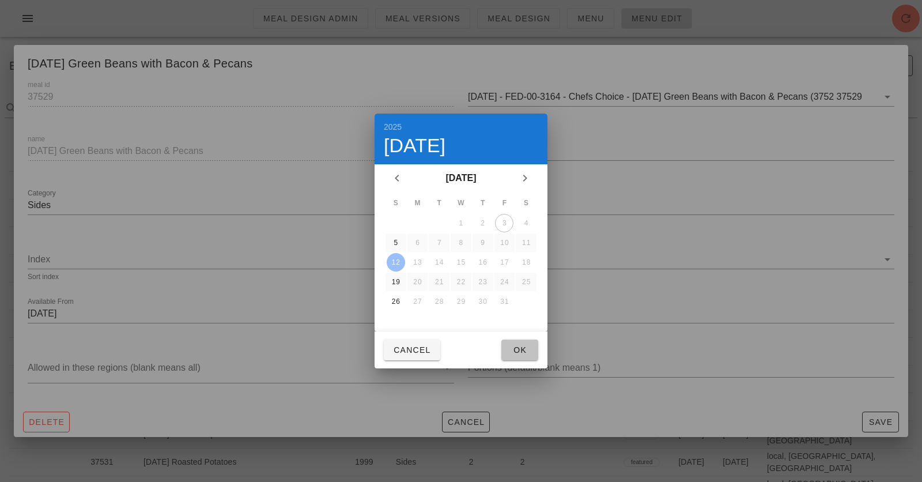
click at [523, 350] on span "Ok" at bounding box center [520, 349] width 18 height 9
type input "[DATE]"
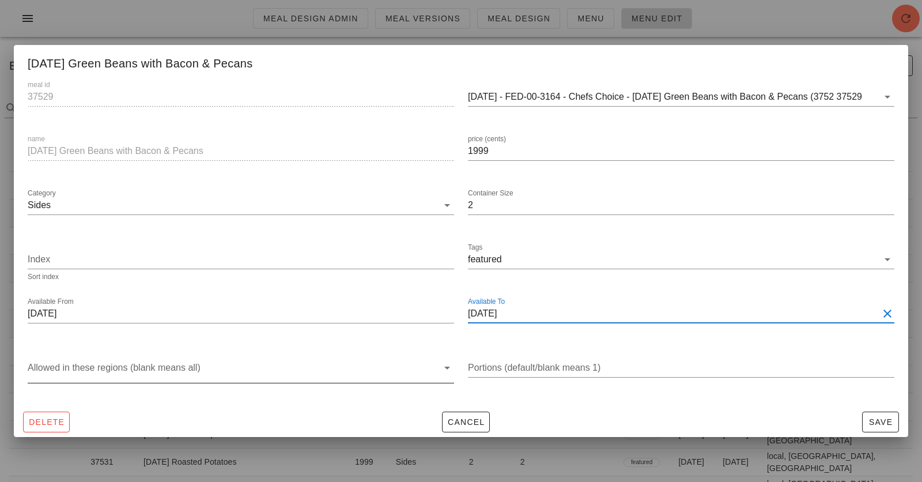
click at [401, 372] on div at bounding box center [233, 370] width 410 height 24
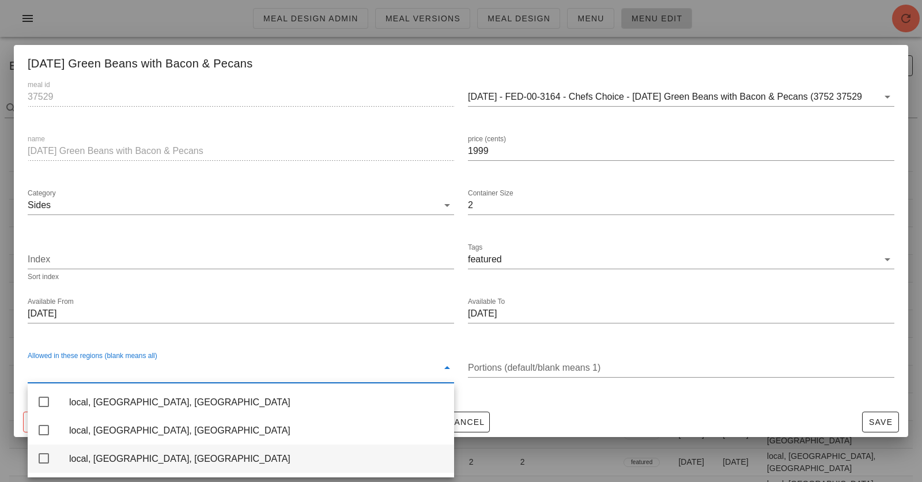
click at [340, 433] on div "local, [GEOGRAPHIC_DATA], [GEOGRAPHIC_DATA]" at bounding box center [257, 458] width 376 height 11
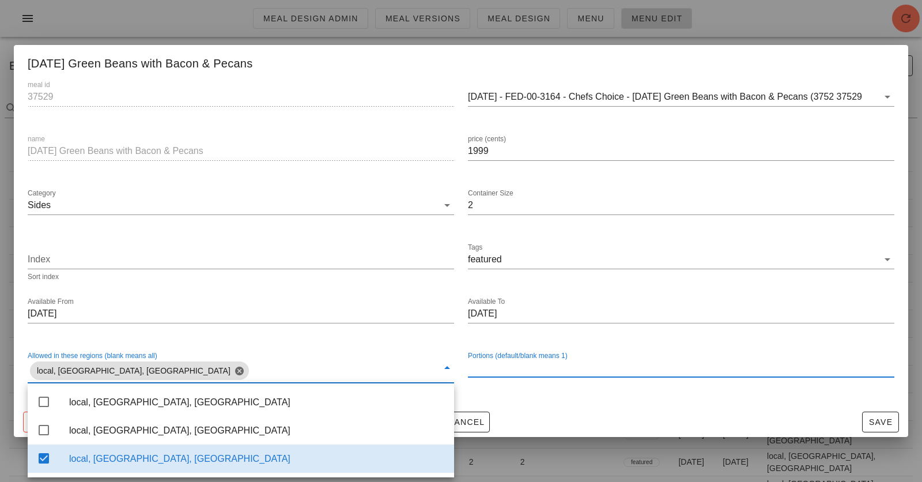
click at [553, 368] on input "Portions (default/blank means 1)" at bounding box center [681, 367] width 426 height 18
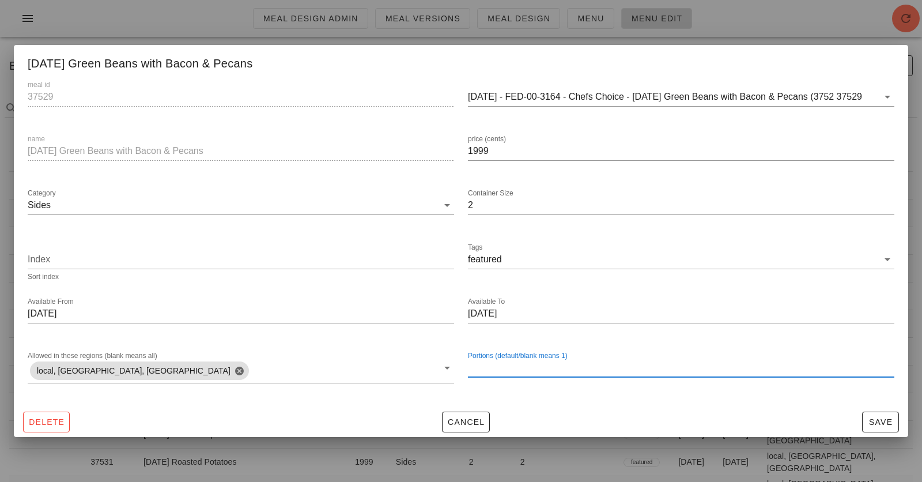
type input "2"
type input "3"
click at [829, 405] on div "meal id 37529 2025-01-05 - FED-00-3164 - Chefs Choice - Thanksgiving Green Bean…" at bounding box center [461, 238] width 894 height 335
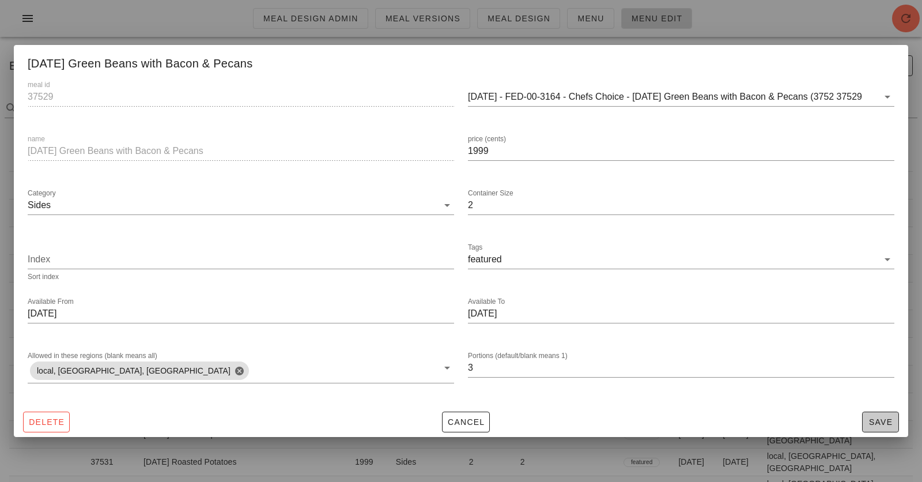
click at [829, 419] on span "Save" at bounding box center [880, 421] width 27 height 9
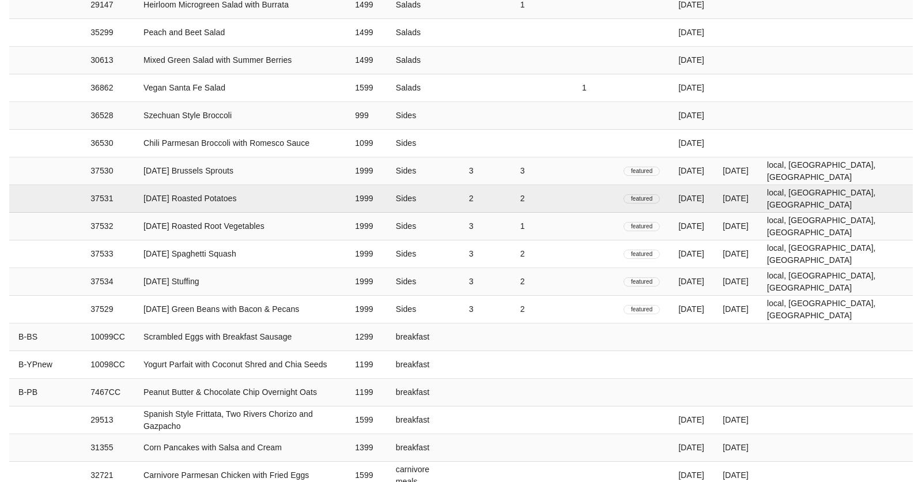
scroll to position [262, 0]
click at [511, 197] on td "2" at bounding box center [485, 200] width 51 height 28
type input "37531"
type input "Thanksgiving Roasted Potatoes"
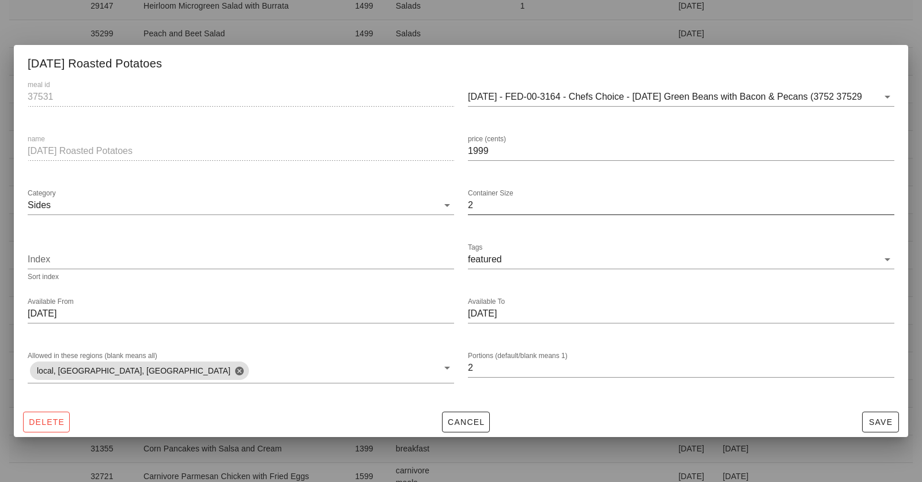
click at [552, 203] on input "2" at bounding box center [681, 205] width 426 height 18
click at [496, 367] on input "2" at bounding box center [681, 367] width 426 height 18
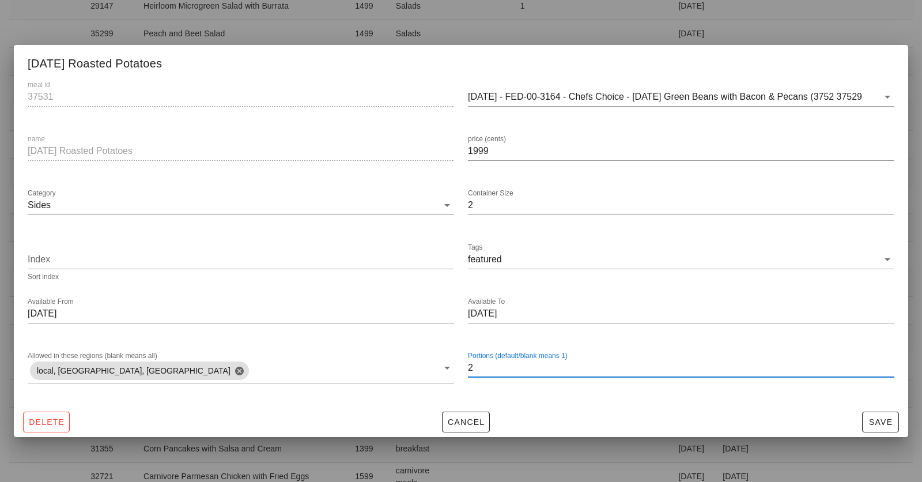
click at [496, 367] on input "2" at bounding box center [681, 367] width 426 height 18
type input "3"
click at [829, 426] on span "Save" at bounding box center [880, 421] width 27 height 9
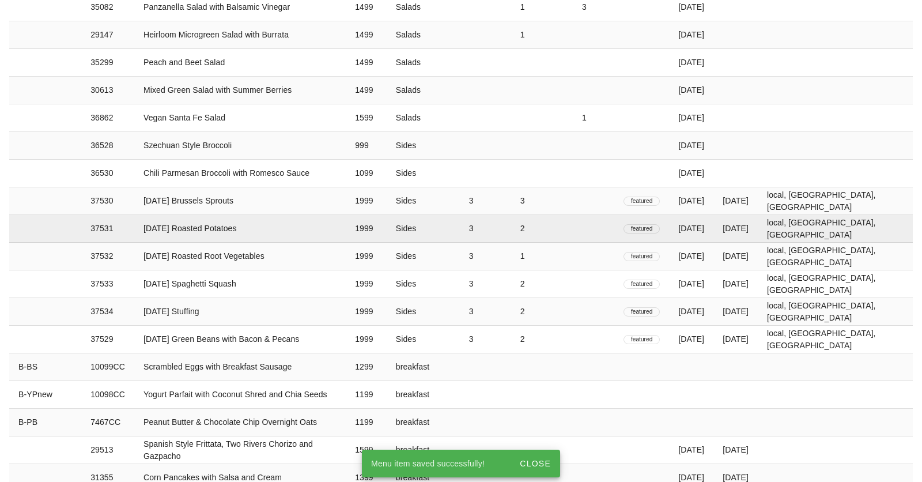
scroll to position [235, 0]
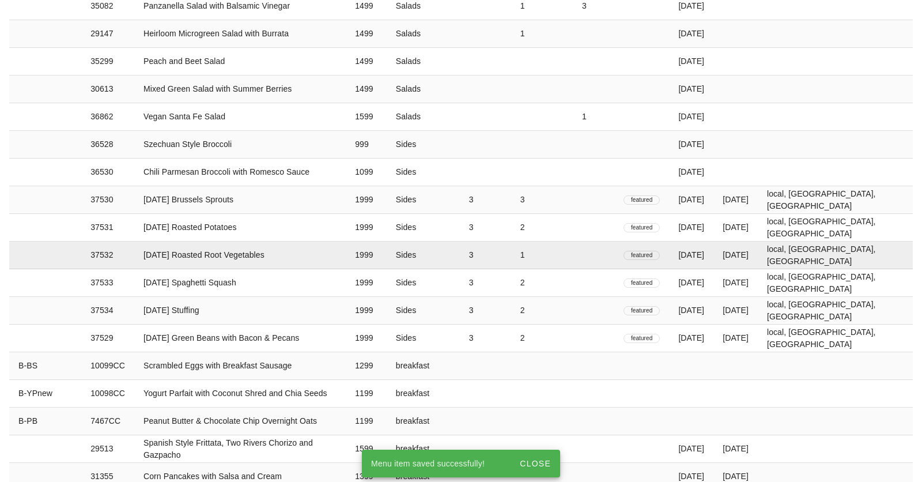
click at [573, 260] on td "1" at bounding box center [542, 255] width 62 height 28
type input "37532"
type input "Thanksgiving Roasted Root Vegetables"
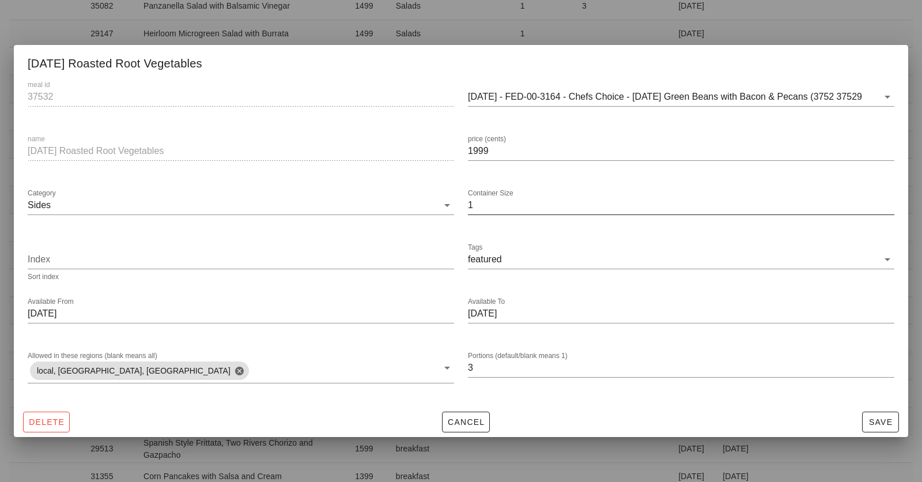
click at [508, 195] on label "Container Size" at bounding box center [491, 193] width 46 height 9
click at [508, 196] on input "1" at bounding box center [681, 205] width 426 height 18
click at [508, 203] on input "1" at bounding box center [681, 205] width 426 height 18
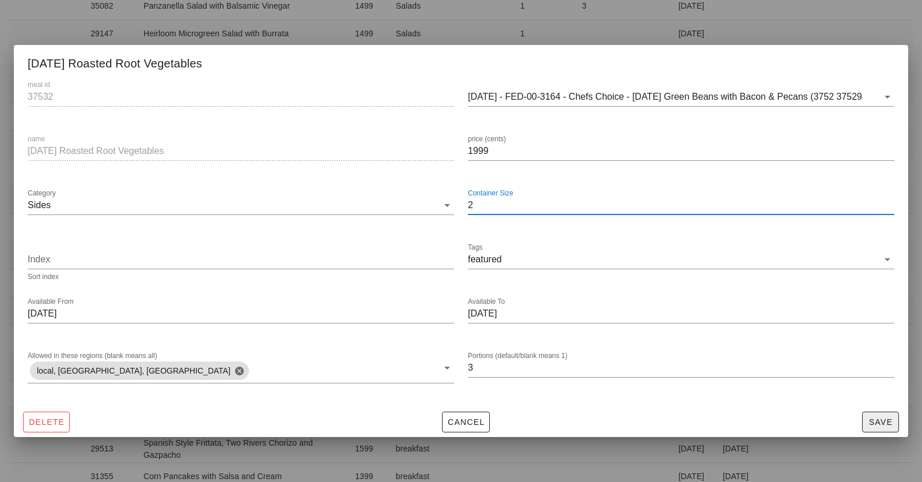
type input "2"
click at [829, 429] on button "Save" at bounding box center [880, 421] width 37 height 21
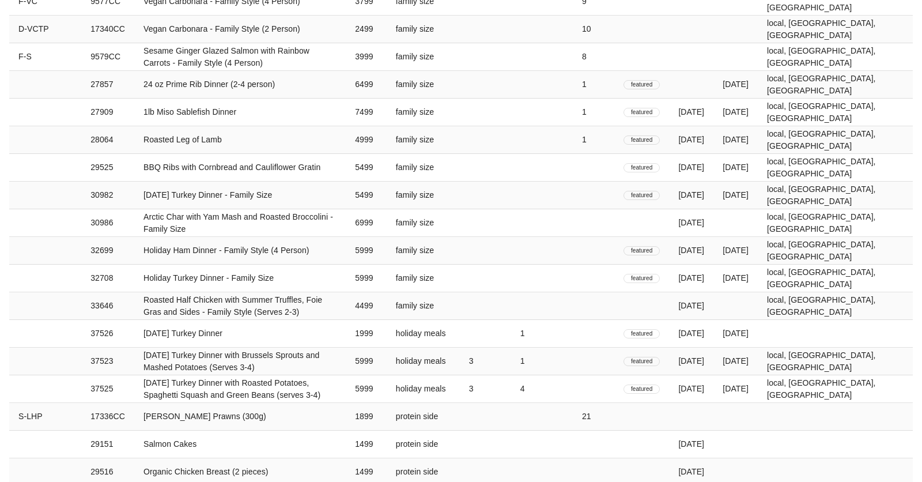
scroll to position [1237, 0]
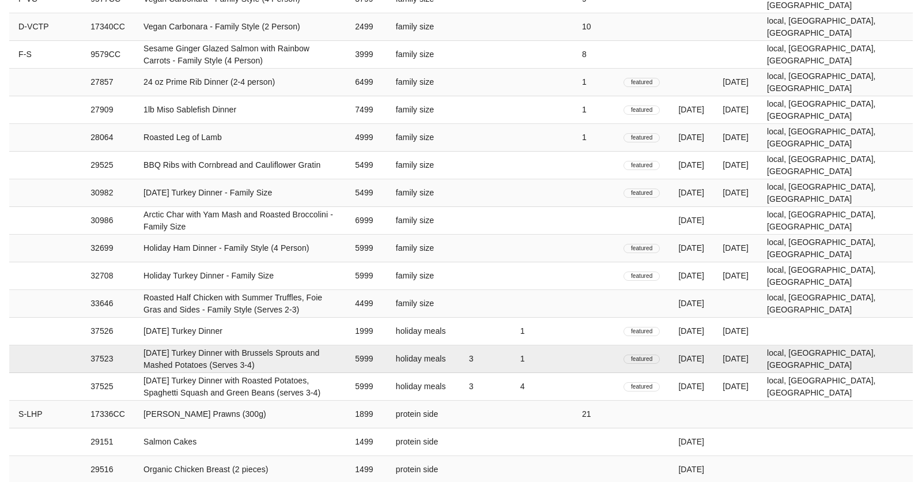
click at [511, 359] on td "3" at bounding box center [485, 359] width 51 height 28
type input "37523"
type input "Thanksgiving Turkey Dinner with Brussels Sprouts and Mashed Potatoes (Serves 3-…"
type input "5999"
type input "holiday meals"
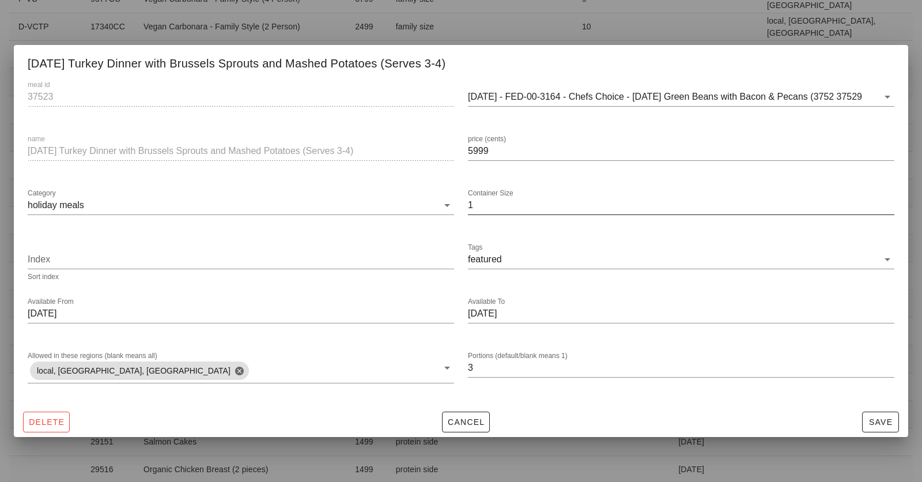
click at [506, 210] on input "1" at bounding box center [681, 205] width 426 height 18
type input "4"
click at [829, 426] on span "Save" at bounding box center [880, 421] width 27 height 9
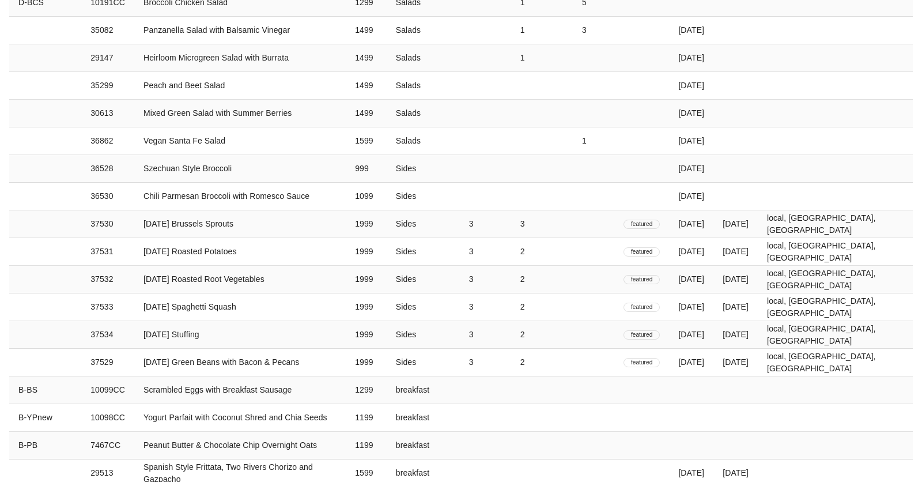
scroll to position [211, 0]
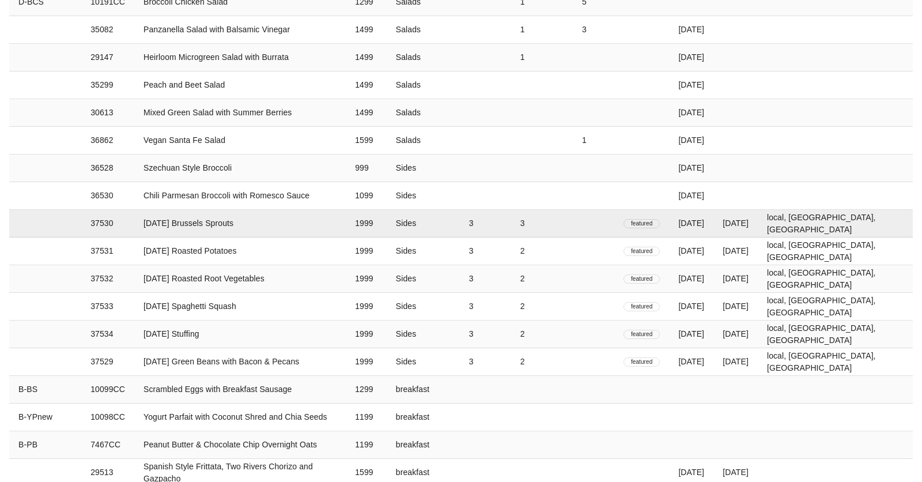
click at [573, 218] on td "3" at bounding box center [542, 224] width 62 height 28
type input "37530"
type input "Thanksgiving Brussels Sprouts"
type input "1999"
type input "Sides"
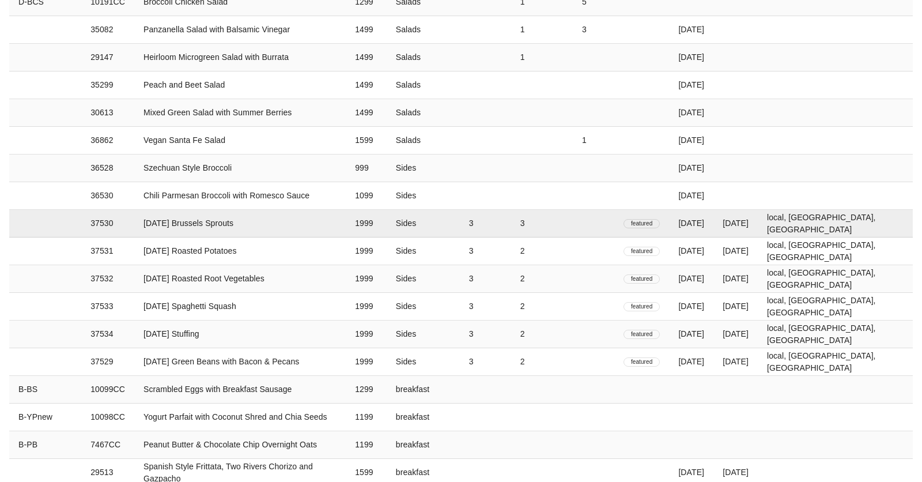
type input "3"
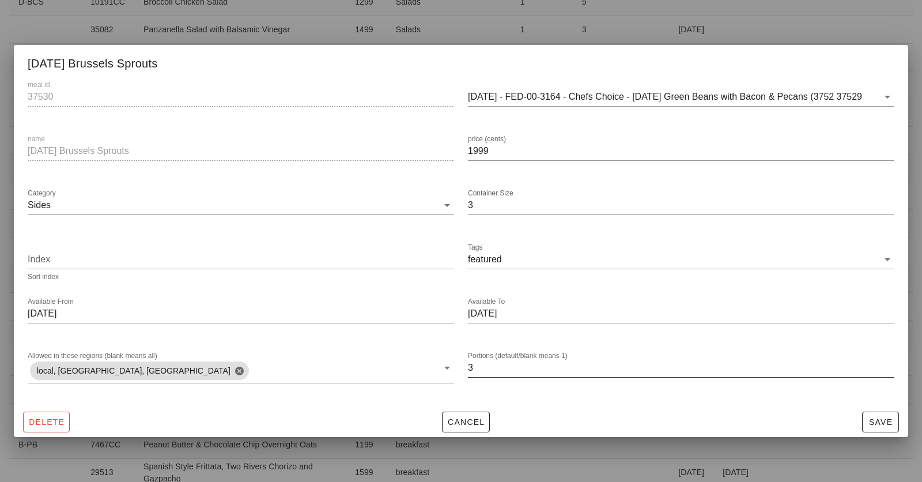
click at [515, 365] on input "3" at bounding box center [681, 367] width 426 height 18
type input "2"
click at [829, 417] on button "Save" at bounding box center [880, 421] width 37 height 21
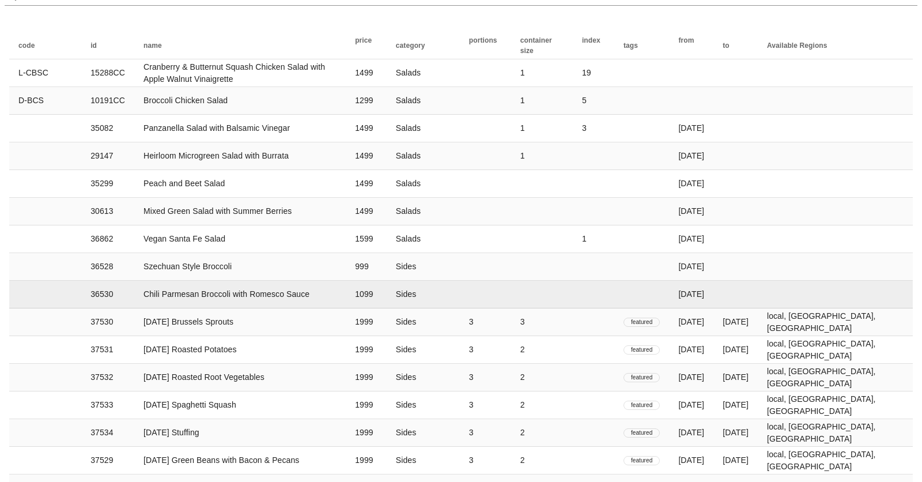
scroll to position [116, 0]
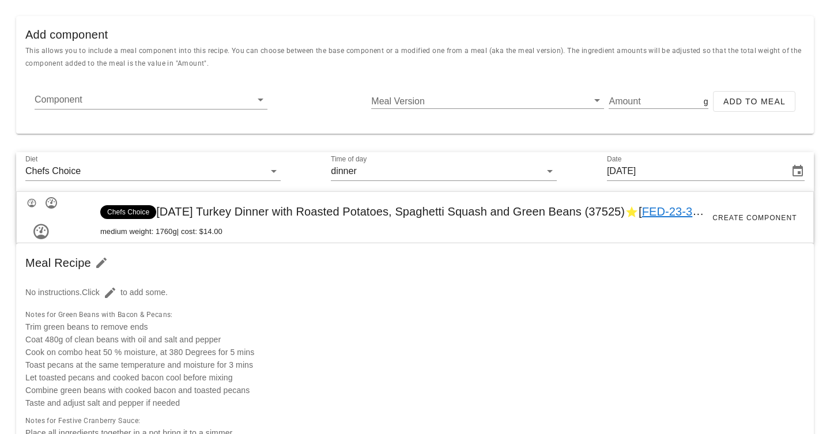
scroll to position [181, 0]
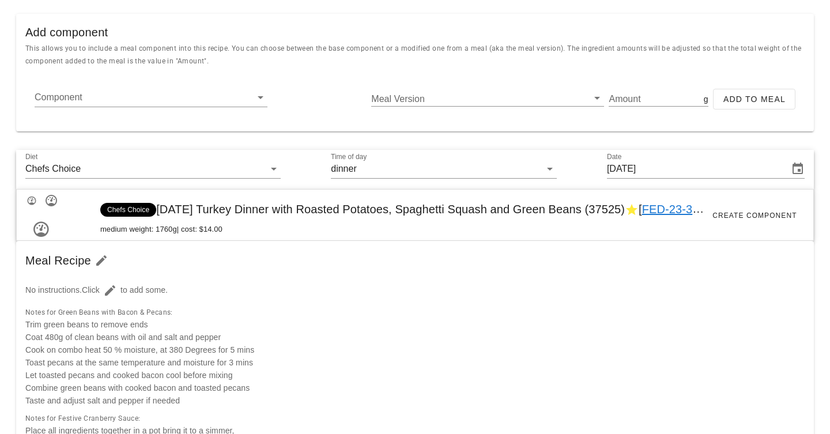
click at [299, 206] on span "Chefs Choice [DATE] Turkey Dinner with Roasted Potatoes, Spaghetti Squash and G…" at bounding box center [421, 209] width 643 height 13
click at [676, 209] on link "FED-23-3458" at bounding box center [677, 209] width 70 height 13
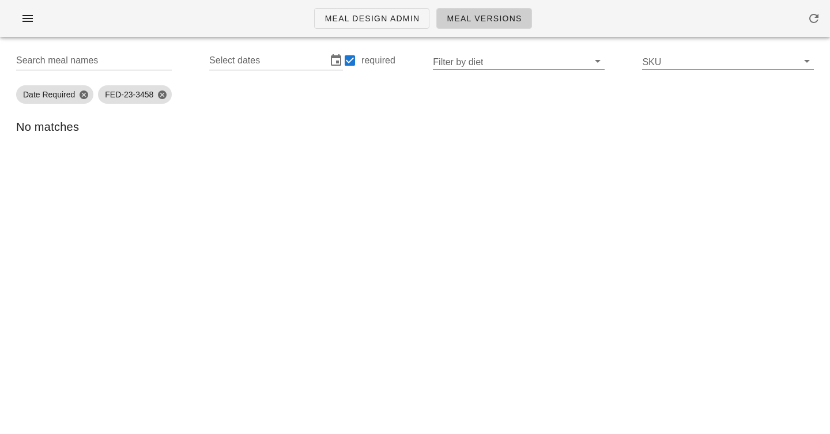
type input "FED-23-3458 (Thanksgiving Turkey Dinner with Roasted Potatoes, Spaghetti Squash…"
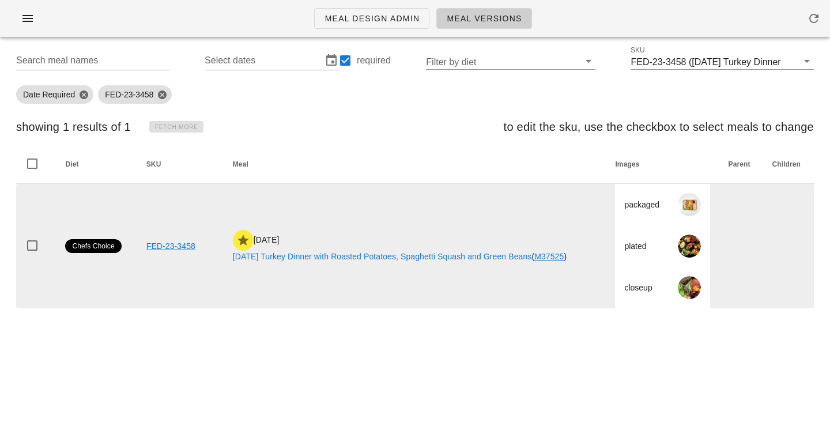
click at [564, 255] on link "M37525" at bounding box center [548, 256] width 29 height 9
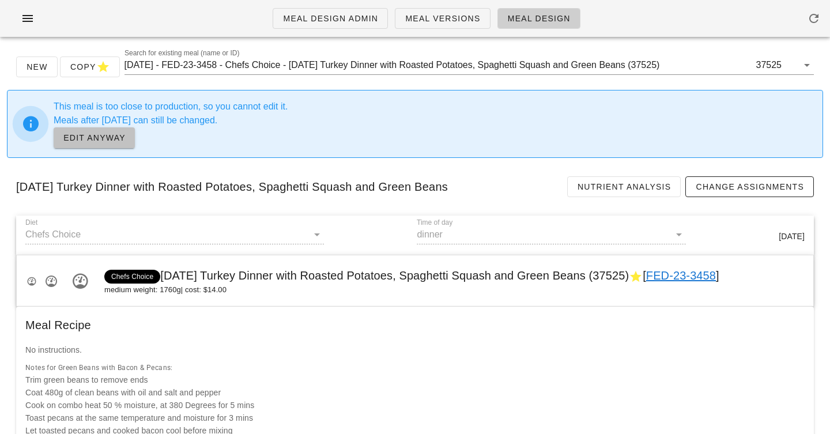
click at [117, 141] on span "EDIT ANYWAY" at bounding box center [94, 137] width 63 height 9
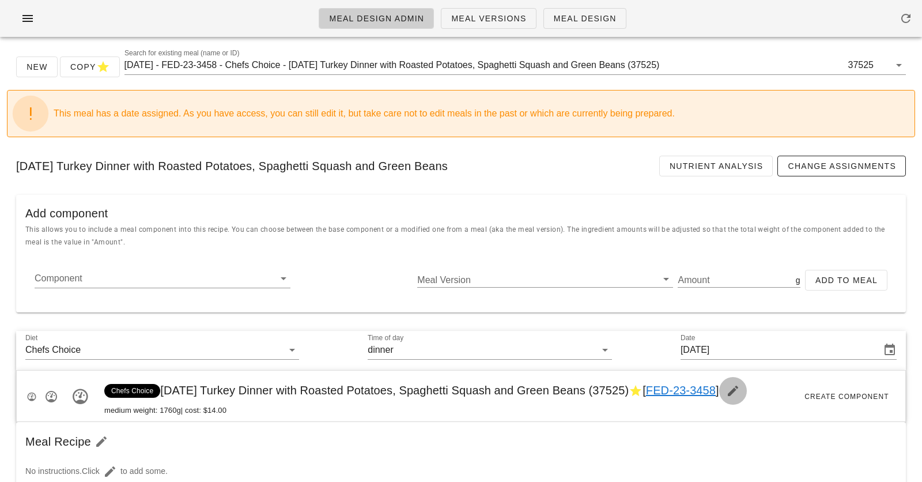
click at [740, 388] on icon "button" at bounding box center [733, 391] width 14 height 14
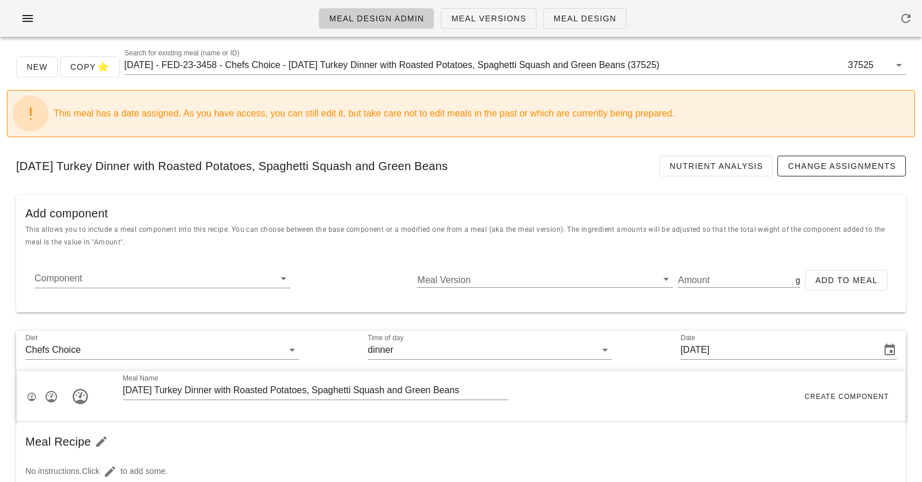
click at [383, 278] on div "Component Meal Version Amount g Add to Meal" at bounding box center [460, 284] width 871 height 37
click at [492, 389] on input "Thanksgiving Turkey Dinner with Roasted Potatoes, Spaghetti Squash and Green Be…" at bounding box center [316, 390] width 386 height 18
type input "[DATE] Turkey Dinner with Roasted Potatoes, Spaghetti Squash and Green Beans (s…"
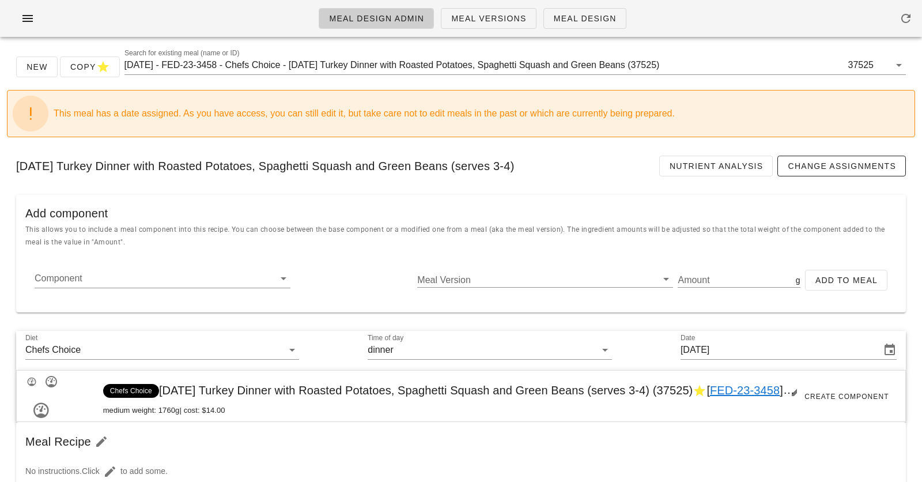
click at [386, 204] on div "Add component" at bounding box center [461, 209] width 890 height 28
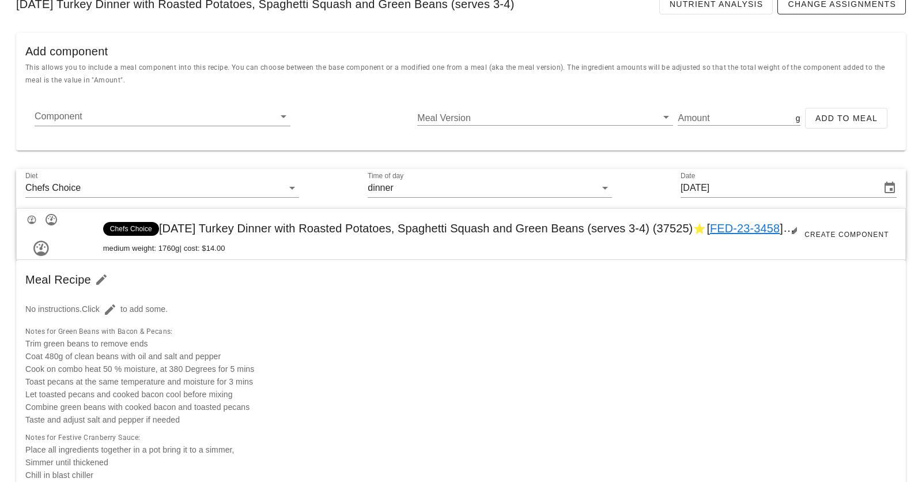
scroll to position [164, 0]
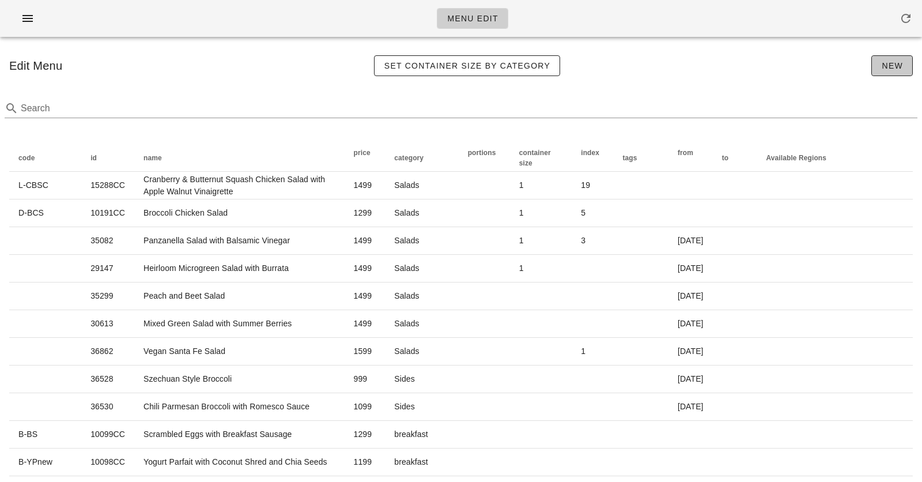
click at [901, 59] on button "New" at bounding box center [891, 65] width 41 height 21
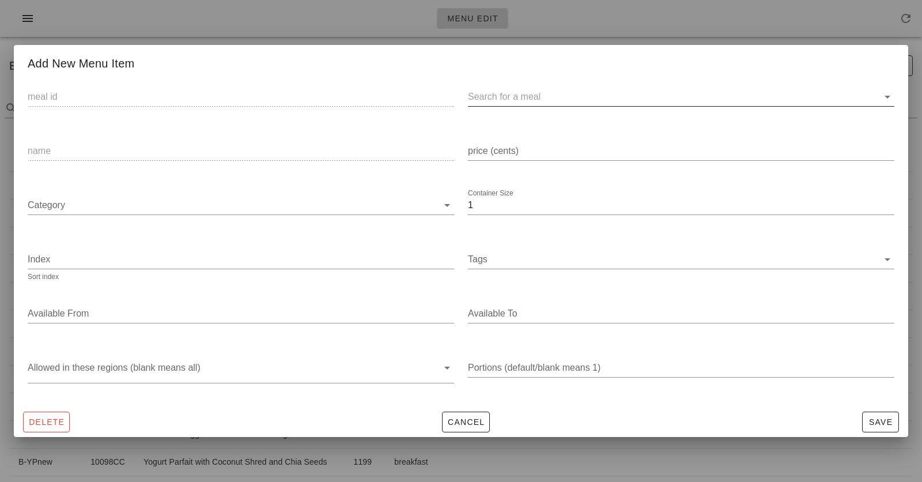
click at [577, 88] on input "text" at bounding box center [672, 97] width 408 height 18
paste input "37523"
type input "37523"
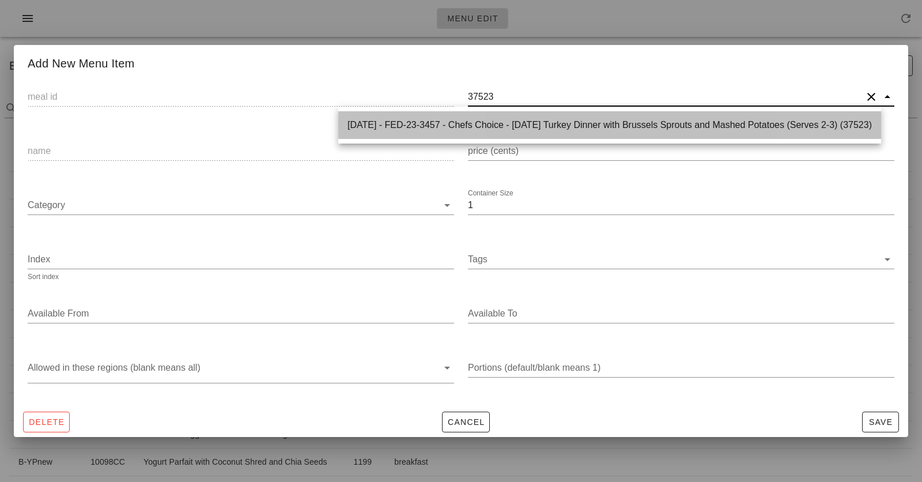
click at [551, 128] on div "[DATE] - FED-23-3457 - Chefs Choice - [DATE] Turkey Dinner with Brussels Sprout…" at bounding box center [610, 124] width 524 height 11
type input "37523"
type input "[DATE] - FED-23-3457 - Chefs Choice - [DATE] Turkey Dinner with Brussels Sprout…"
type input "[DATE] Turkey Dinner with Brussels Sprouts and Mashed Potatoes (Serves 2-3)"
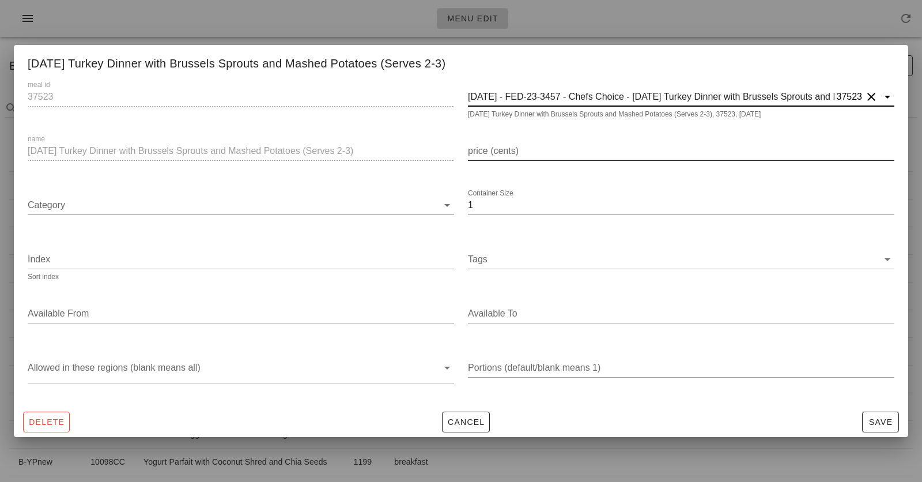
type input "[DATE] - FED-23-3457 - Chefs Choice - [DATE] Turkey Dinner with Brussels Sprout…"
click at [521, 142] on input "price (cents)" at bounding box center [681, 151] width 426 height 18
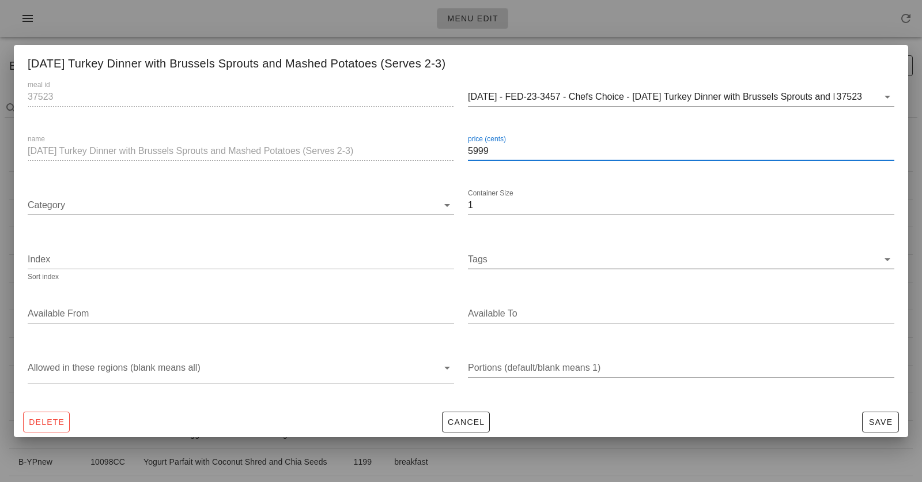
type input "5999"
click at [545, 260] on input "Tags" at bounding box center [673, 259] width 410 height 18
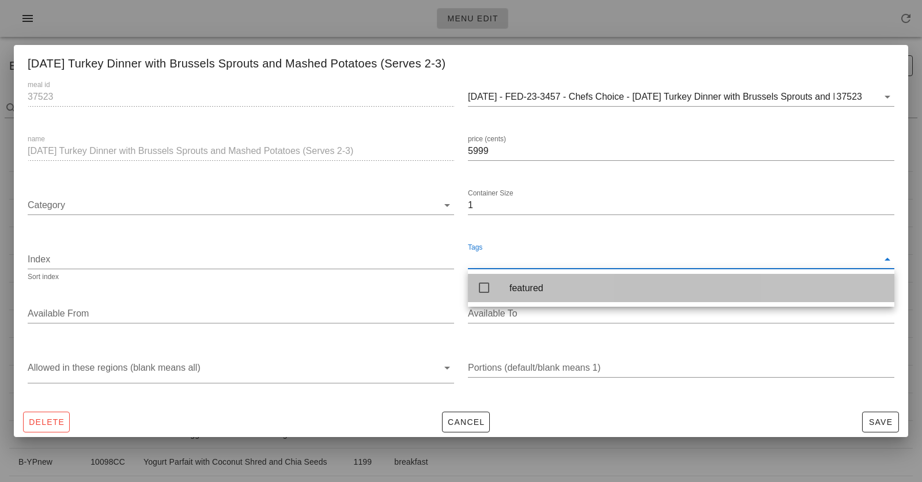
click at [534, 282] on div "featured" at bounding box center [697, 287] width 376 height 25
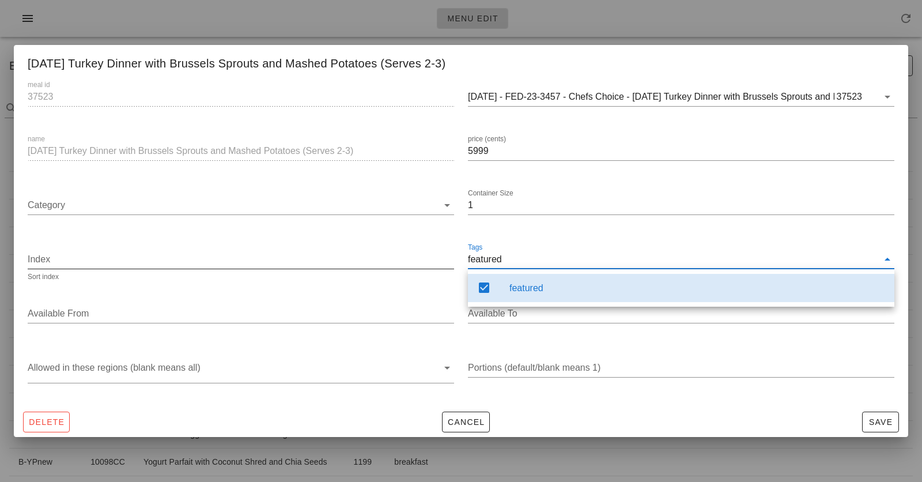
click at [326, 245] on div "Index Sort index" at bounding box center [241, 262] width 426 height 38
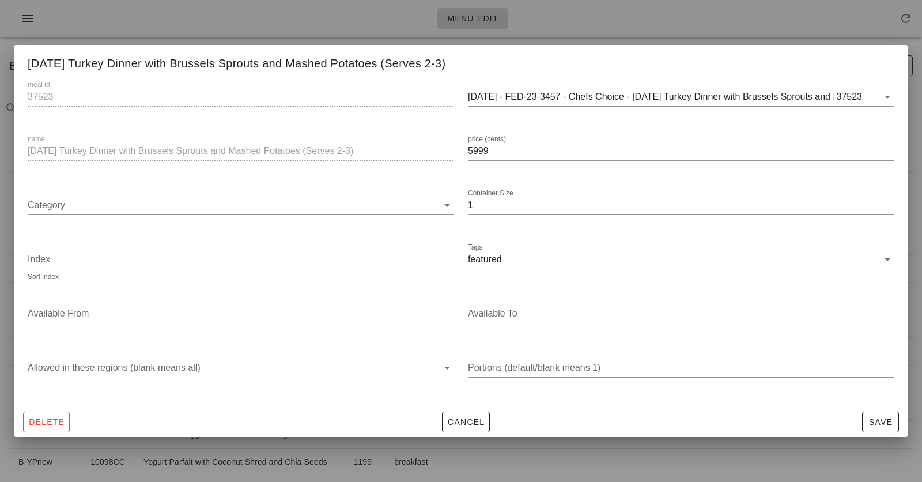
click at [324, 232] on div "Category" at bounding box center [241, 207] width 440 height 54
click at [283, 201] on input "Category" at bounding box center [233, 205] width 410 height 18
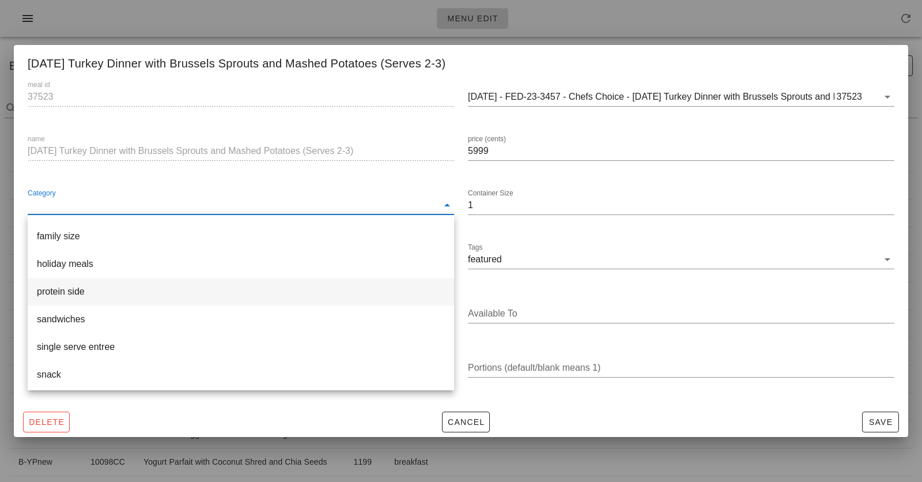
scroll to position [84, 0]
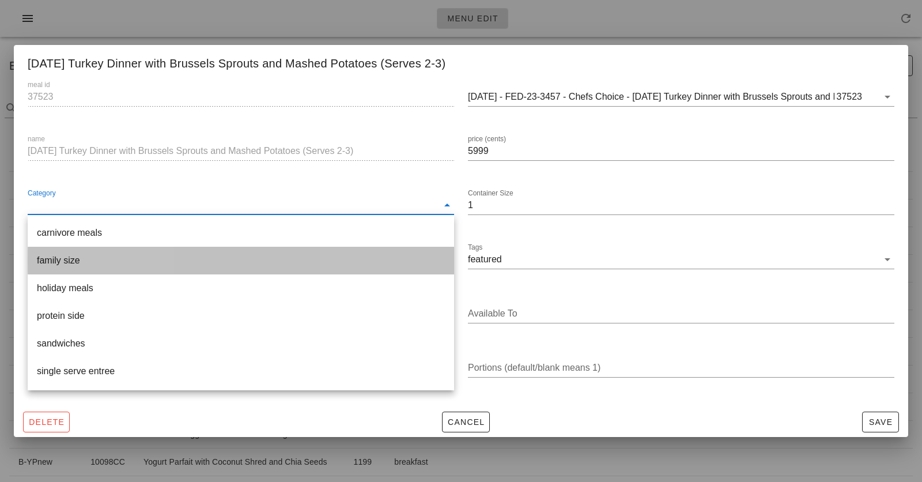
click at [244, 267] on div "family size" at bounding box center [241, 260] width 408 height 25
type input "family size"
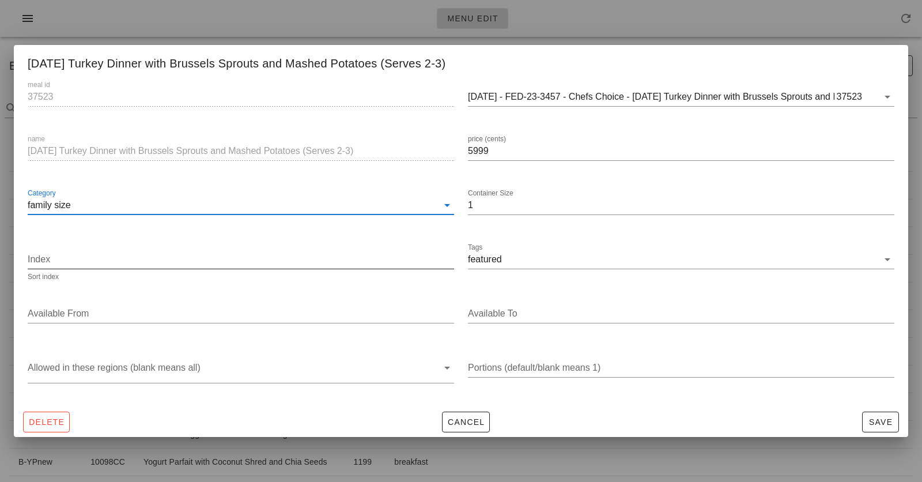
click at [244, 261] on input "Index" at bounding box center [241, 259] width 426 height 18
click at [241, 225] on div at bounding box center [241, 223] width 426 height 8
click at [312, 311] on input "Available From" at bounding box center [240, 313] width 424 height 18
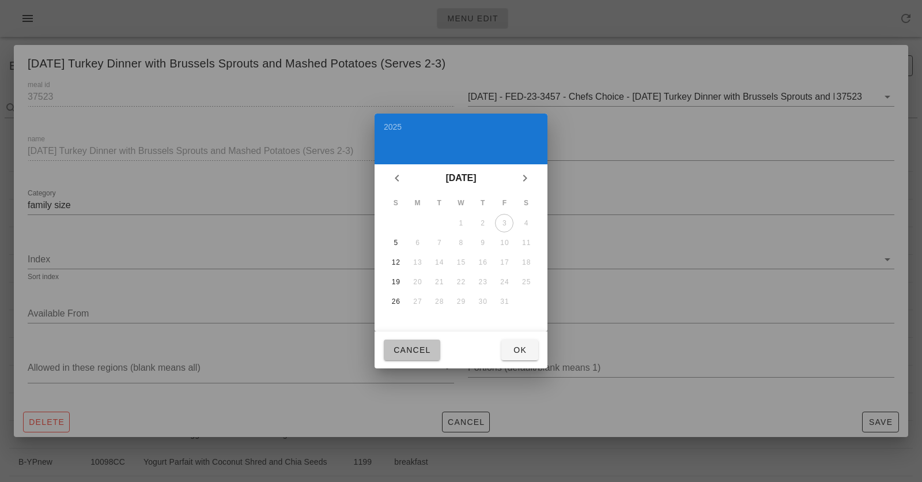
click at [419, 353] on span "Cancel" at bounding box center [412, 349] width 38 height 9
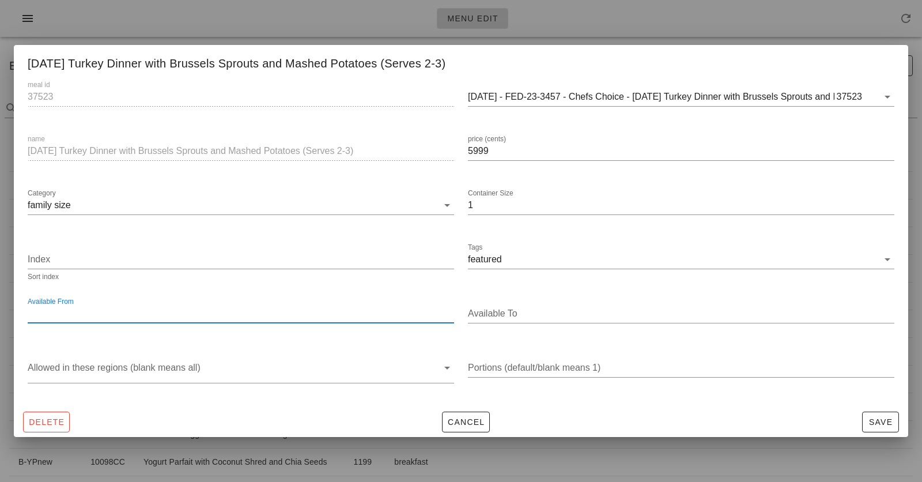
click at [352, 312] on input "Available From" at bounding box center [240, 313] width 424 height 18
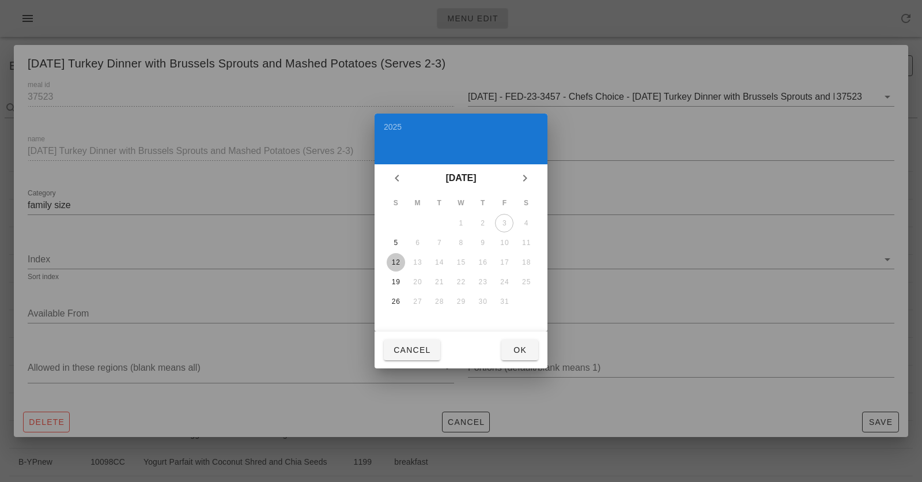
click at [397, 261] on div "12" at bounding box center [396, 262] width 18 height 8
click at [517, 354] on span "Ok" at bounding box center [520, 349] width 18 height 9
type input "[DATE]"
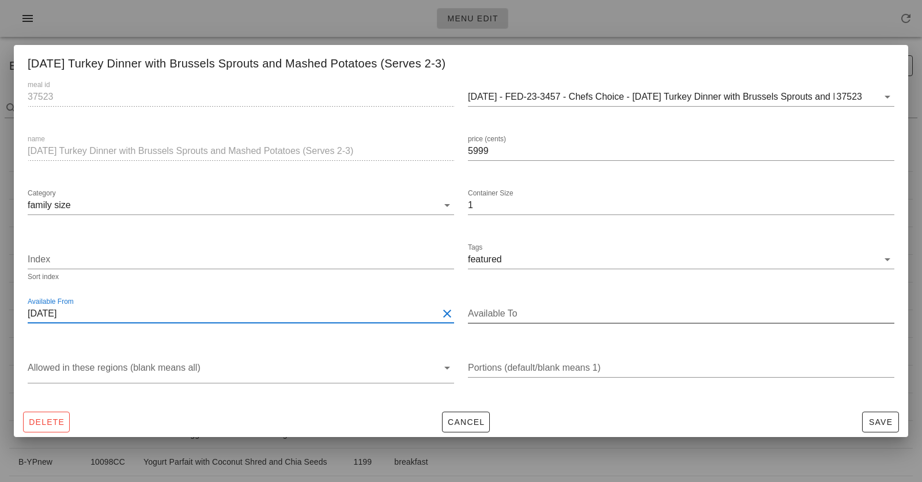
click at [551, 318] on input "Available To" at bounding box center [680, 313] width 424 height 18
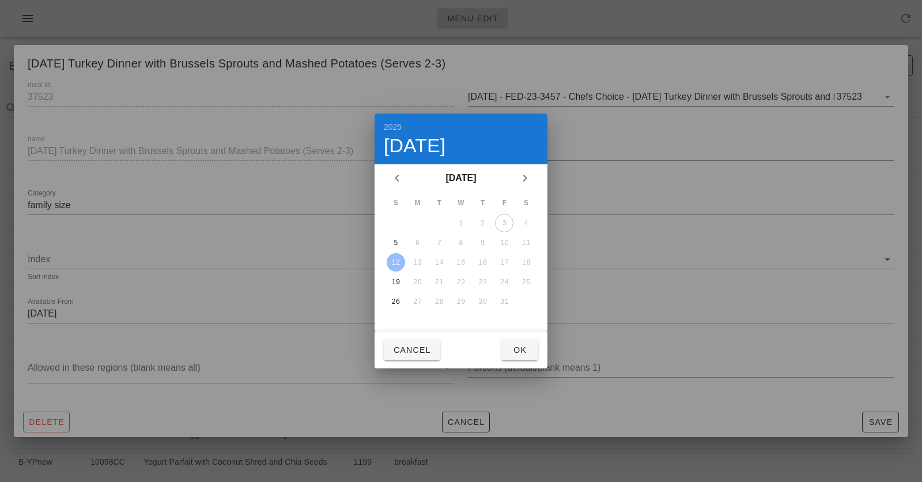
click at [393, 265] on div "12" at bounding box center [396, 262] width 18 height 8
click at [522, 343] on button "Ok" at bounding box center [519, 349] width 37 height 21
type input "[DATE]"
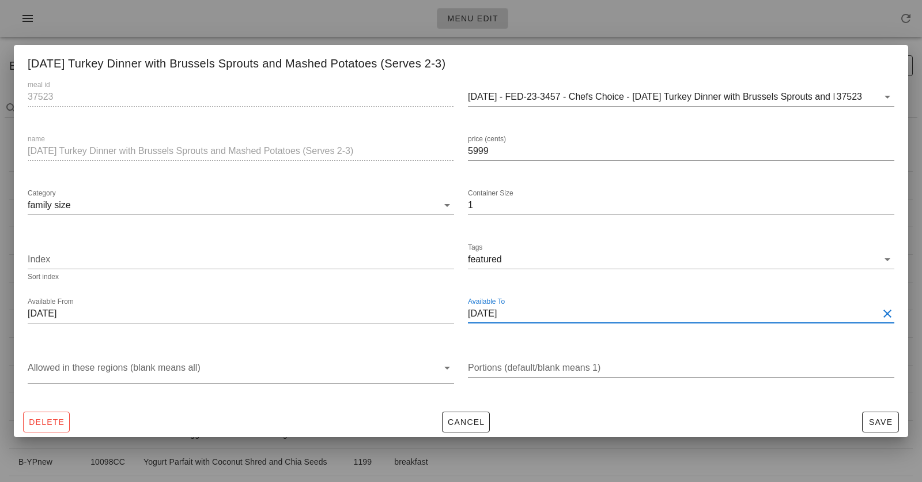
click at [337, 375] on div at bounding box center [233, 370] width 410 height 24
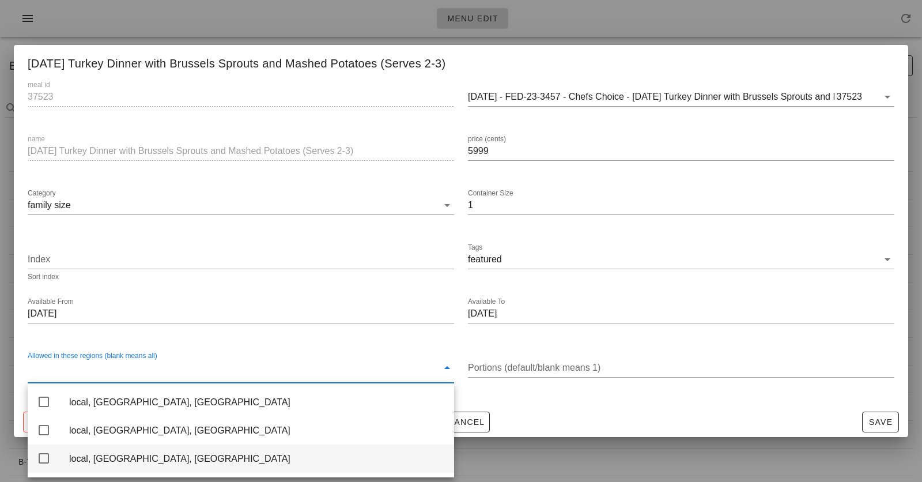
click at [308, 455] on div "local, [GEOGRAPHIC_DATA], [GEOGRAPHIC_DATA]" at bounding box center [257, 458] width 376 height 25
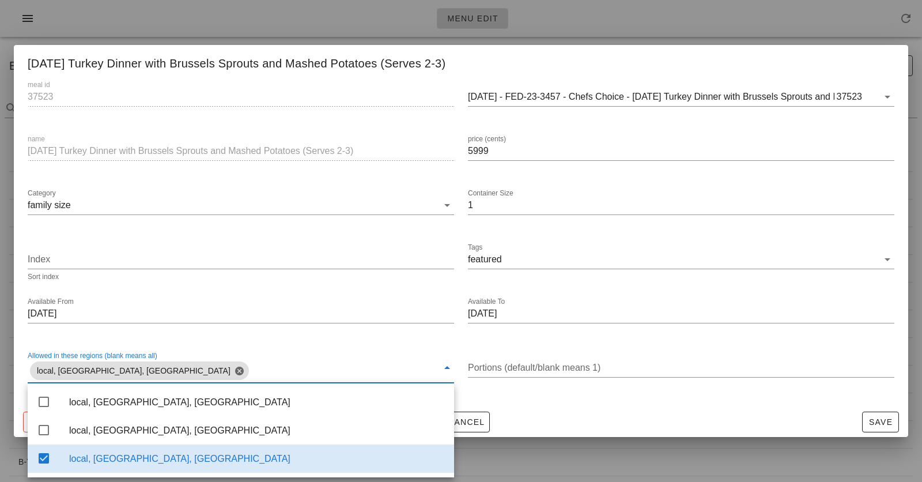
click at [458, 334] on div "Available From [DATE]" at bounding box center [241, 315] width 440 height 54
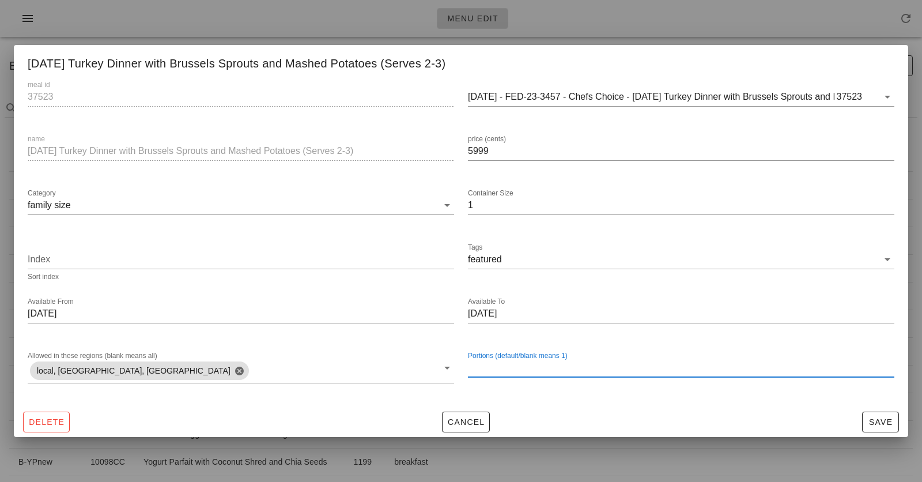
click at [512, 365] on input "Portions (default/blank means 1)" at bounding box center [681, 367] width 426 height 18
type input "3"
click at [458, 422] on span "Cancel" at bounding box center [466, 421] width 38 height 9
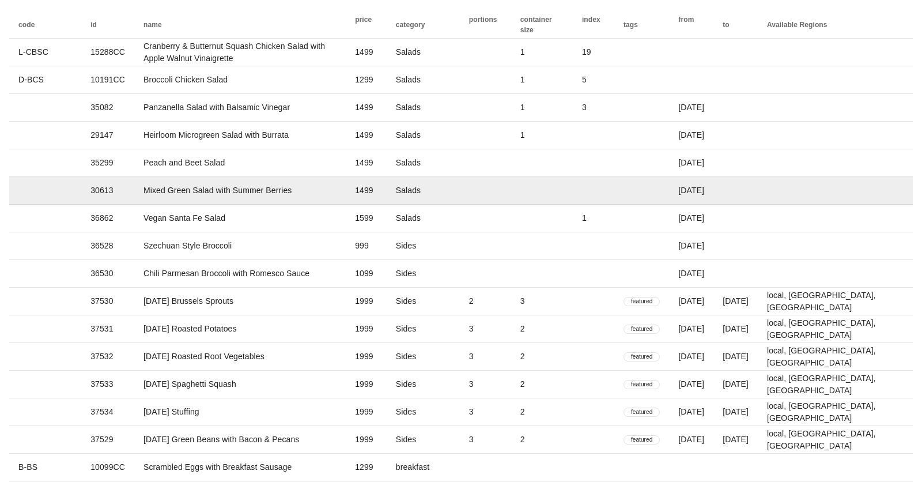
scroll to position [137, 0]
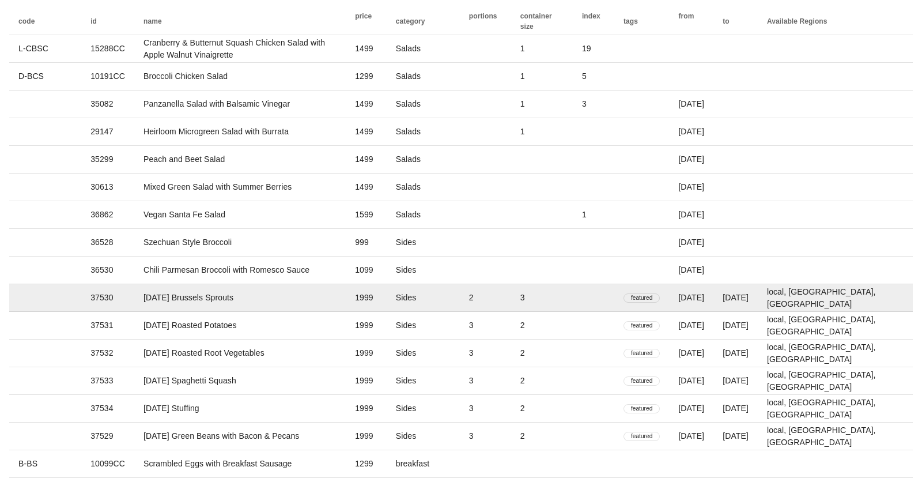
click at [573, 294] on td "3" at bounding box center [542, 298] width 62 height 28
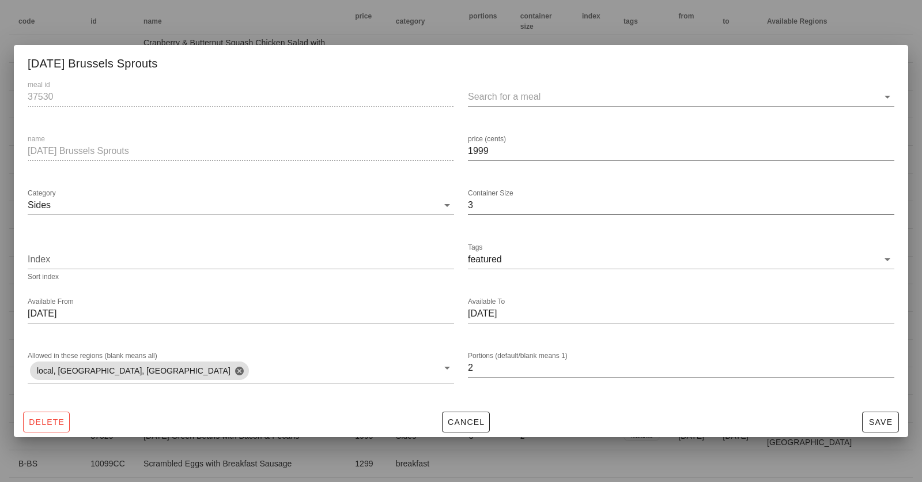
click at [485, 212] on input "3" at bounding box center [681, 205] width 426 height 18
type input "2"
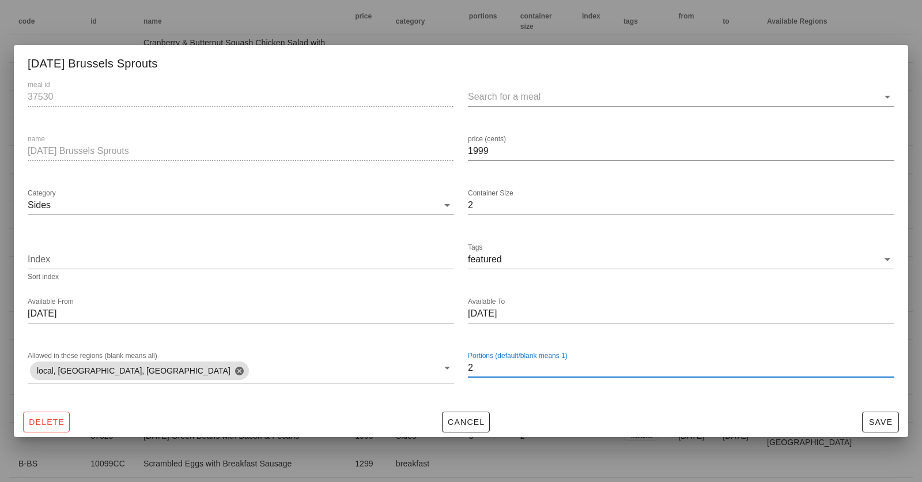
click at [512, 369] on input "2" at bounding box center [681, 367] width 426 height 18
type input "3"
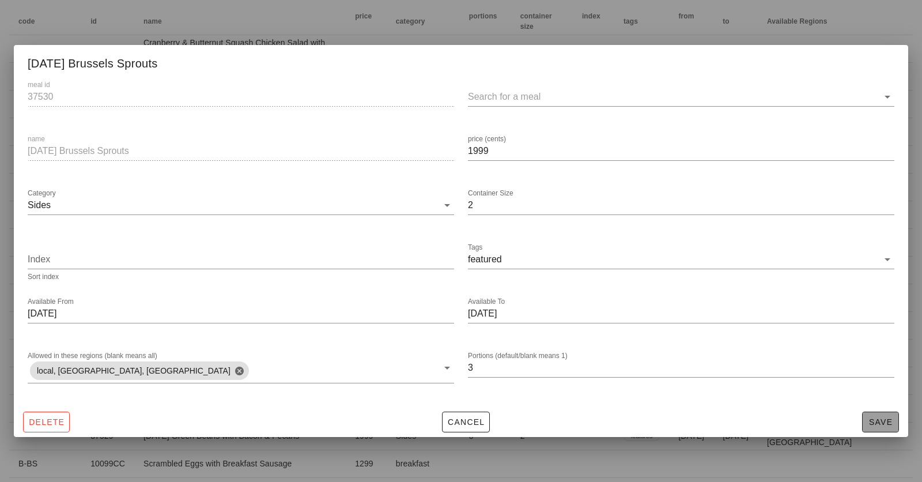
click at [879, 422] on span "Save" at bounding box center [880, 421] width 27 height 9
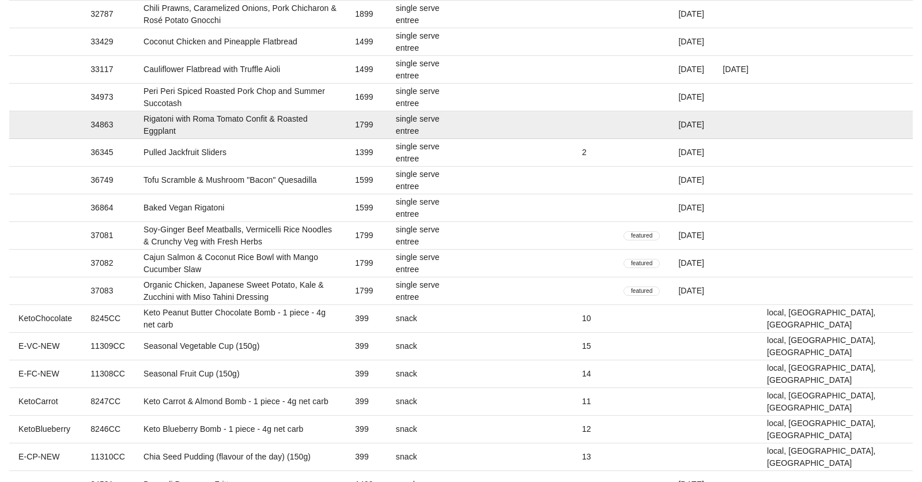
scroll to position [2662, 0]
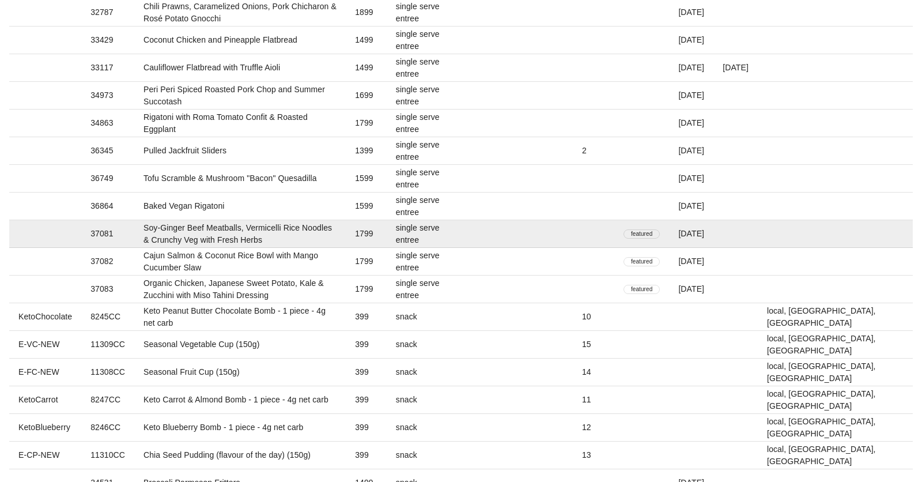
click at [345, 243] on td "Soy-Ginger Beef Meatballs, Vermicelli Rice Noodles & Crunchy Veg with Fresh Her…" at bounding box center [240, 234] width 212 height 28
type input "37081"
type input "Soy-Ginger Beef Meatballs, Vermicelli Rice Noodles & Crunchy Veg with Fresh Her…"
type input "1799"
type input "single serve entree"
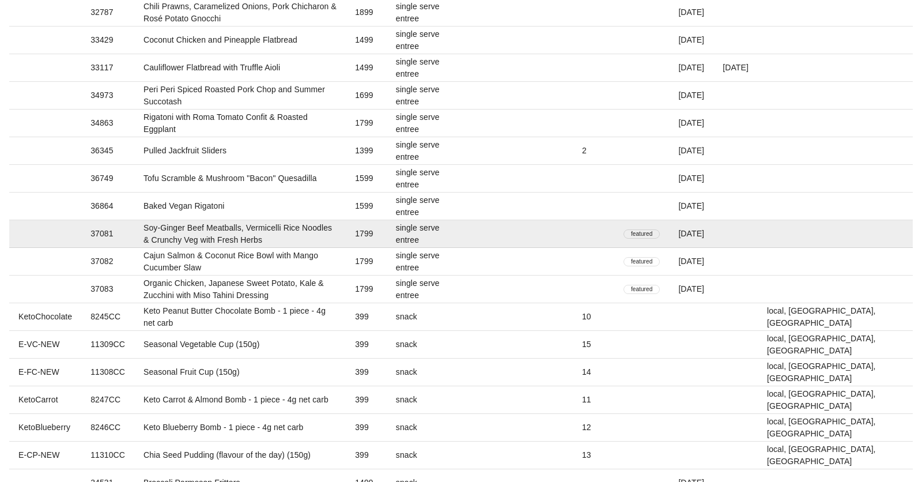
type input "2025-09-14"
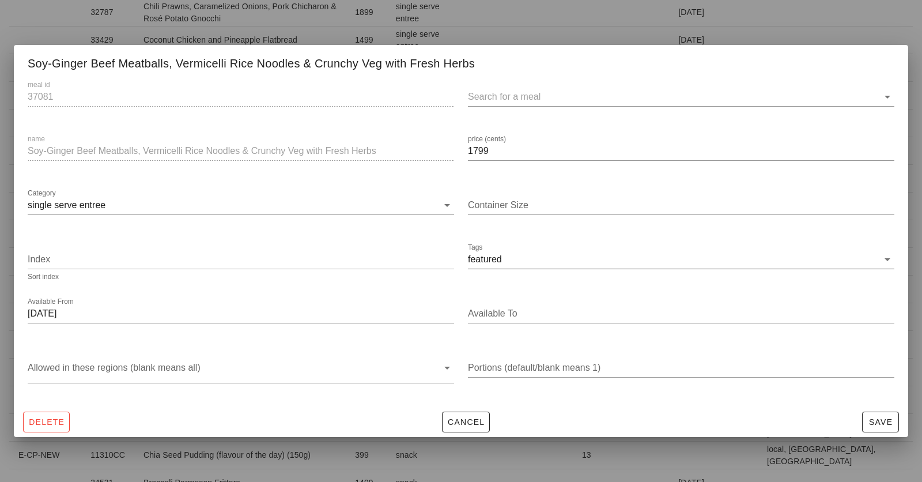
click at [493, 263] on div "featured" at bounding box center [485, 259] width 34 height 10
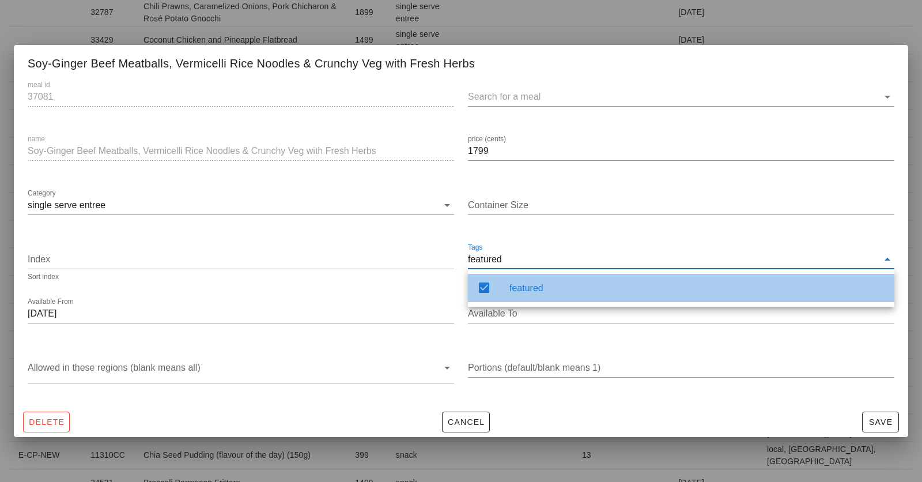
click at [497, 288] on div "featured" at bounding box center [681, 288] width 426 height 28
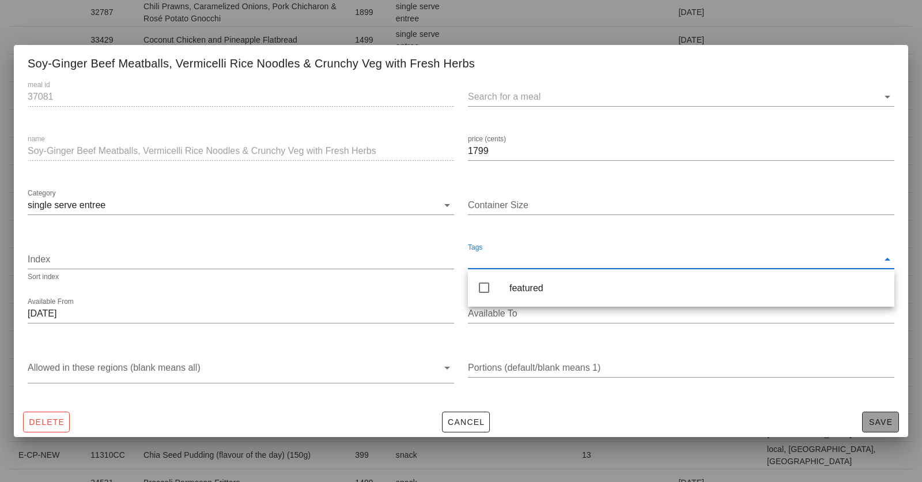
click at [873, 422] on span "Save" at bounding box center [880, 421] width 27 height 9
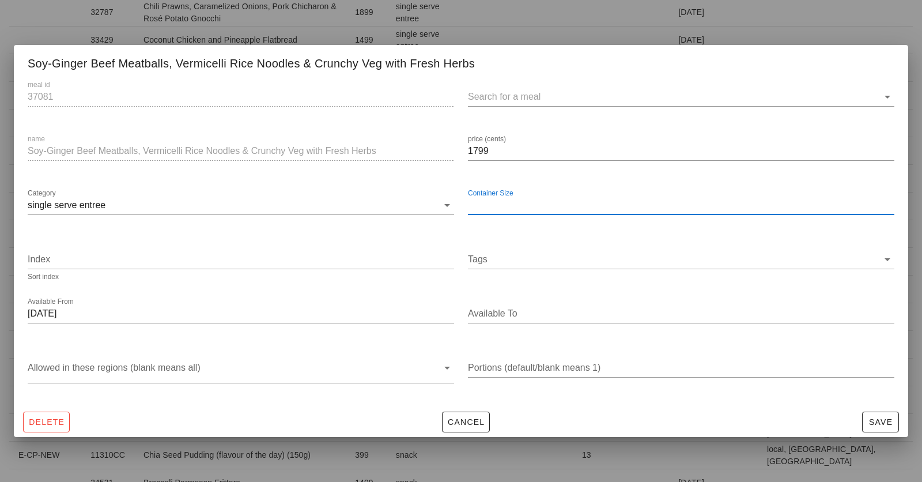
click at [503, 201] on div "Container Size" at bounding box center [681, 205] width 426 height 18
type input "1"
click at [879, 421] on span "Save" at bounding box center [880, 421] width 27 height 9
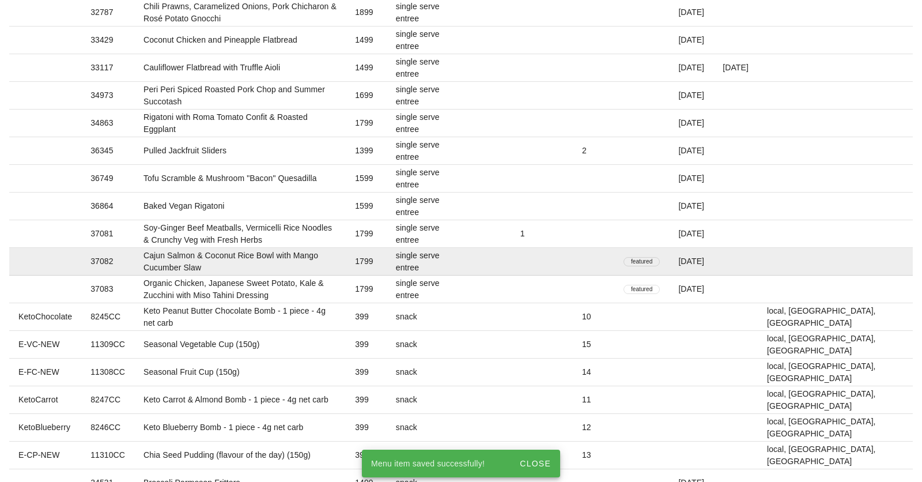
click at [573, 257] on td at bounding box center [542, 262] width 62 height 28
type input "37082"
type input "Cajun Salmon & Coconut Rice Bowl with Mango Cucumber Slaw"
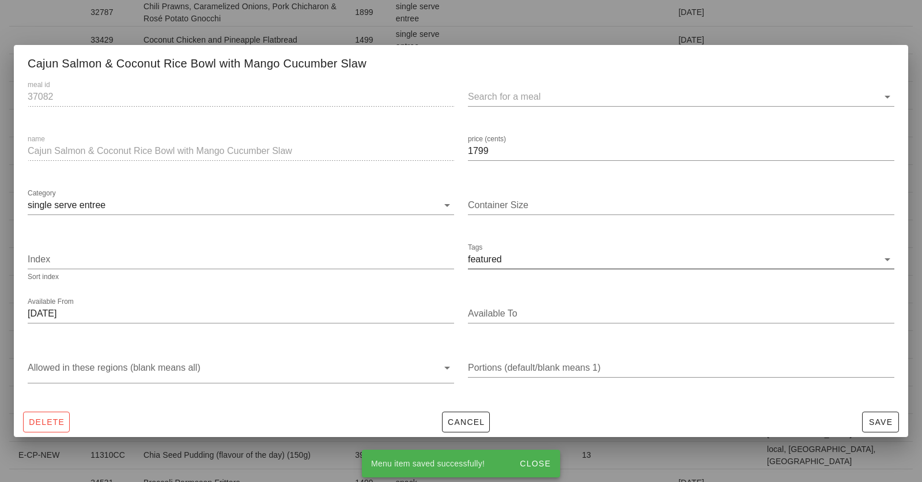
click at [550, 255] on input "Tags" at bounding box center [691, 259] width 374 height 18
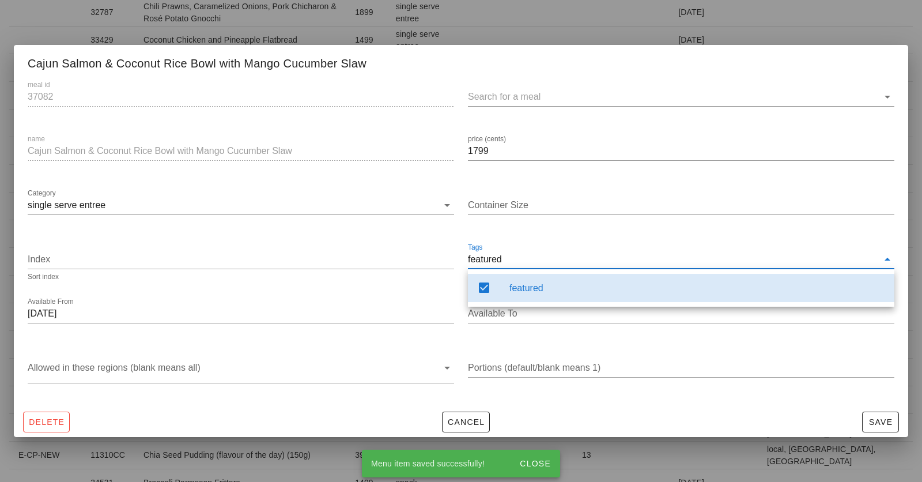
click at [527, 286] on div "featured" at bounding box center [697, 287] width 376 height 11
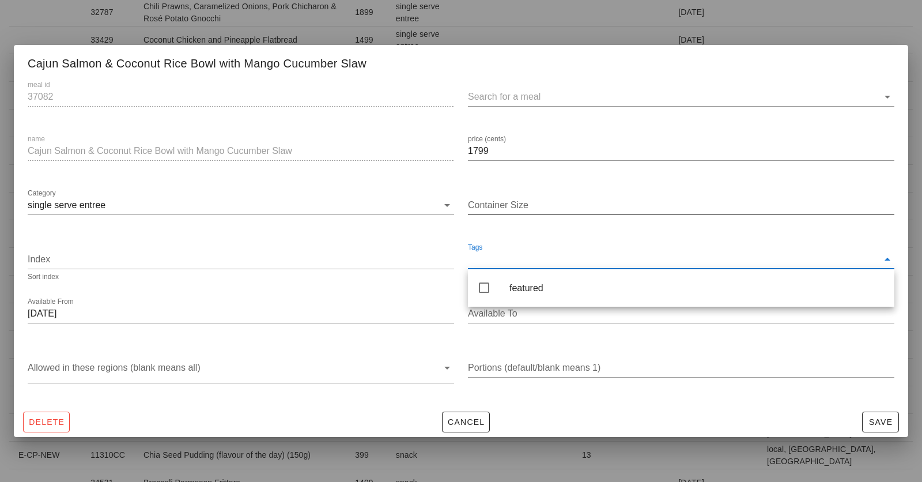
click at [537, 210] on input "Container Size" at bounding box center [681, 205] width 426 height 18
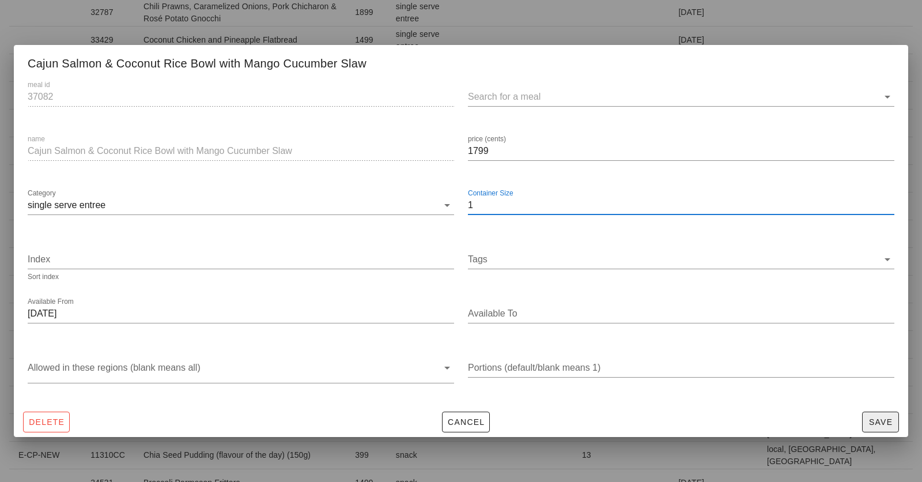
type input "1"
click at [877, 428] on button "Save" at bounding box center [880, 421] width 37 height 21
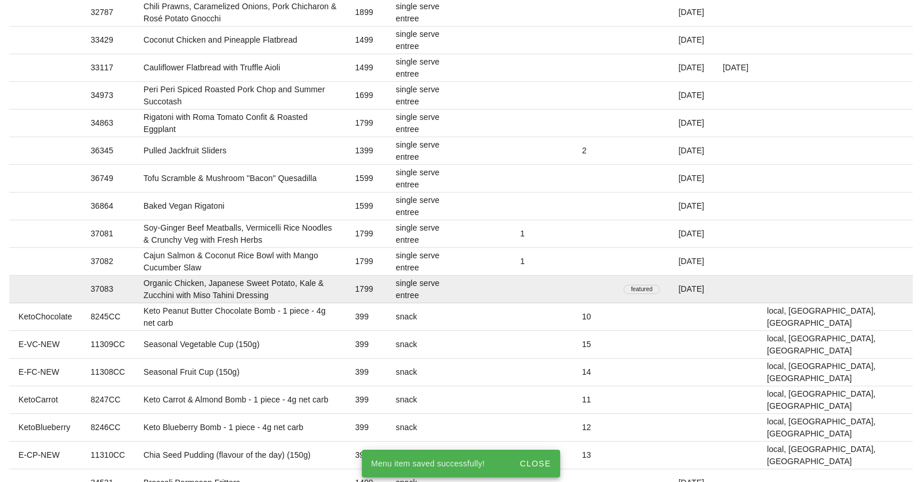
click at [511, 281] on td at bounding box center [485, 289] width 51 height 28
type input "37083"
type input "Organic Chicken, Japanese Sweet Potato, Kale & Zucchini with Miso Tahini Dressi…"
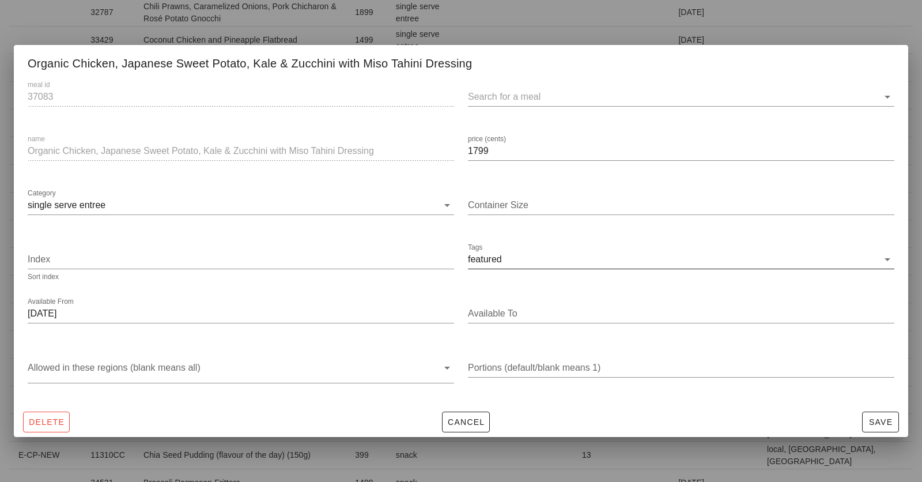
click at [498, 247] on div "Tags featured" at bounding box center [681, 262] width 426 height 38
click at [498, 254] on div "featured" at bounding box center [485, 259] width 34 height 10
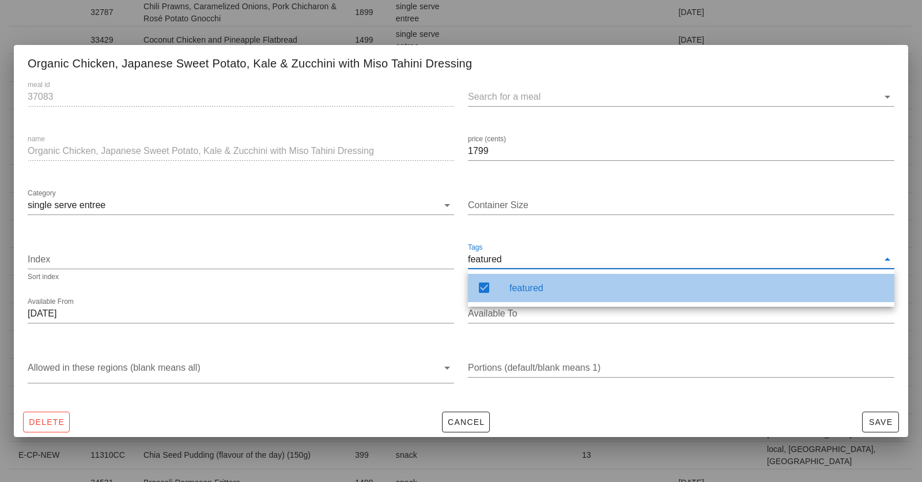
click at [498, 280] on div "featured" at bounding box center [681, 288] width 426 height 28
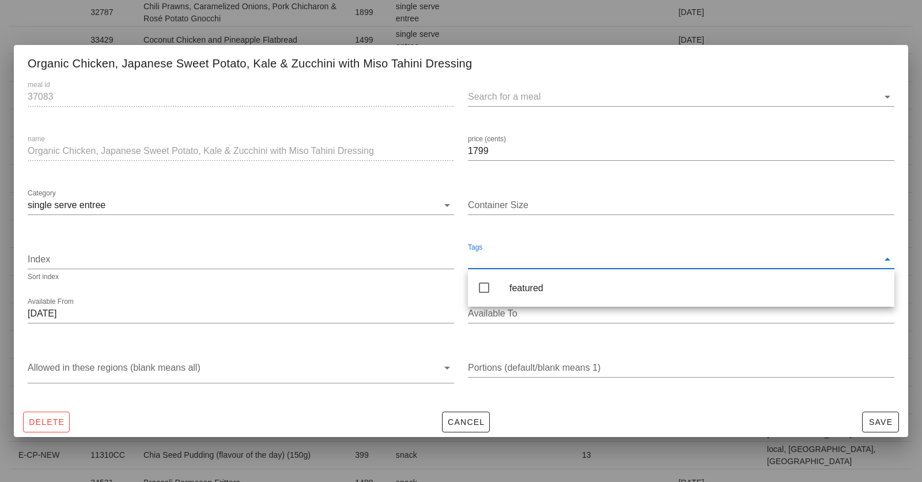
click at [491, 182] on div "Container Size" at bounding box center [681, 207] width 440 height 54
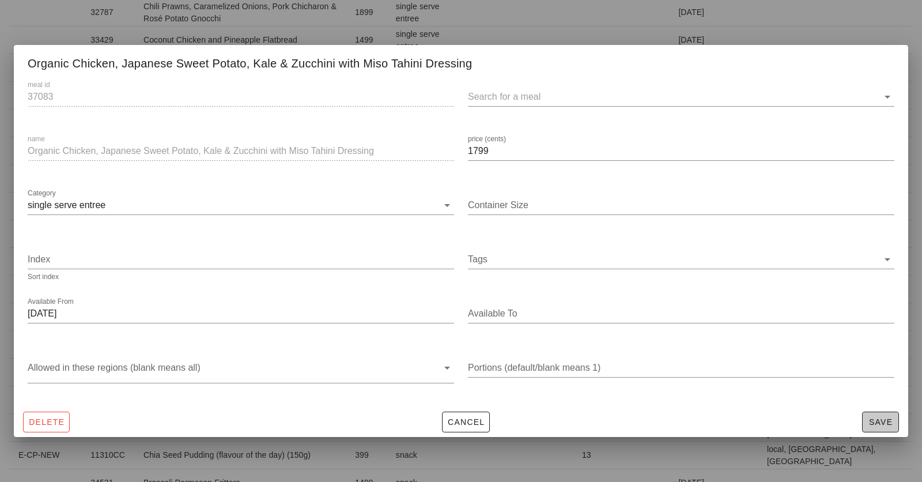
click at [867, 419] on span "Save" at bounding box center [880, 421] width 27 height 9
click at [485, 202] on div "Container Size" at bounding box center [681, 205] width 426 height 18
type input "1"
click at [875, 421] on span "Save" at bounding box center [880, 421] width 27 height 9
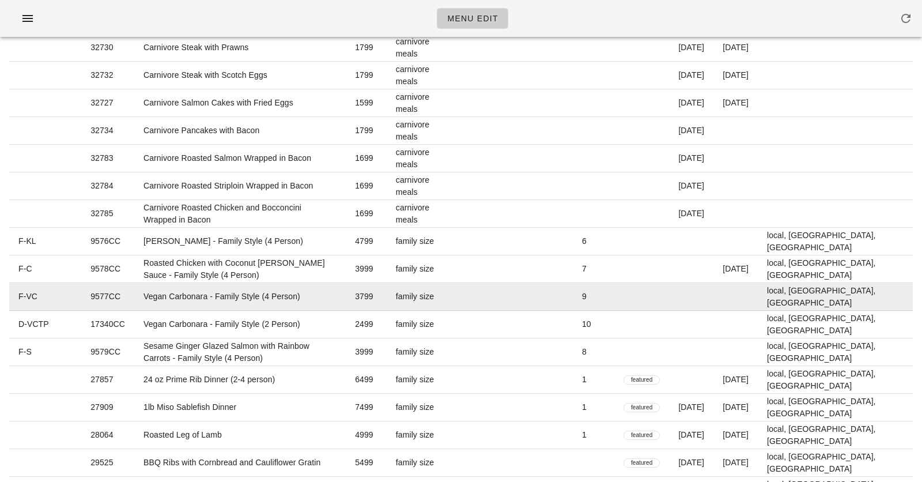
scroll to position [1305, 0]
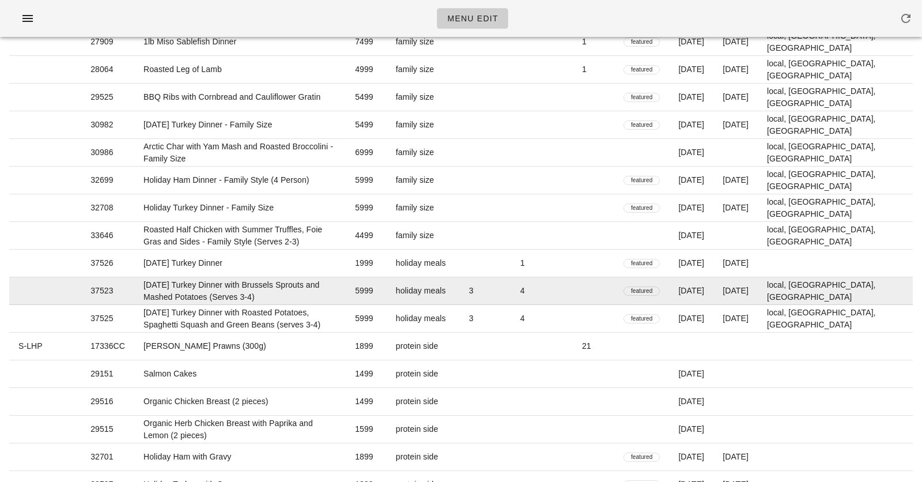
click at [511, 300] on td "3" at bounding box center [485, 291] width 51 height 28
type input "37523"
type input "Thanksgiving Turkey Dinner with Brussels Sprouts and Mashed Potatoes (Serves 3-…"
type input "5999"
type input "holiday meals"
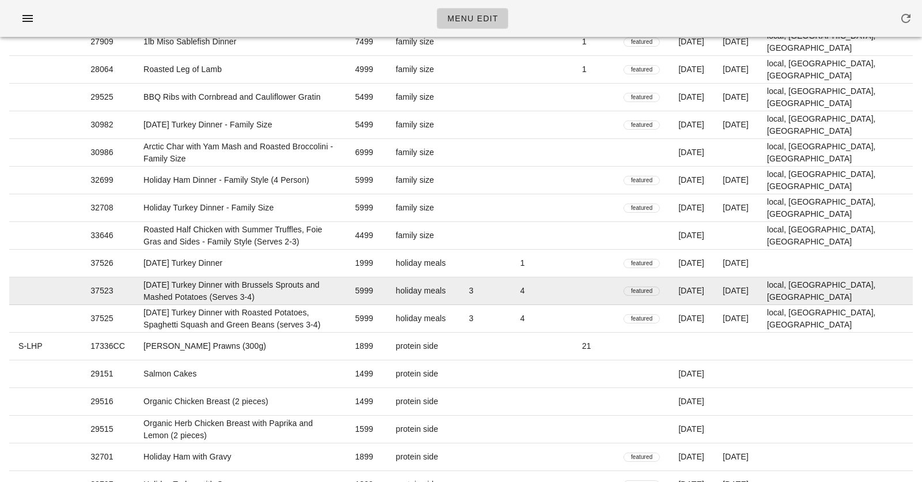
type input "4"
type input "[DATE]"
type input "3"
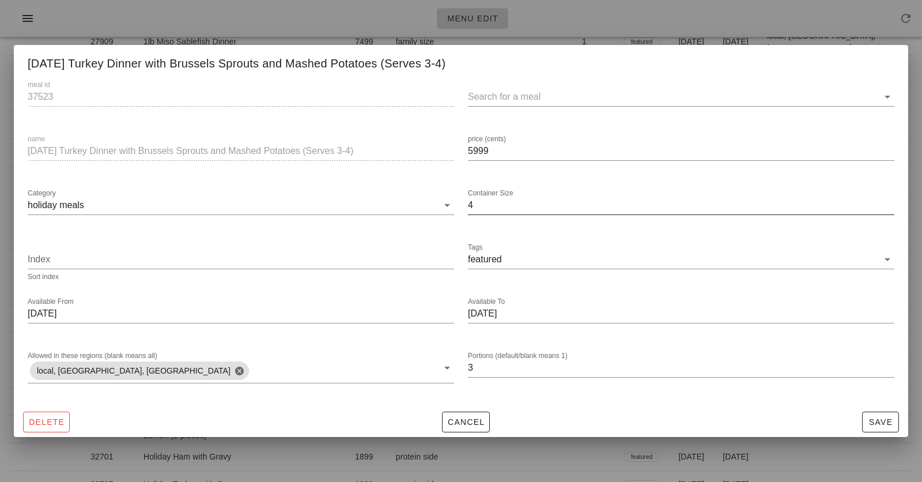
click at [482, 206] on input "4" at bounding box center [681, 205] width 426 height 18
type input "0"
click at [880, 420] on span "Save" at bounding box center [880, 421] width 27 height 9
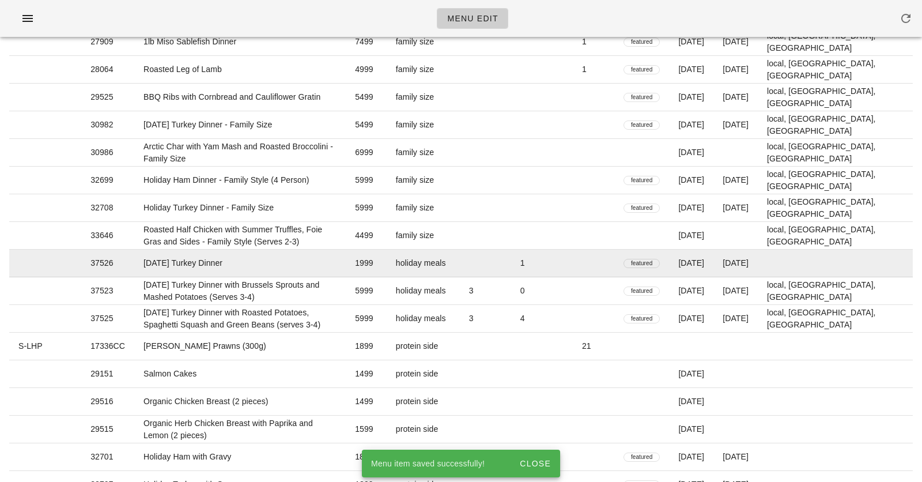
click at [511, 271] on td at bounding box center [485, 264] width 51 height 28
type input "37526"
type input "[DATE] Turkey Dinner"
type input "1999"
type input "1"
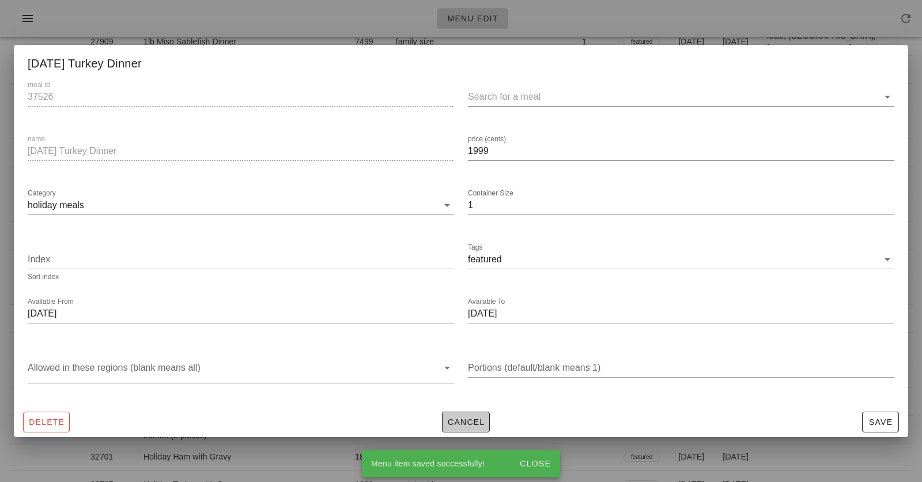
click at [454, 426] on span "Cancel" at bounding box center [466, 421] width 38 height 9
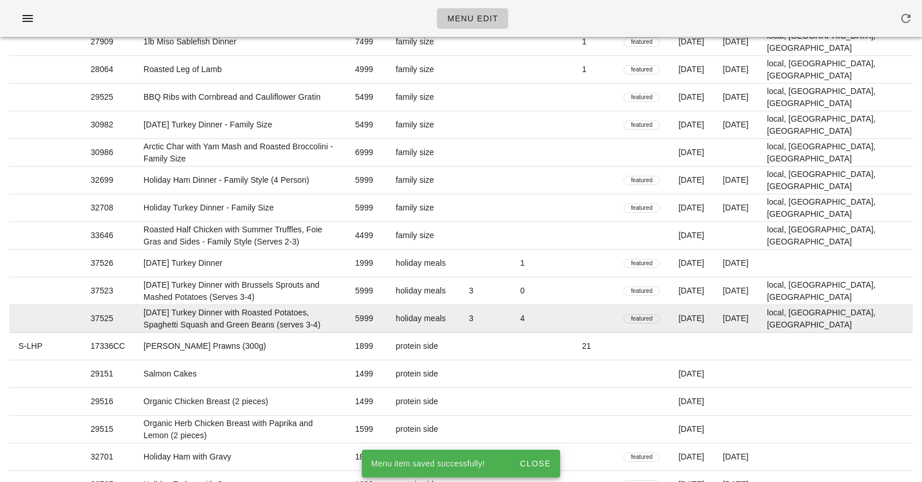
click at [511, 323] on td "3" at bounding box center [485, 319] width 51 height 28
type input "37525"
type input "Thanksgiving Turkey Dinner with Roasted Potatoes, Spaghetti Squash and Green Be…"
type input "5999"
type input "4"
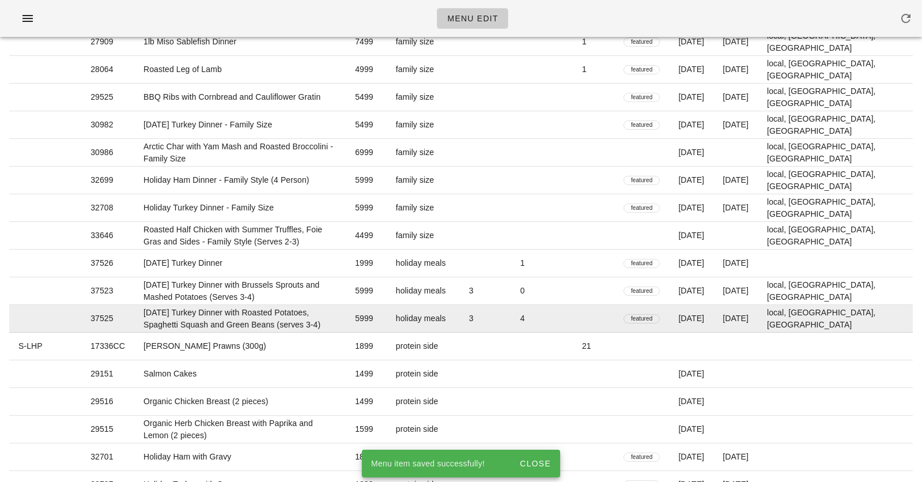
type input "3"
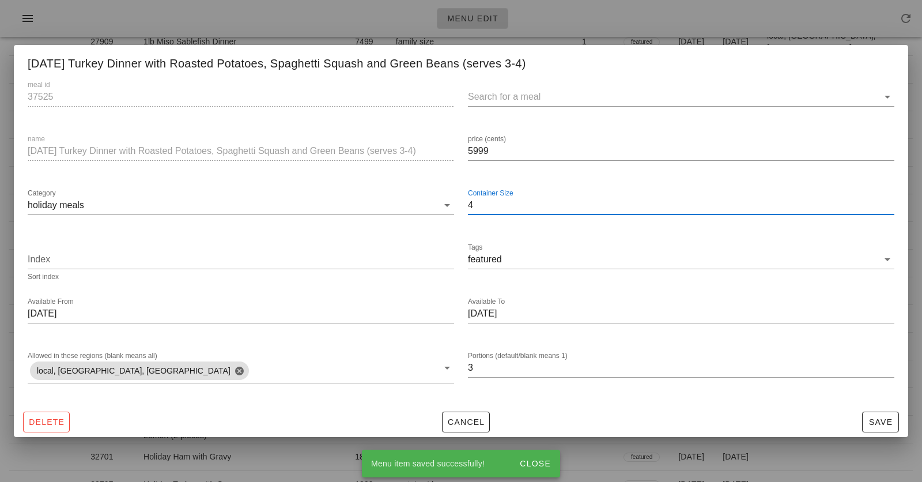
click at [490, 199] on input "4" at bounding box center [681, 205] width 426 height 18
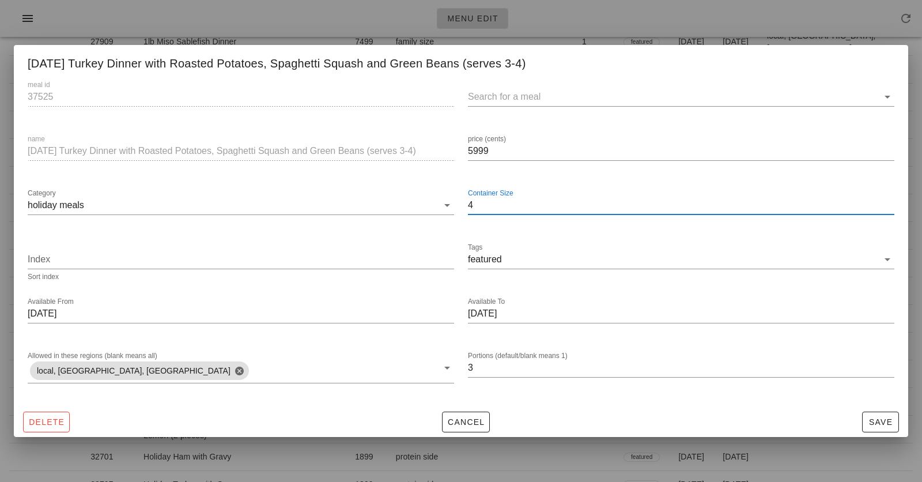
click at [490, 199] on input "4" at bounding box center [681, 205] width 426 height 18
type input "0"
click at [871, 421] on span "Save" at bounding box center [880, 421] width 27 height 9
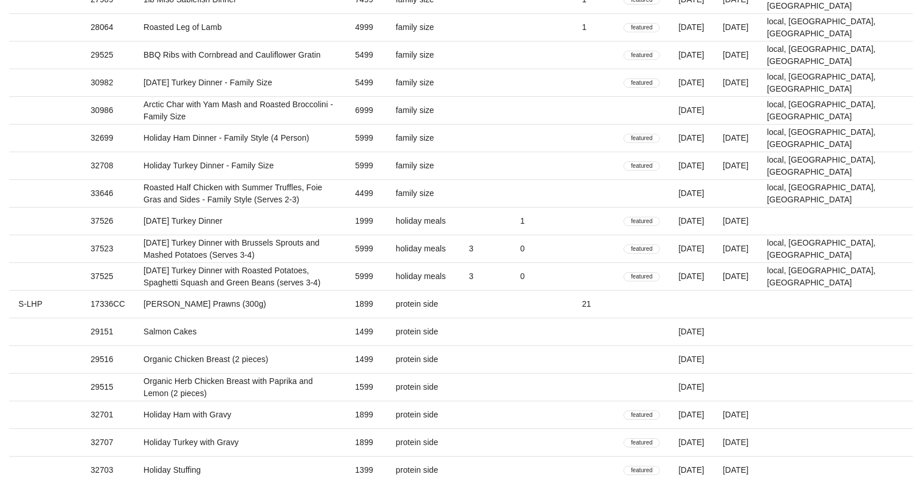
scroll to position [1355, 0]
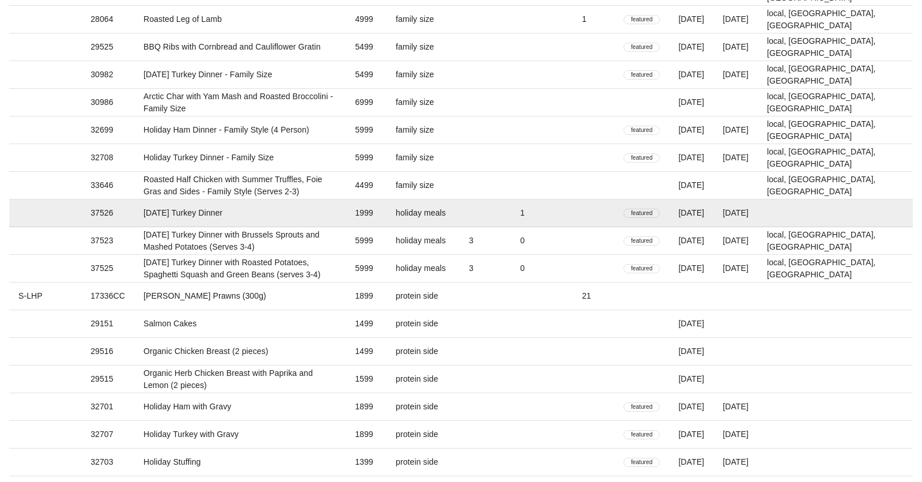
click at [387, 210] on td "1999" at bounding box center [366, 213] width 41 height 28
type input "37526"
type input "[DATE] Turkey Dinner"
type input "1999"
type input "1"
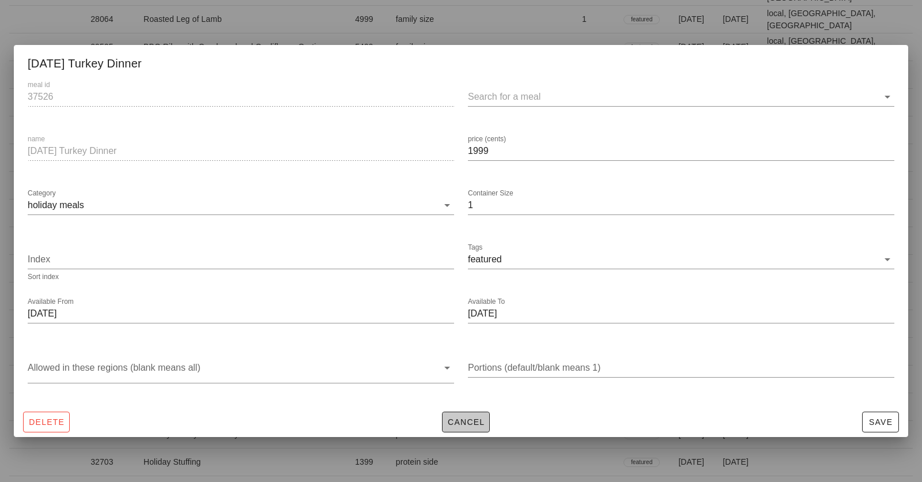
click at [466, 420] on span "Cancel" at bounding box center [466, 421] width 38 height 9
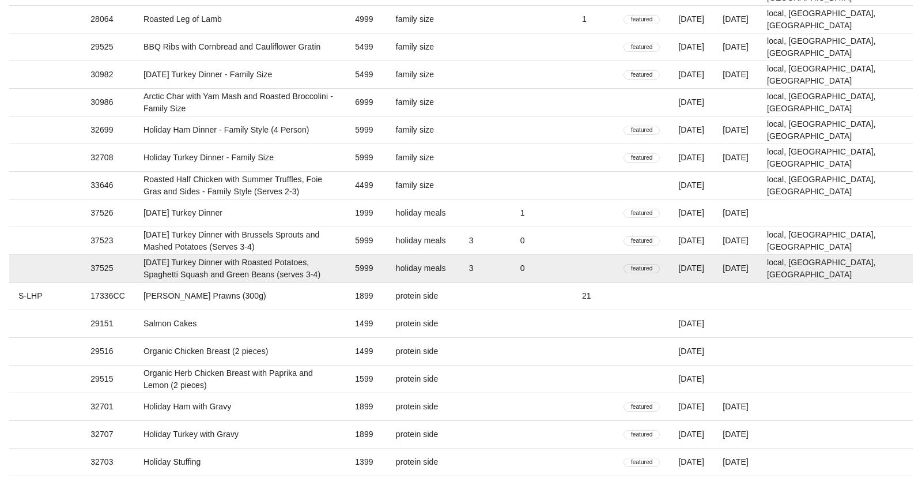
click at [460, 255] on td "holiday meals" at bounding box center [423, 269] width 73 height 28
type input "37525"
type input "Thanksgiving Turkey Dinner with Roasted Potatoes, Spaghetti Squash and Green Be…"
type input "5999"
type input "0"
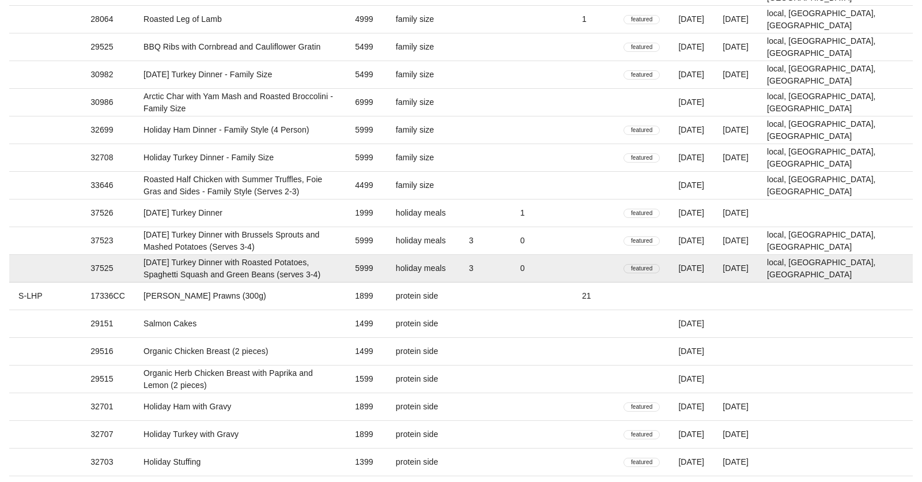
type input "3"
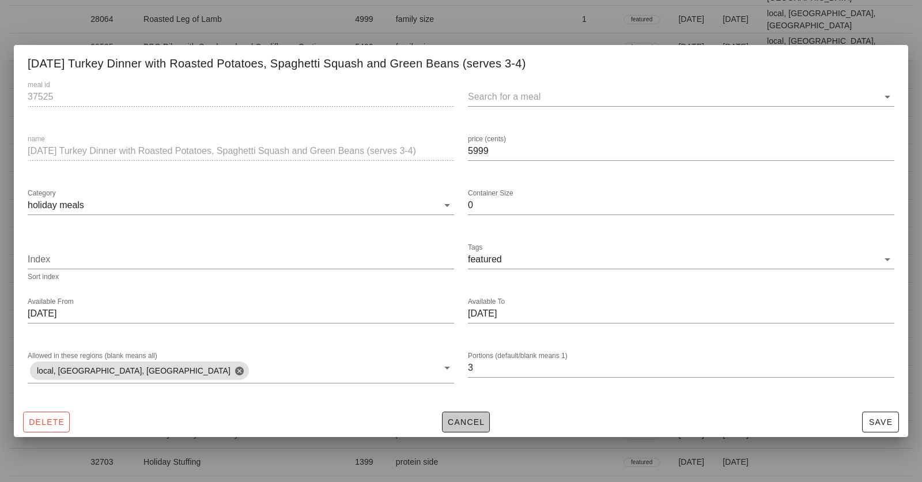
click at [468, 418] on span "Cancel" at bounding box center [466, 421] width 38 height 9
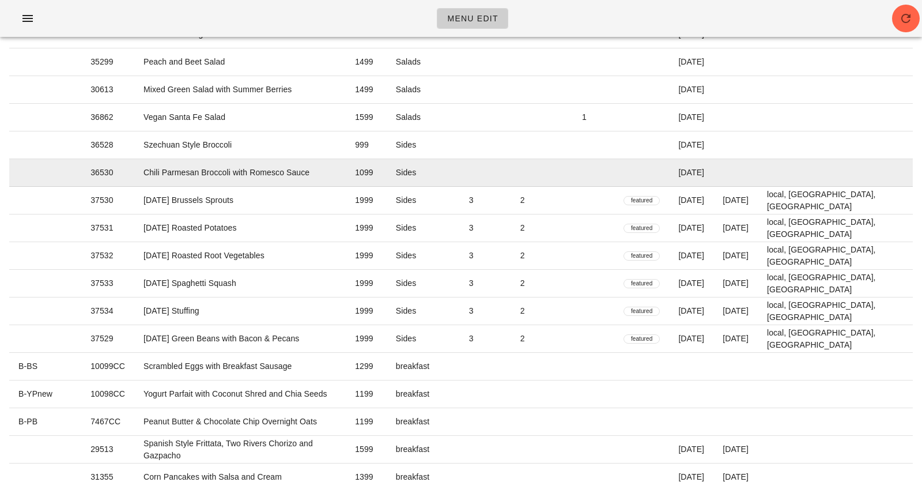
scroll to position [235, 0]
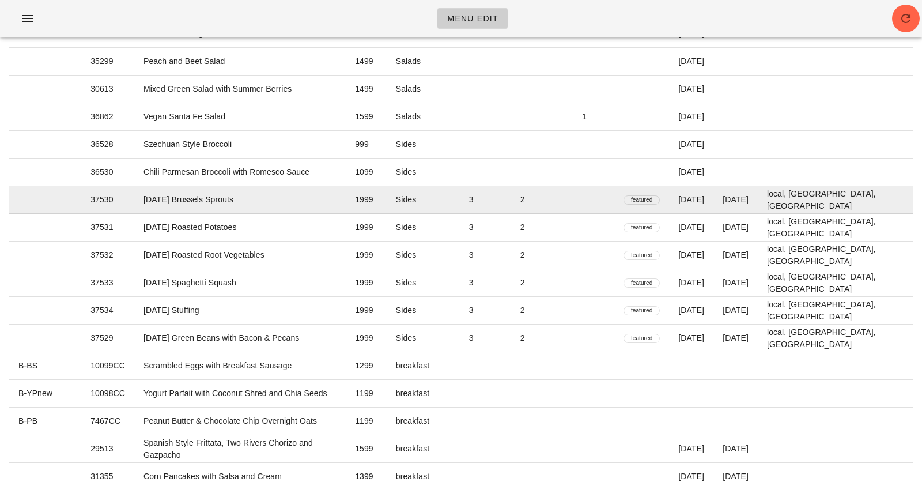
click at [511, 208] on td "3" at bounding box center [485, 200] width 51 height 28
type input "37530"
type input "Thanksgiving Brussels Sprouts"
type input "1999"
type input "Sides"
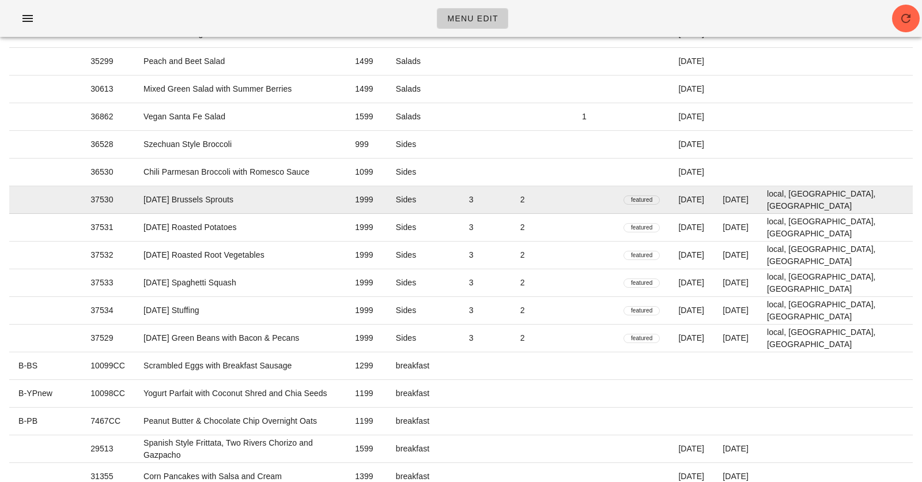
type input "2"
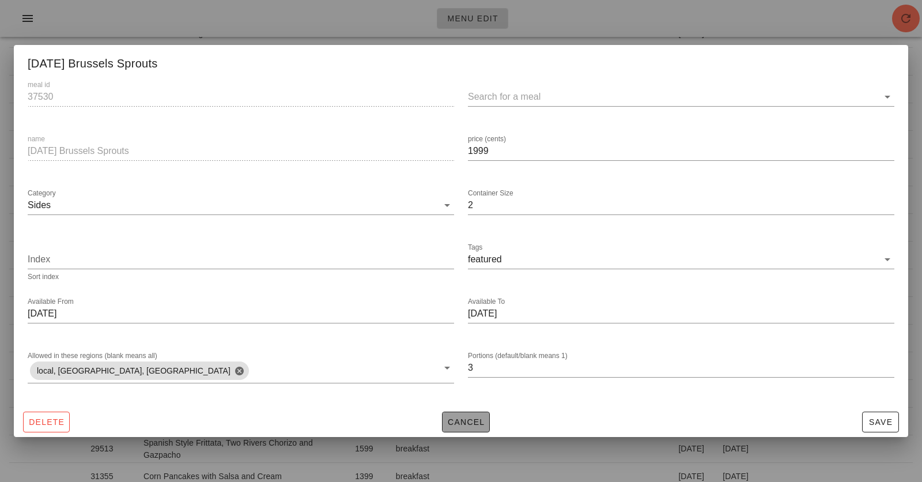
click at [453, 421] on span "Cancel" at bounding box center [466, 421] width 38 height 9
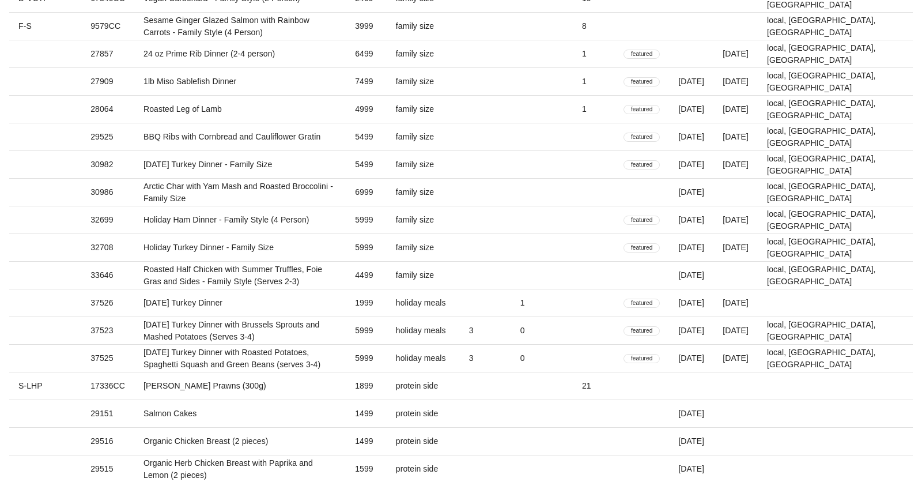
scroll to position [1401, 0]
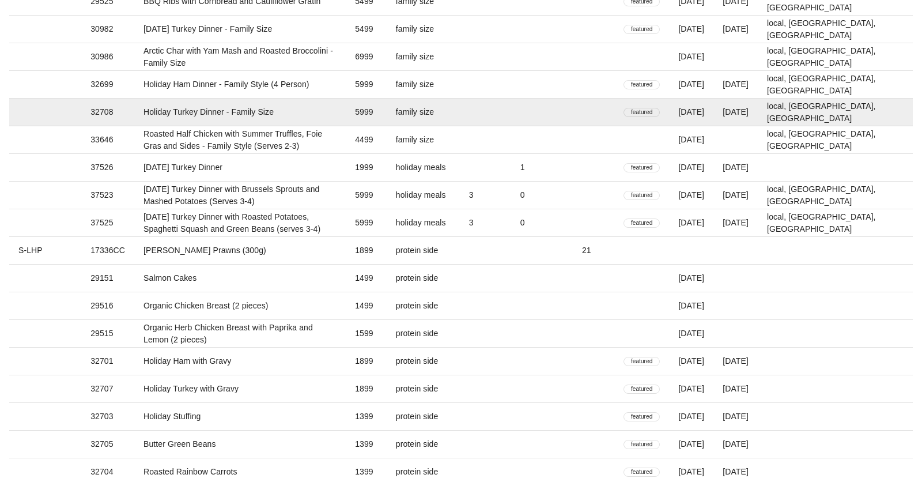
click at [569, 107] on td at bounding box center [542, 113] width 62 height 28
type input "32708"
type input "Holiday Turkey Dinner - Family Size"
type input "5999"
type input "family size"
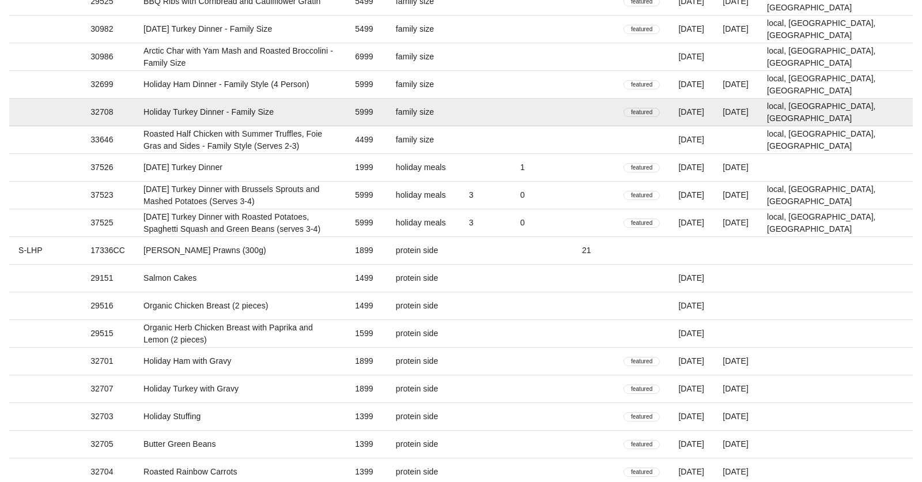
type input "[DATE]"
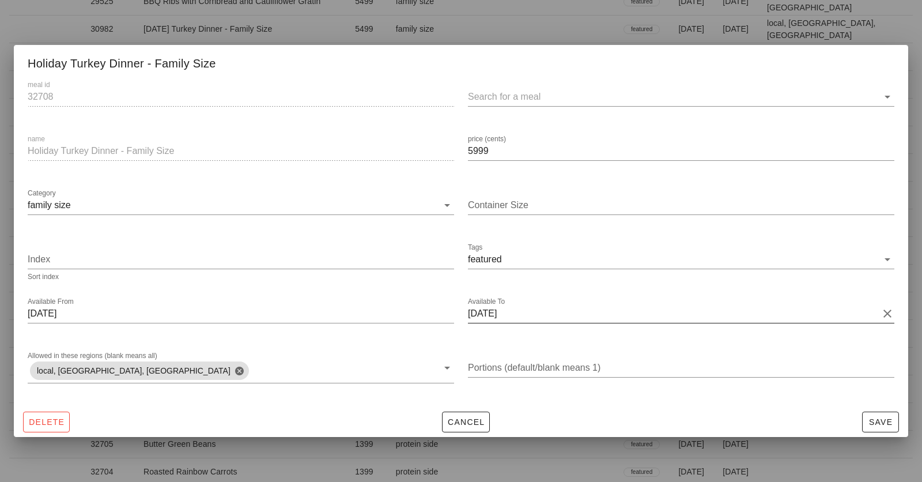
click at [488, 314] on input "[DATE]" at bounding box center [673, 313] width 410 height 18
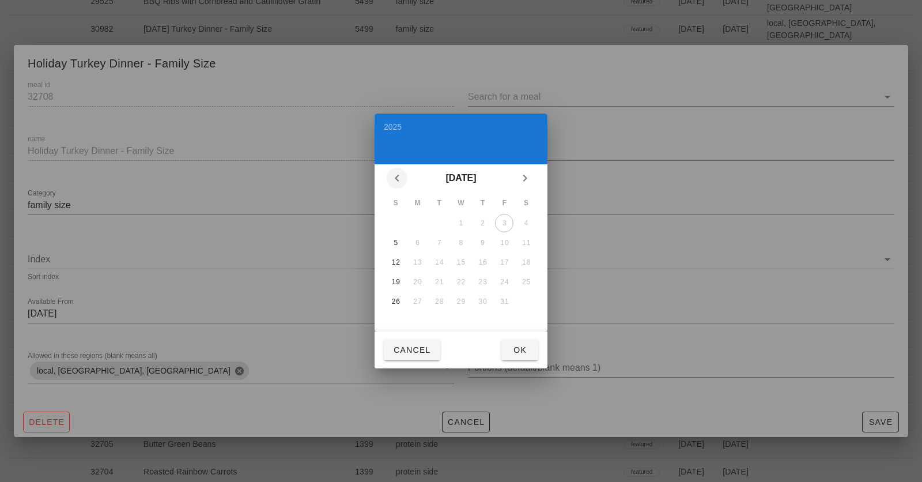
click at [403, 176] on icon "Previous month" at bounding box center [397, 178] width 14 height 14
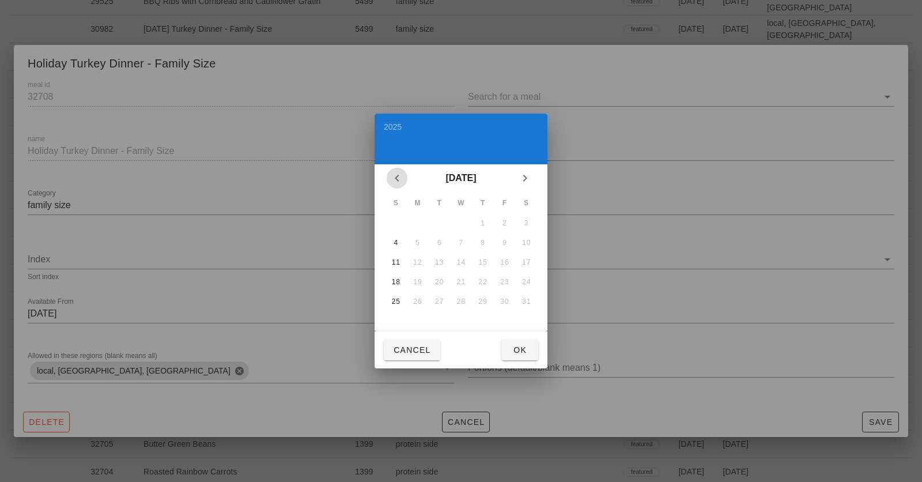
click at [402, 176] on icon "Previous month" at bounding box center [397, 178] width 14 height 14
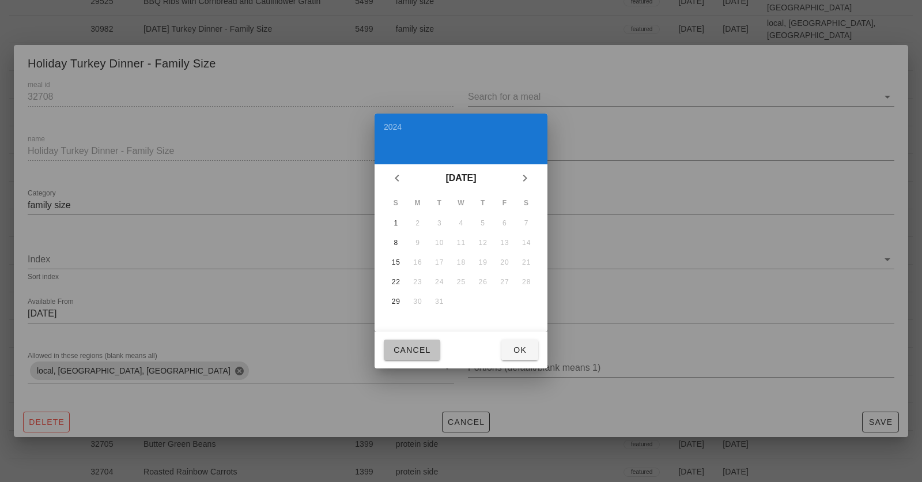
click at [407, 351] on span "Cancel" at bounding box center [412, 349] width 38 height 9
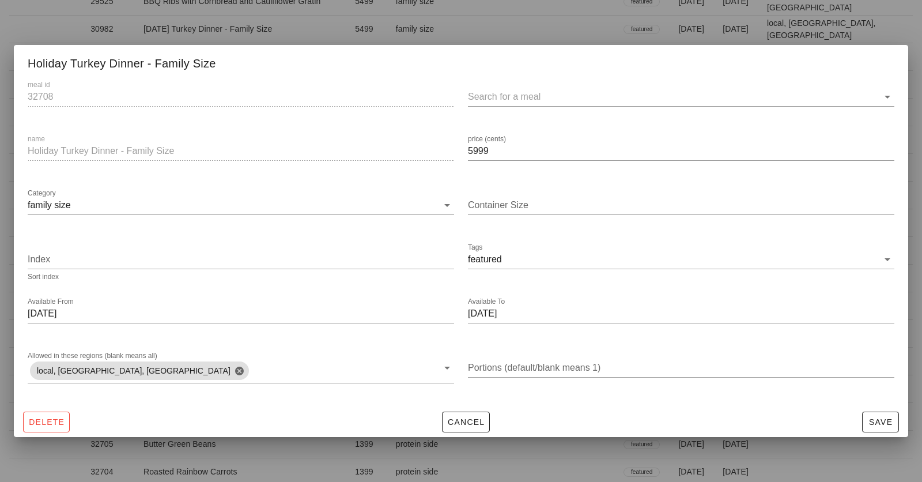
click at [629, 21] on div at bounding box center [461, 241] width 922 height 482
click at [478, 426] on span "Cancel" at bounding box center [466, 421] width 38 height 9
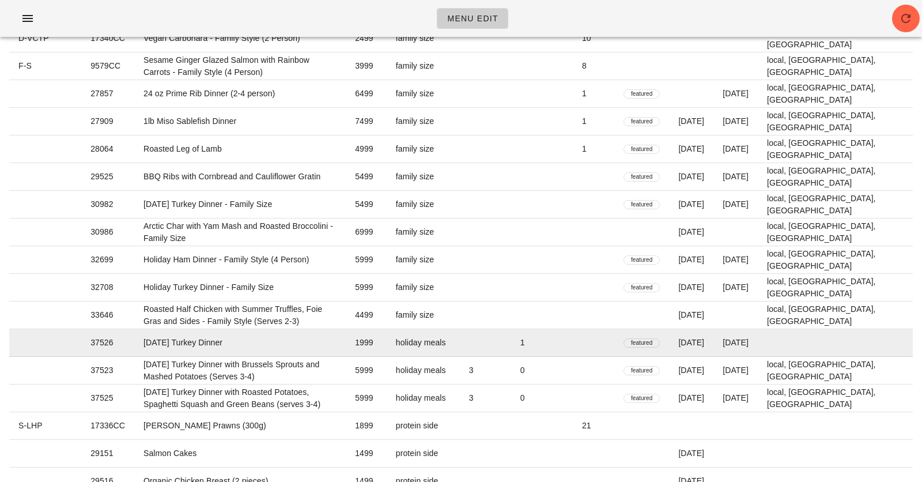
scroll to position [1225, 0]
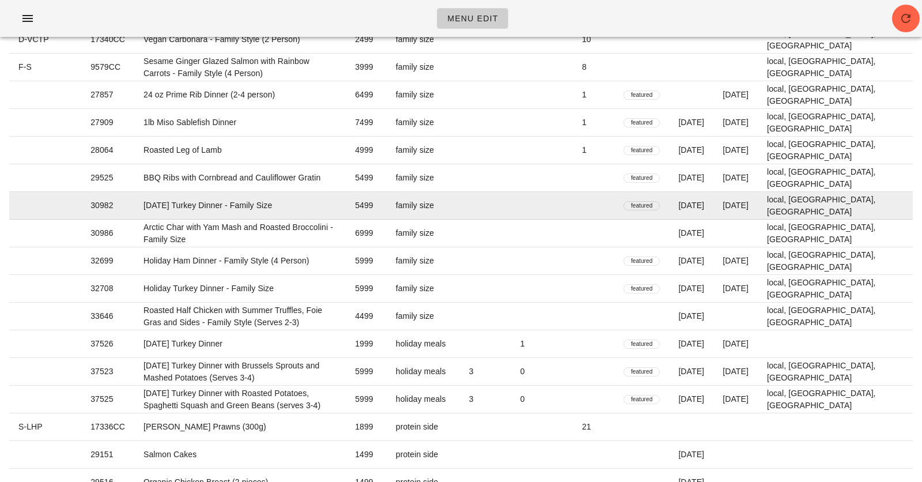
click at [573, 216] on td at bounding box center [542, 206] width 62 height 28
type input "30982"
type input "[DATE] Turkey Dinner - Family Size"
type input "5499"
type input "[DATE]"
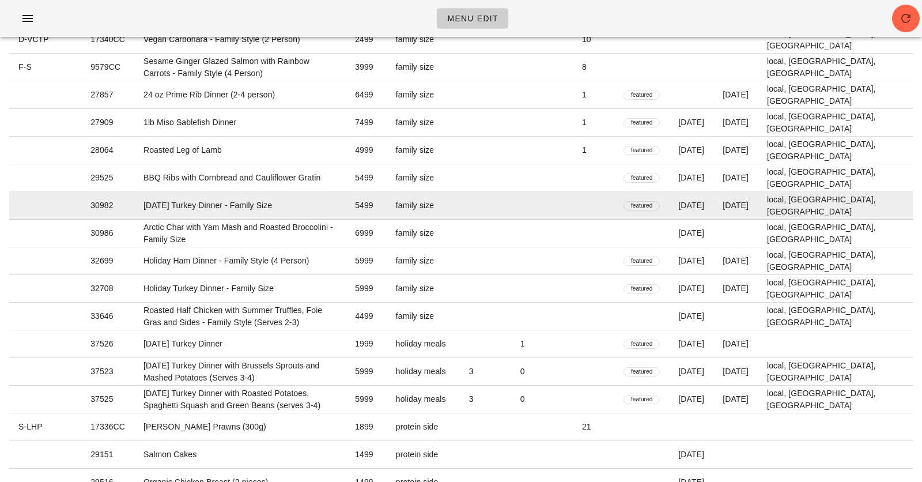
type input "[DATE]"
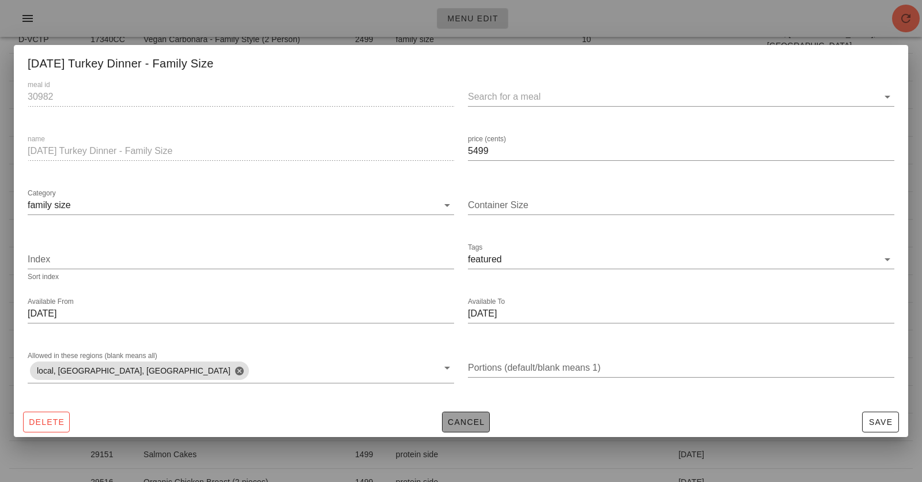
click at [475, 422] on span "Cancel" at bounding box center [466, 421] width 38 height 9
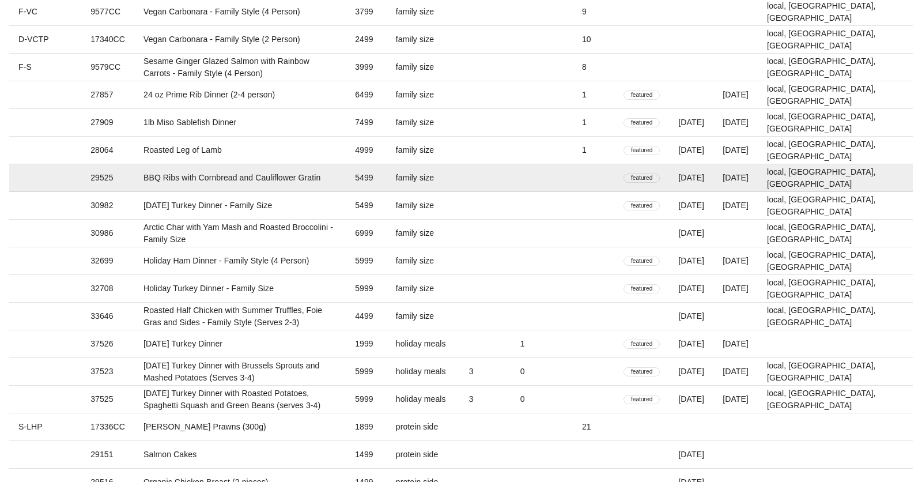
scroll to position [1908, 0]
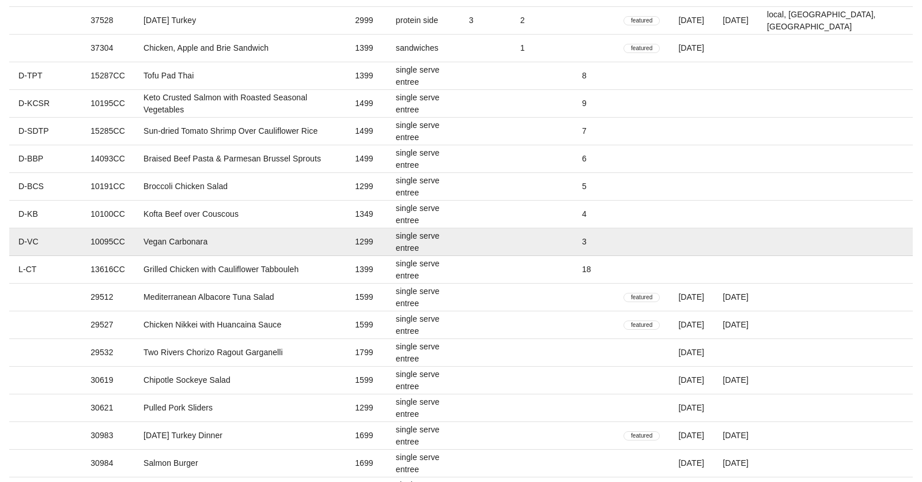
click at [387, 243] on td "1299" at bounding box center [366, 242] width 41 height 28
type input "10095CC"
type input "Vegan Carbonara"
type input "1299"
type input "single serve entree"
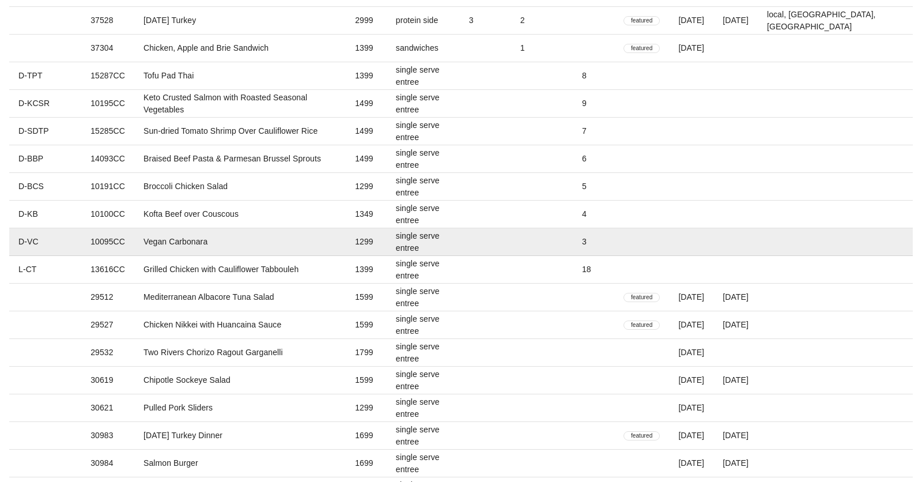
type input "3"
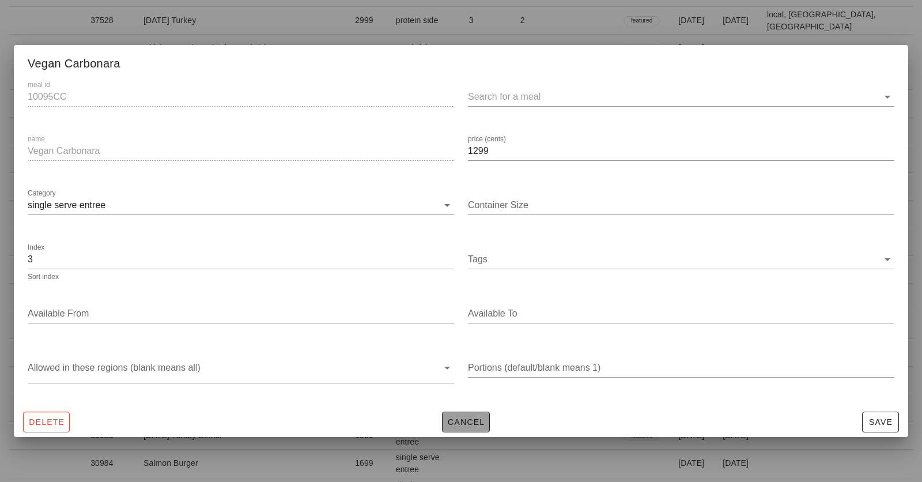
click at [460, 422] on span "Cancel" at bounding box center [466, 421] width 38 height 9
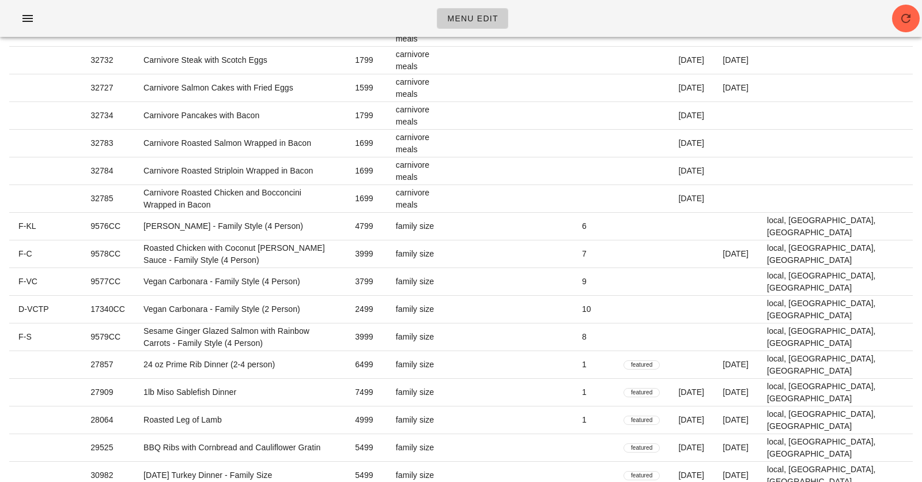
scroll to position [898, 0]
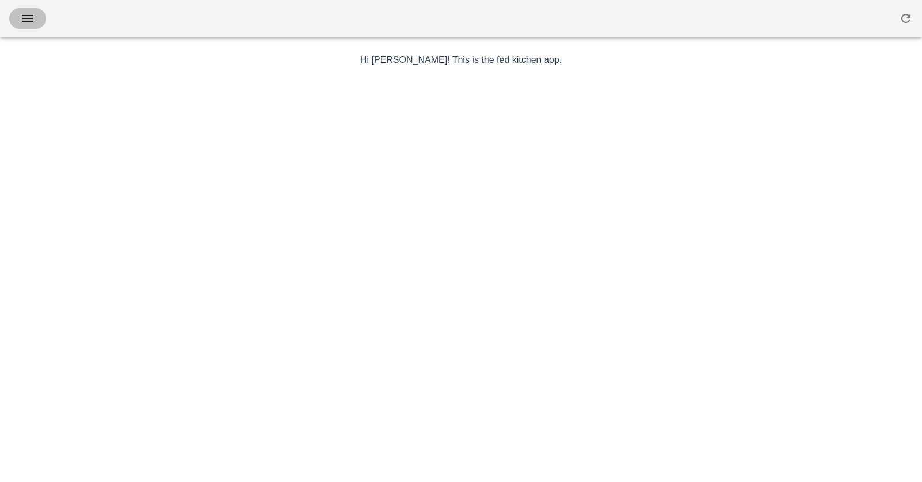
click at [24, 20] on icon "button" at bounding box center [28, 19] width 14 height 14
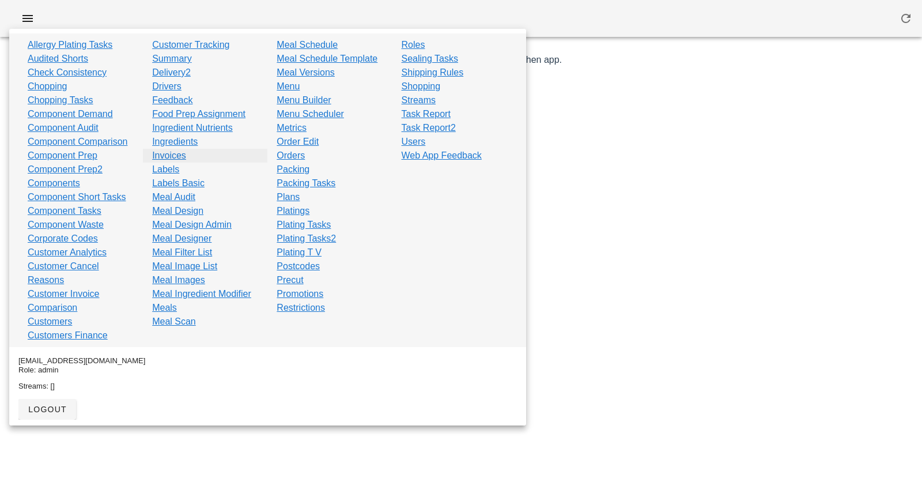
click at [164, 153] on link "Invoices" at bounding box center [169, 156] width 34 height 14
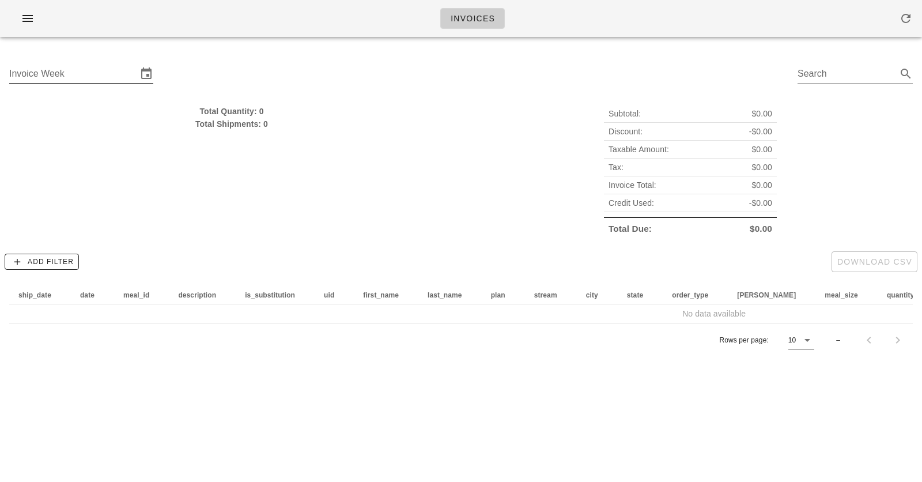
click at [116, 67] on input "Invoice Week" at bounding box center [73, 74] width 128 height 18
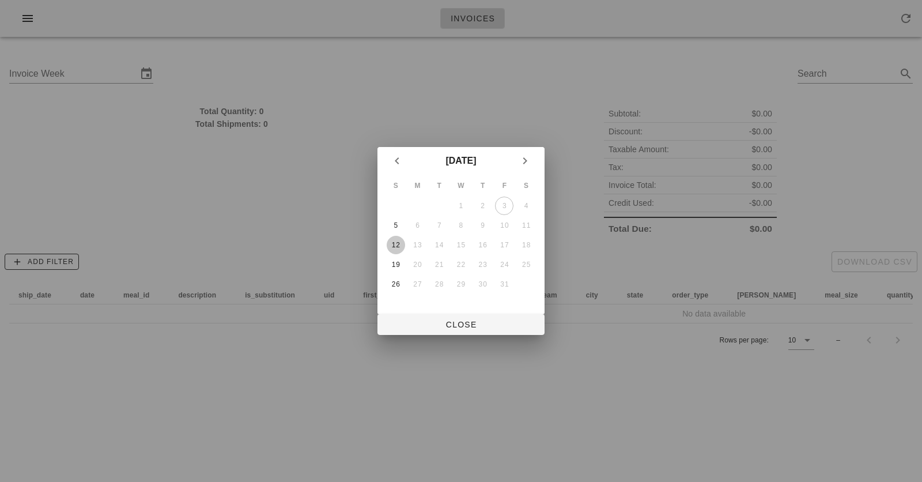
click at [394, 243] on div "12" at bounding box center [396, 245] width 18 height 8
click at [447, 328] on span "Close" at bounding box center [461, 324] width 149 height 9
type input "[DATE]"
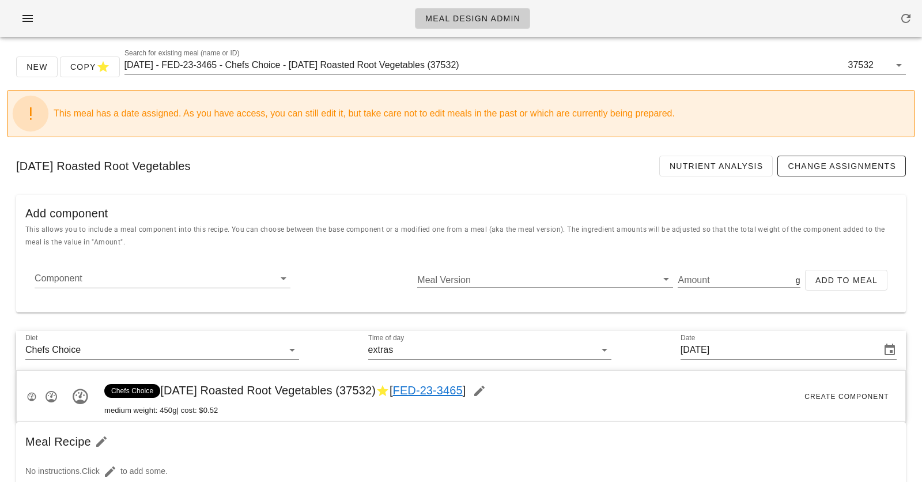
click at [463, 384] on link "FED-23-3465" at bounding box center [428, 390] width 70 height 13
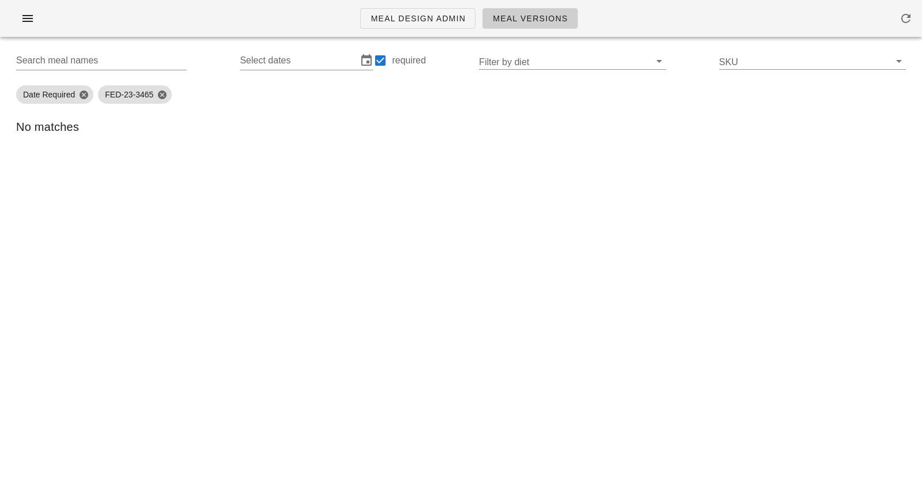
type input "FED-23-3465 ([DATE] Roasted Root Vegetables)"
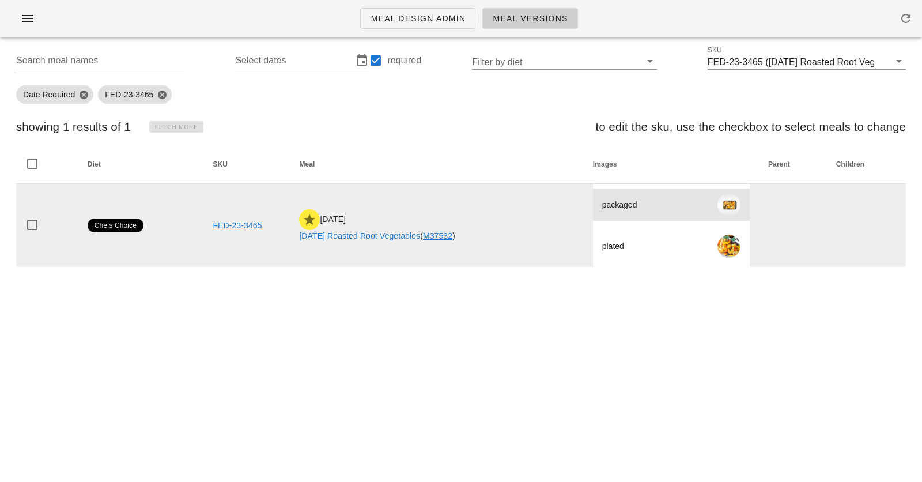
click at [741, 201] on div at bounding box center [728, 204] width 23 height 23
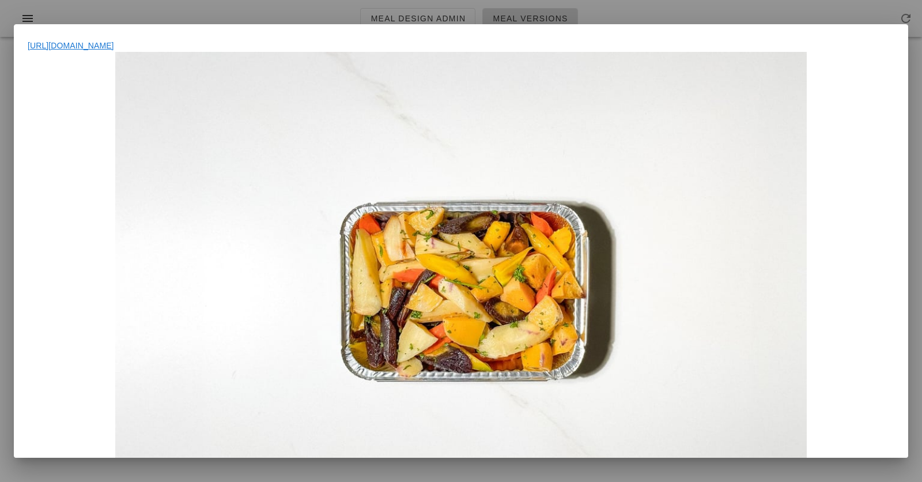
scroll to position [25, 0]
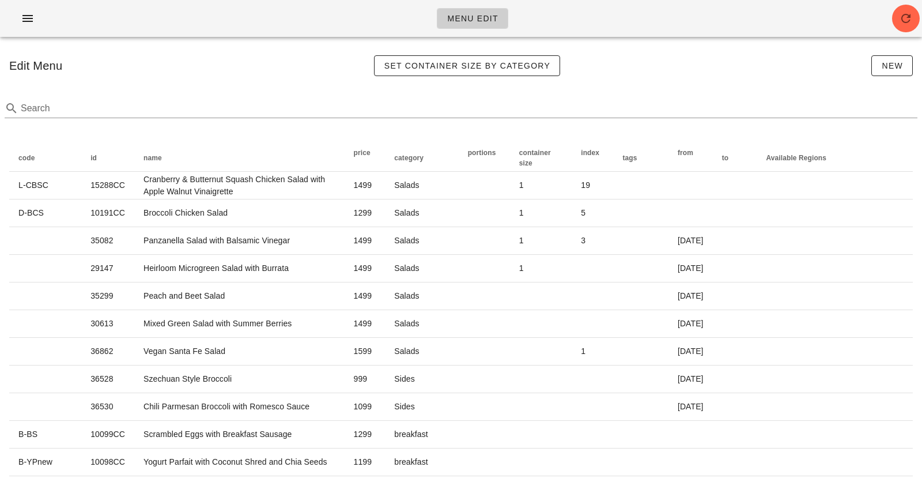
drag, startPoint x: 0, startPoint y: 0, endPoint x: 341, endPoint y: 31, distance: 342.0
click at [341, 31] on div "Menu Edit" at bounding box center [461, 18] width 922 height 37
